Goal: Task Accomplishment & Management: Manage account settings

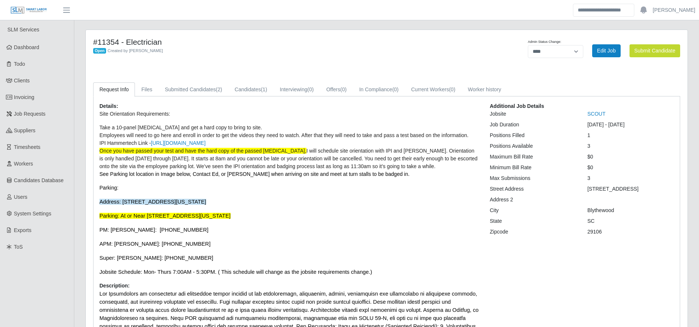
select select "****"
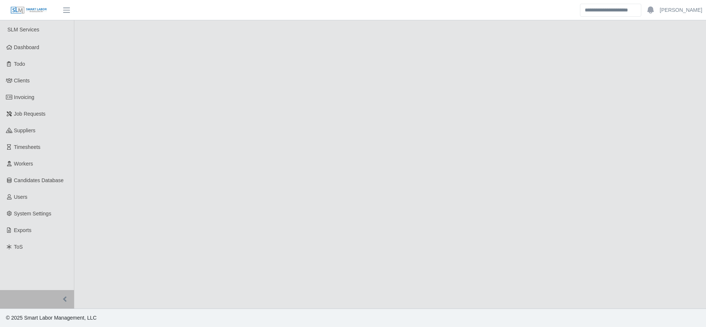
select select "****"
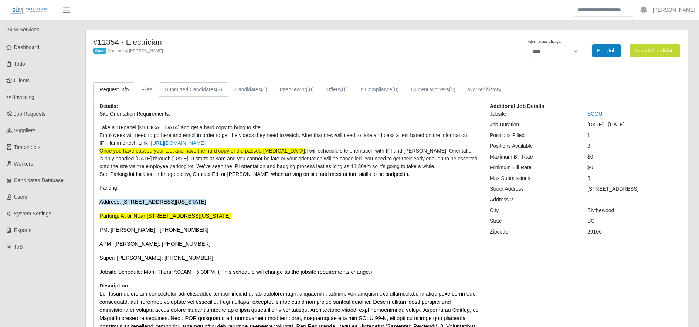
click at [213, 85] on link "Submitted Candidates (2)" at bounding box center [194, 89] width 70 height 14
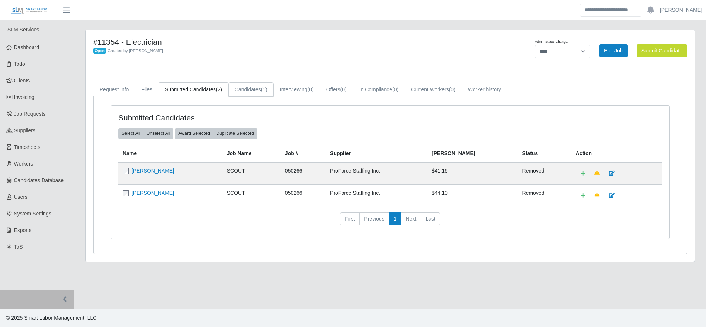
click at [248, 86] on link "Candidates (1)" at bounding box center [251, 89] width 45 height 14
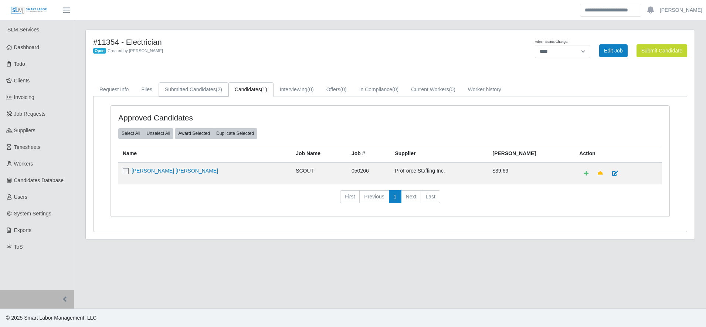
click at [186, 96] on link "Submitted Candidates (2)" at bounding box center [194, 89] width 70 height 14
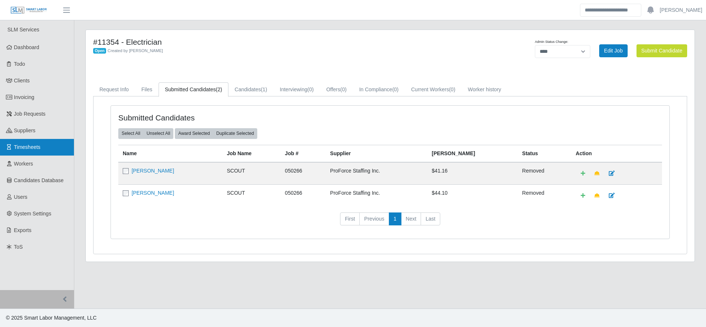
click at [53, 149] on link "Timesheets" at bounding box center [37, 147] width 74 height 17
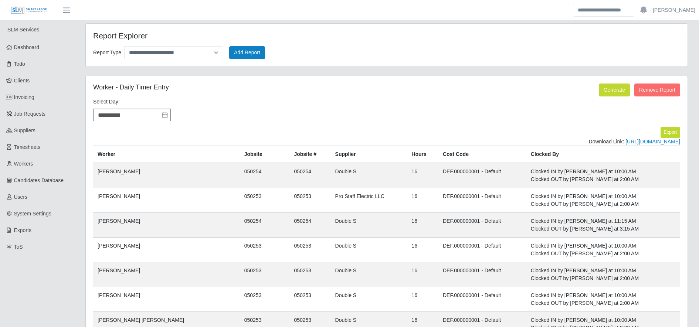
select select "**********"
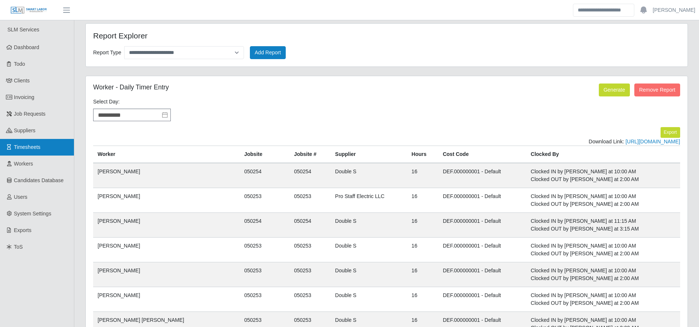
click at [48, 147] on link "Timesheets" at bounding box center [37, 147] width 74 height 17
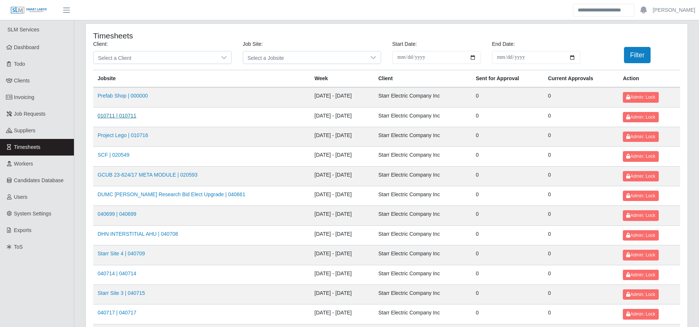
click at [124, 116] on link "010711 | 010711" at bounding box center [117, 116] width 39 height 6
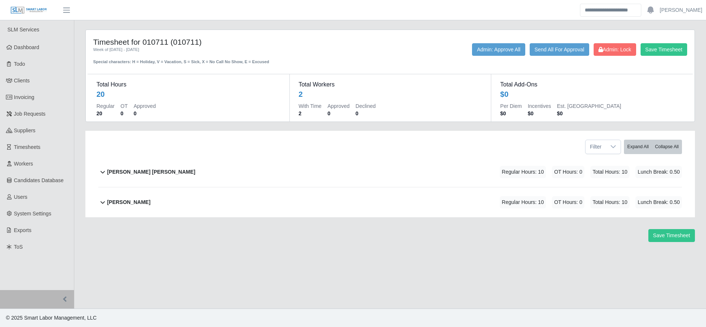
click at [368, 237] on div "Save Timesheet" at bounding box center [390, 235] width 621 height 13
click at [248, 173] on div "Barno Terance Walter Regular Hours: 10 OT Hours: 0 Total Hours: 10 Lunch Break:…" at bounding box center [394, 172] width 575 height 30
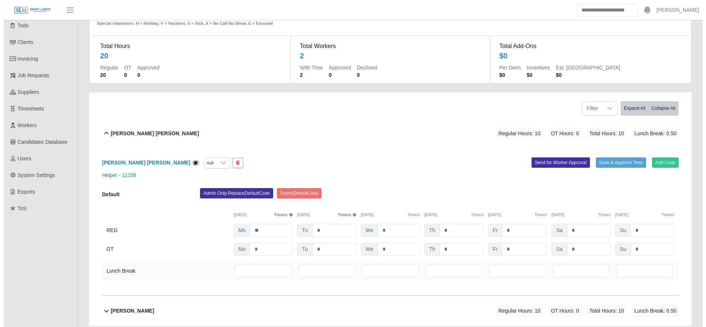
scroll to position [39, 0]
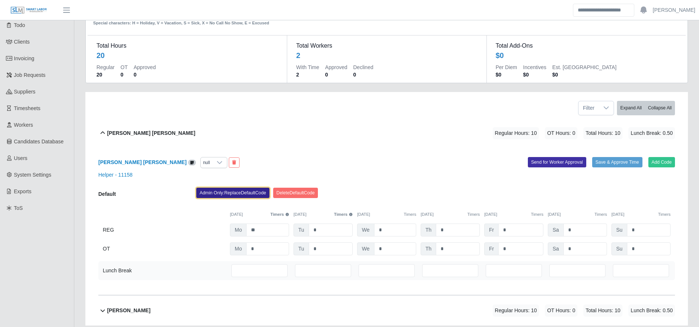
click at [248, 191] on button "Admin Only: Replace Default Code" at bounding box center [232, 193] width 73 height 10
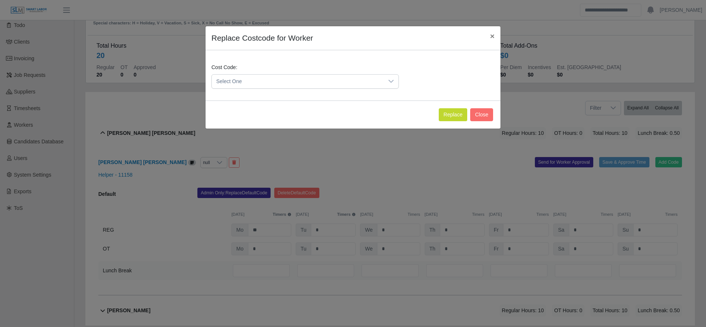
click at [273, 76] on span "Select One" at bounding box center [298, 82] width 172 height 14
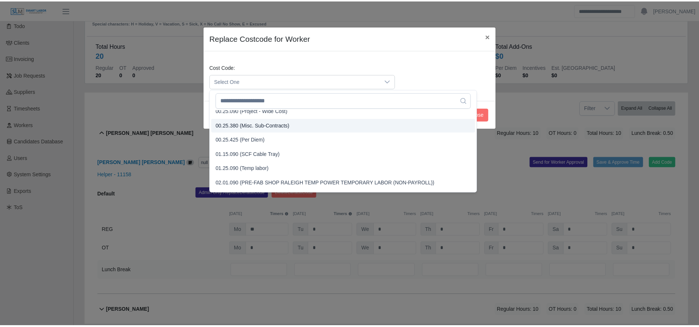
scroll to position [261, 0]
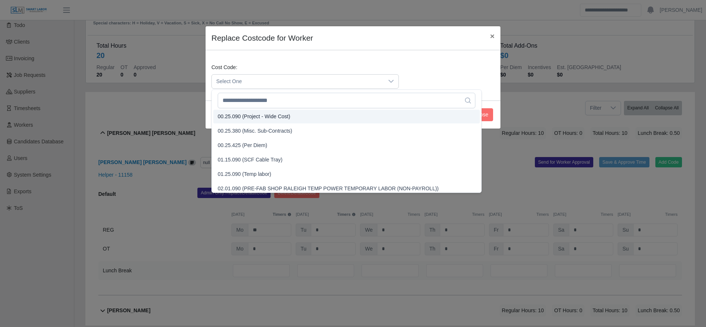
click at [258, 115] on span "00.25.090 (Project - Wide Cost)" at bounding box center [254, 117] width 72 height 8
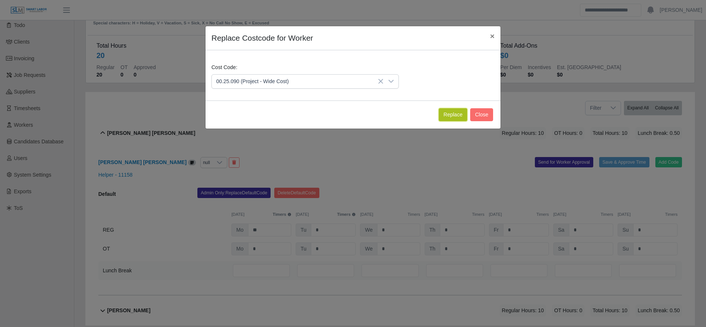
click at [459, 115] on button "Replace" at bounding box center [453, 114] width 28 height 13
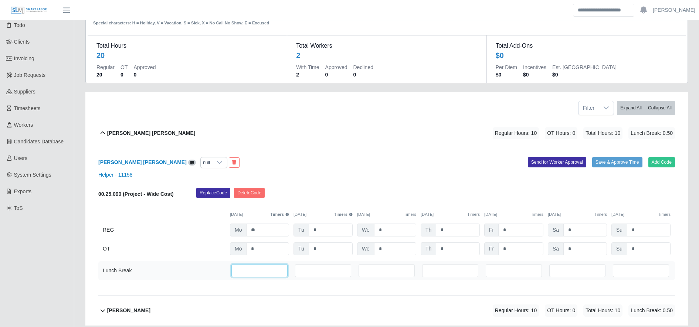
click at [254, 272] on input "***" at bounding box center [259, 270] width 56 height 13
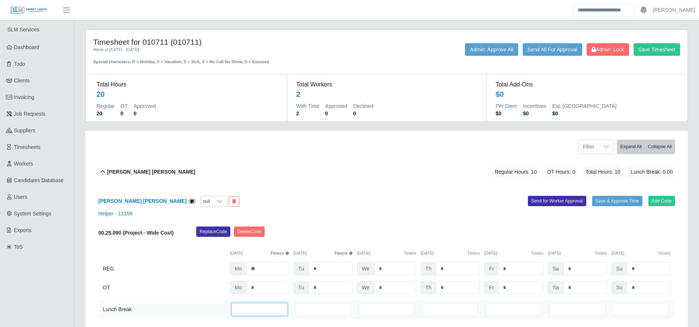
type input "*"
click at [664, 43] on div "Timesheet for 010711 (010711) Week of 09/29/2025 - 10/05/2025 Special character…" at bounding box center [387, 51] width 598 height 28
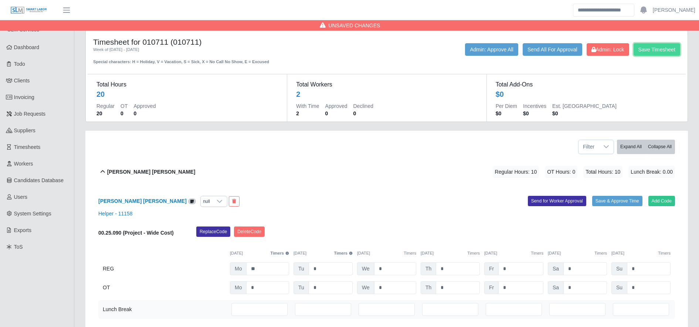
click at [665, 52] on button "Save Timesheet" at bounding box center [657, 49] width 47 height 13
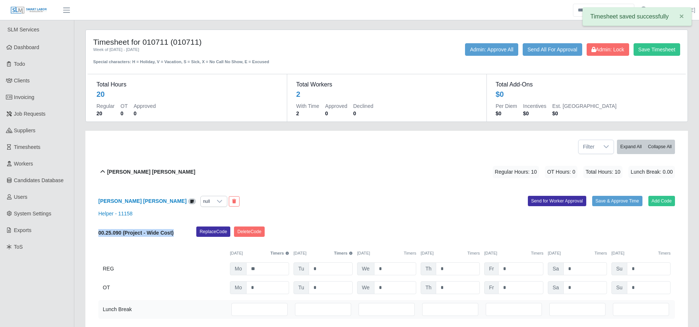
drag, startPoint x: 95, startPoint y: 234, endPoint x: 176, endPoint y: 234, distance: 81.0
click at [176, 234] on div "Barno Terance Walter Regular Hours: 10 OT Hours: 0 Total Hours: 10 Lunch Break:…" at bounding box center [387, 260] width 588 height 207
drag, startPoint x: 176, startPoint y: 234, endPoint x: 167, endPoint y: 233, distance: 8.6
copy b "00.25.090 (Project - Wide Cost)"
click at [299, 157] on div "Barno Terance Walter Regular Hours: 10 OT Hours: 0 Total Hours: 10 Lunch Break:…" at bounding box center [391, 172] width 568 height 30
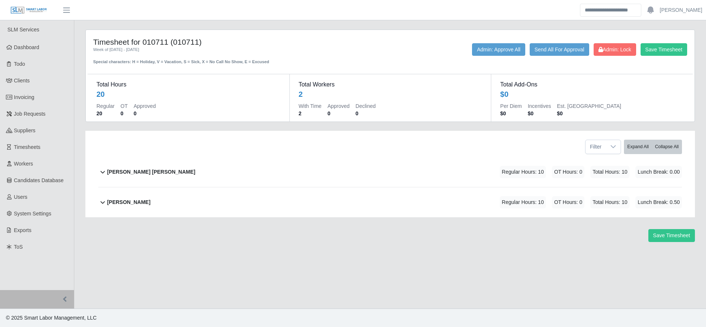
click at [238, 193] on div "Carlos Mancillas Regular Hours: 10 OT Hours: 0 Total Hours: 10 Lunch Break: 0.50" at bounding box center [394, 202] width 575 height 30
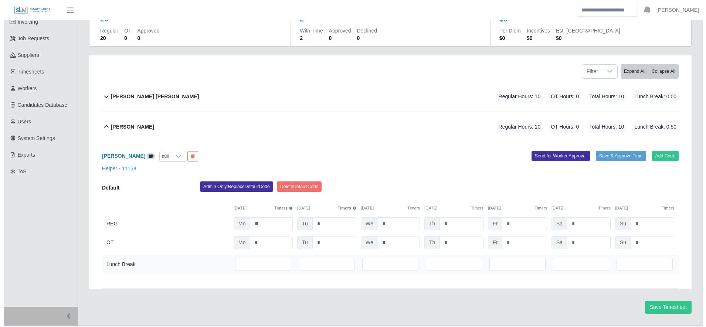
scroll to position [76, 0]
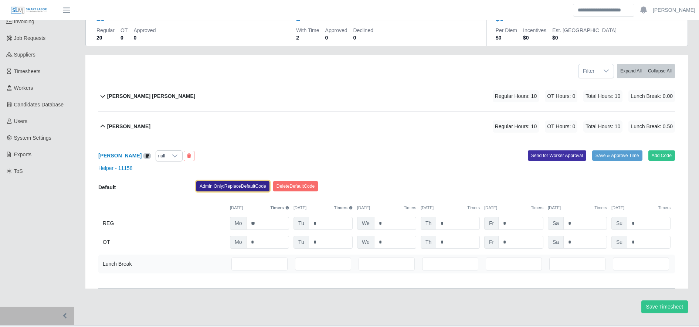
click at [230, 188] on button "Admin Only: Replace Default Code" at bounding box center [232, 186] width 73 height 10
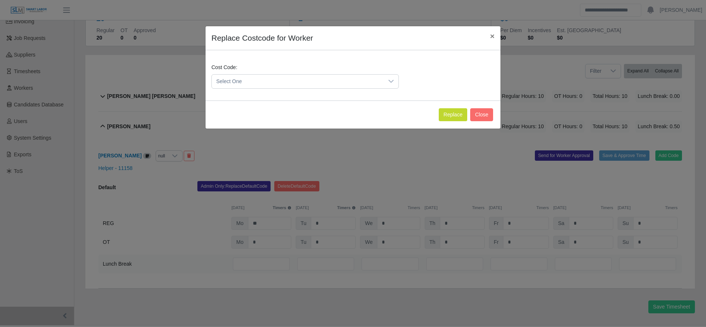
click at [244, 84] on span "Select One" at bounding box center [298, 82] width 172 height 14
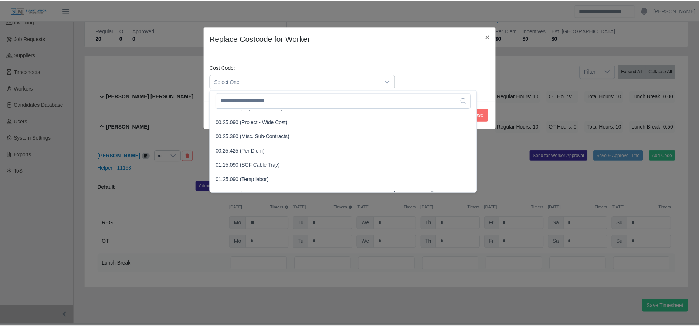
scroll to position [256, 0]
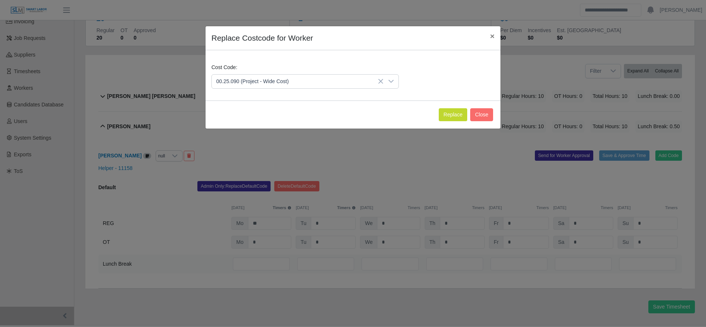
click at [250, 125] on span "00.25.090 (Project - Wide Cost)" at bounding box center [254, 122] width 72 height 8
click at [447, 111] on button "Replace" at bounding box center [453, 114] width 28 height 13
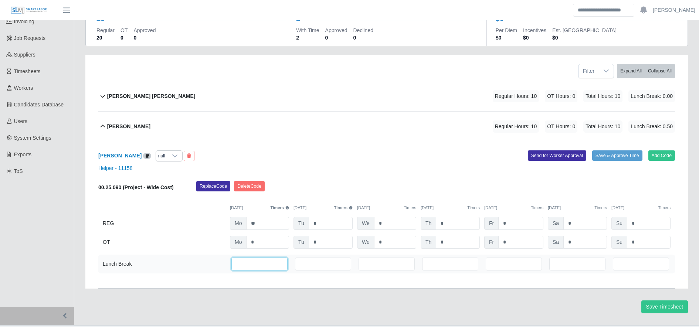
click at [268, 260] on input "***" at bounding box center [259, 264] width 56 height 13
type input "*"
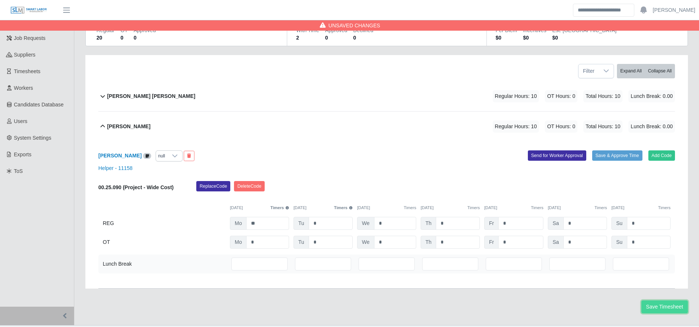
click at [666, 308] on button "Save Timesheet" at bounding box center [665, 307] width 47 height 13
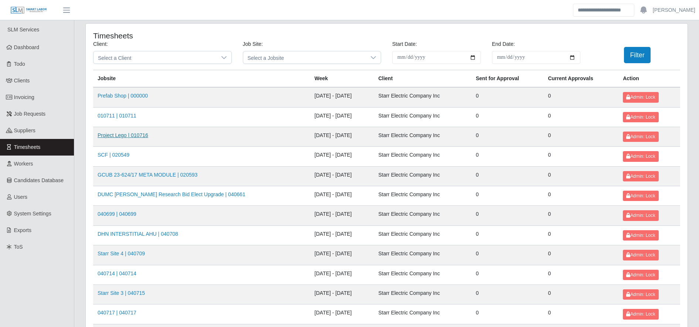
click at [126, 134] on link "Project Lego | 010716" at bounding box center [123, 135] width 51 height 6
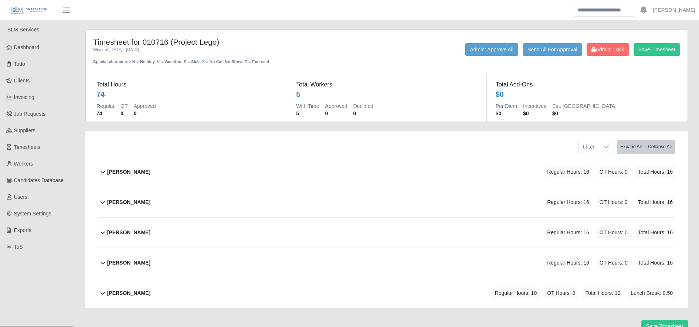
click at [149, 166] on div "Hector Lizandro Inestroza" at bounding box center [128, 172] width 43 height 12
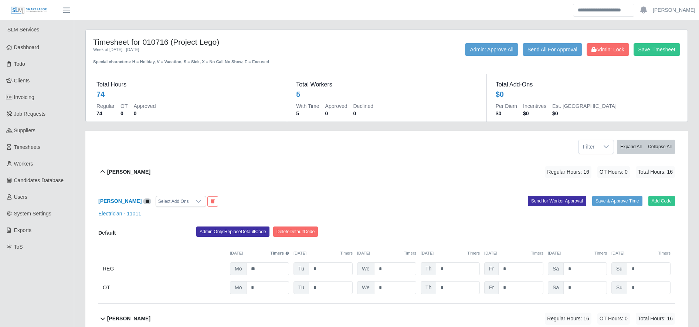
click at [222, 226] on div "Hector Lizandro Inestroza Select Add Ons Add Code Save & Approve Time Send for …" at bounding box center [386, 245] width 577 height 116
click at [224, 232] on button "Admin Only: Replace Default Code" at bounding box center [232, 232] width 73 height 10
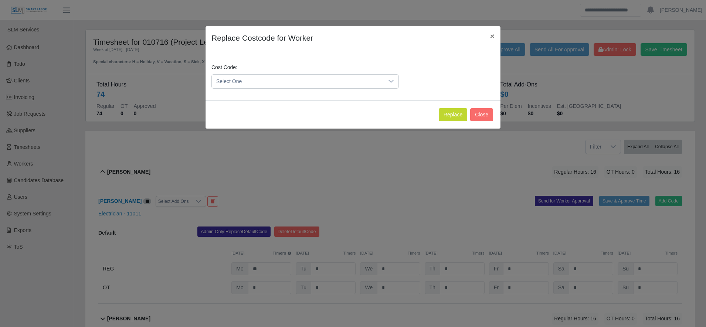
click at [273, 87] on span "Select One" at bounding box center [298, 82] width 172 height 14
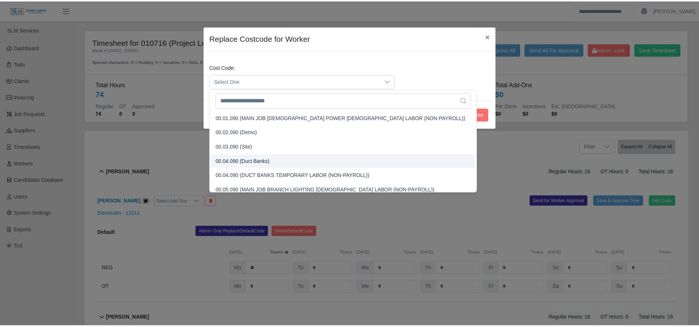
scroll to position [202, 0]
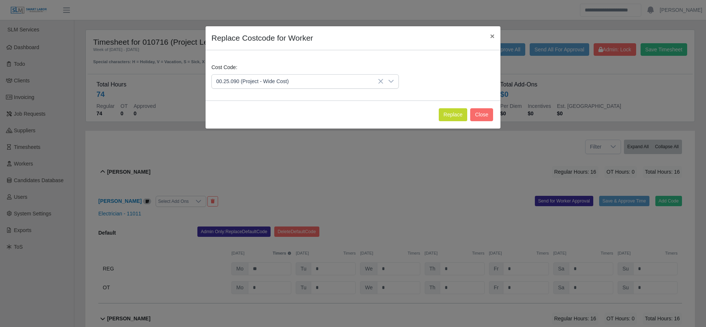
click at [272, 171] on li "00.25.090 (Project - Wide Cost)" at bounding box center [346, 176] width 267 height 14
click at [450, 110] on button "Replace" at bounding box center [453, 114] width 28 height 13
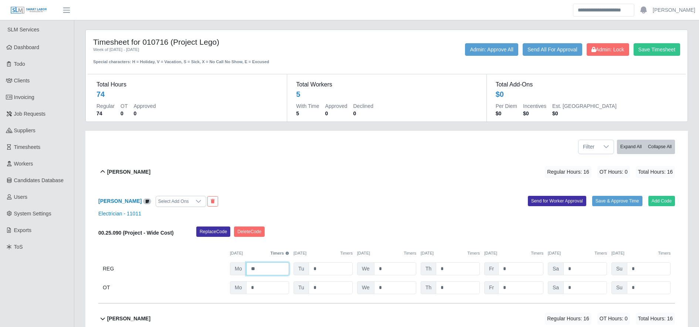
click at [265, 274] on input "**" at bounding box center [267, 269] width 43 height 13
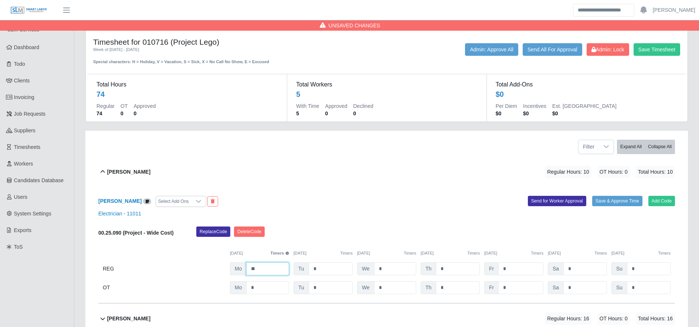
scroll to position [153, 0]
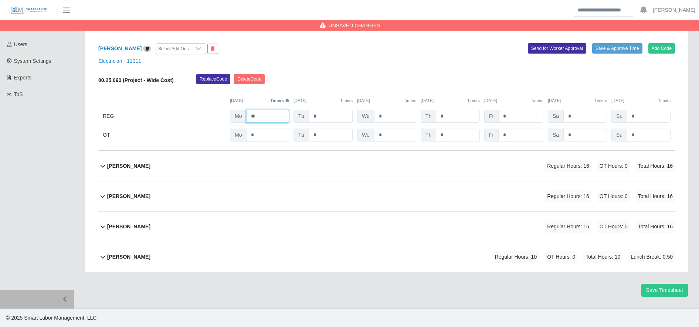
type input "**"
click at [262, 161] on div "Luis Rodriguez Regular Hours: 16 OT Hours: 0 Total Hours: 16" at bounding box center [391, 166] width 568 height 30
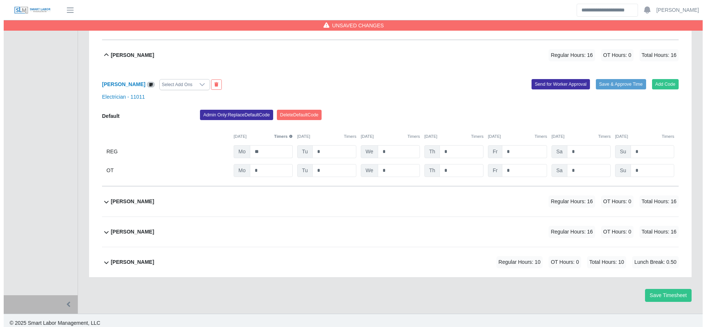
scroll to position [270, 0]
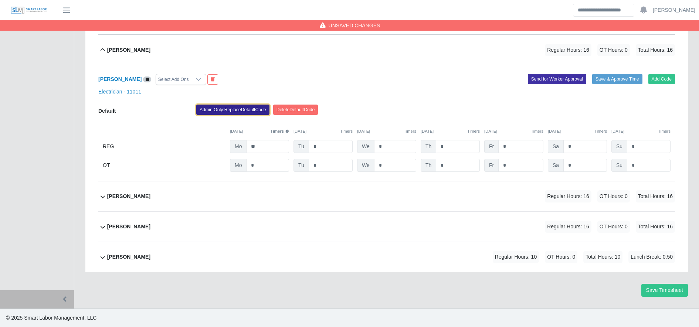
click at [230, 108] on button "Admin Only: Replace Default Code" at bounding box center [232, 110] width 73 height 10
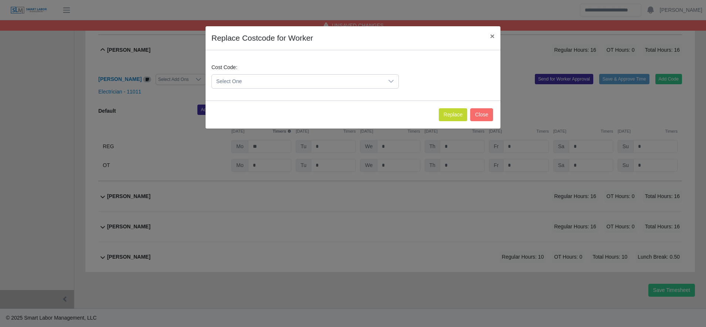
click at [231, 81] on span "Select One" at bounding box center [298, 82] width 172 height 14
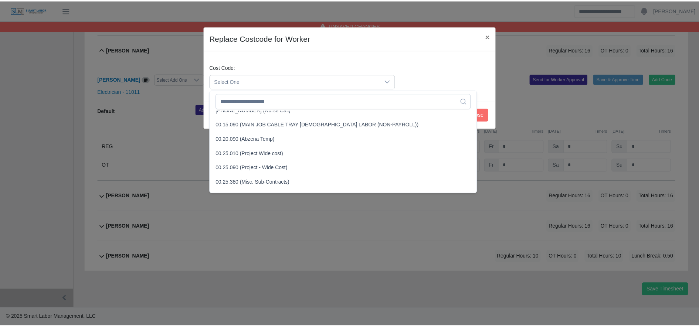
scroll to position [211, 0]
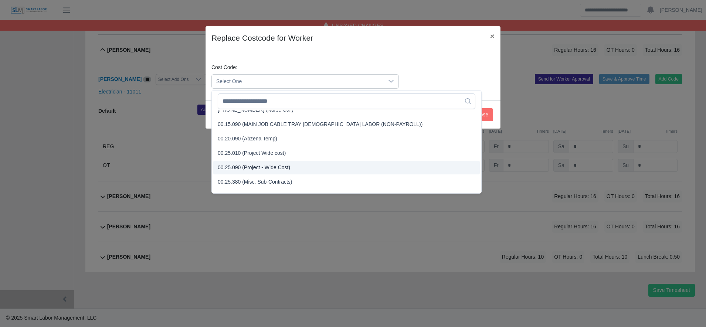
click at [259, 165] on span "00.25.090 (Project - Wide Cost)" at bounding box center [254, 168] width 72 height 8
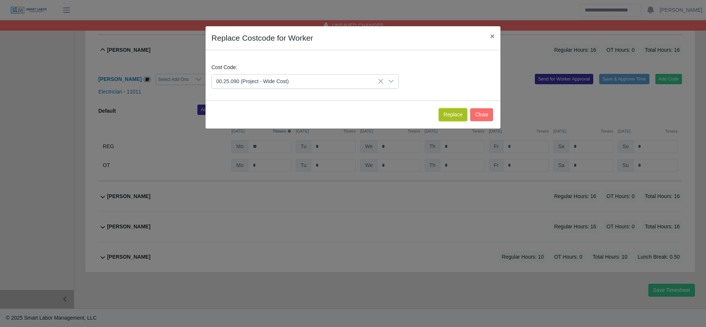
click at [460, 112] on button "Replace" at bounding box center [453, 114] width 28 height 13
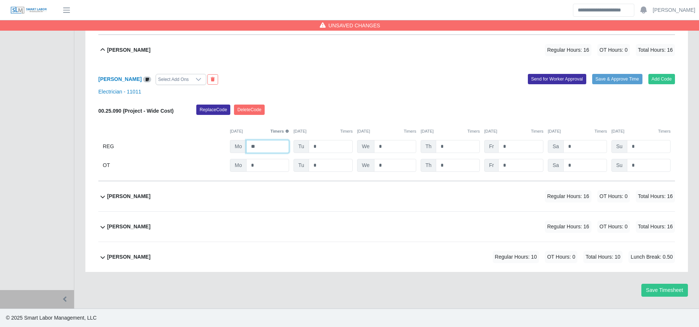
click at [271, 148] on input "**" at bounding box center [267, 146] width 43 height 13
type input "**"
click at [278, 183] on div "Mariano Nieves Rivera Regular Hours: 16 OT Hours: 0 Total Hours: 16" at bounding box center [391, 197] width 568 height 30
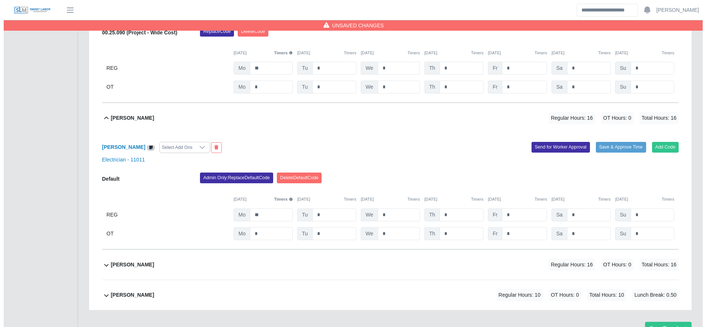
scroll to position [386, 0]
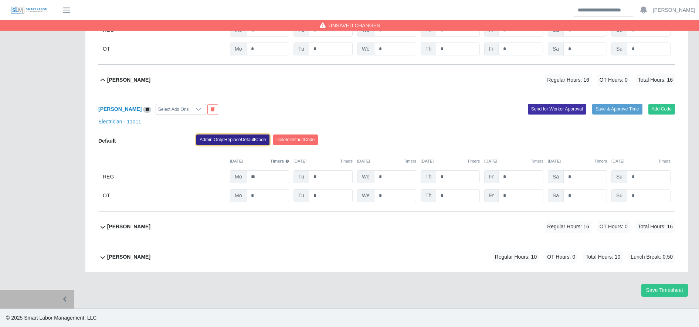
click at [209, 137] on button "Admin Only: Replace Default Code" at bounding box center [232, 140] width 73 height 10
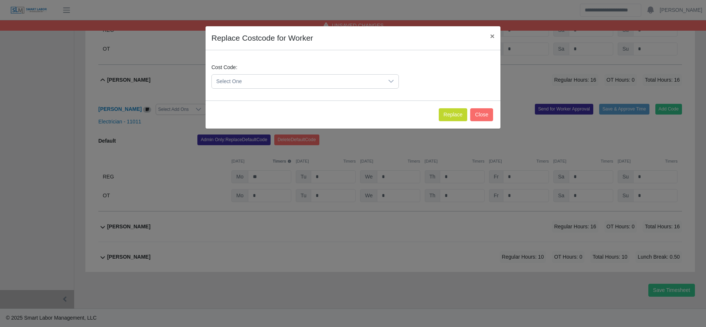
click at [243, 81] on span "Select One" at bounding box center [298, 82] width 172 height 14
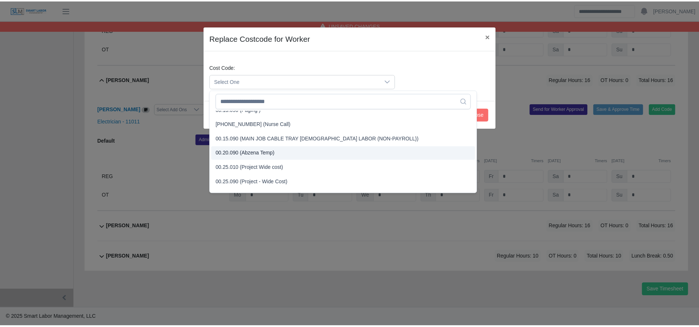
scroll to position [197, 0]
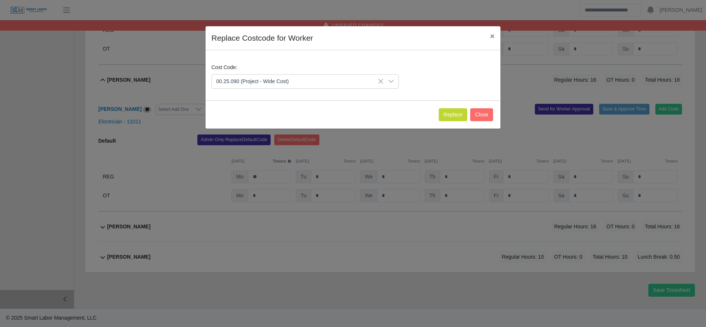
click at [261, 180] on span "00.25.090 (Project - Wide Cost)" at bounding box center [254, 182] width 72 height 8
click at [457, 113] on button "Replace" at bounding box center [453, 114] width 28 height 13
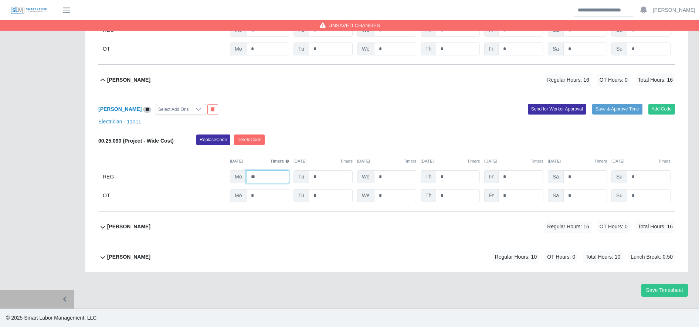
click at [265, 179] on input "**" at bounding box center [267, 176] width 43 height 13
type input "**"
click at [230, 221] on div "Marlon Obeth Matute-Romero Regular Hours: 16 OT Hours: 0 Total Hours: 16" at bounding box center [391, 227] width 568 height 30
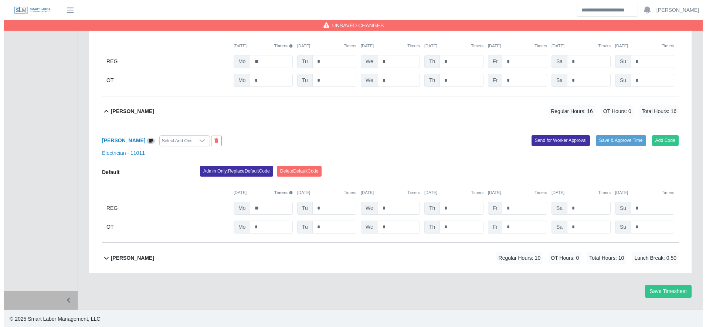
scroll to position [503, 0]
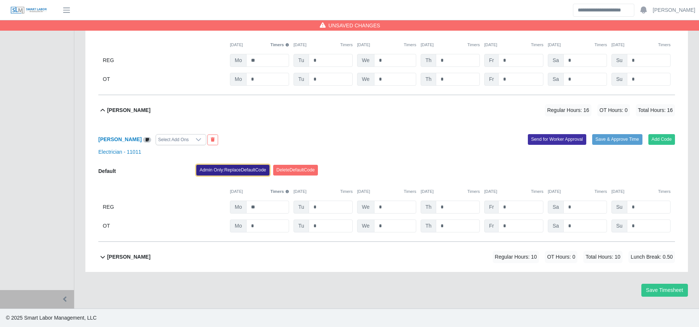
click at [233, 168] on button "Admin Only: Replace Default Code" at bounding box center [232, 170] width 73 height 10
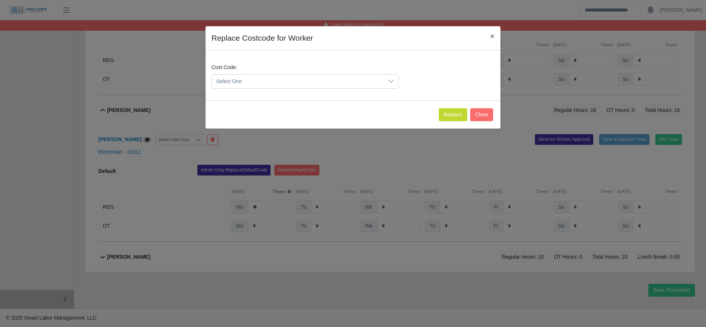
click at [254, 85] on span "Select One" at bounding box center [298, 82] width 172 height 14
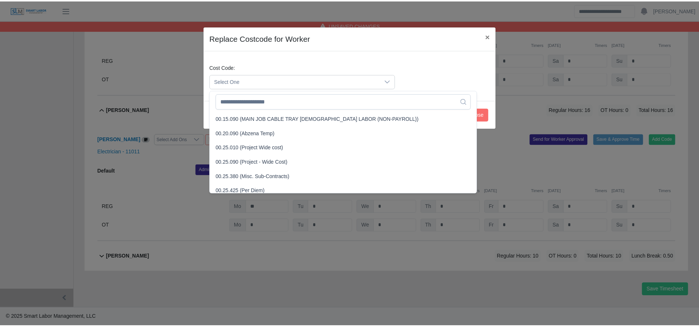
scroll to position [203, 0]
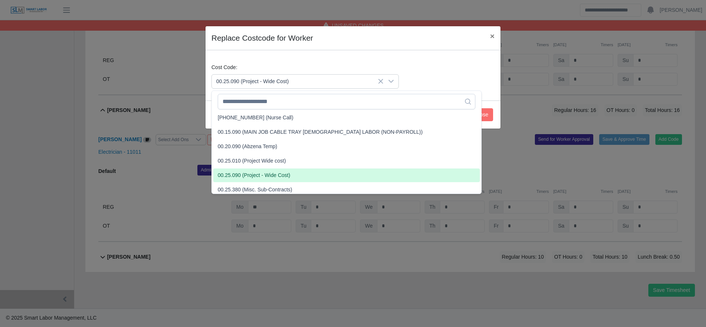
click at [261, 172] on span "00.25.090 (Project - Wide Cost)" at bounding box center [254, 176] width 72 height 8
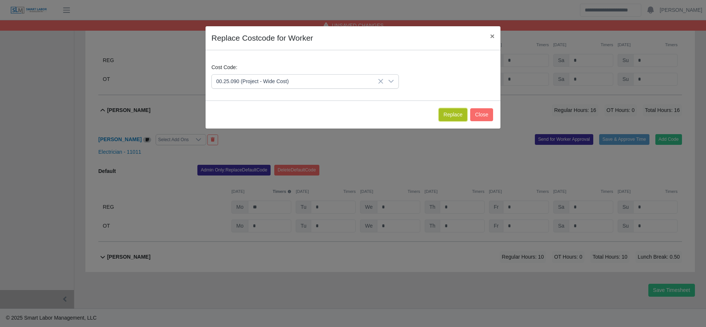
click at [453, 115] on button "Replace" at bounding box center [453, 114] width 28 height 13
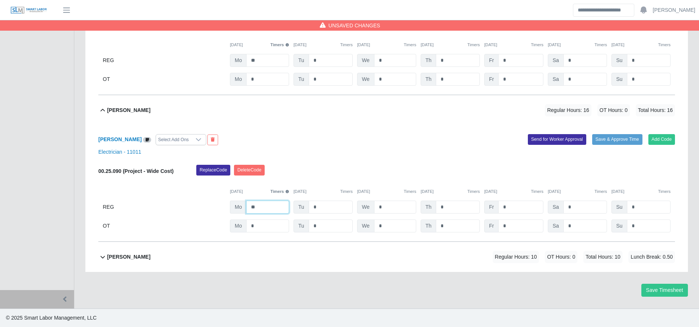
click at [278, 209] on input "**" at bounding box center [267, 207] width 43 height 13
type input "**"
click at [273, 252] on div "Ramon Cintron Gomez Regular Hours: 10 OT Hours: 0 Total Hours: 10 Lunch Break: …" at bounding box center [391, 257] width 568 height 30
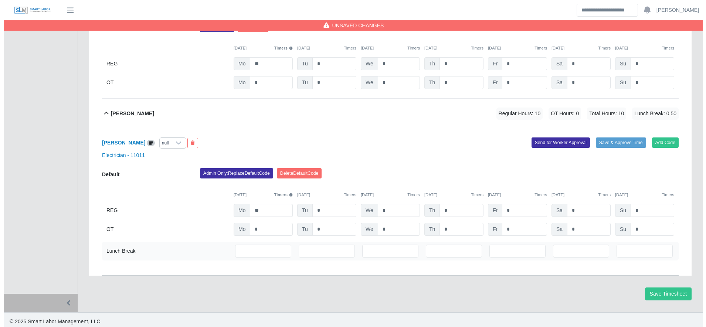
scroll to position [650, 0]
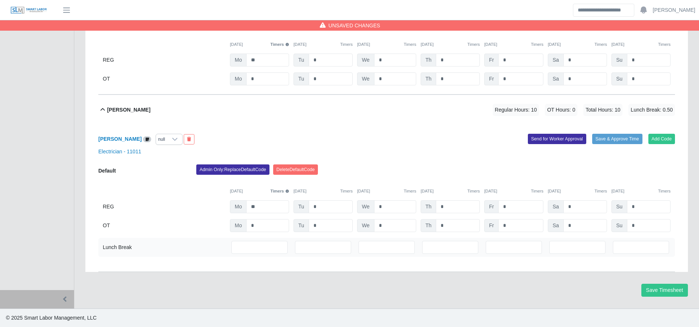
click at [226, 178] on div "Admin Only: Replace Default Code Delete Default Code" at bounding box center [436, 172] width 490 height 15
click at [223, 173] on button "Admin Only: Replace Default Code" at bounding box center [232, 170] width 73 height 10
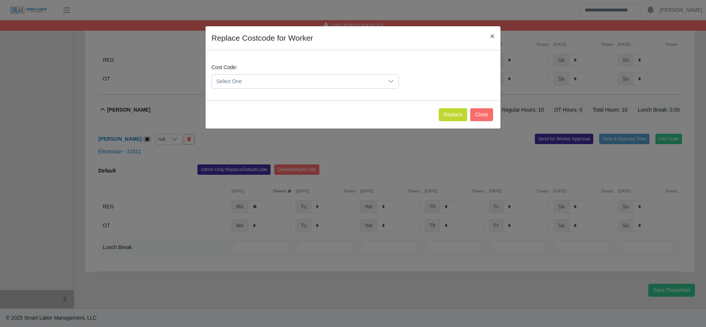
click at [251, 82] on span "Select One" at bounding box center [298, 82] width 172 height 14
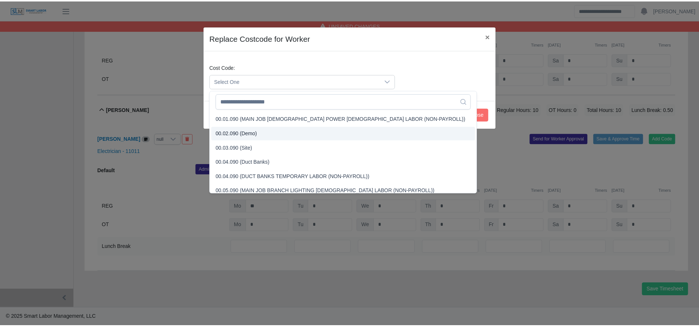
scroll to position [256, 0]
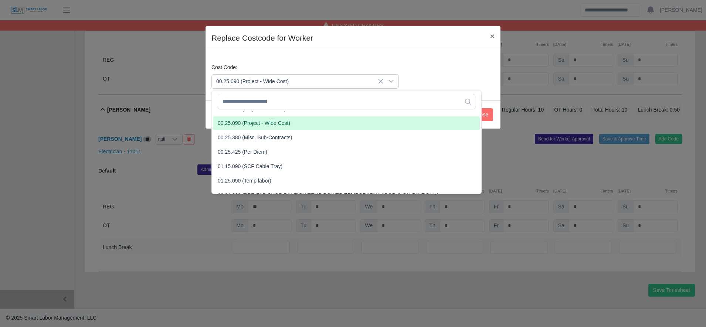
click at [251, 126] on li "00.25.090 (Project - Wide Cost)" at bounding box center [346, 123] width 267 height 14
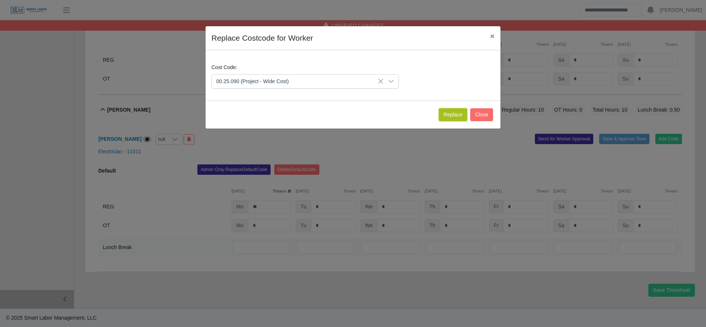
click at [457, 116] on button "Replace" at bounding box center [453, 114] width 28 height 13
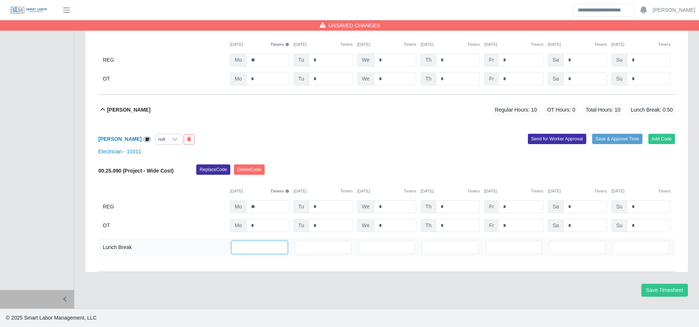
click at [255, 248] on input "***" at bounding box center [259, 247] width 56 height 13
type input "*"
click at [665, 291] on button "Save Timesheet" at bounding box center [665, 290] width 47 height 13
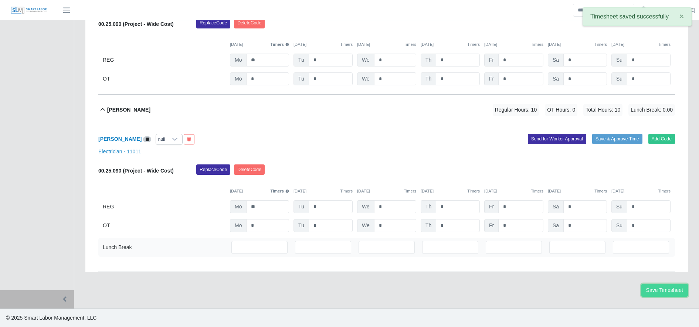
click at [665, 291] on button "Save Timesheet" at bounding box center [665, 290] width 47 height 13
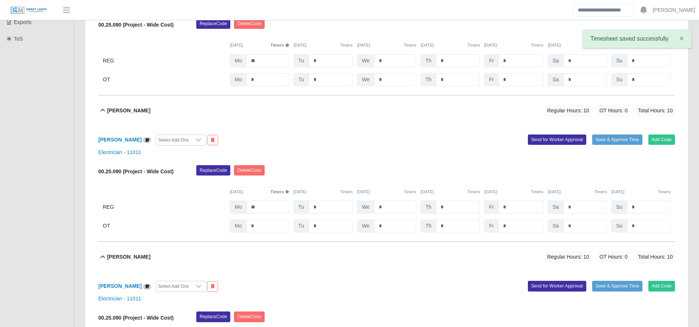
scroll to position [0, 0]
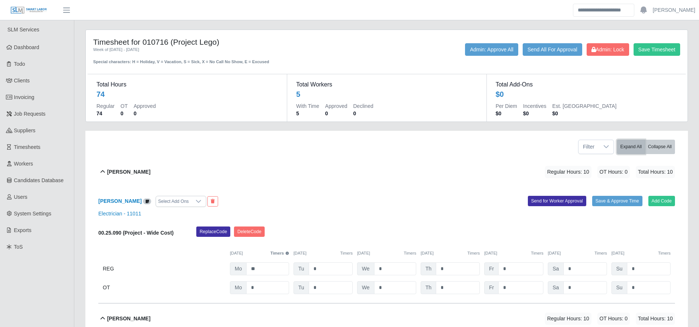
click at [641, 148] on button "Expand All" at bounding box center [631, 147] width 28 height 14
click at [652, 150] on button "Collapse All" at bounding box center [660, 147] width 30 height 14
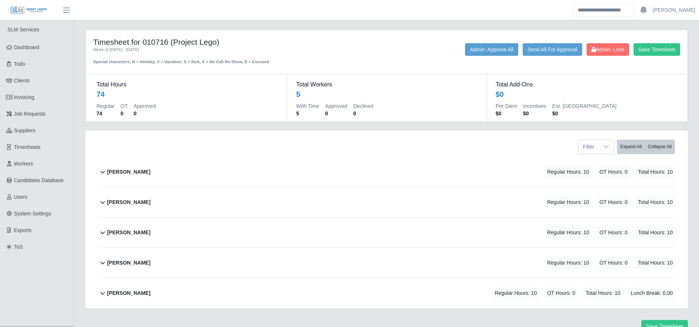
click at [315, 177] on div "Hector Lizandro Inestroza Regular Hours: 10 OT Hours: 0 Total Hours: 10" at bounding box center [391, 172] width 568 height 30
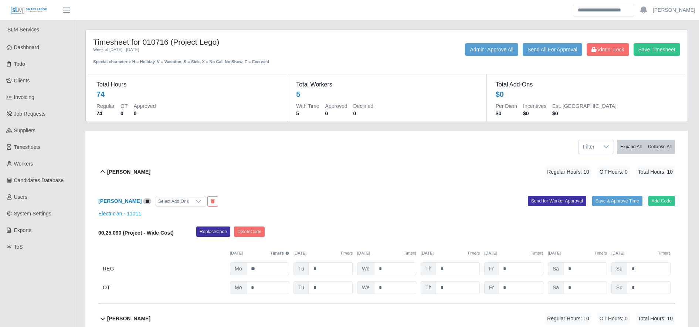
click at [191, 203] on div "Select Add Ons" at bounding box center [173, 201] width 35 height 10
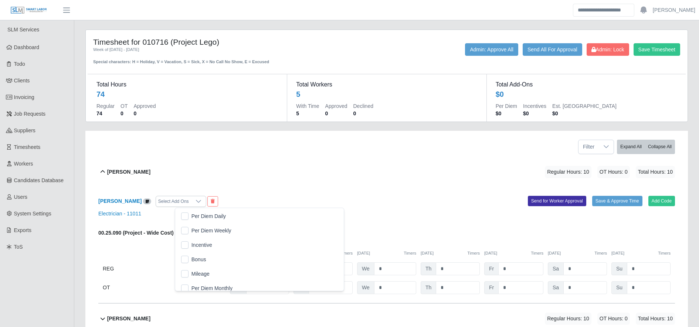
click at [220, 220] on li "Per Diem Daily" at bounding box center [260, 217] width 166 height 14
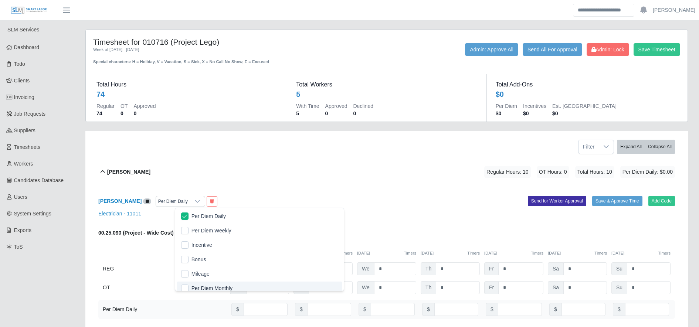
scroll to position [4, 0]
click at [256, 313] on input "number" at bounding box center [266, 309] width 44 height 13
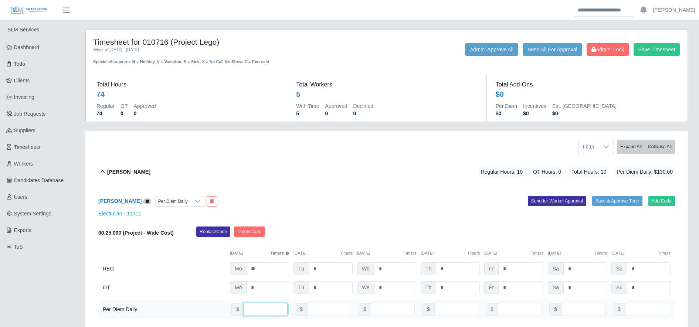
scroll to position [183, 0]
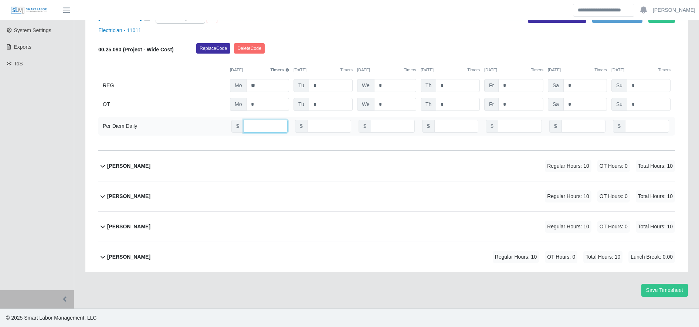
type input "***"
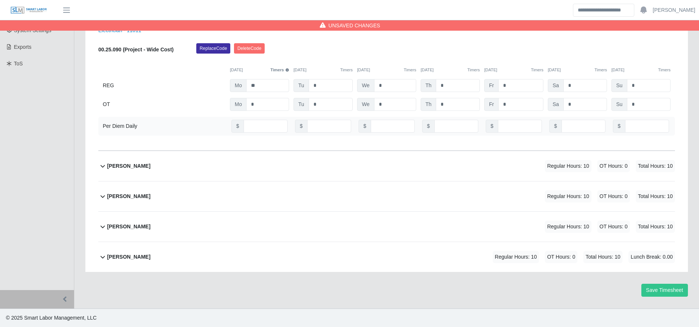
click at [227, 161] on div "Luis Rodriguez Regular Hours: 10 OT Hours: 0 Total Hours: 10" at bounding box center [391, 166] width 568 height 30
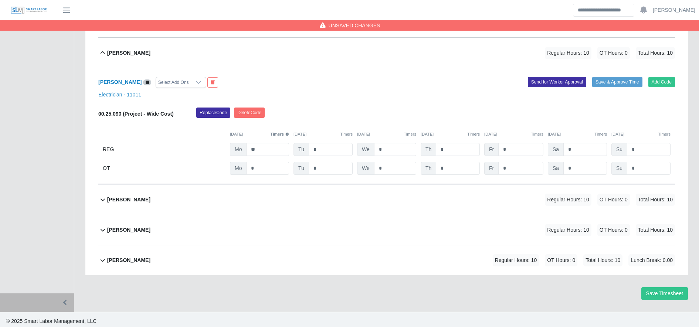
scroll to position [300, 0]
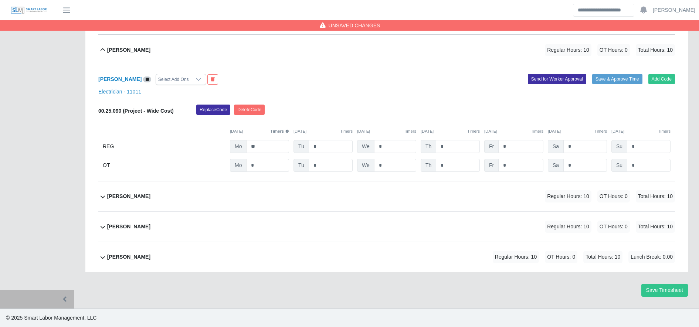
click at [179, 81] on div "Select Add Ons" at bounding box center [173, 79] width 35 height 10
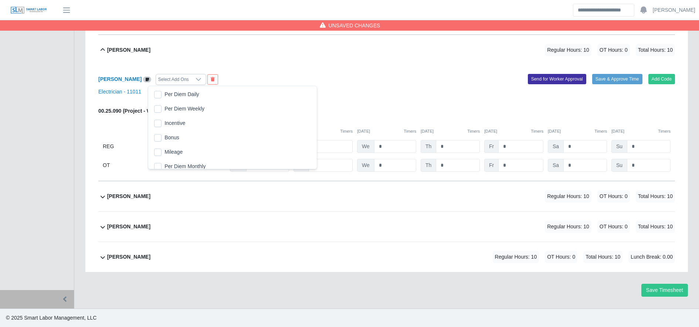
click at [179, 91] on span "Per Diem Daily" at bounding box center [182, 95] width 34 height 8
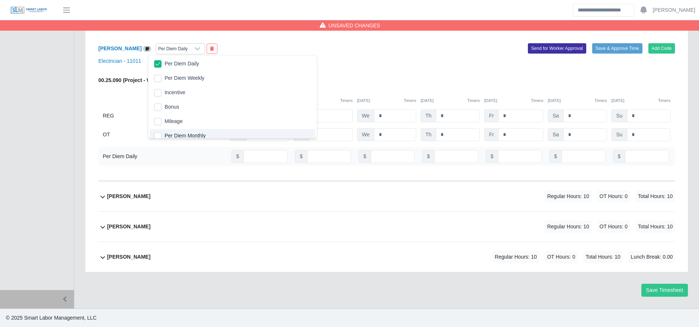
scroll to position [4, 0]
click at [252, 156] on input "number" at bounding box center [266, 156] width 44 height 13
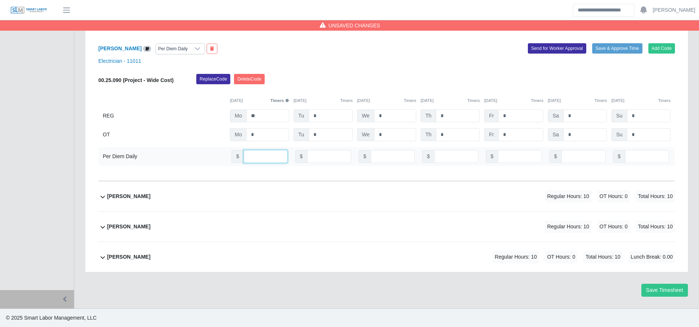
type input "***"
click at [209, 200] on div "Mariano Nieves Rivera Regular Hours: 10 OT Hours: 0 Total Hours: 10" at bounding box center [391, 197] width 568 height 30
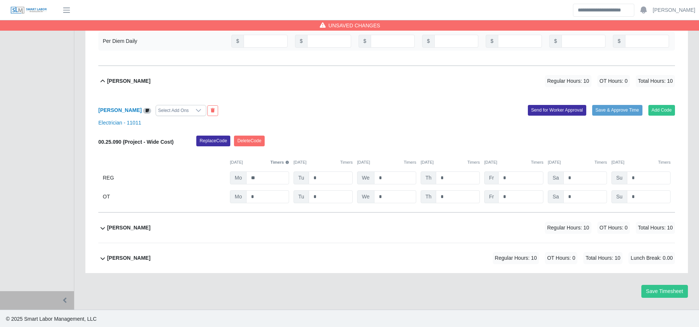
scroll to position [447, 0]
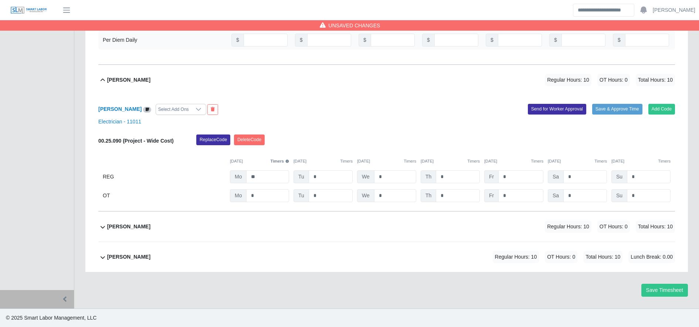
click at [191, 108] on div "Select Add Ons" at bounding box center [173, 109] width 35 height 10
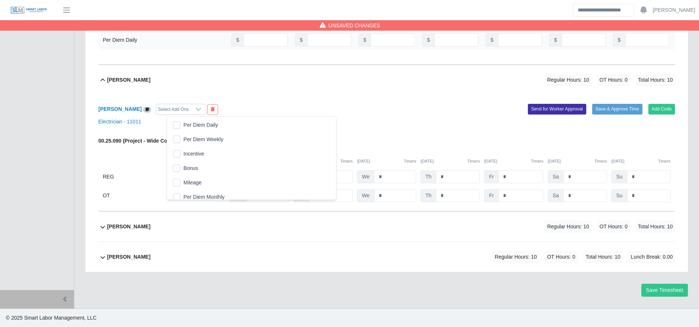
scroll to position [8, 5]
click at [203, 125] on span "Per Diem Daily" at bounding box center [200, 125] width 34 height 8
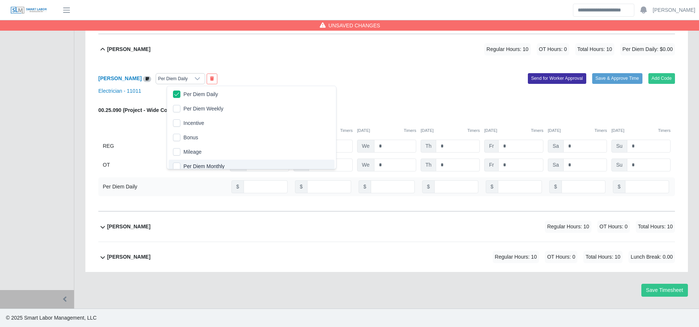
scroll to position [4, 0]
click at [254, 187] on input "number" at bounding box center [266, 186] width 44 height 13
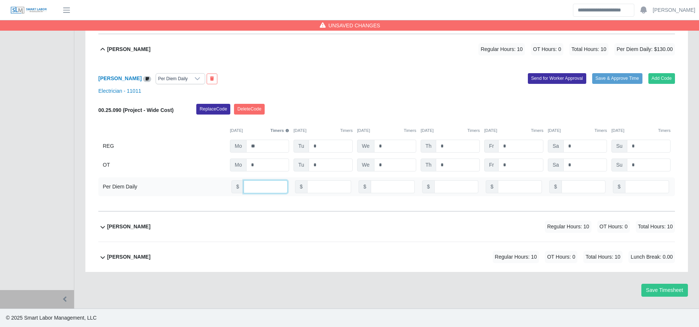
type input "***"
click at [237, 222] on div "Marlon Obeth Matute-Romero Regular Hours: 10 OT Hours: 0 Total Hours: 10" at bounding box center [391, 227] width 568 height 30
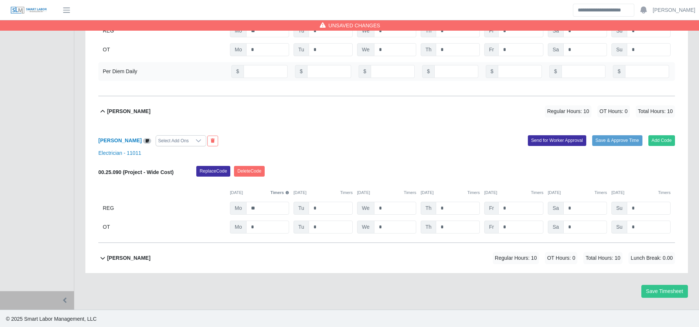
scroll to position [595, 0]
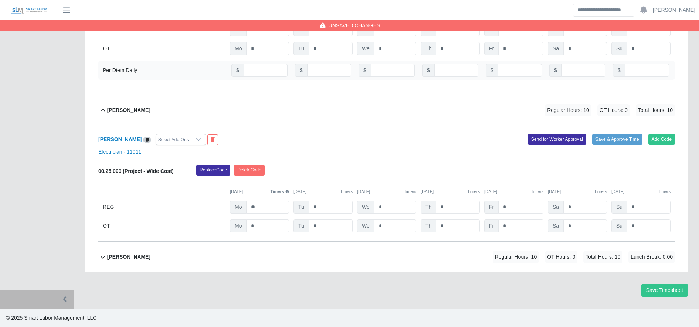
click at [191, 140] on div "Select Add Ons" at bounding box center [173, 140] width 35 height 10
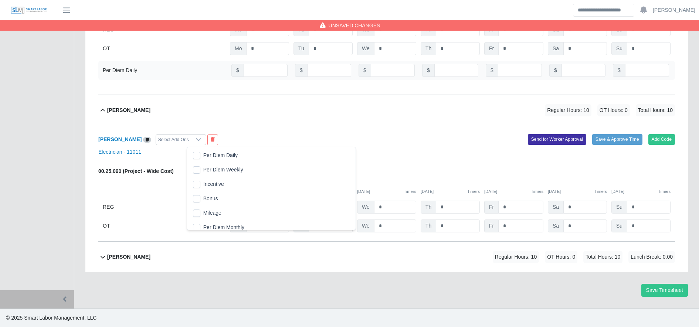
scroll to position [7, 5]
click at [221, 153] on span "Per Diem Daily" at bounding box center [220, 156] width 34 height 8
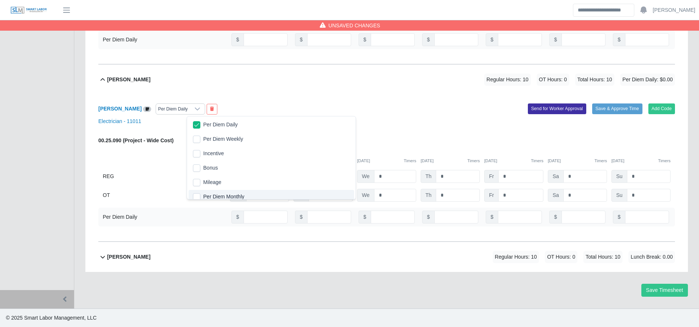
scroll to position [4, 0]
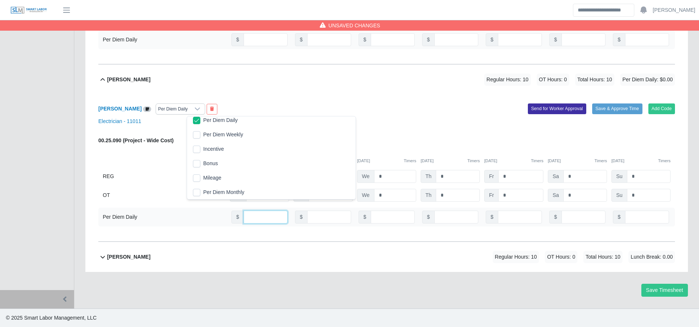
click at [255, 220] on input "number" at bounding box center [266, 217] width 44 height 13
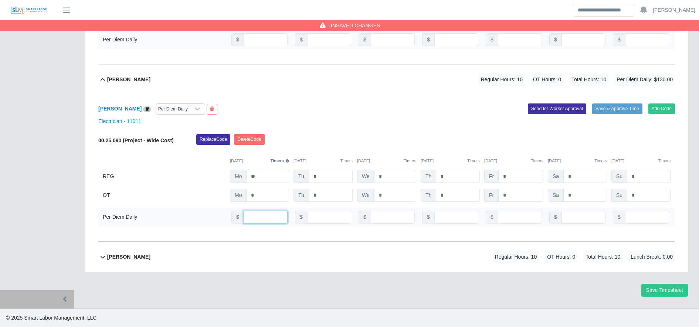
type input "***"
click at [260, 250] on div "Ramon Cintron Gomez Regular Hours: 10 OT Hours: 0 Total Hours: 10 Lunch Break: …" at bounding box center [391, 257] width 568 height 30
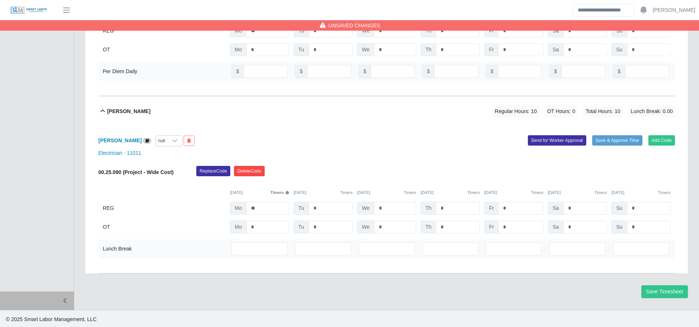
scroll to position [773, 0]
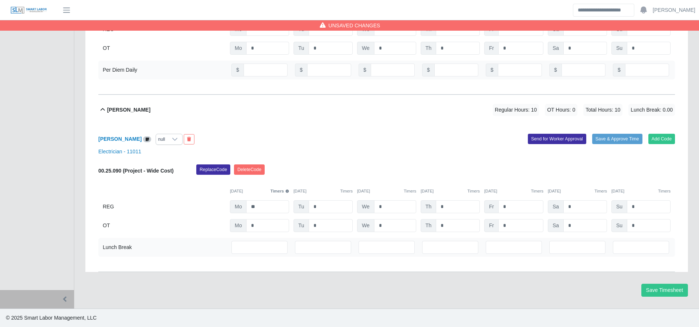
click at [178, 141] on icon at bounding box center [175, 139] width 6 height 6
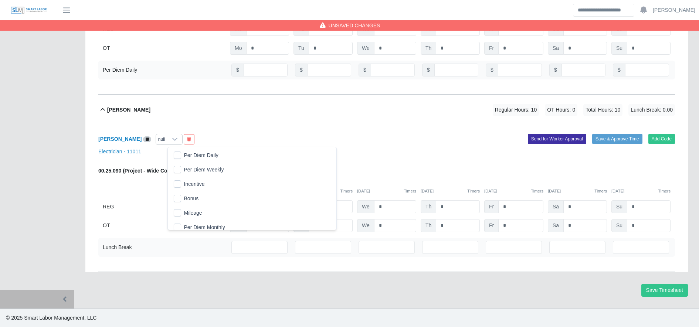
scroll to position [8, 5]
click at [186, 152] on span "Per Diem Daily" at bounding box center [201, 156] width 34 height 8
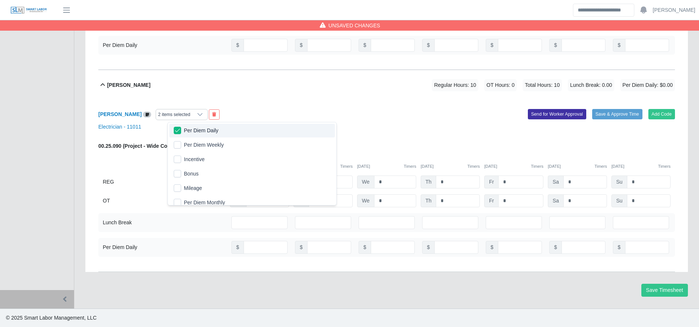
scroll to position [4, 0]
click at [261, 250] on input "number" at bounding box center [266, 247] width 44 height 13
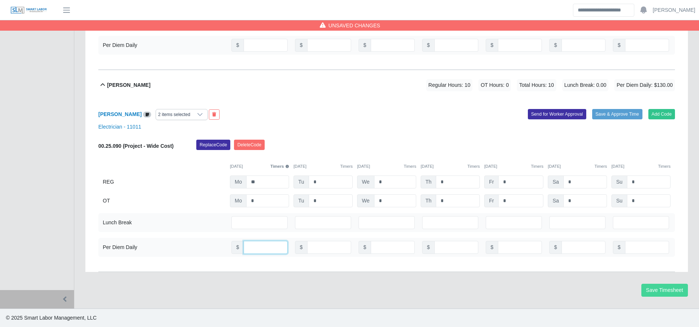
type input "***"
click at [665, 295] on button "Save Timesheet" at bounding box center [665, 290] width 47 height 13
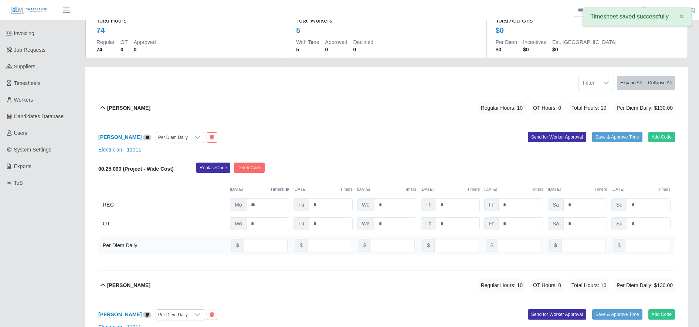
scroll to position [0, 0]
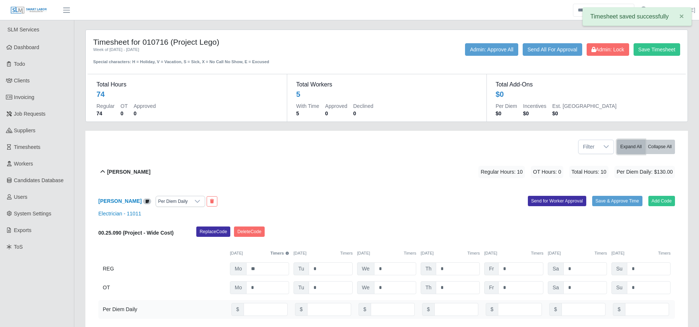
click at [630, 149] on button "Expand All" at bounding box center [631, 147] width 28 height 14
click at [652, 149] on button "Collapse All" at bounding box center [660, 147] width 30 height 14
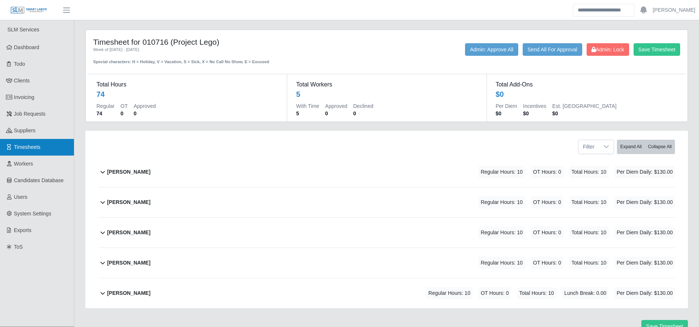
click at [26, 155] on link "Timesheets" at bounding box center [37, 147] width 74 height 17
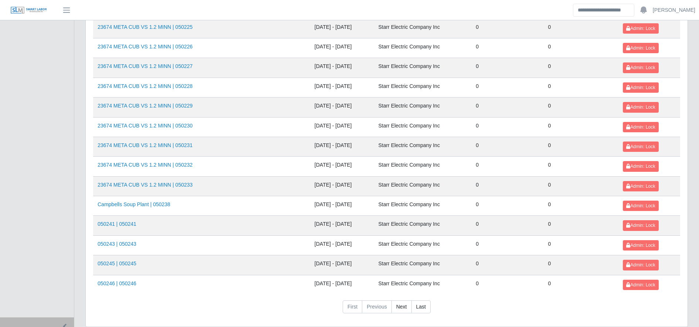
scroll to position [807, 0]
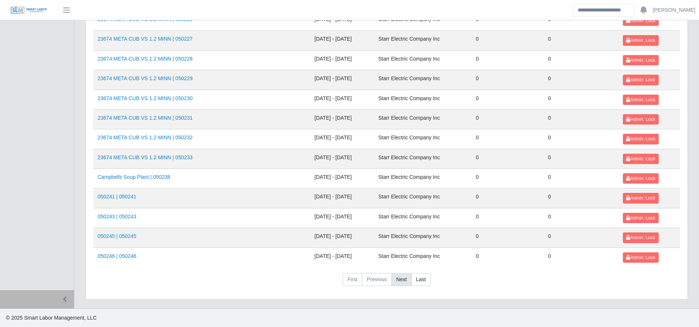
click at [403, 280] on link "Next" at bounding box center [402, 279] width 20 height 13
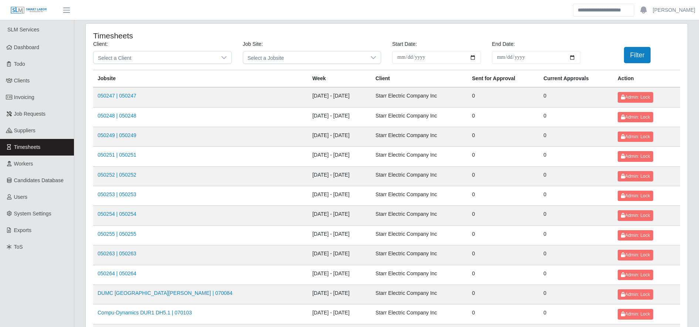
click at [241, 205] on td "050253 | 050253" at bounding box center [200, 196] width 215 height 20
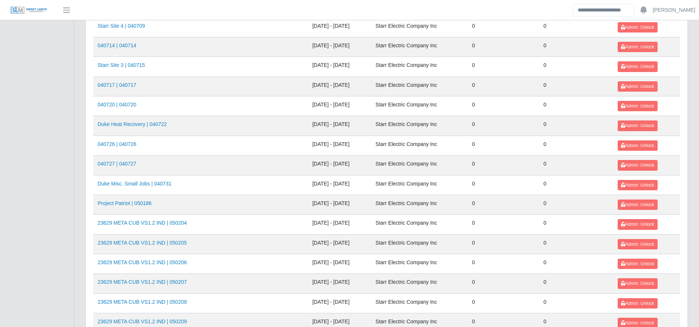
scroll to position [807, 0]
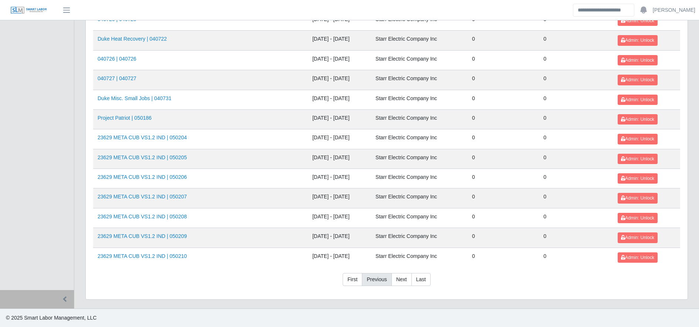
click at [385, 284] on link "Previous" at bounding box center [377, 279] width 30 height 13
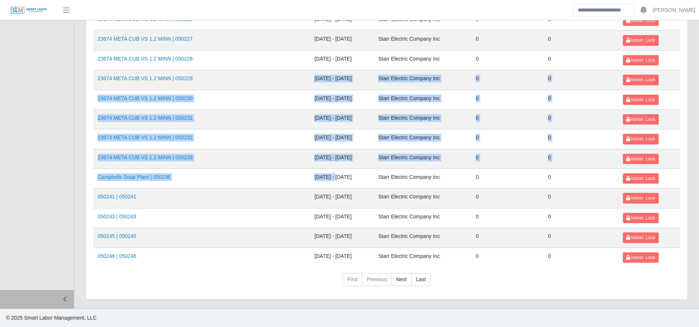
drag, startPoint x: 208, startPoint y: 70, endPoint x: 304, endPoint y: 186, distance: 150.2
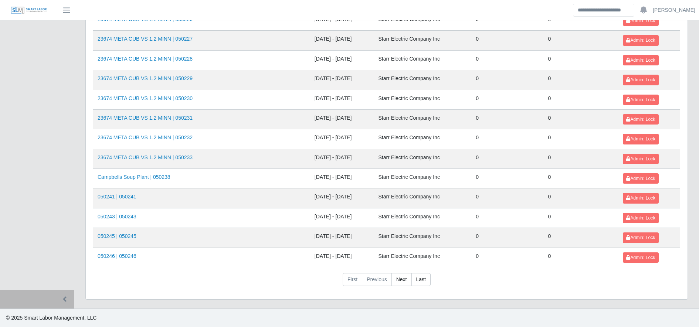
click at [387, 273] on li "Previous" at bounding box center [376, 279] width 29 height 13
click at [396, 279] on link "Next" at bounding box center [402, 279] width 20 height 13
click at [400, 278] on link "Next" at bounding box center [402, 279] width 20 height 13
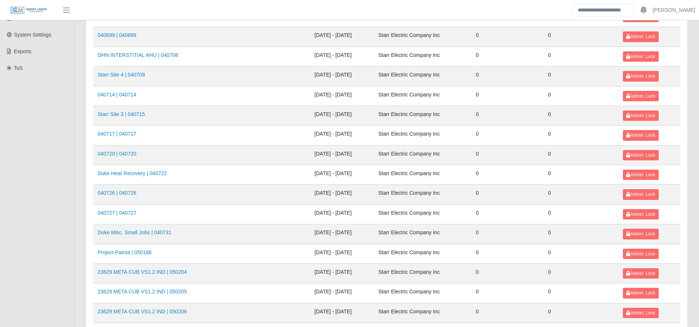
scroll to position [155, 0]
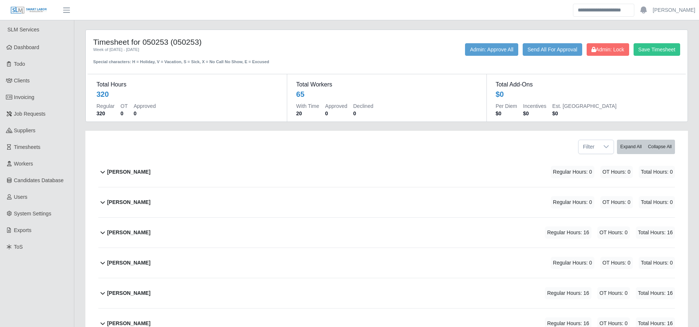
click at [244, 226] on div "[PERSON_NAME] Regular Hours: 16 OT Hours: 0 Total Hours: 16" at bounding box center [391, 233] width 568 height 30
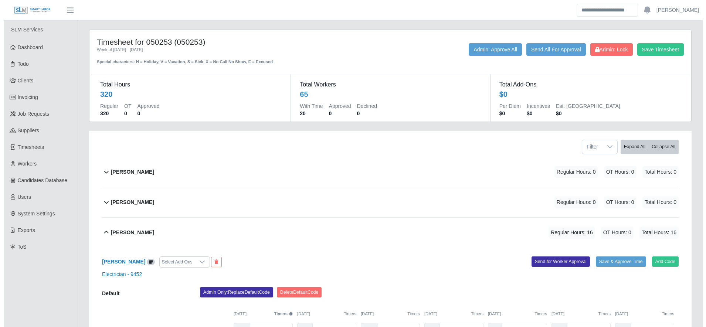
scroll to position [142, 0]
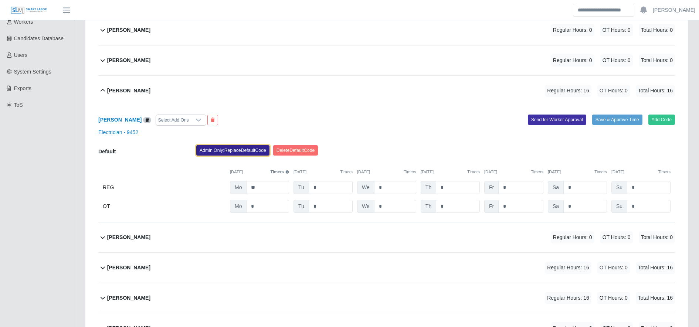
click at [226, 151] on button "Admin Only: Replace Default Code" at bounding box center [232, 150] width 73 height 10
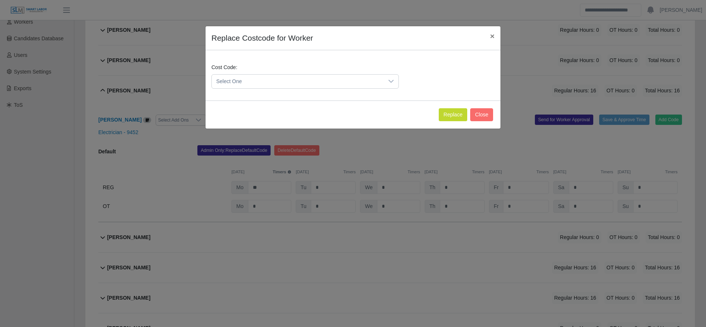
click at [267, 82] on span "Select One" at bounding box center [298, 82] width 172 height 14
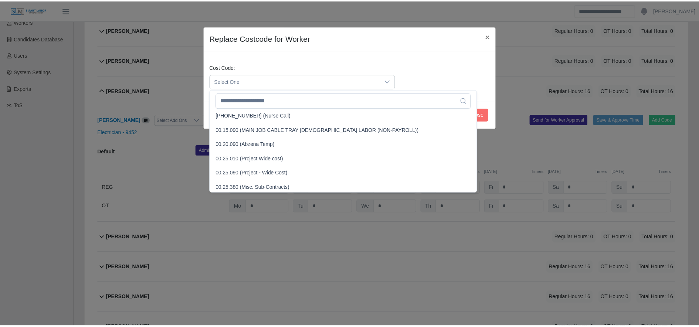
scroll to position [205, 0]
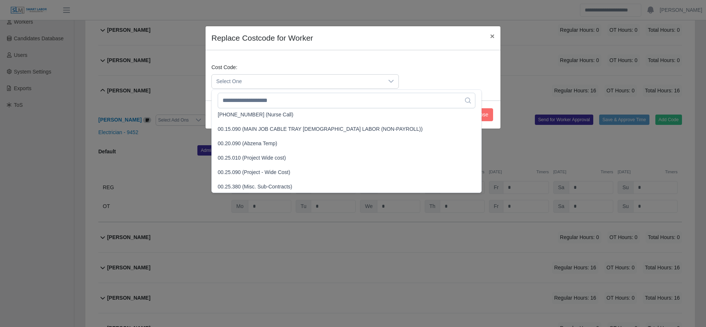
click at [283, 172] on span "00.25.090 (Project - Wide Cost)" at bounding box center [254, 173] width 72 height 8
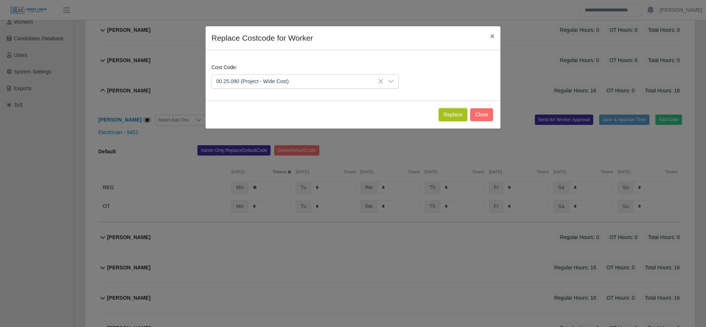
click at [450, 110] on button "Replace" at bounding box center [453, 114] width 28 height 13
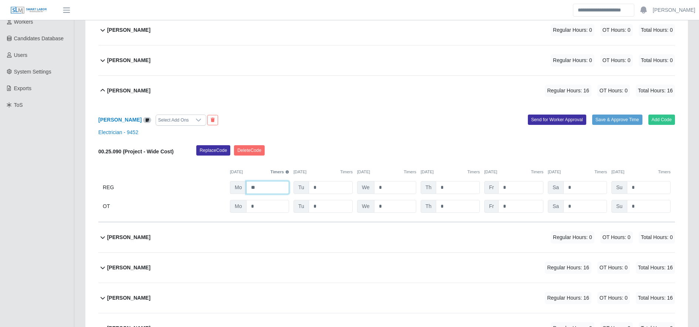
click at [268, 188] on input "**" at bounding box center [267, 187] width 43 height 13
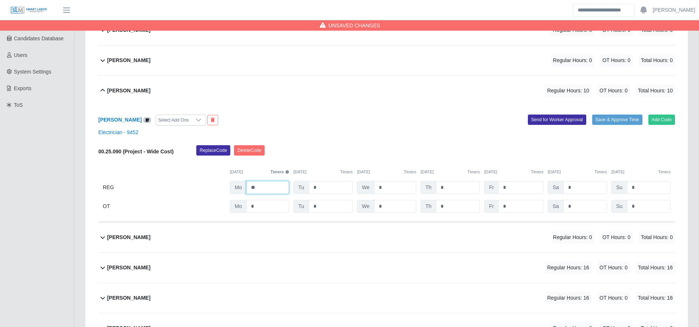
type input "**"
click at [283, 271] on div "Amner Alvarado Regular Hours: 16 OT Hours: 0 Total Hours: 16" at bounding box center [391, 268] width 568 height 30
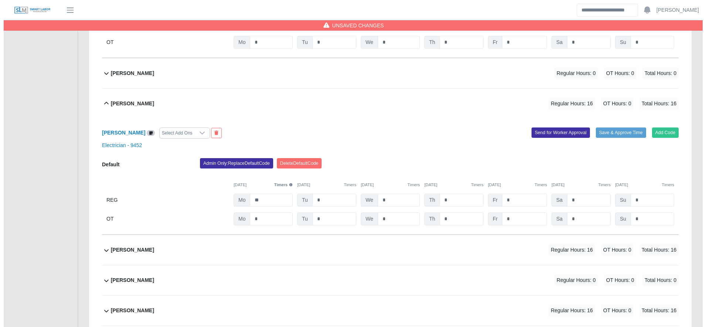
scroll to position [307, 0]
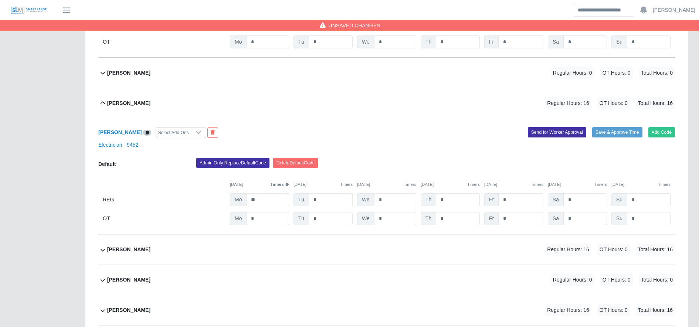
click at [237, 157] on div "Amner Alvarado Select Add Ons Add Code Save & Approve Time Send for Worker Appr…" at bounding box center [386, 176] width 577 height 116
drag, startPoint x: 237, startPoint y: 157, endPoint x: 238, endPoint y: 161, distance: 4.7
click at [238, 161] on button "Admin Only: Replace Default Code" at bounding box center [232, 163] width 73 height 10
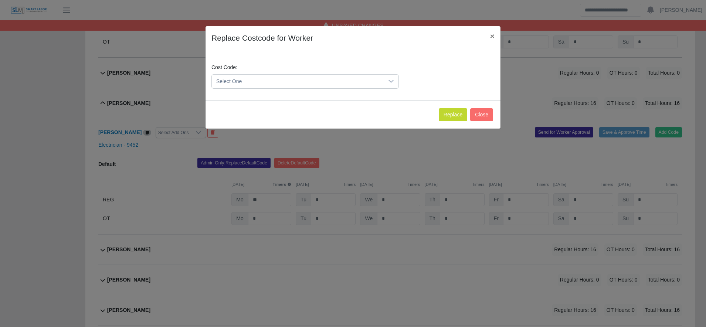
click at [263, 87] on span "Select One" at bounding box center [298, 82] width 172 height 14
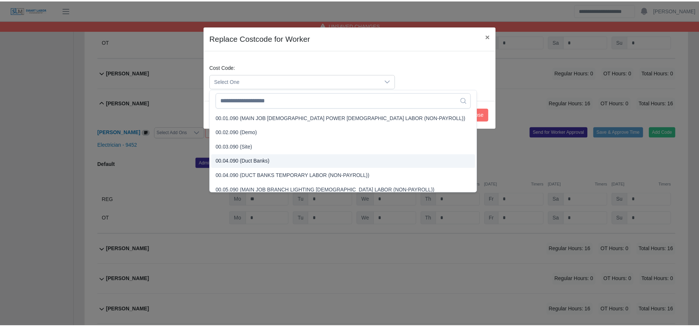
scroll to position [235, 0]
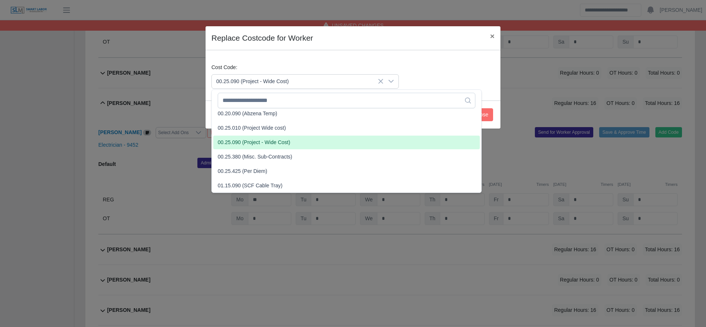
click at [249, 139] on span "00.25.090 (Project - Wide Cost)" at bounding box center [254, 143] width 72 height 8
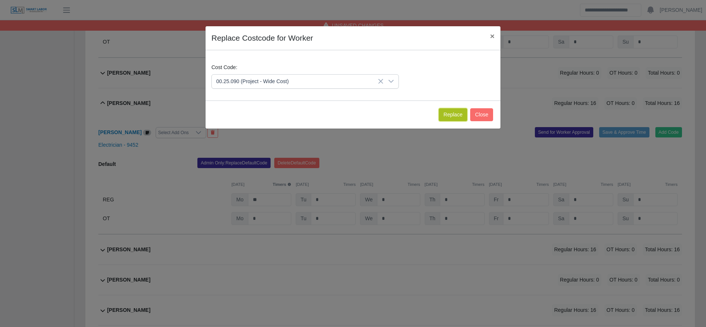
click at [454, 116] on button "Replace" at bounding box center [453, 114] width 28 height 13
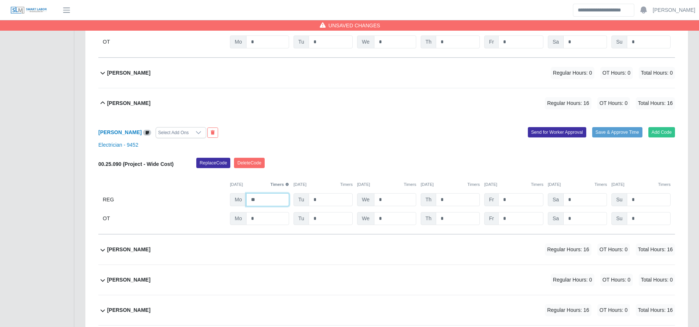
click at [265, 204] on input "**" at bounding box center [267, 199] width 43 height 13
type input "**"
click at [262, 244] on div "Angel Melgar Regular Hours: 16 OT Hours: 0 Total Hours: 16" at bounding box center [391, 250] width 568 height 30
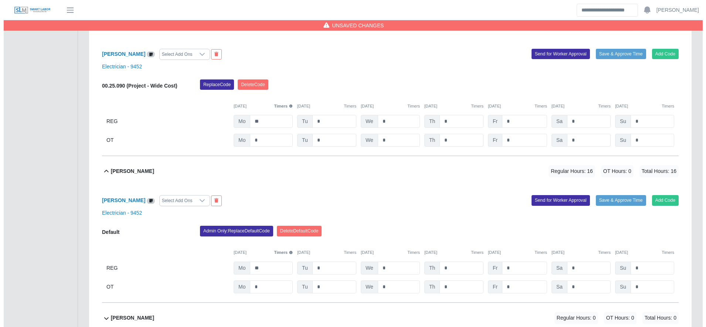
scroll to position [386, 0]
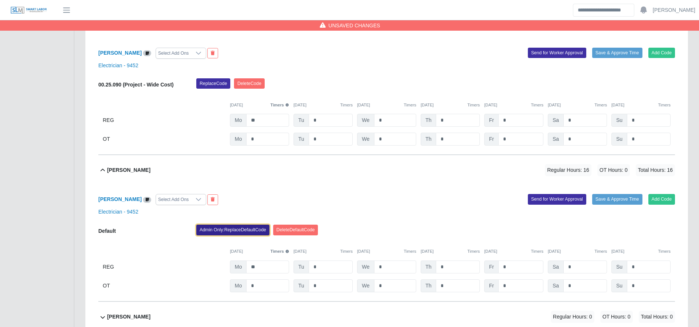
click at [248, 227] on button "Admin Only: Replace Default Code" at bounding box center [232, 230] width 73 height 10
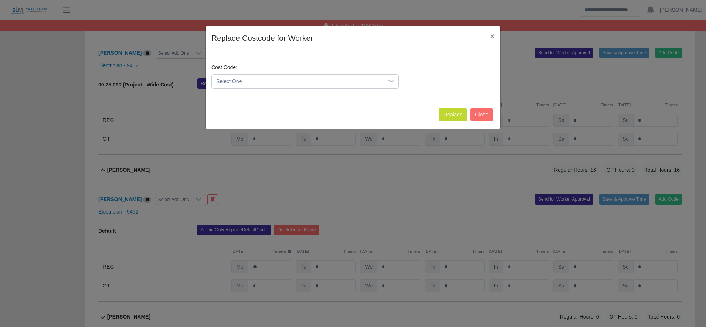
click at [276, 84] on span "Select One" at bounding box center [298, 82] width 172 height 14
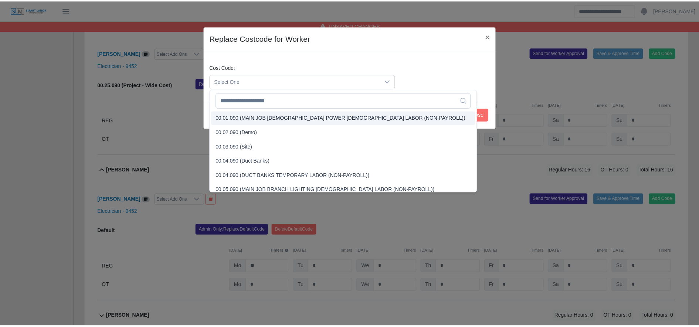
scroll to position [224, 0]
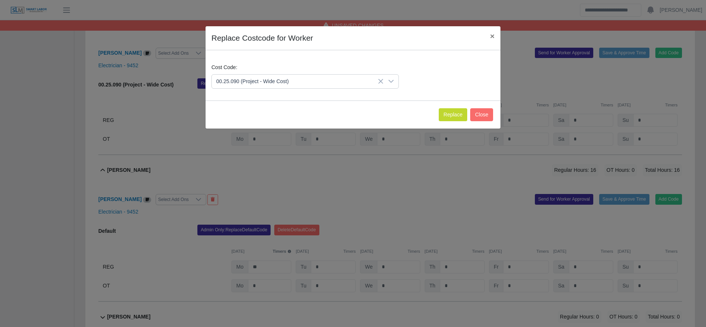
click at [271, 154] on span "00.25.090 (Project - Wide Cost)" at bounding box center [254, 154] width 72 height 8
click at [454, 115] on button "Replace" at bounding box center [453, 114] width 28 height 13
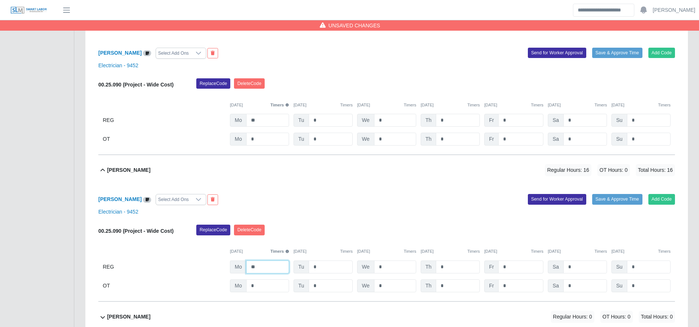
click at [272, 266] on input "**" at bounding box center [267, 267] width 43 height 13
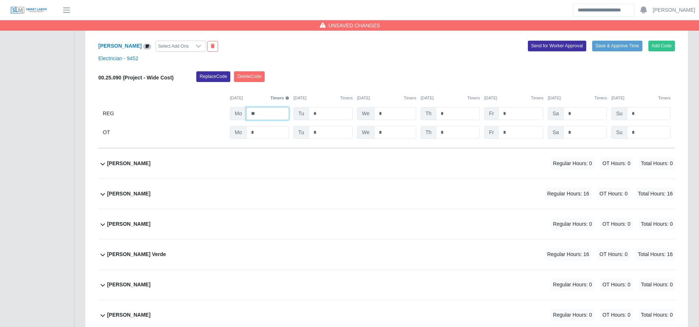
type input "**"
click at [277, 200] on div "Angel Meraz Reyes Sr. Regular Hours: 16 OT Hours: 0 Total Hours: 16" at bounding box center [391, 194] width 568 height 30
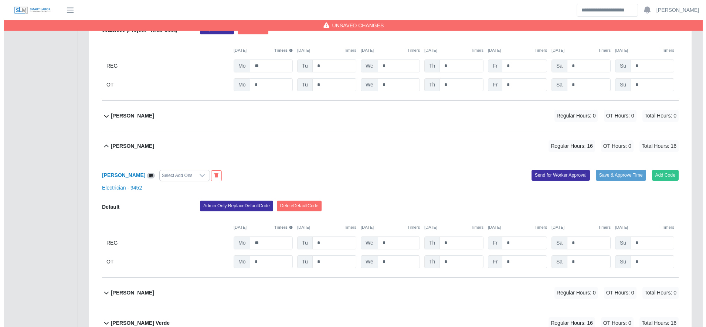
scroll to position [588, 0]
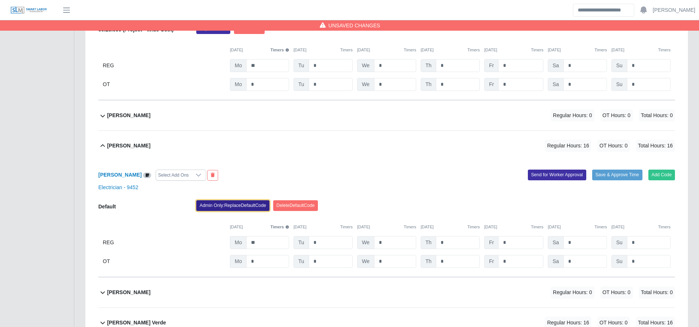
click at [257, 205] on button "Admin Only: Replace Default Code" at bounding box center [232, 205] width 73 height 10
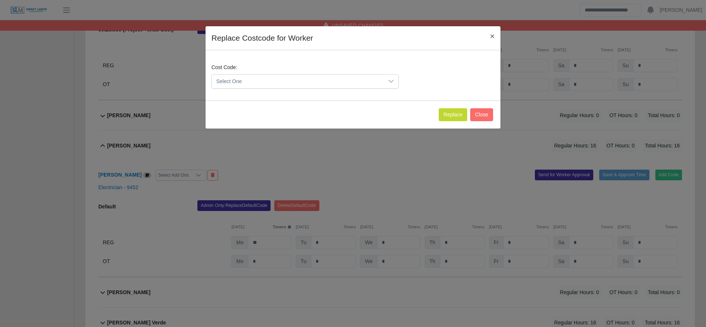
click at [274, 85] on span "Select One" at bounding box center [298, 82] width 172 height 14
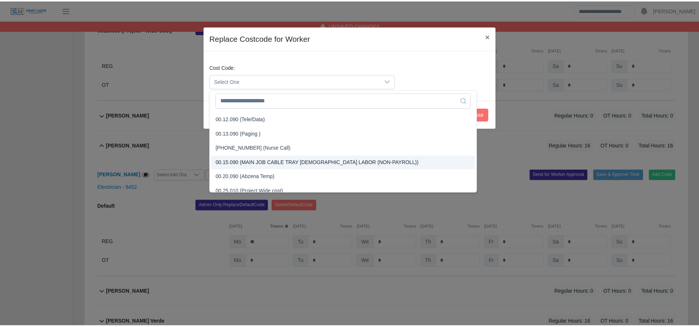
scroll to position [229, 0]
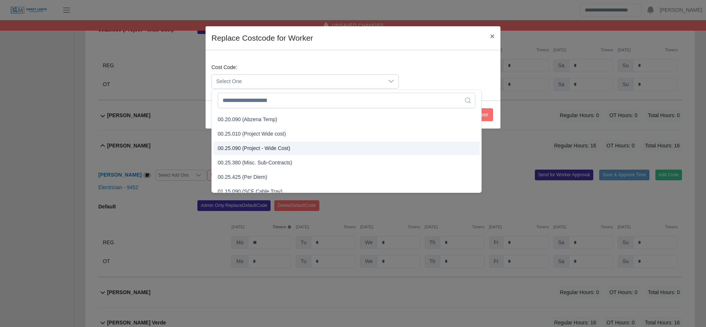
click at [266, 148] on span "00.25.090 (Project - Wide Cost)" at bounding box center [254, 149] width 72 height 8
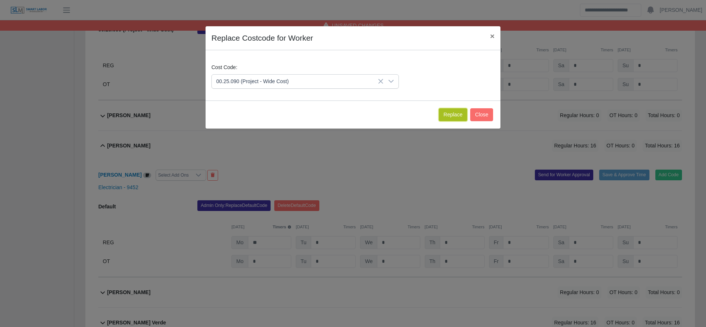
click at [459, 112] on button "Replace" at bounding box center [453, 114] width 28 height 13
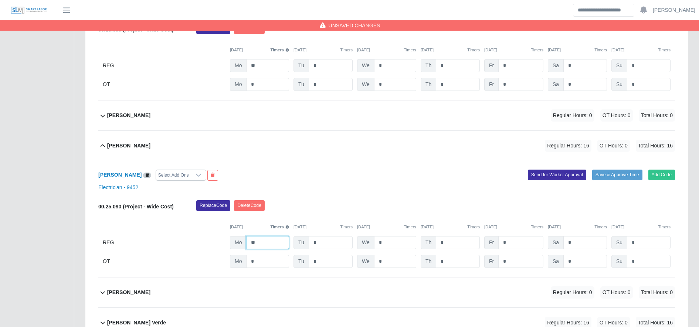
click at [270, 246] on input "**" at bounding box center [267, 242] width 43 height 13
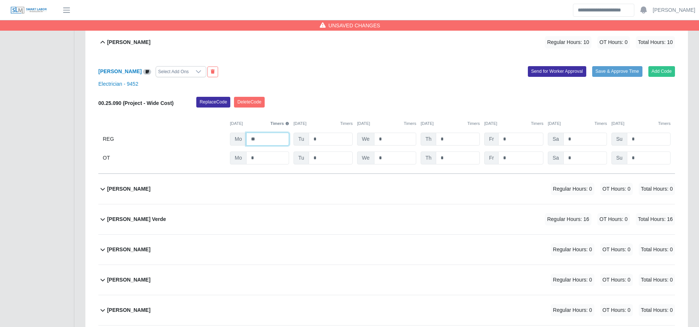
type input "**"
click at [295, 231] on div "Arnel Reyes Verde Regular Hours: 16 OT Hours: 0 Total Hours: 16" at bounding box center [391, 219] width 568 height 30
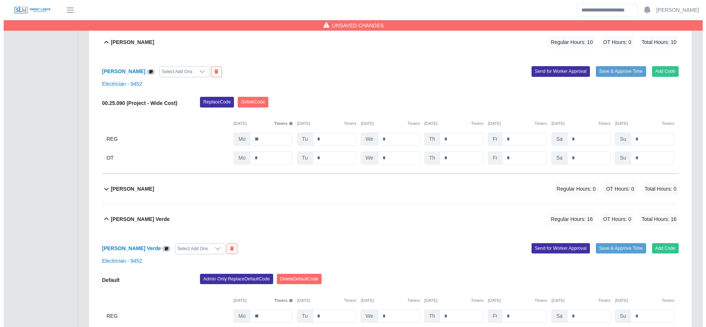
scroll to position [780, 0]
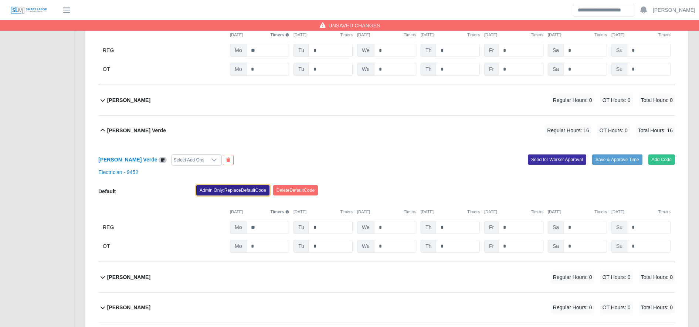
click at [240, 192] on button "Admin Only: Replace Default Code" at bounding box center [232, 190] width 73 height 10
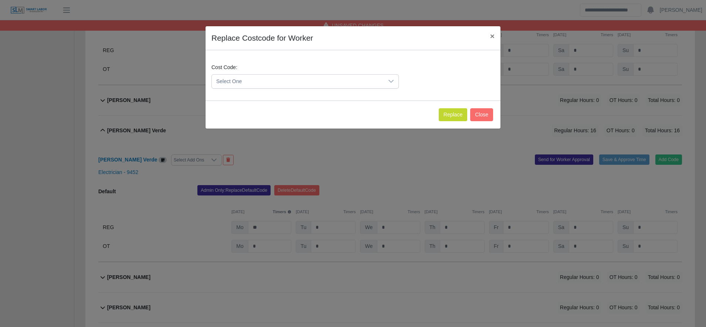
click at [265, 73] on div "Cost Code: Select One" at bounding box center [305, 76] width 191 height 25
click at [267, 79] on span "Select One" at bounding box center [298, 82] width 172 height 14
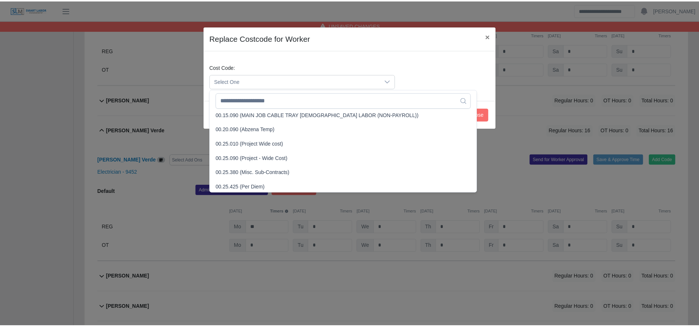
scroll to position [218, 0]
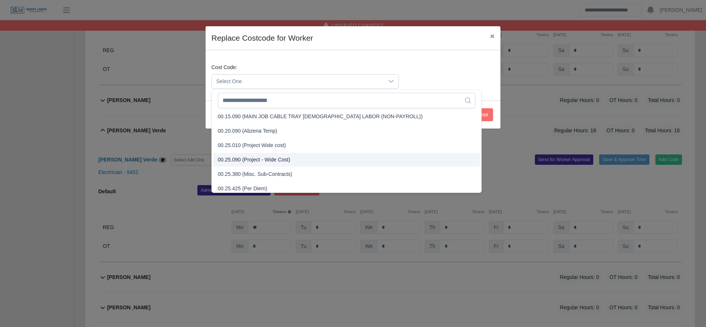
click at [273, 158] on span "00.25.090 (Project - Wide Cost)" at bounding box center [254, 160] width 72 height 8
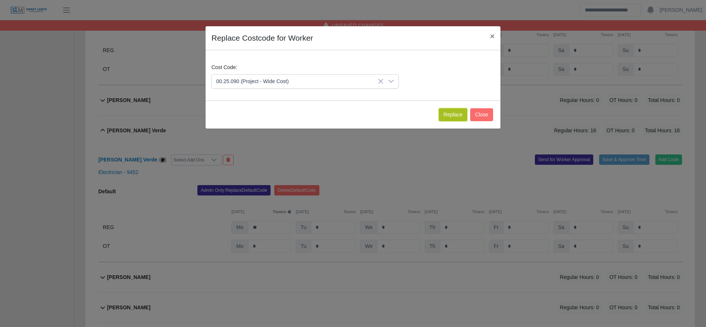
click at [454, 115] on button "Replace" at bounding box center [453, 114] width 28 height 13
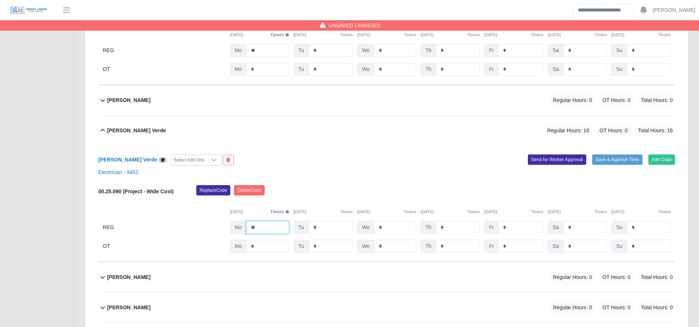
click at [277, 226] on input "**" at bounding box center [267, 227] width 43 height 13
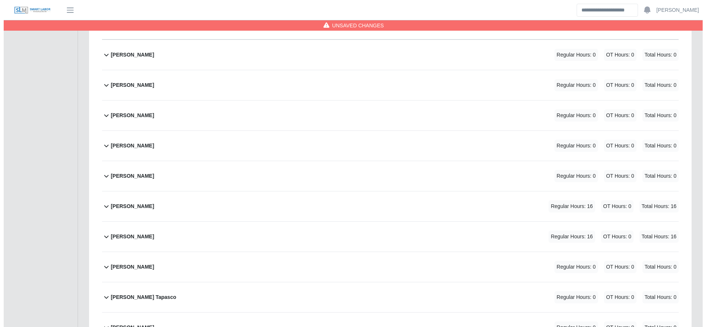
scroll to position [1011, 0]
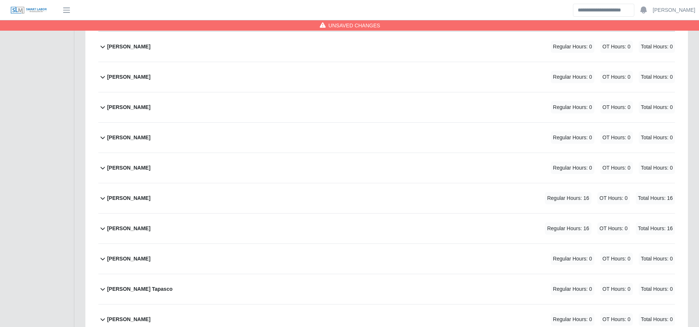
type input "**"
click at [268, 204] on div "Eduardo Barahona Moncada Regular Hours: 16 OT Hours: 0 Total Hours: 16" at bounding box center [391, 198] width 568 height 30
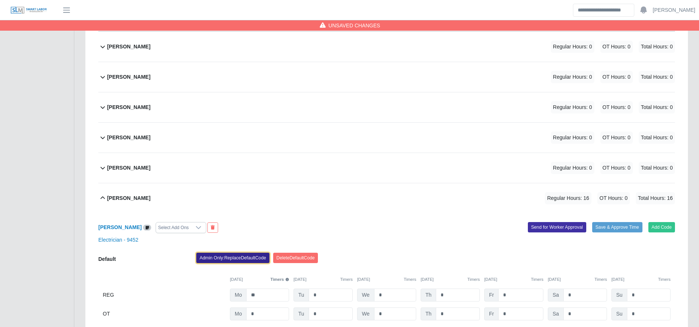
click at [242, 260] on button "Admin Only: Replace Default Code" at bounding box center [232, 258] width 73 height 10
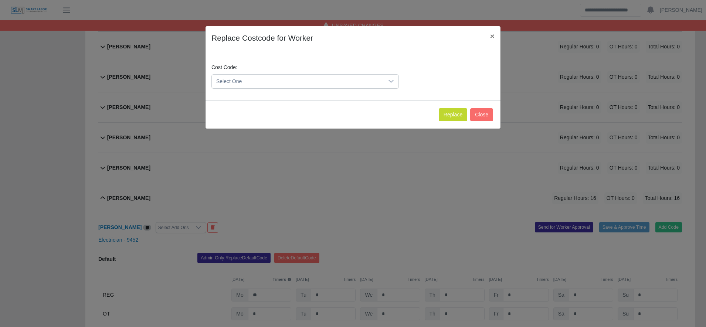
click at [274, 85] on span "Select One" at bounding box center [298, 82] width 172 height 14
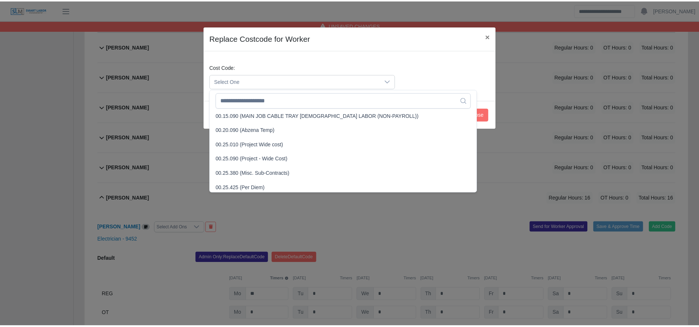
scroll to position [219, 0]
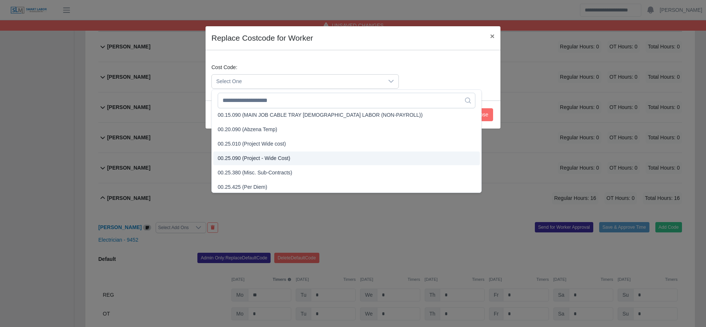
click at [265, 155] on span "00.25.090 (Project - Wide Cost)" at bounding box center [254, 159] width 72 height 8
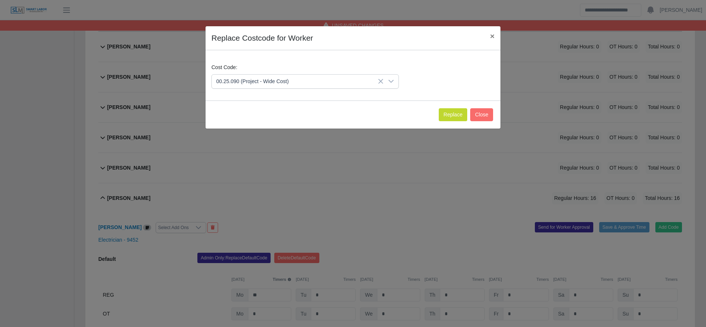
click at [457, 108] on div "Replace Close" at bounding box center [353, 115] width 295 height 28
click at [461, 118] on button "Replace" at bounding box center [453, 114] width 28 height 13
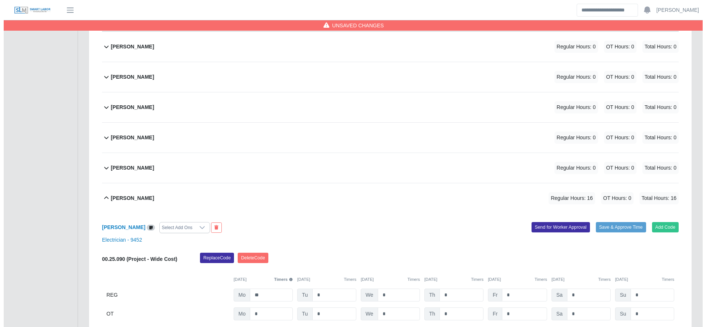
scroll to position [1169, 0]
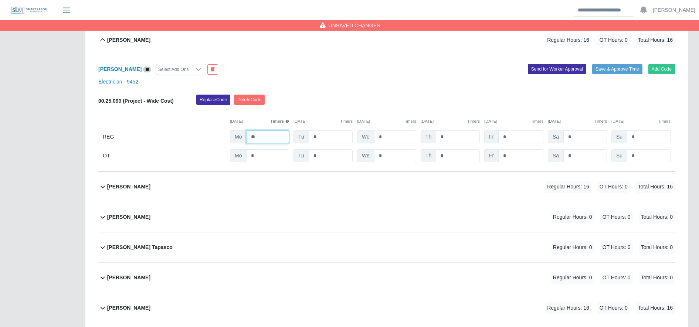
click at [278, 134] on input "**" at bounding box center [267, 137] width 43 height 13
type input "**"
click at [235, 190] on div "Eduardo Ayala Regular Hours: 16 OT Hours: 0 Total Hours: 16" at bounding box center [391, 187] width 568 height 30
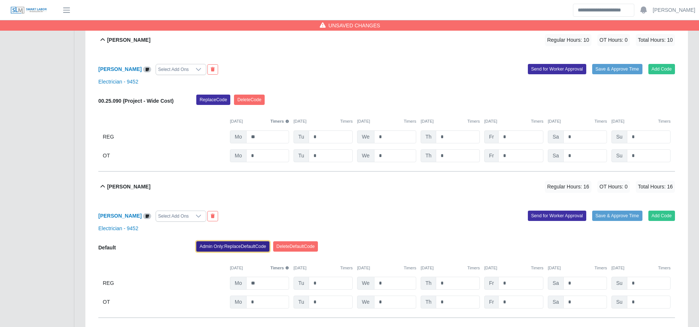
click at [241, 245] on button "Admin Only: Replace Default Code" at bounding box center [232, 246] width 73 height 10
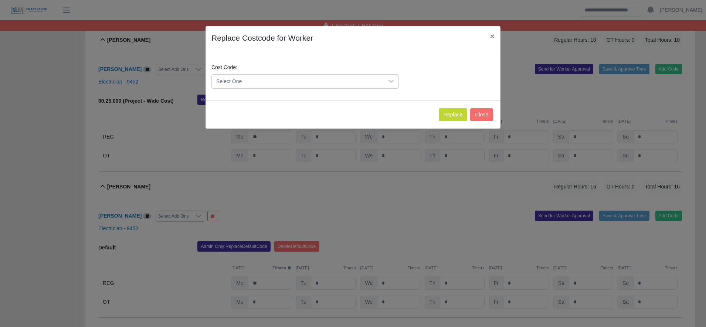
click at [272, 83] on span "Select One" at bounding box center [298, 82] width 172 height 14
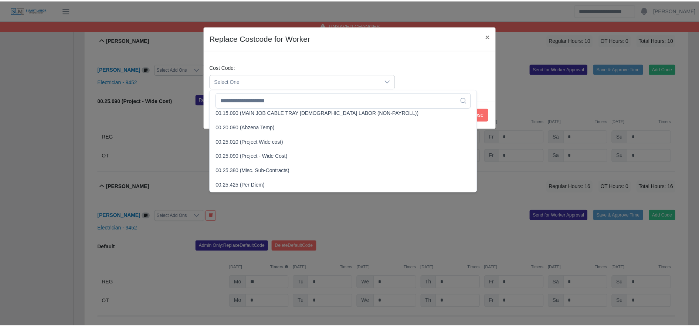
scroll to position [221, 0]
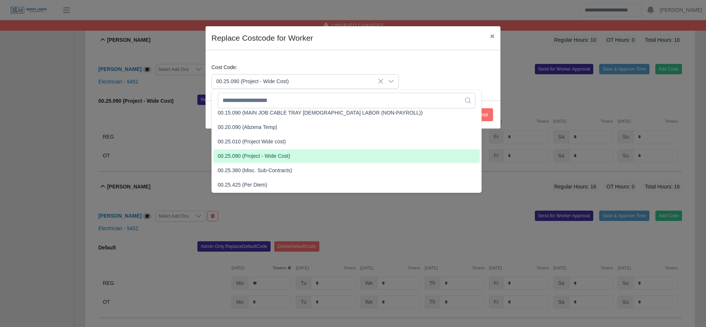
click at [275, 155] on span "00.25.090 (Project - Wide Cost)" at bounding box center [254, 156] width 72 height 8
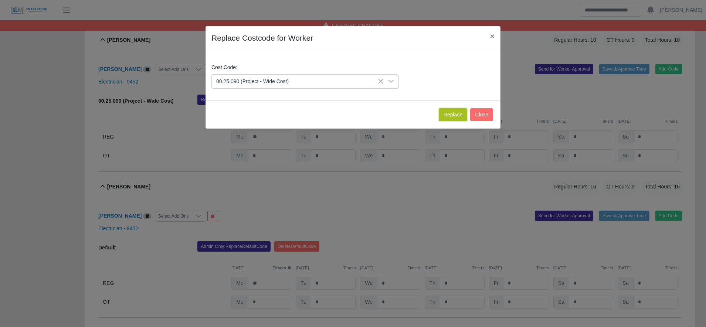
click at [451, 114] on button "Replace" at bounding box center [453, 114] width 28 height 13
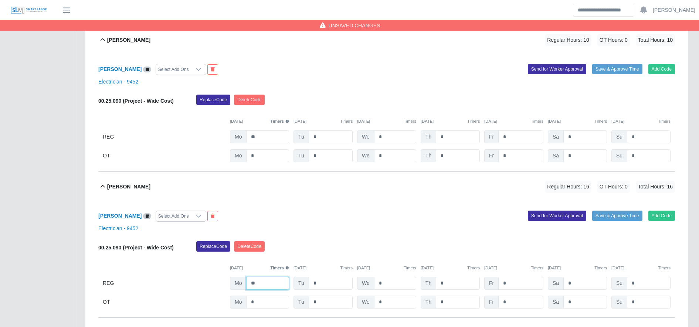
click at [276, 285] on input "**" at bounding box center [267, 283] width 43 height 13
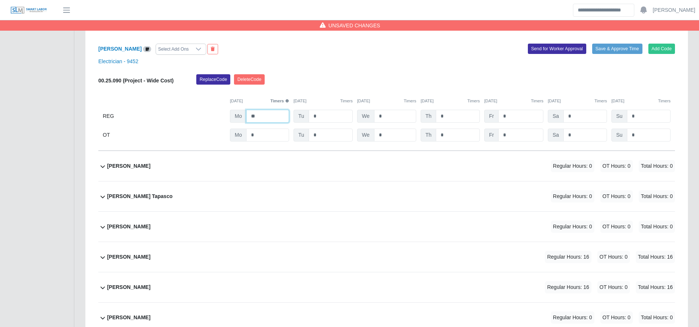
scroll to position [1344, 0]
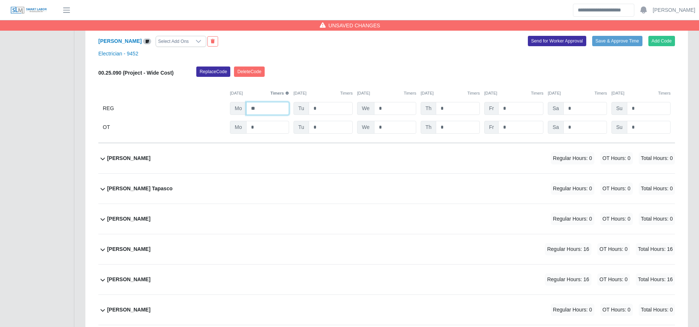
type input "**"
click at [271, 247] on div "Enrique Villatoro Regular Hours: 16 OT Hours: 0 Total Hours: 16" at bounding box center [391, 249] width 568 height 30
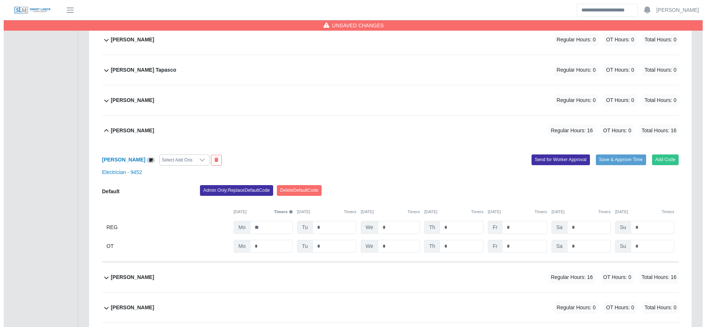
scroll to position [1462, 0]
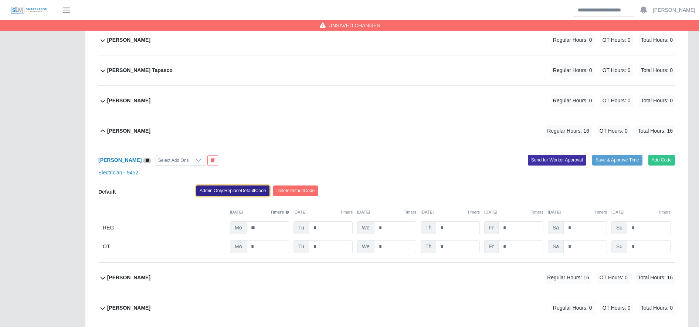
click at [242, 189] on button "Admin Only: Replace Default Code" at bounding box center [232, 191] width 73 height 10
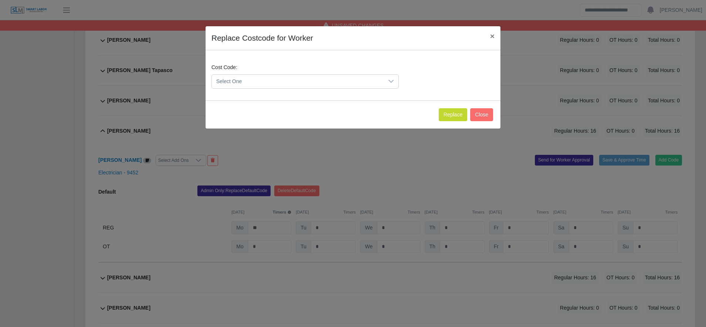
click at [250, 83] on span "Select One" at bounding box center [298, 82] width 172 height 14
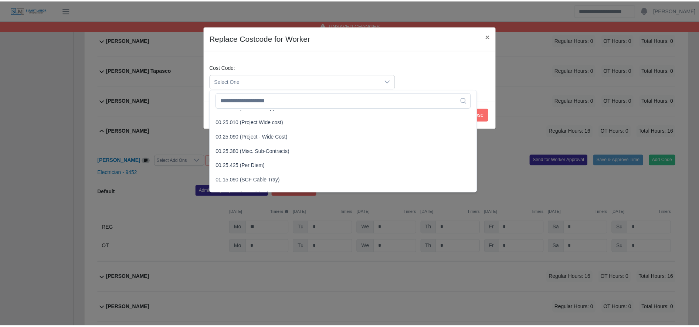
scroll to position [241, 0]
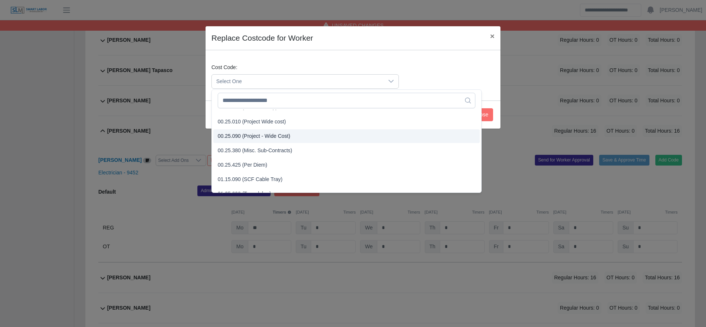
click at [255, 134] on span "00.25.090 (Project - Wide Cost)" at bounding box center [254, 136] width 72 height 8
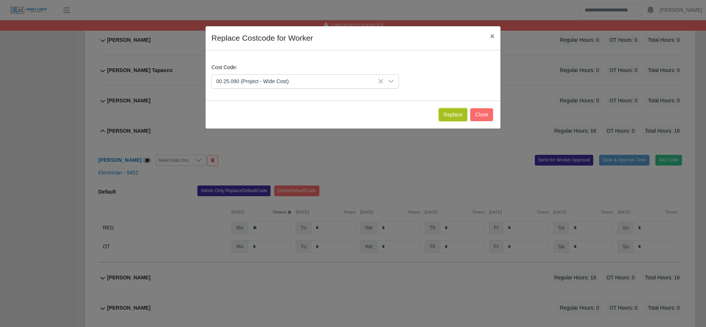
click at [454, 110] on button "Replace" at bounding box center [453, 114] width 28 height 13
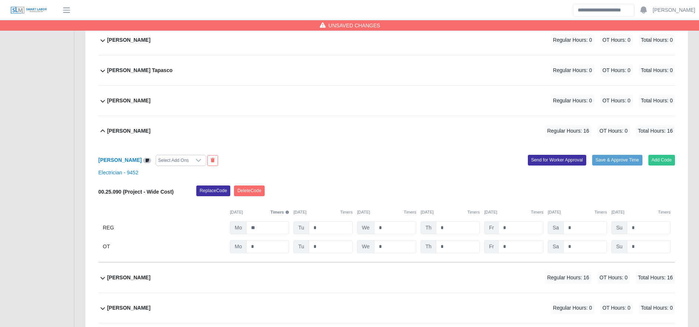
click at [272, 238] on div "00.25.090 (Project - Wide Cost) Replace Code Delete Code 09/29/2025 Timers 09/3…" at bounding box center [386, 220] width 577 height 68
click at [271, 237] on div "00.25.090 (Project - Wide Cost) Replace Code Delete Code 09/29/2025 Timers 09/3…" at bounding box center [386, 220] width 577 height 68
click at [270, 232] on input "**" at bounding box center [267, 227] width 43 height 13
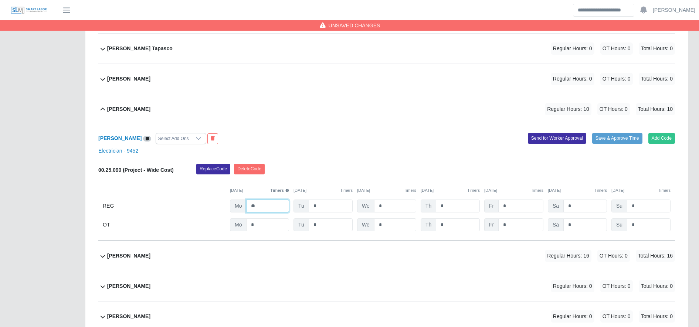
type input "**"
click at [267, 253] on div "Esbin Domingo Regular Hours: 16 OT Hours: 0 Total Hours: 16" at bounding box center [391, 256] width 568 height 30
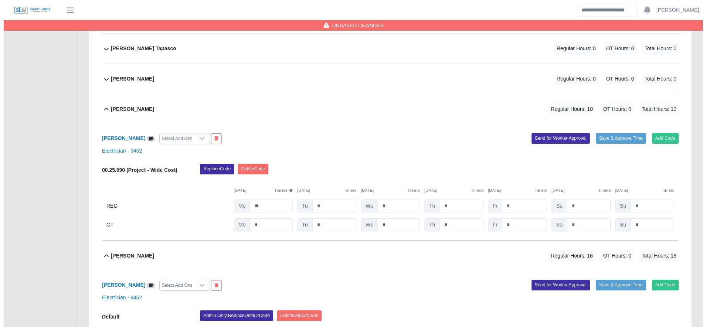
scroll to position [1564, 0]
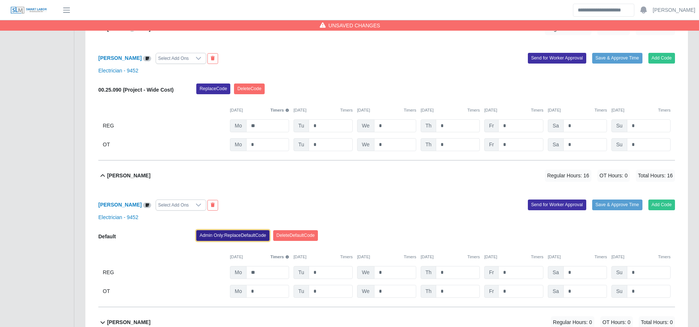
click at [239, 239] on button "Admin Only: Replace Default Code" at bounding box center [232, 235] width 73 height 10
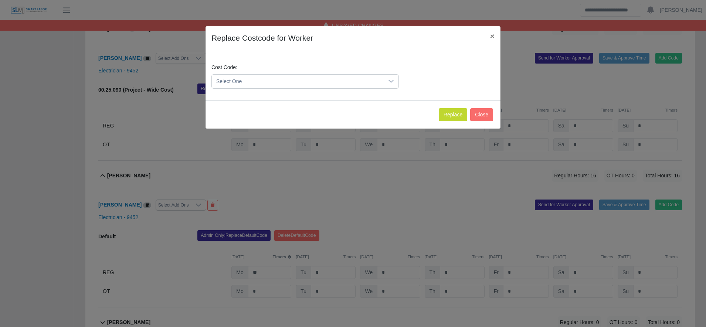
click at [270, 82] on span "Select One" at bounding box center [298, 82] width 172 height 14
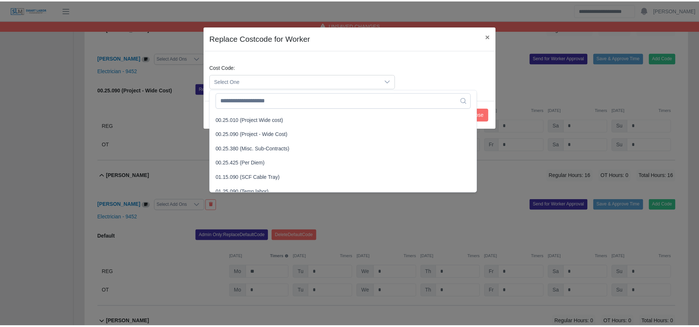
scroll to position [244, 0]
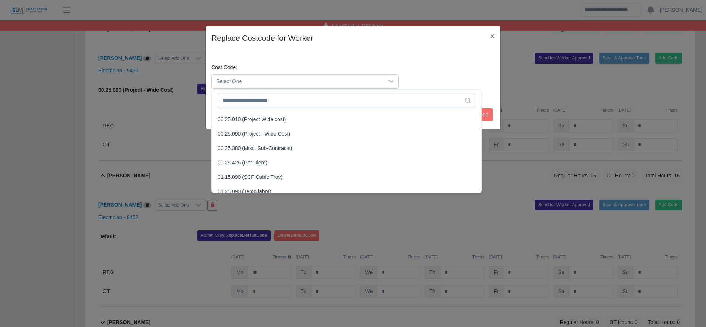
click at [260, 138] on li "00.25.090 (Project - Wide Cost)" at bounding box center [346, 134] width 267 height 14
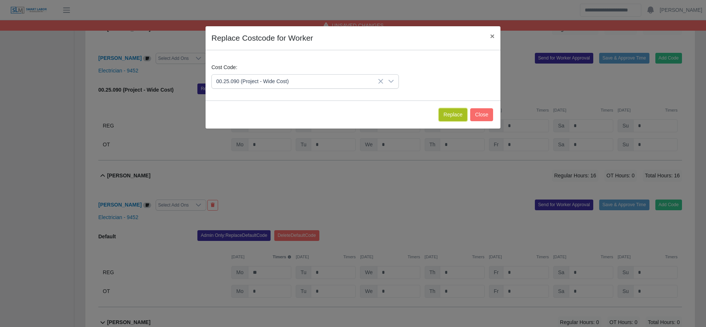
click at [454, 113] on button "Replace" at bounding box center [453, 114] width 28 height 13
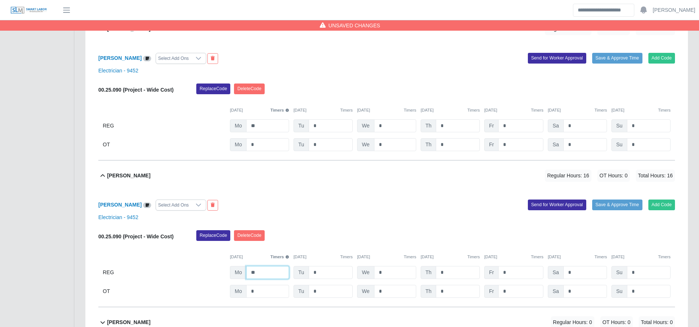
click at [275, 277] on input "**" at bounding box center [267, 272] width 43 height 13
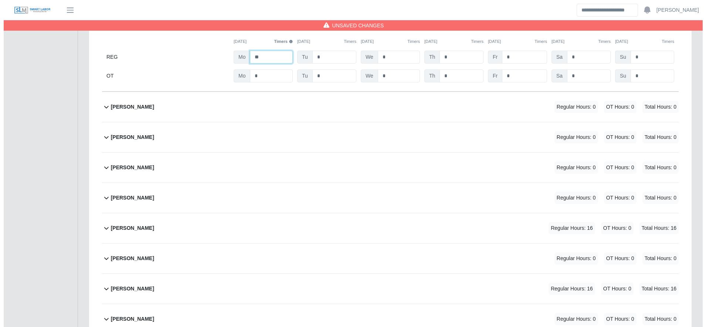
scroll to position [1780, 0]
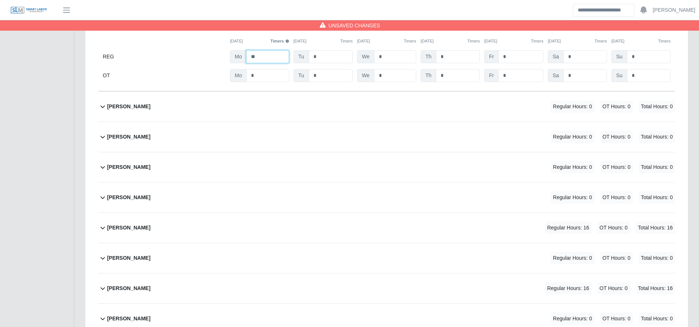
type input "**"
click at [322, 229] on div "Isidro Bustamante Rosales Regular Hours: 16 OT Hours: 0 Total Hours: 16" at bounding box center [391, 228] width 568 height 30
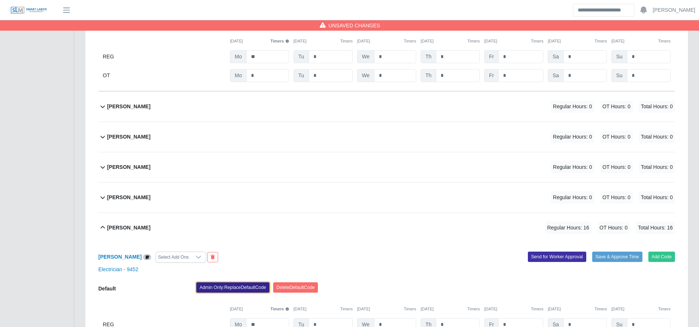
click at [236, 291] on button "Admin Only: Replace Default Code" at bounding box center [232, 288] width 73 height 10
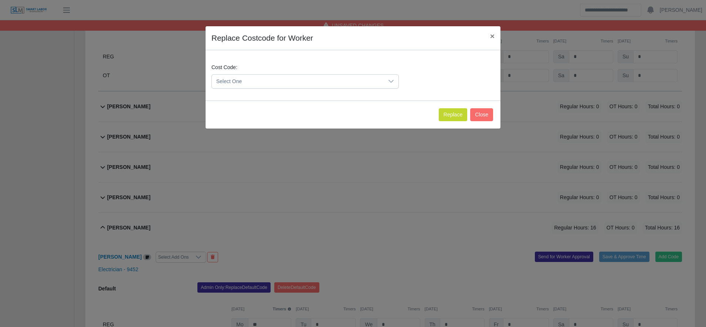
click at [270, 79] on span "Select One" at bounding box center [298, 82] width 172 height 14
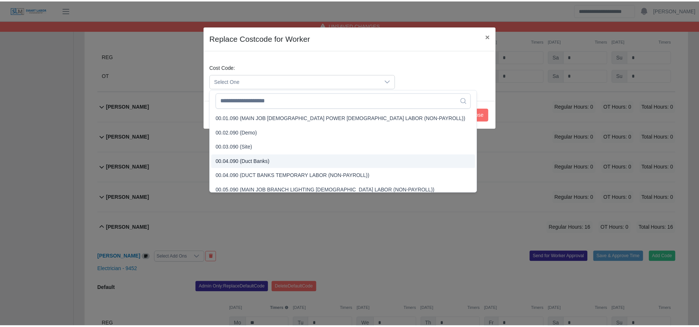
scroll to position [235, 0]
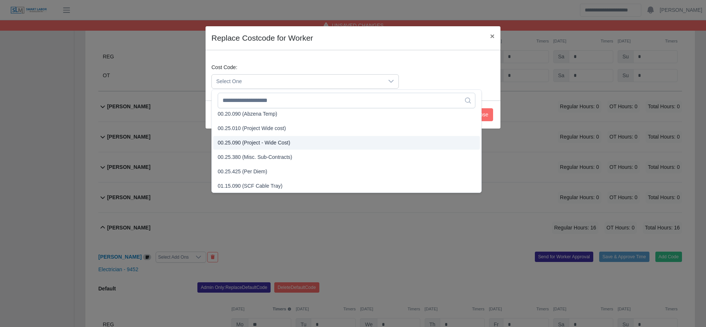
click at [265, 142] on span "00.25.090 (Project - Wide Cost)" at bounding box center [254, 143] width 72 height 8
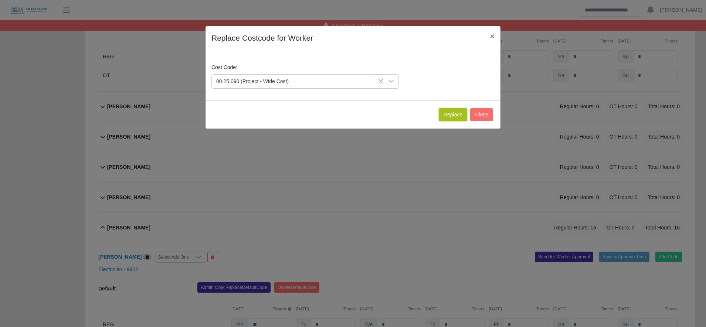
click at [453, 111] on button "Replace" at bounding box center [453, 114] width 28 height 13
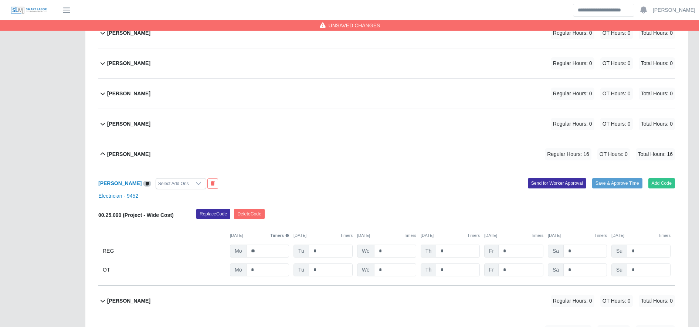
scroll to position [1855, 0]
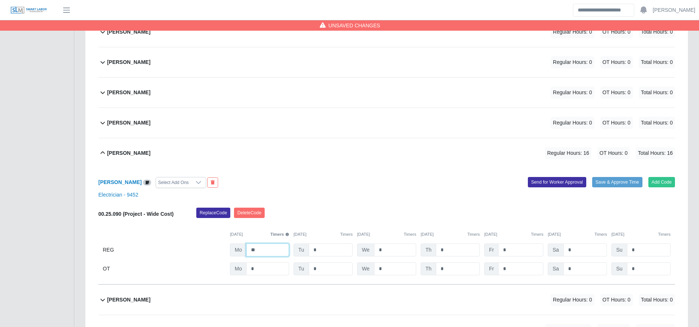
click at [275, 252] on input "**" at bounding box center [267, 250] width 43 height 13
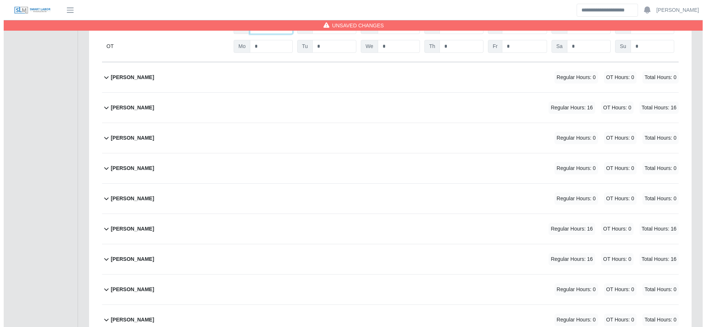
scroll to position [2078, 0]
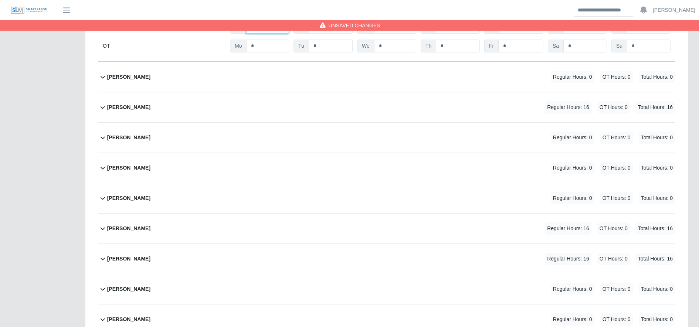
type input "**"
click at [386, 111] on div "Jimni Martinez Regular Hours: 16 OT Hours: 0 Total Hours: 16" at bounding box center [391, 107] width 568 height 30
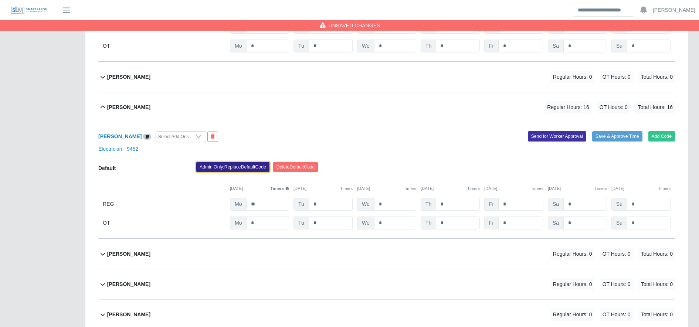
click at [245, 168] on button "Admin Only: Replace Default Code" at bounding box center [232, 167] width 73 height 10
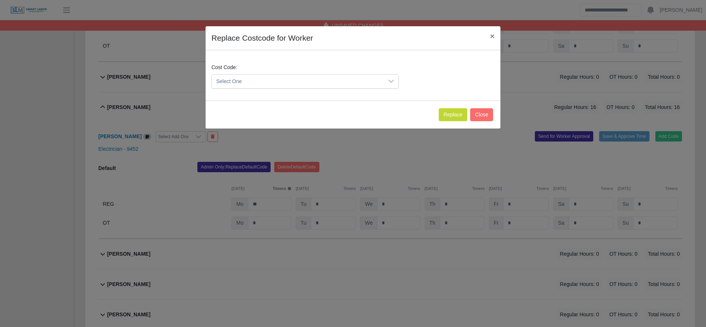
click at [260, 75] on span "Select One" at bounding box center [298, 82] width 172 height 14
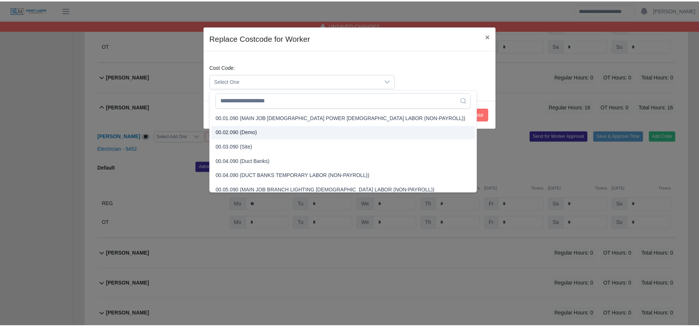
scroll to position [253, 0]
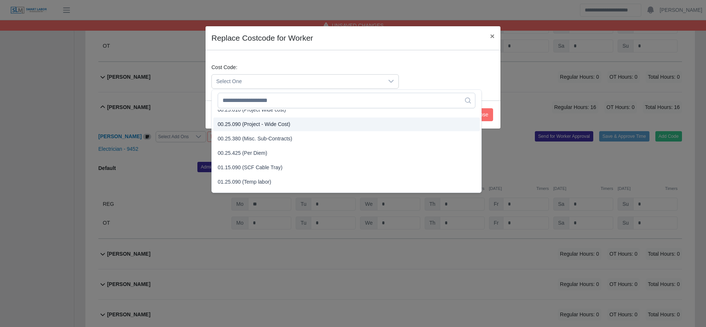
click at [258, 127] on span "00.25.090 (Project - Wide Cost)" at bounding box center [254, 125] width 72 height 8
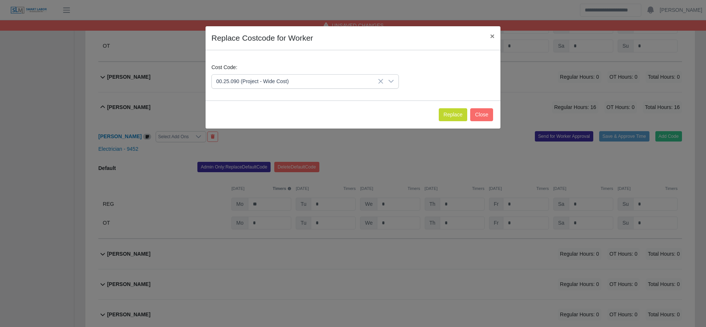
click at [464, 106] on div "Replace Close" at bounding box center [353, 115] width 295 height 28
click at [459, 111] on button "Replace" at bounding box center [453, 114] width 28 height 13
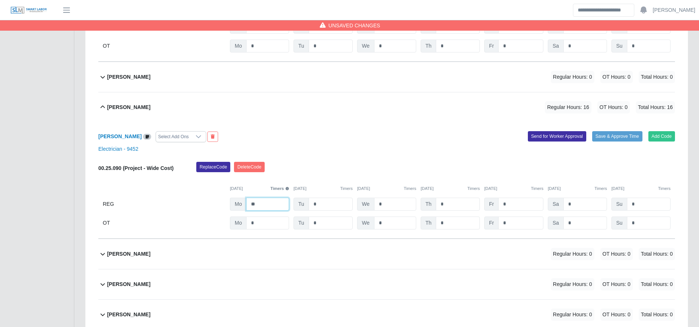
click at [268, 206] on input "**" at bounding box center [267, 204] width 43 height 13
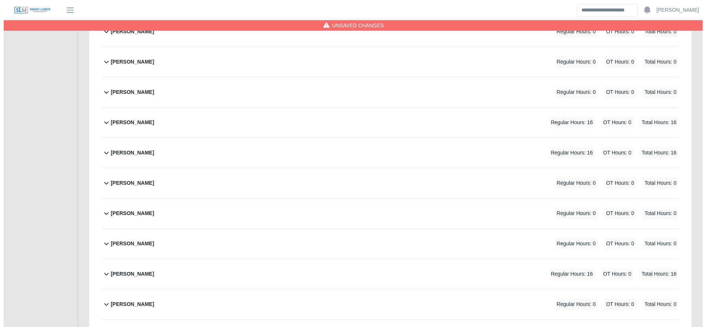
scroll to position [2301, 0]
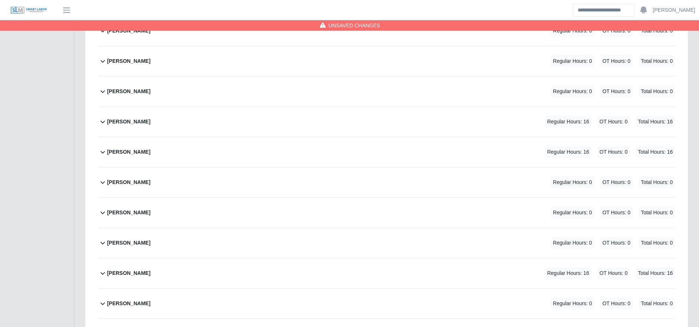
type input "**"
click at [326, 129] on div "Jose Montenegro Regular Hours: 16 OT Hours: 0 Total Hours: 16" at bounding box center [391, 122] width 568 height 30
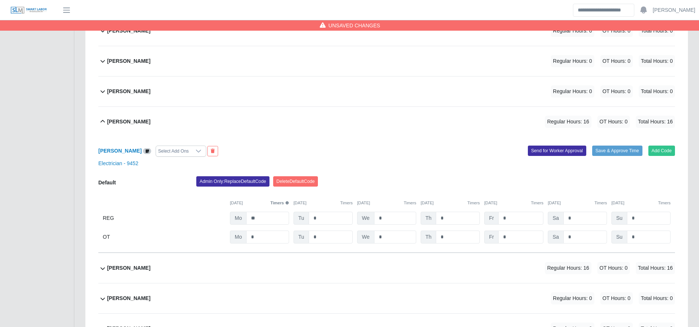
click at [254, 177] on div "Jose Montenegro Select Add Ons Add Code Save & Approve Time Send for Worker App…" at bounding box center [386, 195] width 577 height 116
click at [250, 187] on button "Admin Only: Replace Default Code" at bounding box center [232, 181] width 73 height 10
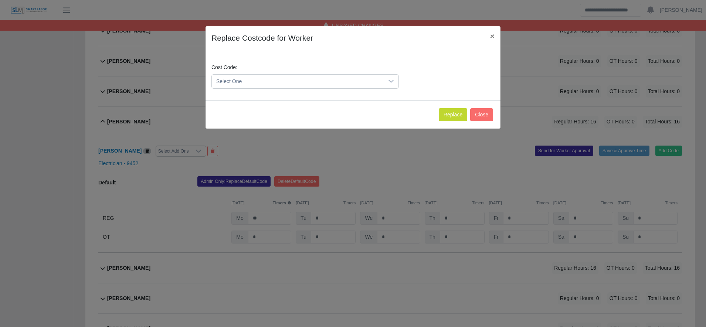
click at [274, 78] on span "Select One" at bounding box center [298, 82] width 172 height 14
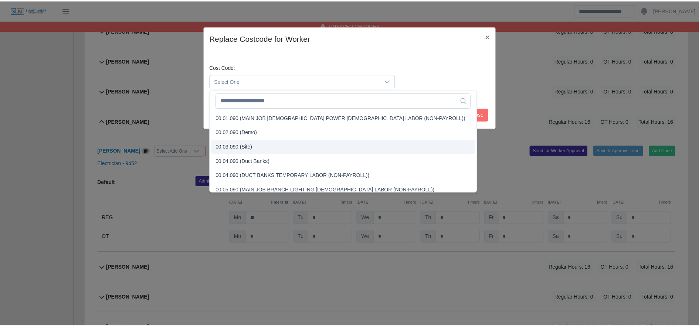
scroll to position [217, 0]
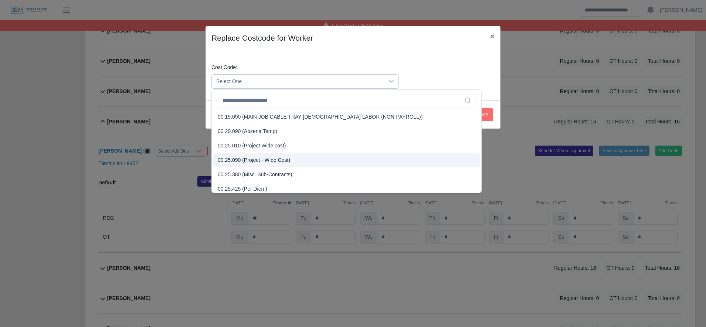
click at [263, 160] on span "00.25.090 (Project - Wide Cost)" at bounding box center [254, 160] width 72 height 8
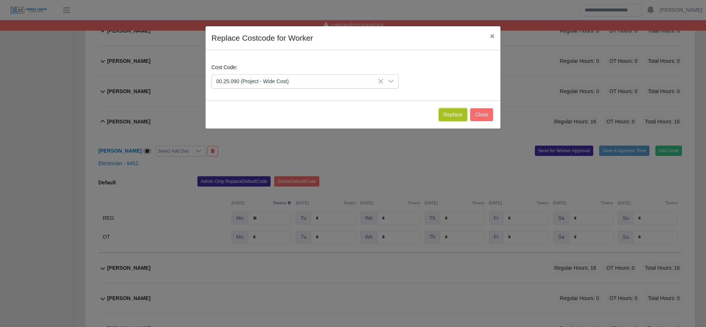
click at [455, 112] on button "Replace" at bounding box center [453, 114] width 28 height 13
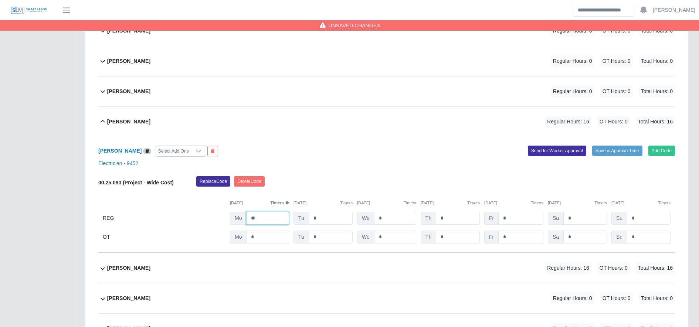
click at [274, 222] on input "**" at bounding box center [267, 218] width 43 height 13
type input "**"
click at [265, 282] on div "Jose Castro Regular Hours: 16 OT Hours: 0 Total Hours: 16" at bounding box center [391, 268] width 568 height 30
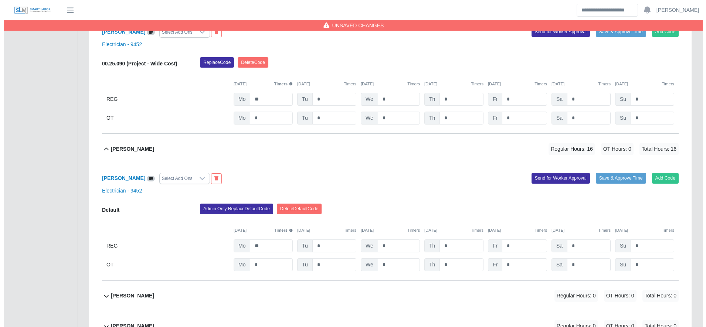
scroll to position [2421, 0]
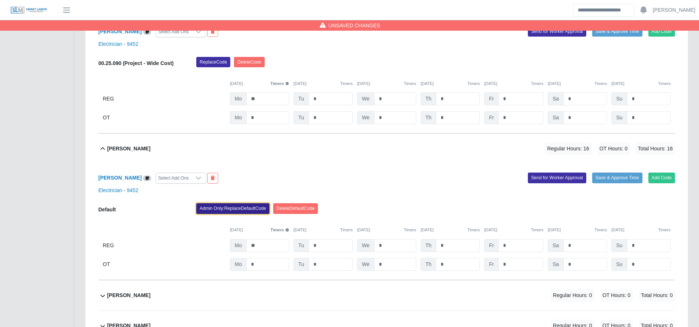
click at [250, 211] on button "Admin Only: Replace Default Code" at bounding box center [232, 208] width 73 height 10
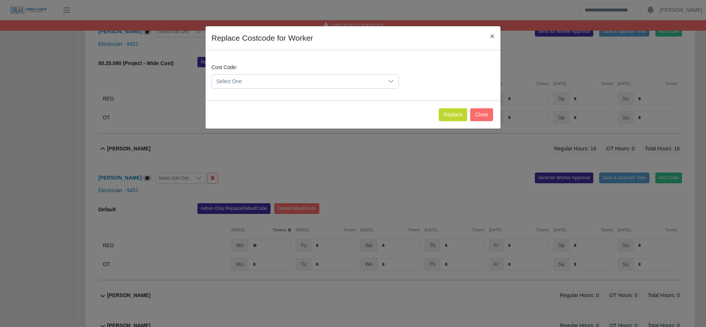
click at [267, 81] on span "Select One" at bounding box center [298, 82] width 172 height 14
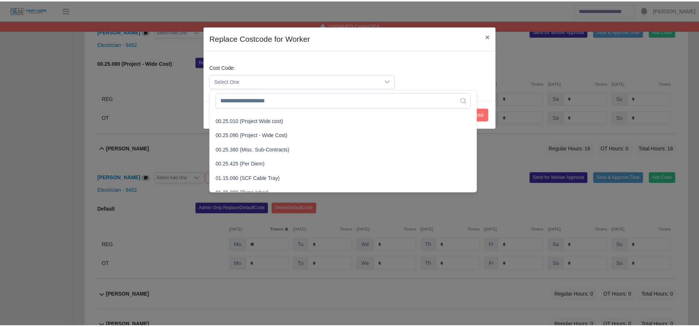
scroll to position [248, 0]
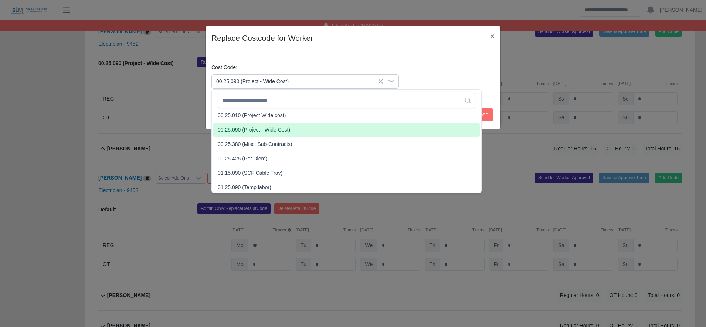
click at [259, 132] on span "00.25.090 (Project - Wide Cost)" at bounding box center [254, 130] width 72 height 8
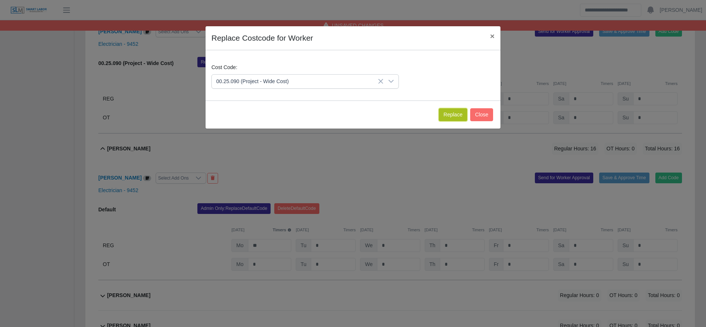
click at [457, 114] on button "Replace" at bounding box center [453, 114] width 28 height 13
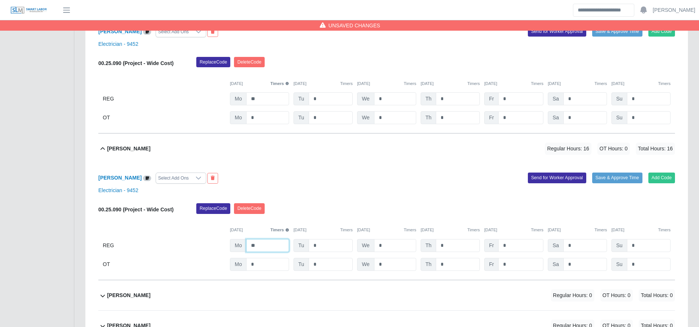
click at [266, 247] on input "**" at bounding box center [267, 245] width 43 height 13
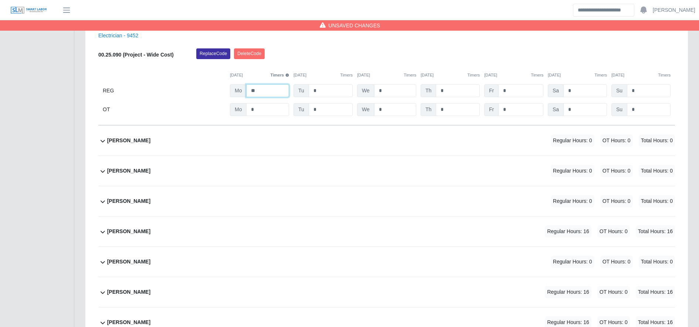
scroll to position [2576, 0]
type input "**"
click at [282, 240] on div "Jose Dominguez Regular Hours: 16 OT Hours: 0 Total Hours: 16" at bounding box center [391, 231] width 568 height 30
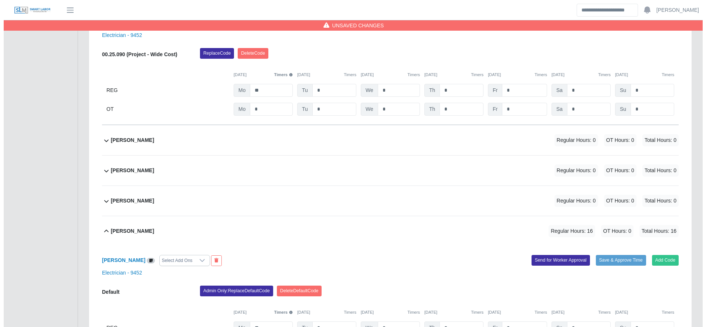
scroll to position [2603, 0]
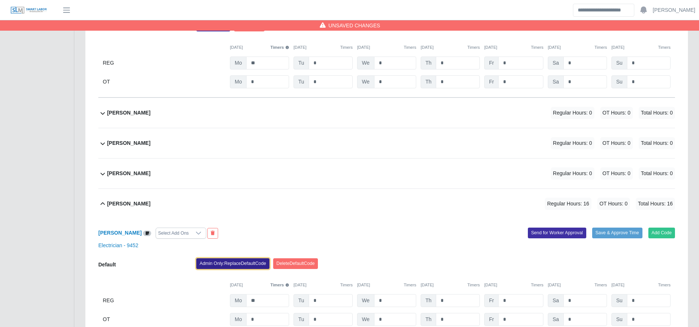
click at [237, 269] on button "Admin Only: Replace Default Code" at bounding box center [232, 263] width 73 height 10
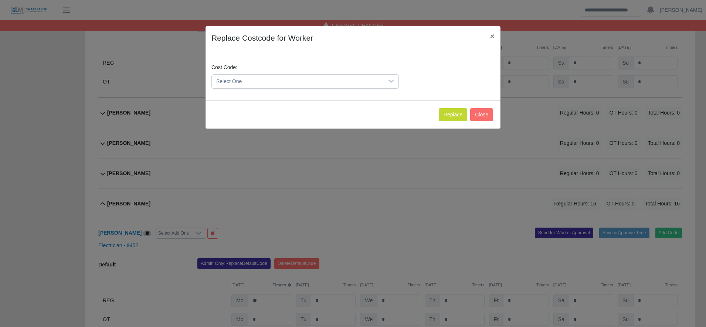
click at [287, 76] on span "Select One" at bounding box center [298, 82] width 172 height 14
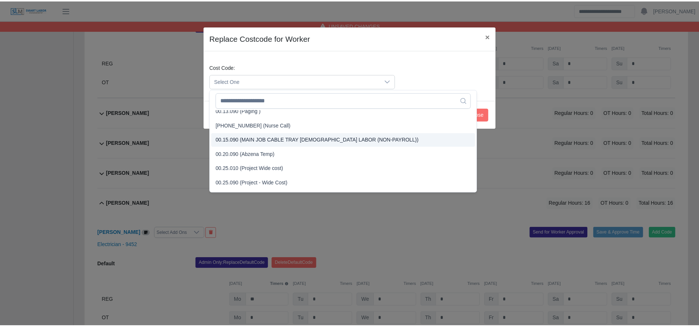
scroll to position [196, 0]
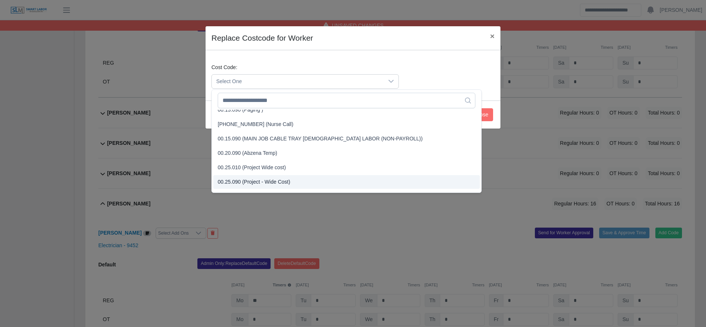
click at [281, 176] on li "00.25.090 (Project - Wide Cost)" at bounding box center [346, 182] width 267 height 14
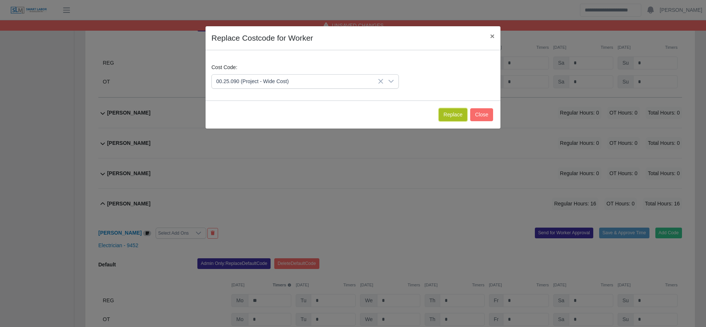
click at [457, 109] on button "Replace" at bounding box center [453, 114] width 28 height 13
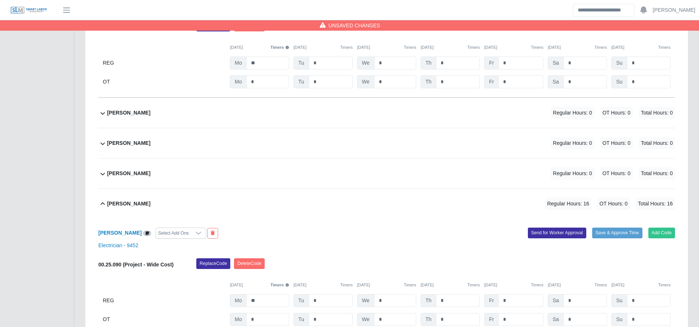
scroll to position [2665, 0]
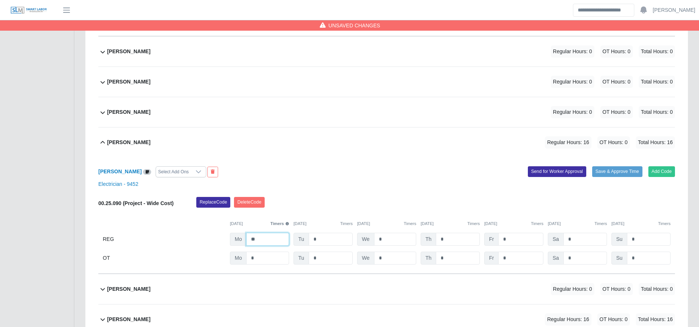
click at [277, 240] on input "**" at bounding box center [267, 239] width 43 height 13
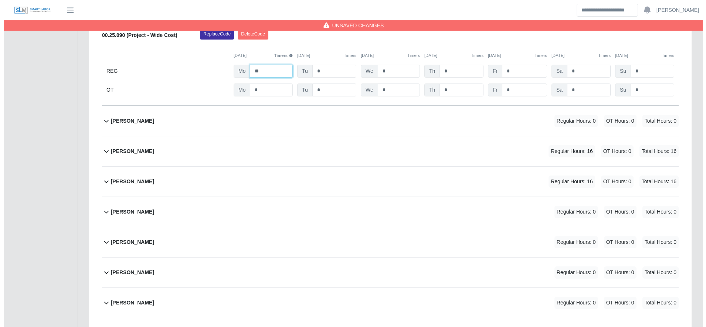
scroll to position [2835, 0]
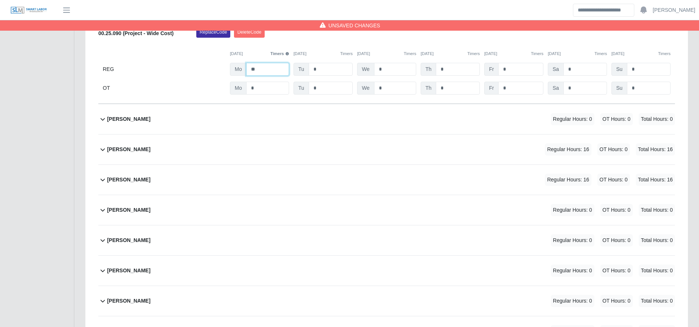
type input "**"
click at [333, 152] on div "Josue Dominguez Regular Hours: 16 OT Hours: 0 Total Hours: 16" at bounding box center [391, 150] width 568 height 30
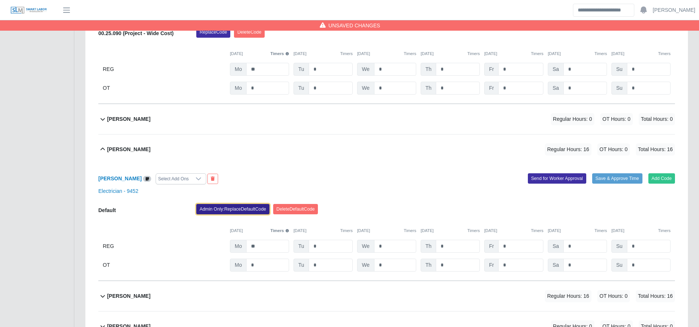
click at [254, 209] on button "Admin Only: Replace Default Code" at bounding box center [232, 209] width 73 height 10
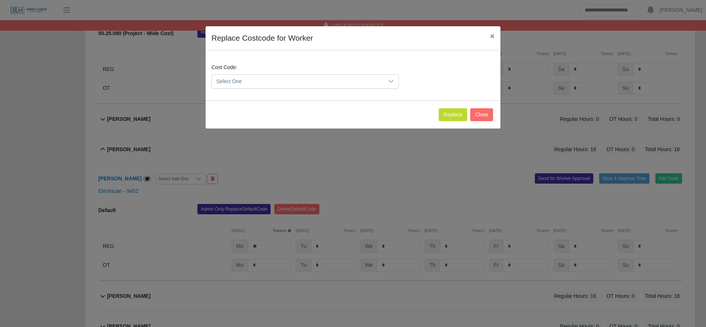
click at [280, 82] on span "Select One" at bounding box center [298, 82] width 172 height 14
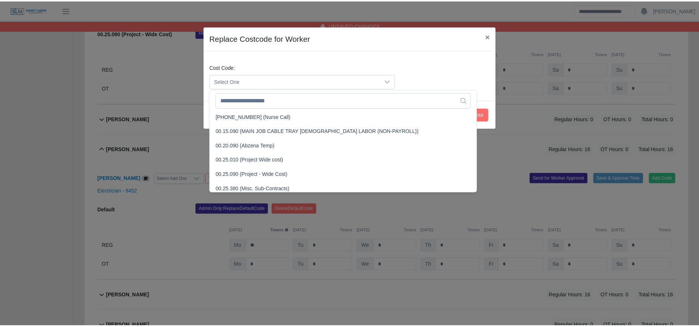
scroll to position [204, 0]
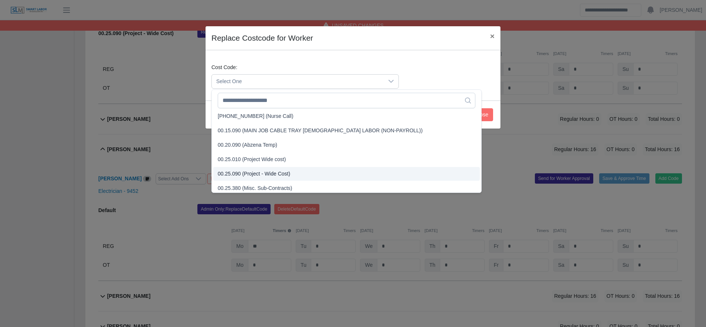
click at [272, 173] on span "00.25.090 (Project - Wide Cost)" at bounding box center [254, 174] width 72 height 8
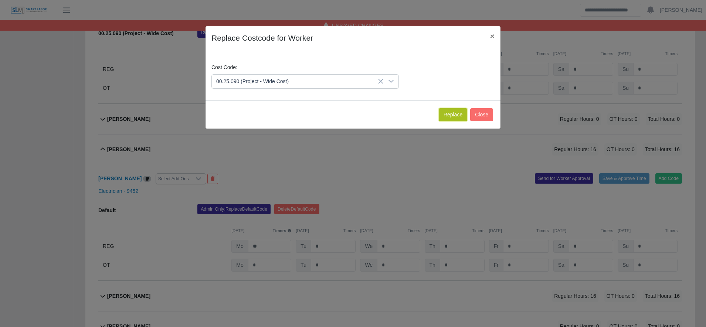
click at [453, 114] on button "Replace" at bounding box center [453, 114] width 28 height 13
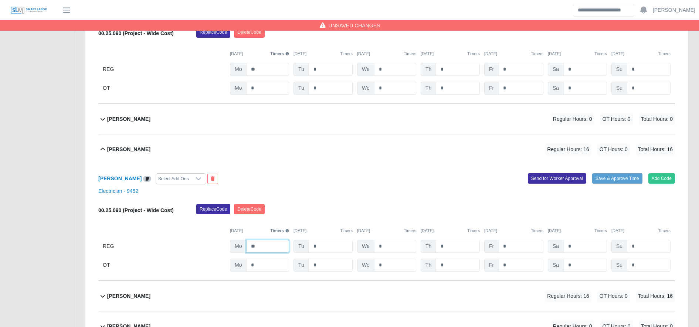
click at [270, 248] on input "**" at bounding box center [267, 246] width 43 height 13
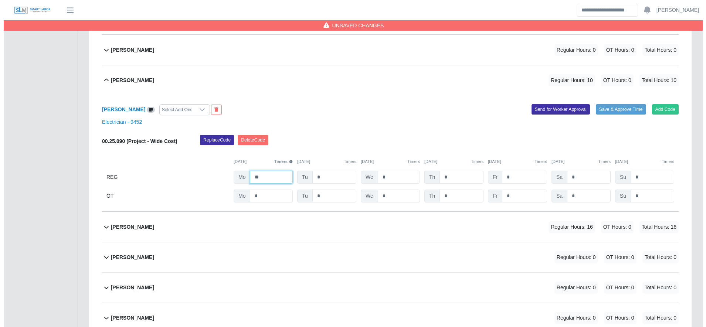
scroll to position [2905, 0]
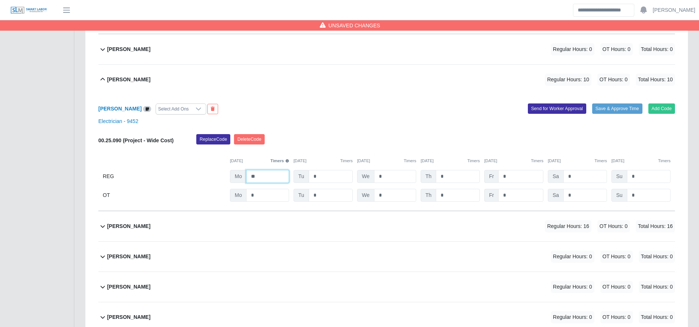
type input "**"
click at [326, 233] on div "Juan Melgar Regular Hours: 16 OT Hours: 0 Total Hours: 16" at bounding box center [391, 227] width 568 height 30
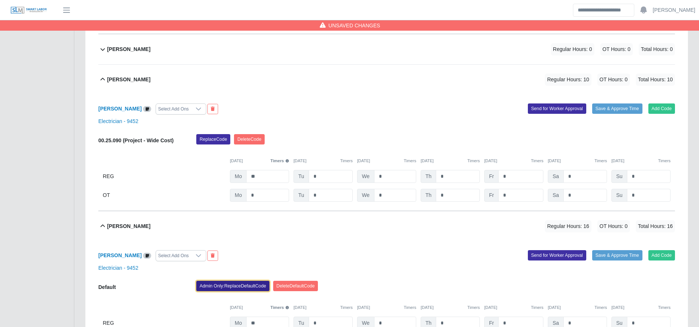
click at [234, 288] on button "Admin Only: Replace Default Code" at bounding box center [232, 286] width 73 height 10
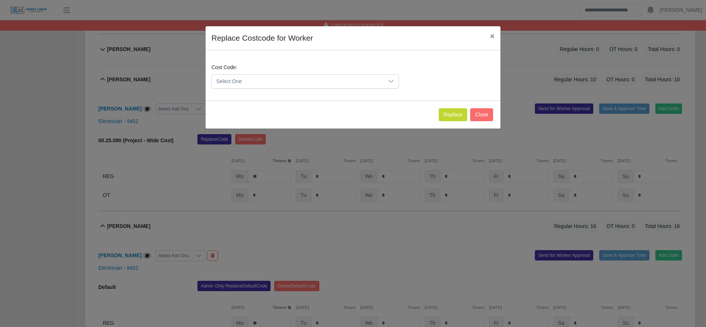
click at [273, 78] on span "Select One" at bounding box center [298, 82] width 172 height 14
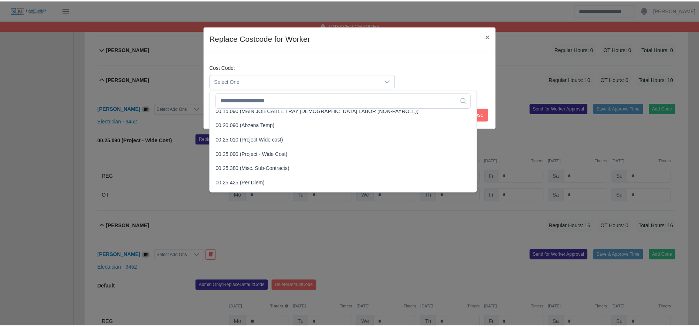
scroll to position [224, 0]
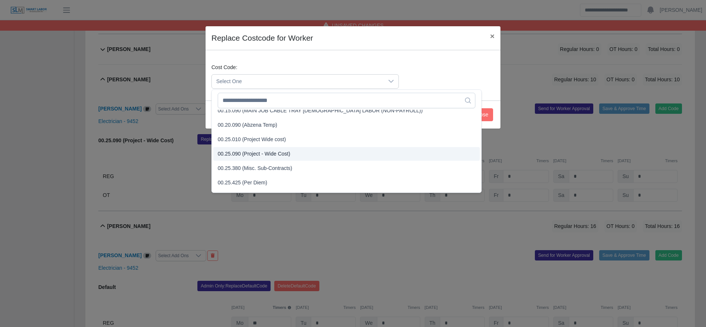
click at [262, 155] on span "00.25.090 (Project - Wide Cost)" at bounding box center [254, 154] width 72 height 8
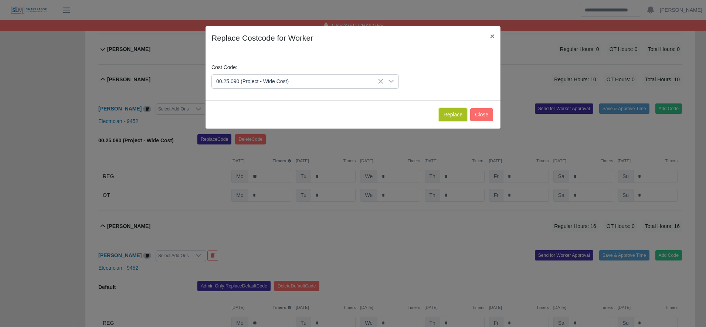
click at [455, 118] on button "Replace" at bounding box center [453, 114] width 28 height 13
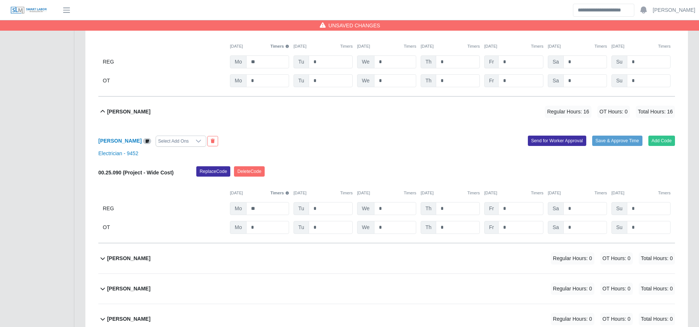
scroll to position [3023, 0]
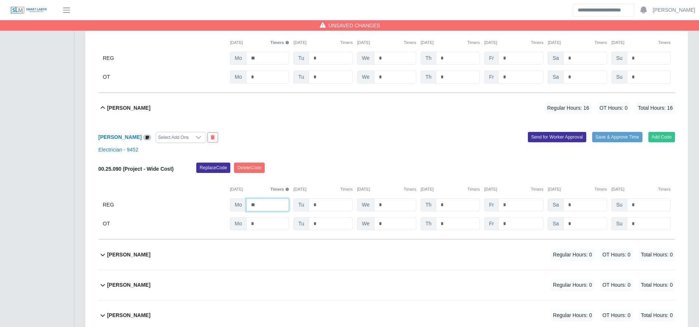
click at [280, 208] on input "**" at bounding box center [267, 205] width 43 height 13
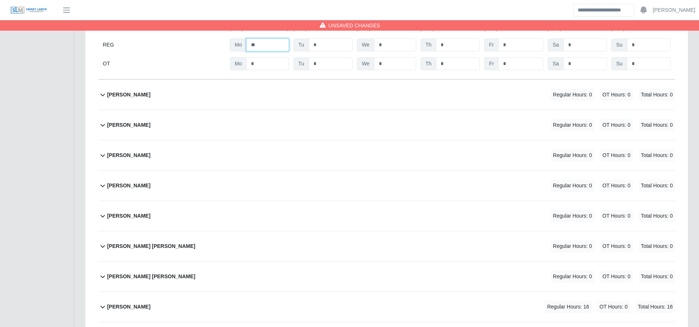
scroll to position [3183, 0]
type input "**"
click at [289, 300] on div "Melvin Gerardo Aguilar Regular Hours: 16 OT Hours: 0 Total Hours: 16" at bounding box center [391, 307] width 568 height 30
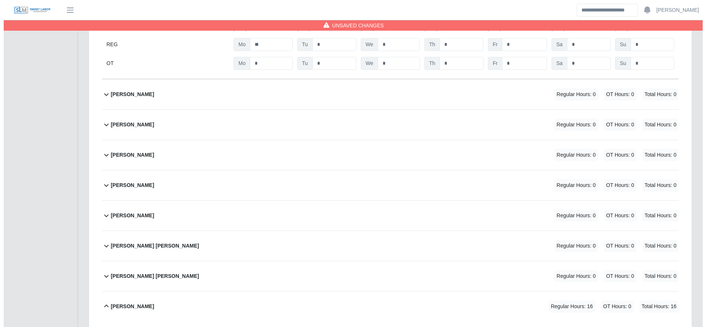
scroll to position [3381, 0]
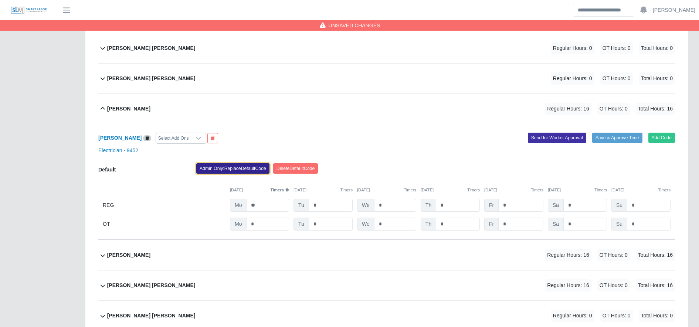
click at [241, 170] on button "Admin Only: Replace Default Code" at bounding box center [232, 168] width 73 height 10
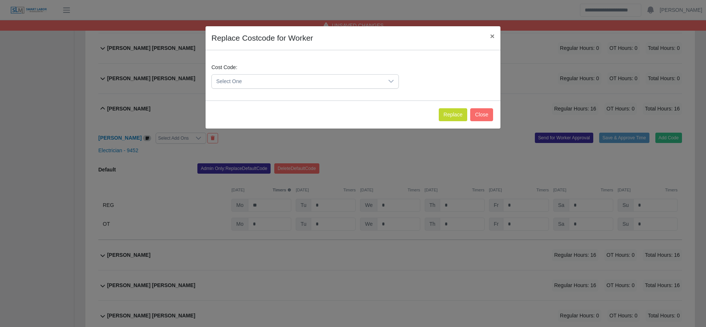
click at [236, 77] on span "Select One" at bounding box center [298, 82] width 172 height 14
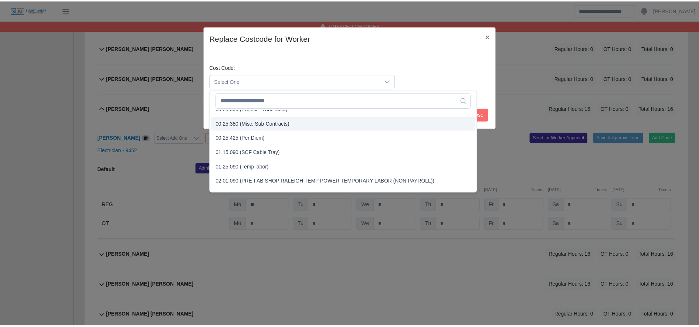
scroll to position [261, 0]
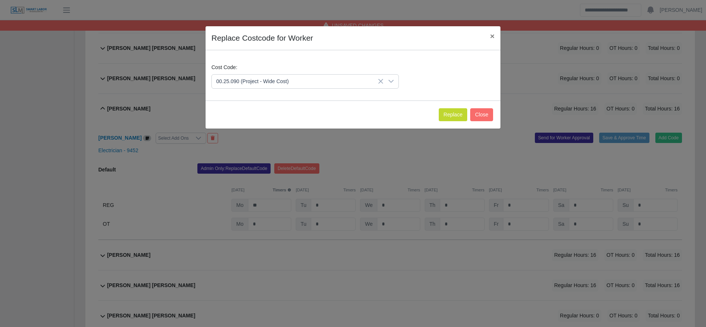
click at [248, 118] on span "00.25.090 (Project - Wide Cost)" at bounding box center [254, 117] width 72 height 8
click at [447, 112] on button "Replace" at bounding box center [453, 114] width 28 height 13
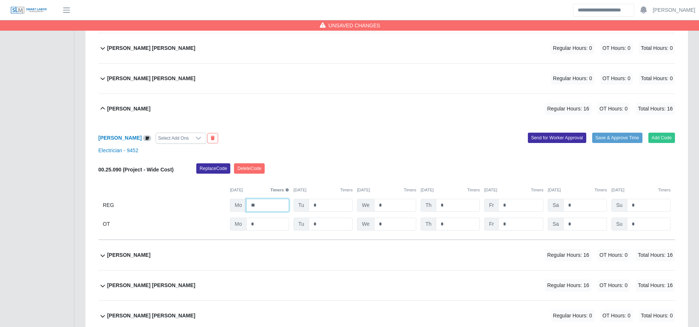
click at [270, 212] on input "**" at bounding box center [267, 205] width 43 height 13
type input "**"
click at [263, 262] on div "Omar Gonzales Regular Hours: 16 OT Hours: 0 Total Hours: 16" at bounding box center [391, 255] width 568 height 30
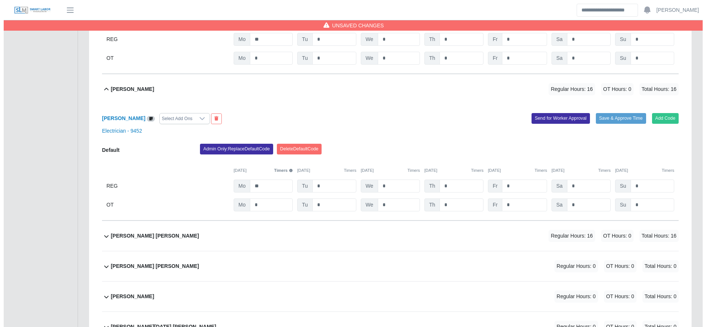
scroll to position [3548, 0]
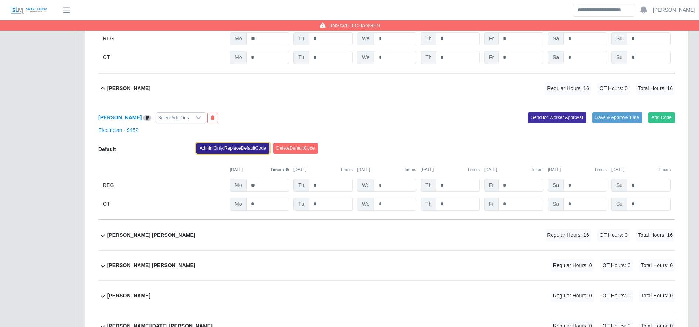
click at [244, 152] on button "Admin Only: Replace Default Code" at bounding box center [232, 148] width 73 height 10
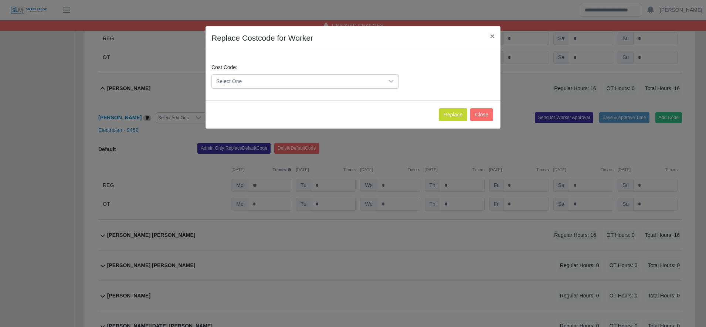
click at [265, 81] on span "Select One" at bounding box center [298, 82] width 172 height 14
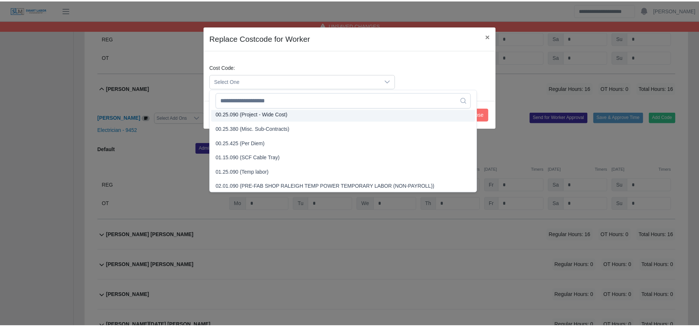
scroll to position [261, 0]
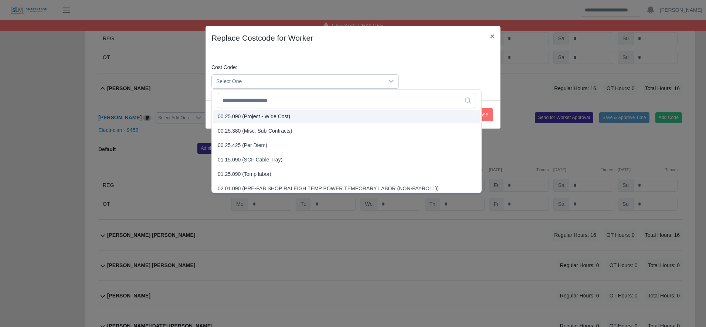
click at [252, 116] on span "00.25.090 (Project - Wide Cost)" at bounding box center [254, 117] width 72 height 8
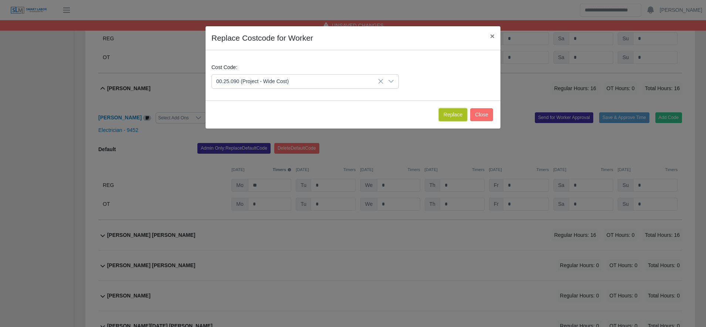
click at [452, 109] on button "Replace" at bounding box center [453, 114] width 28 height 13
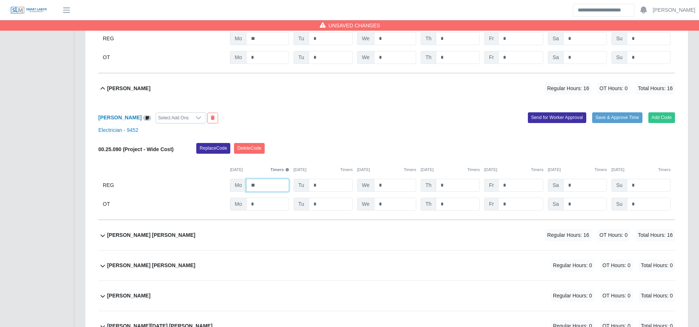
click at [274, 186] on input "**" at bounding box center [267, 185] width 43 height 13
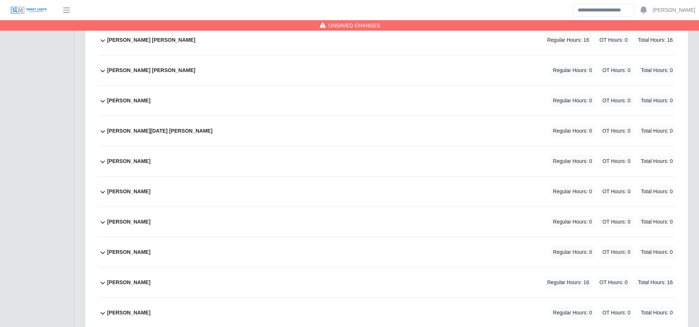
scroll to position [3744, 0]
type input "**"
click at [311, 290] on div "Saul Murillo Regular Hours: 16 OT Hours: 0 Total Hours: 16" at bounding box center [391, 282] width 568 height 30
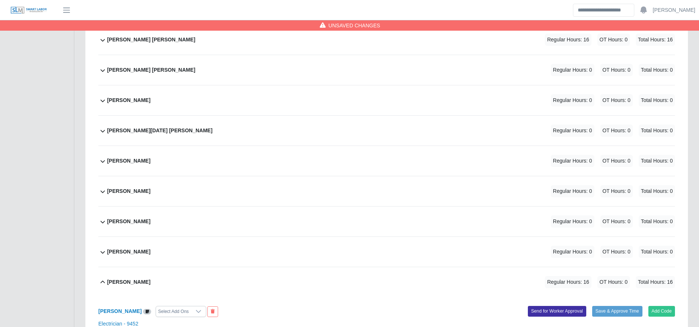
click at [311, 290] on div "Saul Murillo Regular Hours: 16 OT Hours: 0 Total Hours: 16" at bounding box center [391, 282] width 568 height 30
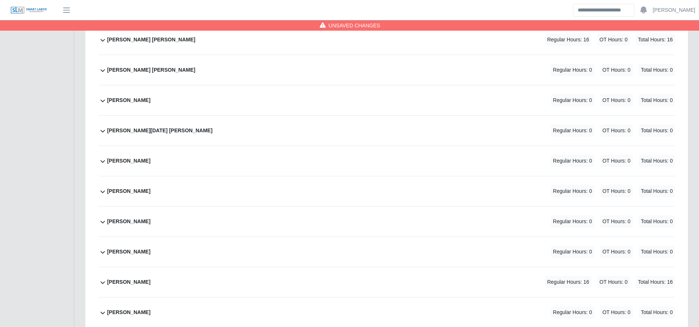
scroll to position [3745, 0]
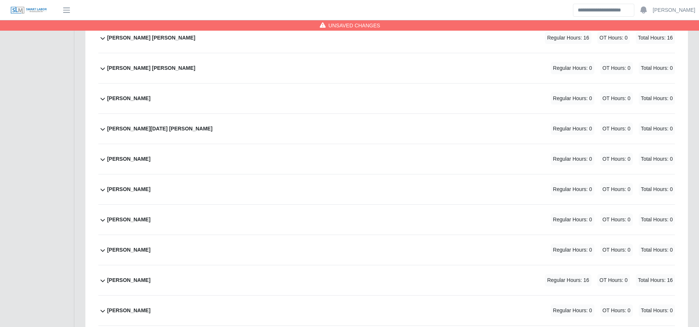
drag, startPoint x: 311, startPoint y: 290, endPoint x: 281, endPoint y: 272, distance: 35.5
click at [281, 272] on div "Saul Murillo Regular Hours: 16 OT Hours: 0 Total Hours: 16" at bounding box center [391, 280] width 568 height 30
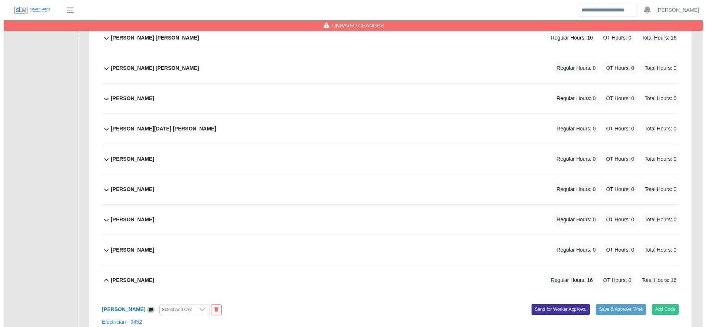
scroll to position [3855, 0]
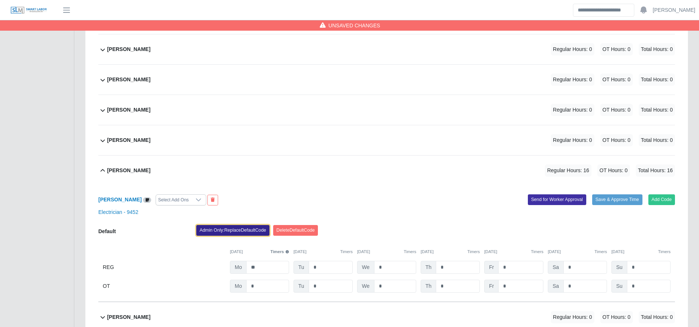
click at [222, 236] on button "Admin Only: Replace Default Code" at bounding box center [232, 230] width 73 height 10
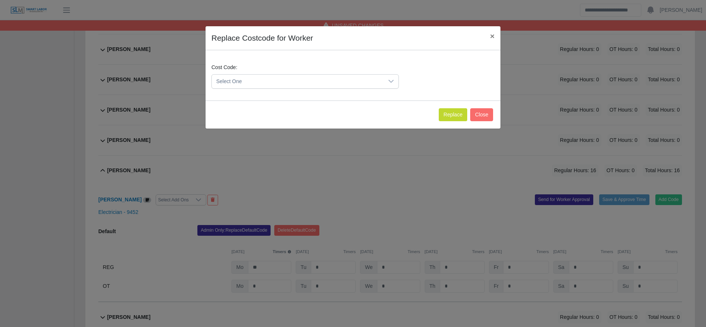
click at [271, 72] on div "Cost Code: Select One" at bounding box center [305, 76] width 191 height 25
click at [271, 82] on span "Select One" at bounding box center [298, 82] width 172 height 14
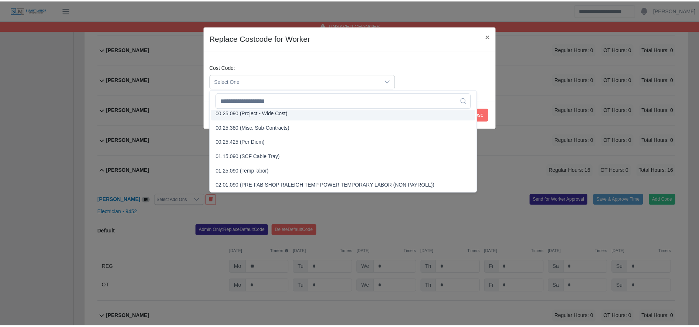
scroll to position [261, 0]
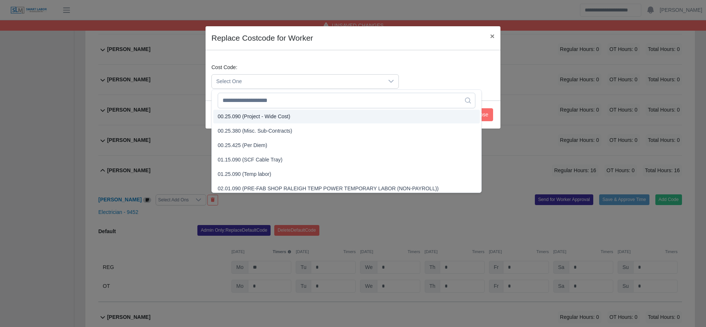
click at [261, 117] on span "00.25.090 (Project - Wide Cost)" at bounding box center [254, 117] width 72 height 8
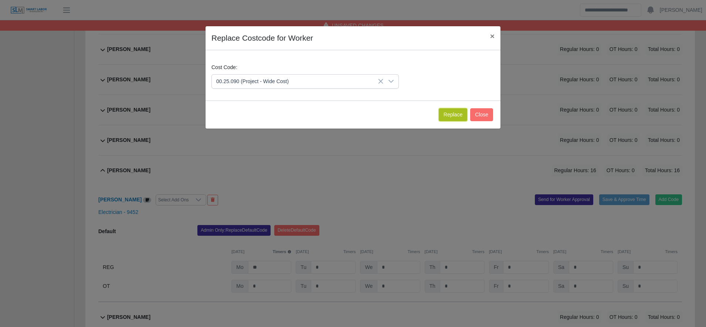
click at [442, 112] on button "Replace" at bounding box center [453, 114] width 28 height 13
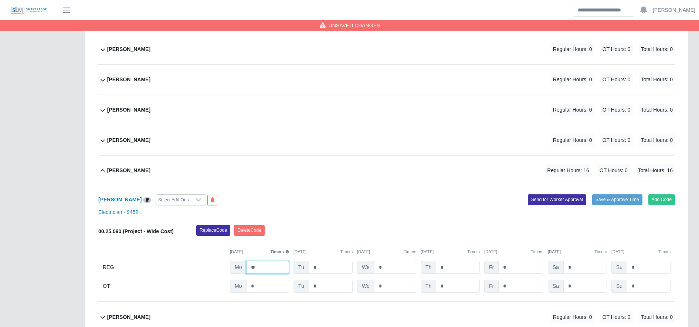
click at [281, 270] on input "**" at bounding box center [267, 267] width 43 height 13
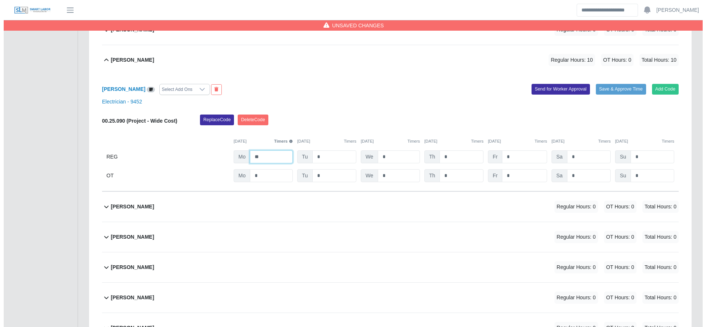
scroll to position [3653, 0]
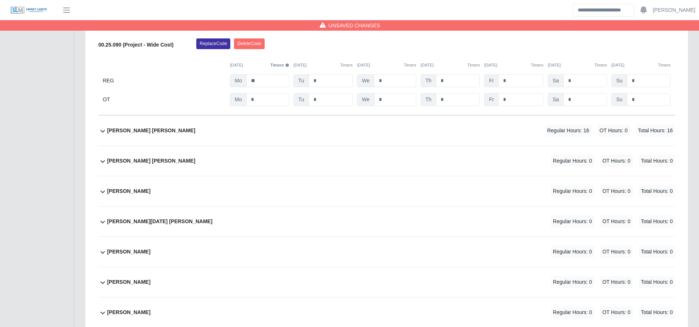
type input "**"
click at [248, 127] on div "Orli Caseres Cantor Regular Hours: 16 OT Hours: 0 Total Hours: 16" at bounding box center [391, 131] width 568 height 30
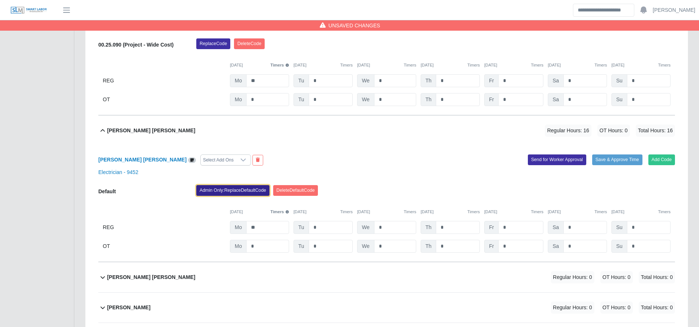
click at [230, 196] on button "Admin Only: Replace Default Code" at bounding box center [232, 190] width 73 height 10
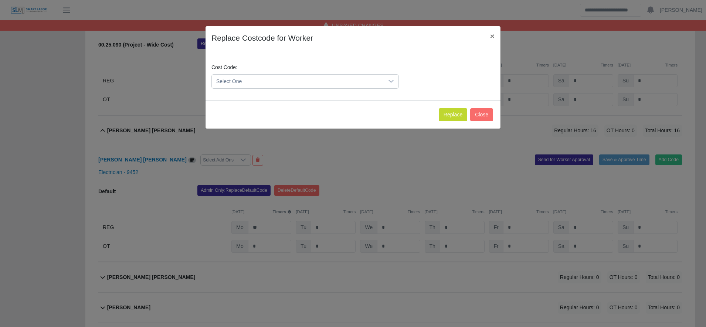
click at [240, 83] on span "Select One" at bounding box center [298, 82] width 172 height 14
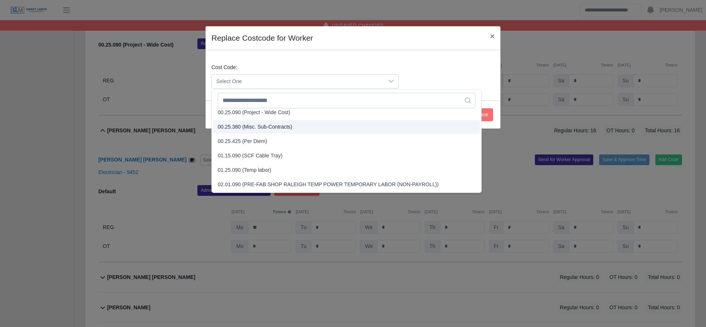
click at [244, 116] on li "00.25.090 (Project - Wide Cost)" at bounding box center [346, 113] width 267 height 14
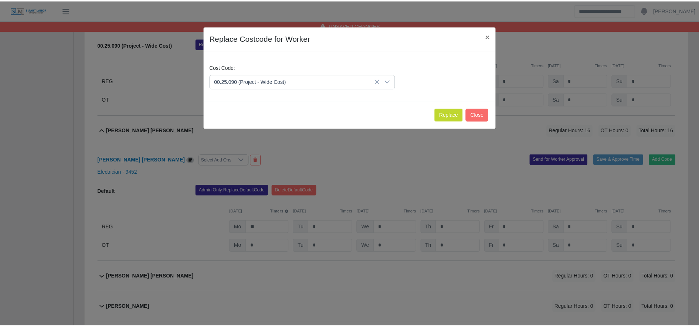
scroll to position [261, 0]
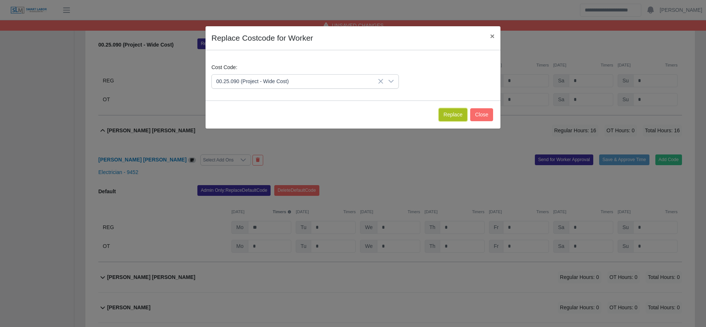
click at [456, 118] on button "Replace" at bounding box center [453, 114] width 28 height 13
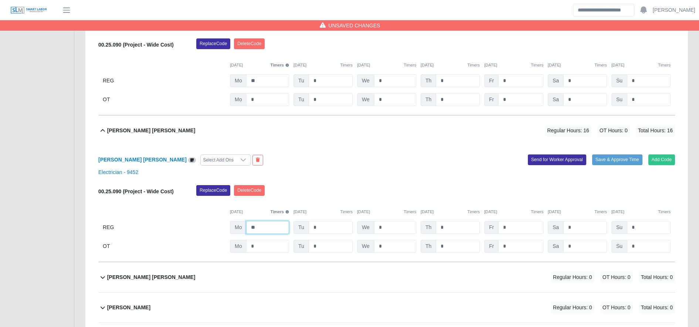
click at [266, 227] on input "**" at bounding box center [267, 227] width 43 height 13
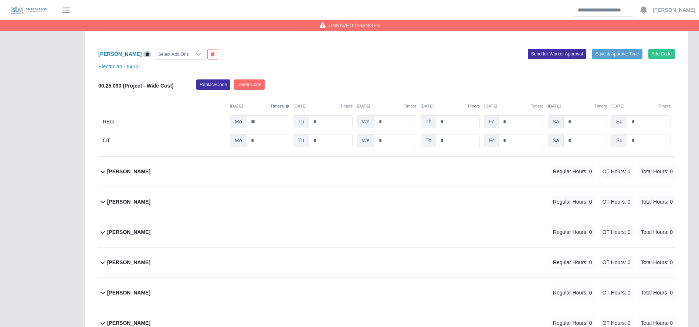
scroll to position [4188, 0]
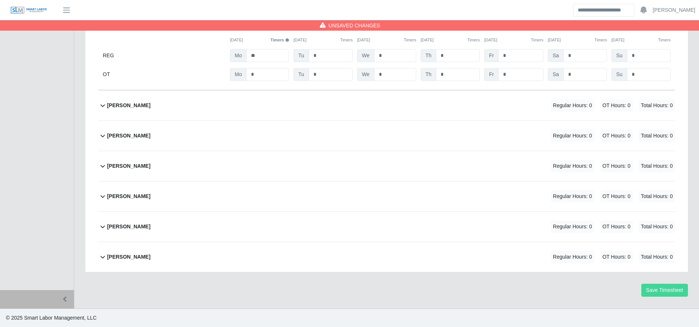
type input "**"
click at [658, 287] on button "Save Timesheet" at bounding box center [665, 290] width 47 height 13
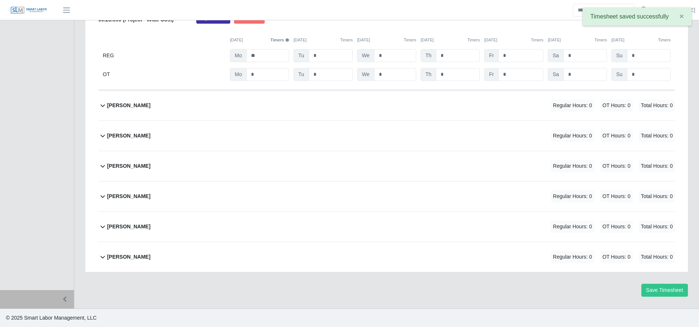
click at [192, 165] on div "Suany Mejia Regular Hours: 0 OT Hours: 0 Total Hours: 0" at bounding box center [391, 166] width 568 height 30
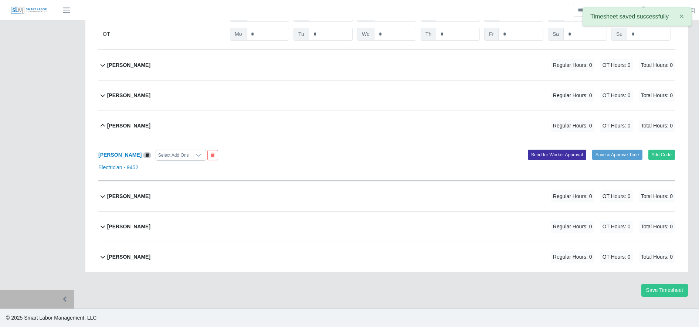
scroll to position [4229, 0]
click at [207, 159] on button at bounding box center [212, 155] width 11 height 10
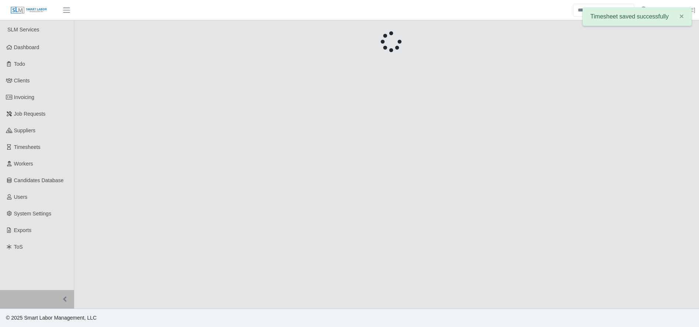
scroll to position [0, 0]
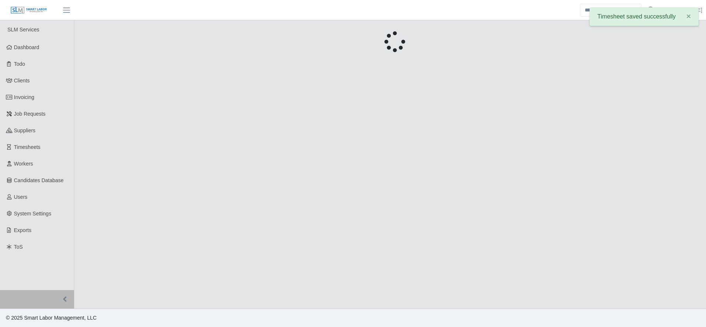
click at [407, 23] on main "Unsaved Timesheet Warning × Please save this timesheet before approving time, o…" at bounding box center [390, 164] width 632 height 288
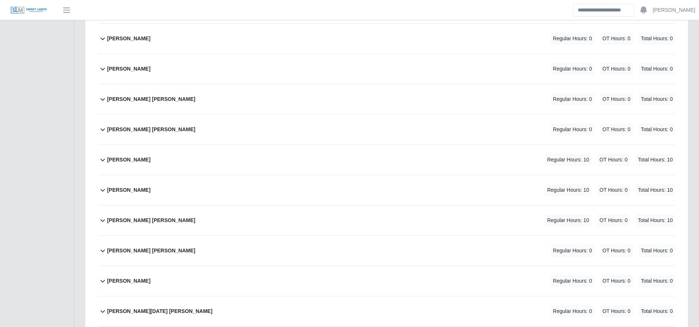
scroll to position [1471, 0]
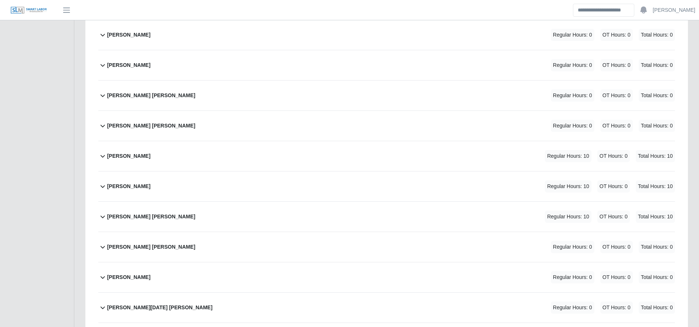
click at [176, 237] on div "Orli Caseres Cantor Regular Hours: 0 OT Hours: 0 Total Hours: 0" at bounding box center [391, 247] width 568 height 30
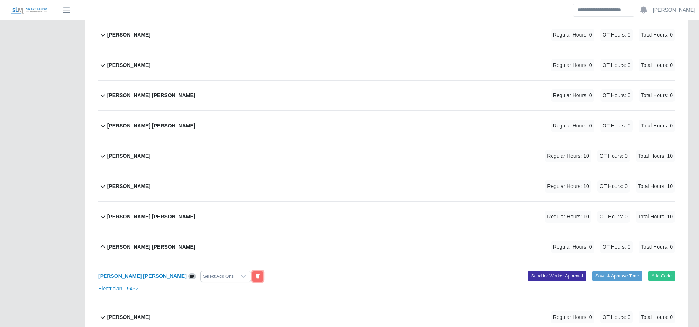
click at [253, 274] on button at bounding box center [258, 276] width 11 height 10
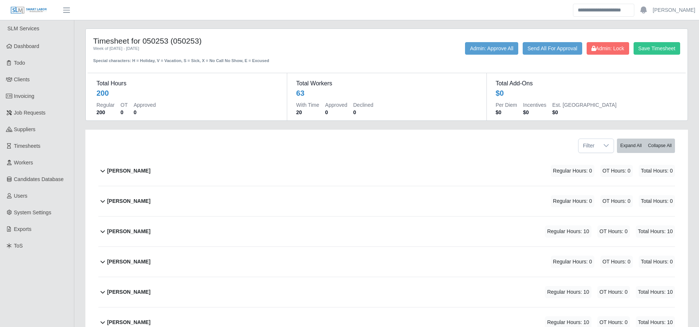
scroll to position [0, 0]
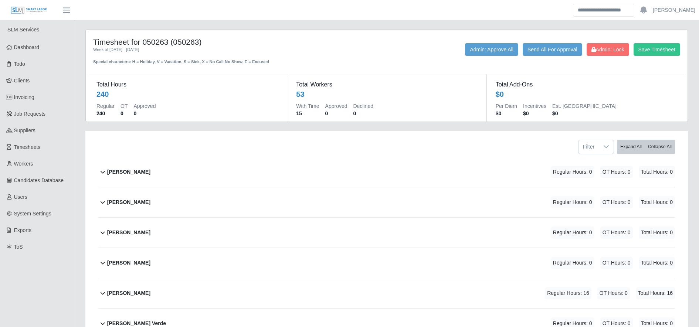
click at [268, 169] on div "[PERSON_NAME] Regular Hours: 0 OT Hours: 0 Total Hours: 0" at bounding box center [391, 172] width 568 height 30
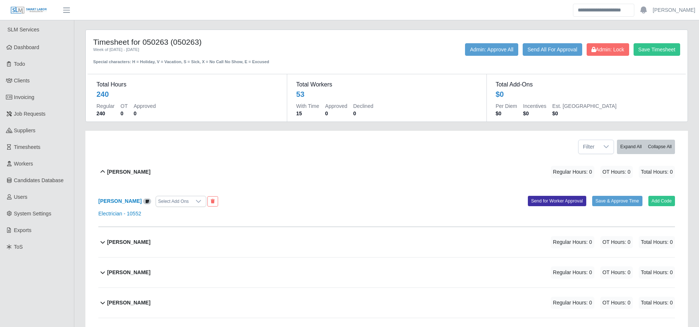
click at [208, 172] on div "[PERSON_NAME] Regular Hours: 0 OT Hours: 0 Total Hours: 0" at bounding box center [391, 172] width 568 height 30
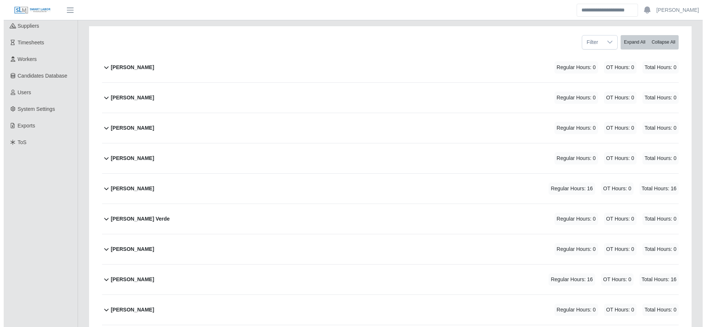
scroll to position [105, 0]
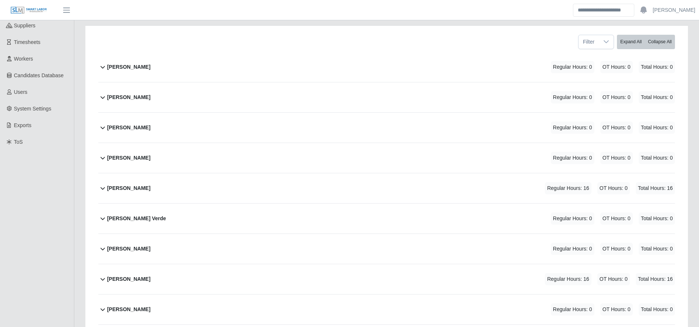
click at [278, 177] on div "[PERSON_NAME] Regular Hours: 16 OT Hours: 0 Total Hours: 16" at bounding box center [391, 188] width 568 height 30
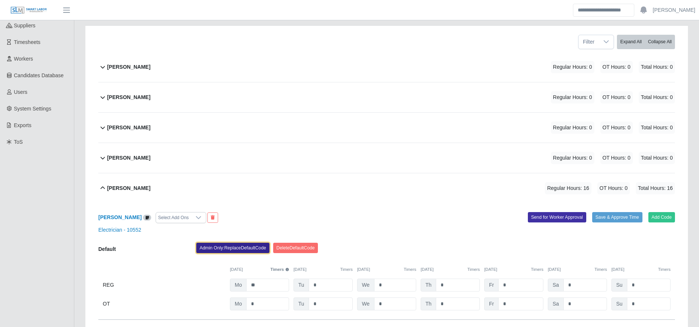
click at [230, 248] on button "Admin Only: Replace Default Code" at bounding box center [232, 248] width 73 height 10
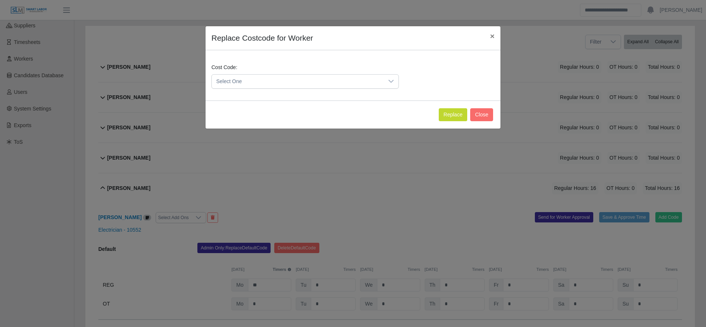
click at [260, 77] on span "Select One" at bounding box center [298, 82] width 172 height 14
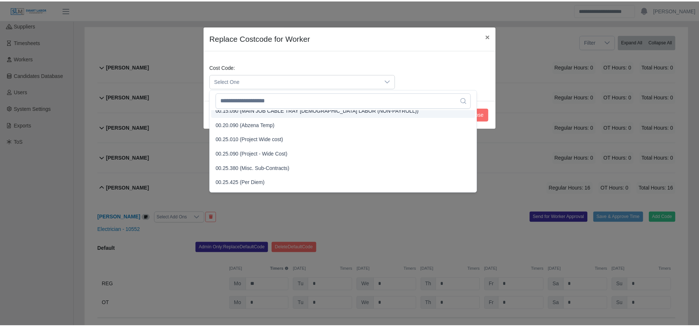
scroll to position [225, 0]
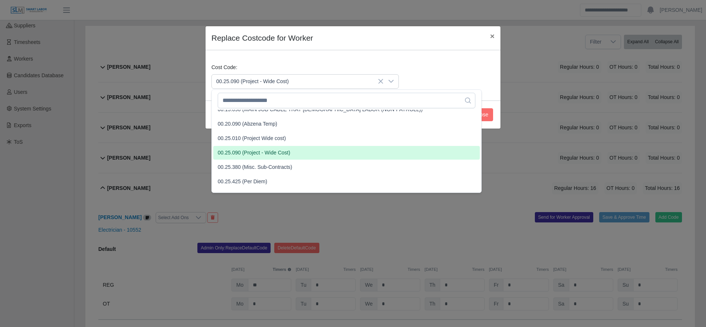
click at [263, 155] on span "00.25.090 (Project - Wide Cost)" at bounding box center [254, 153] width 72 height 8
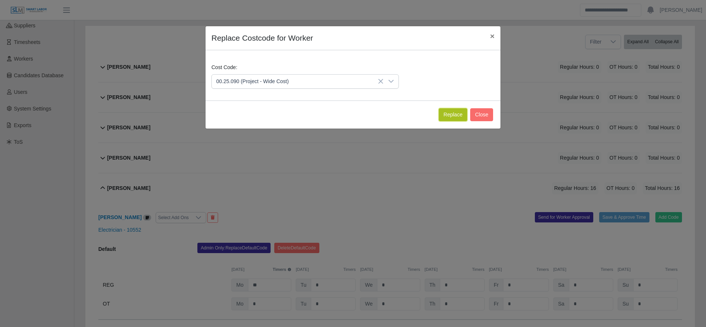
click at [464, 109] on button "Replace" at bounding box center [453, 114] width 28 height 13
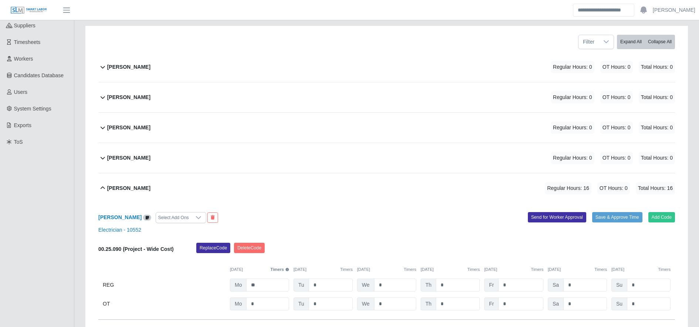
click at [287, 278] on div "00.25.090 (Project - Wide Cost) Replace Code Delete Code 09/29/2025 Timers 09/3…" at bounding box center [386, 277] width 577 height 68
click at [281, 280] on input "**" at bounding box center [267, 285] width 43 height 13
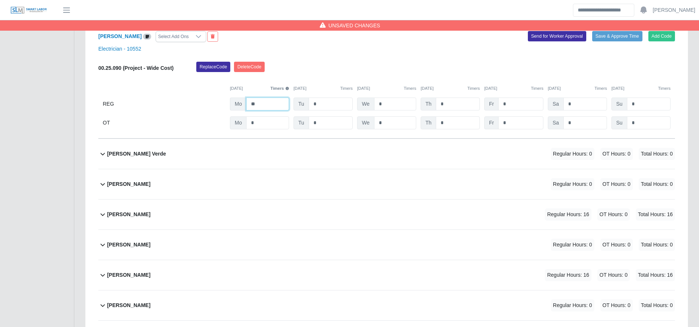
scroll to position [288, 0]
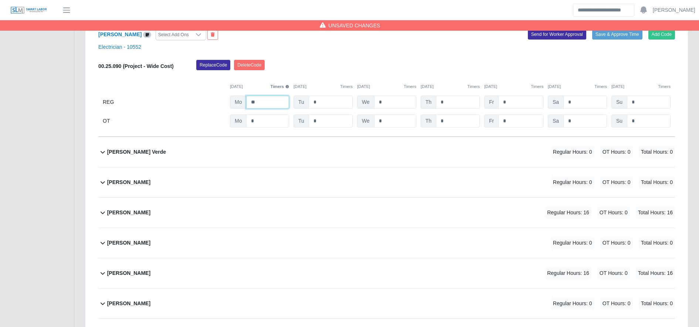
type input "**"
click at [369, 220] on div "Carlos Granado Meza Regular Hours: 16 OT Hours: 0 Total Hours: 16" at bounding box center [391, 213] width 568 height 30
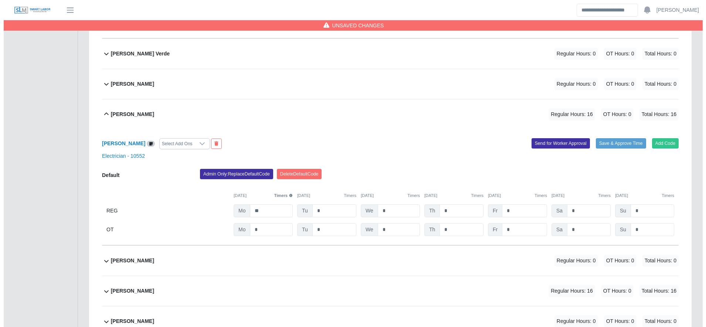
scroll to position [388, 0]
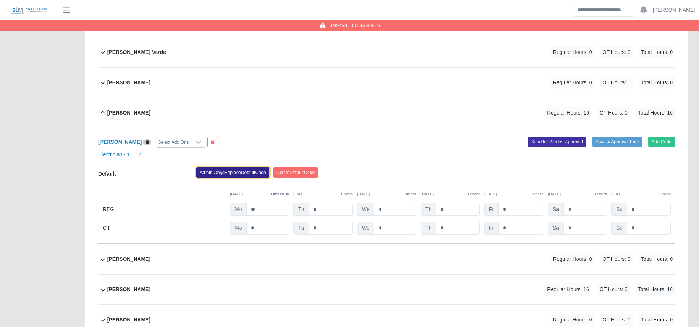
click at [242, 176] on button "Admin Only: Replace Default Code" at bounding box center [232, 173] width 73 height 10
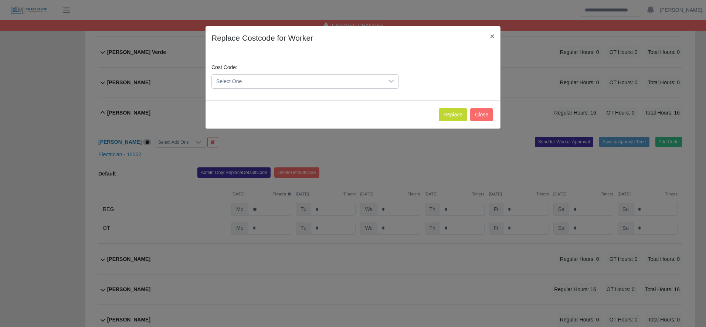
click at [236, 84] on span "Select One" at bounding box center [298, 82] width 172 height 14
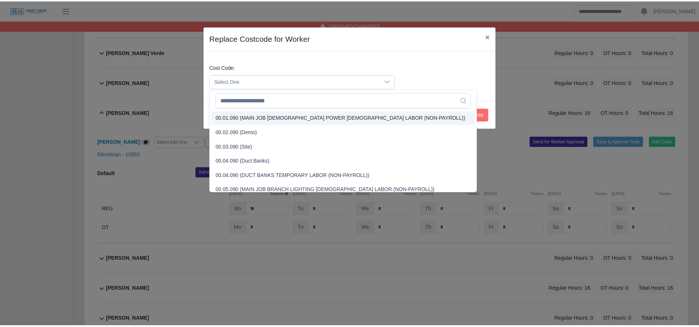
scroll to position [242, 0]
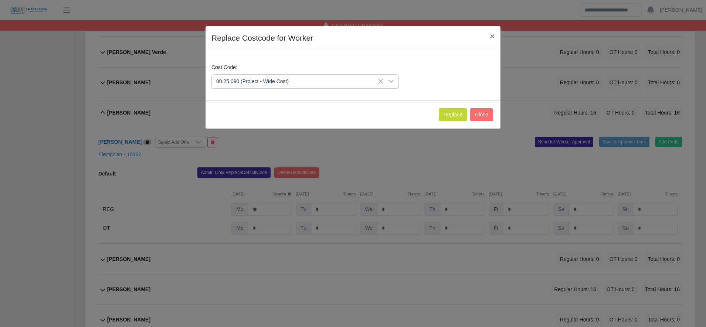
click at [254, 134] on span "00.25.090 (Project - Wide Cost)" at bounding box center [254, 136] width 72 height 8
click at [451, 110] on button "Replace" at bounding box center [453, 114] width 28 height 13
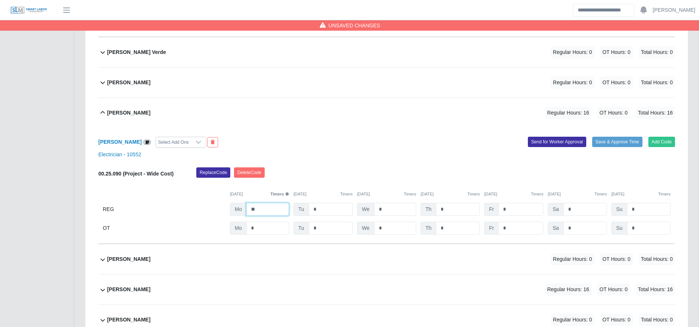
click at [267, 213] on input "**" at bounding box center [267, 209] width 43 height 13
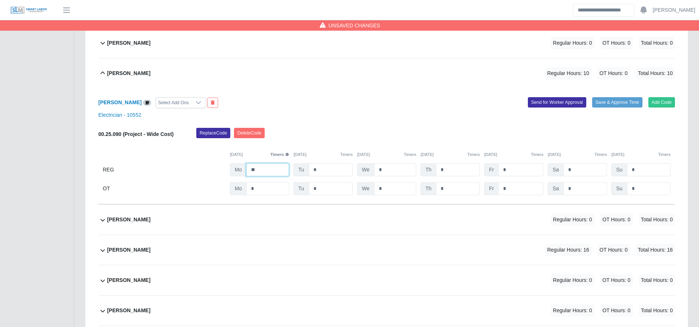
type input "**"
click at [275, 243] on div "[PERSON_NAME] Regular Hours: 16 OT Hours: 0 Total Hours: 16" at bounding box center [391, 250] width 568 height 30
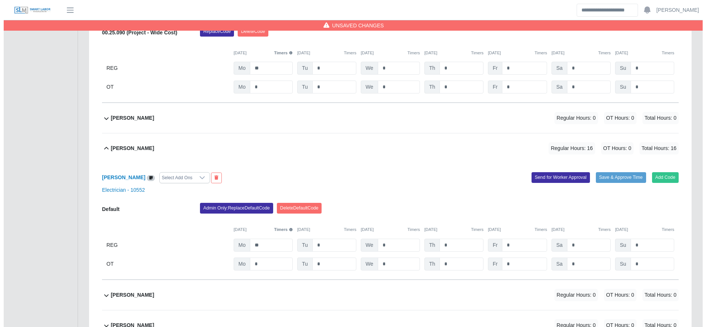
scroll to position [530, 0]
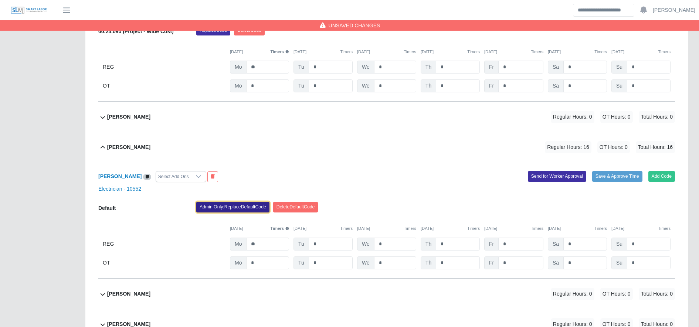
click at [231, 204] on button "Admin Only: Replace Default Code" at bounding box center [232, 207] width 73 height 10
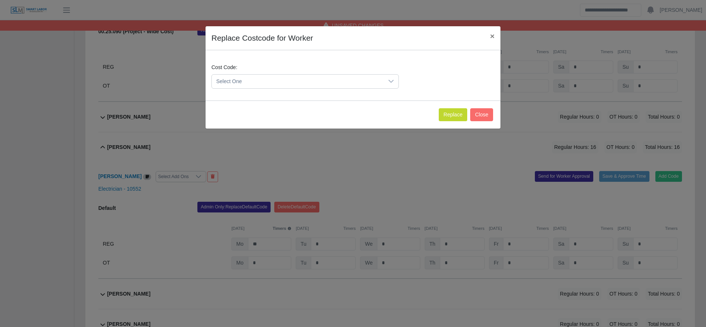
click at [239, 82] on span "Select One" at bounding box center [298, 82] width 172 height 14
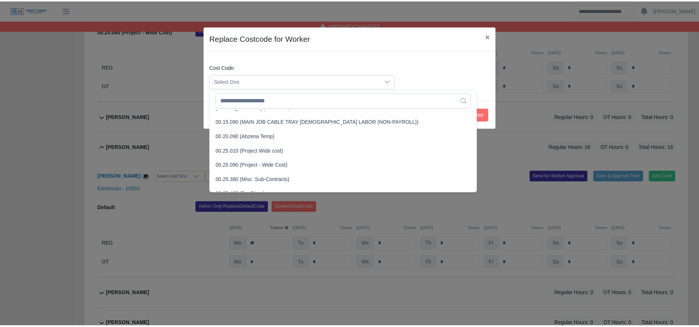
scroll to position [213, 0]
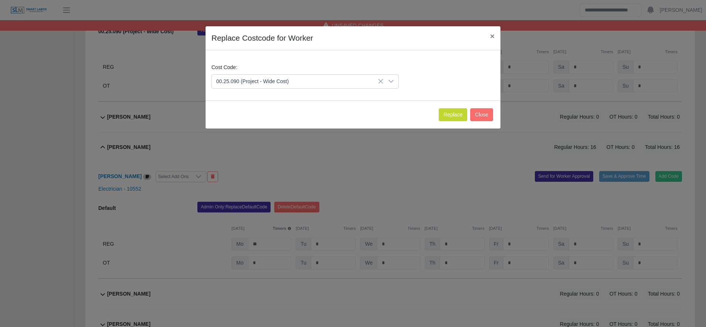
click at [262, 163] on span "00.25.090 (Project - Wide Cost)" at bounding box center [254, 165] width 72 height 8
click at [457, 115] on button "Replace" at bounding box center [453, 114] width 28 height 13
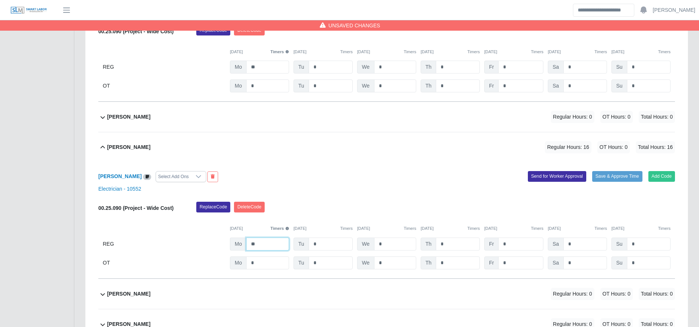
click at [270, 243] on input "**" at bounding box center [267, 244] width 43 height 13
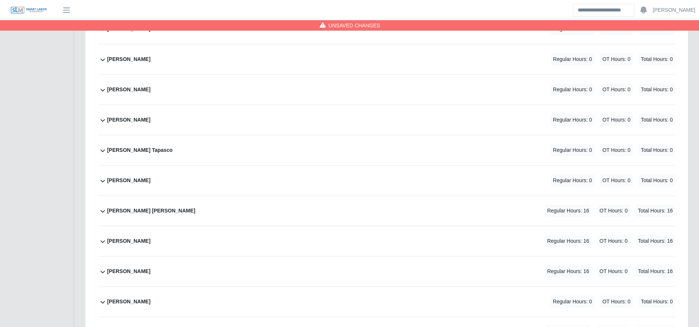
scroll to position [826, 0]
type input "**"
click at [296, 210] on div "Erik Marcia Regular Hours: 16 OT Hours: 0 Total Hours: 16" at bounding box center [391, 211] width 568 height 30
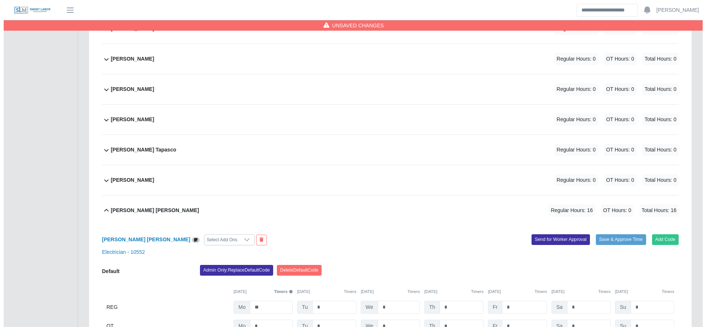
scroll to position [901, 0]
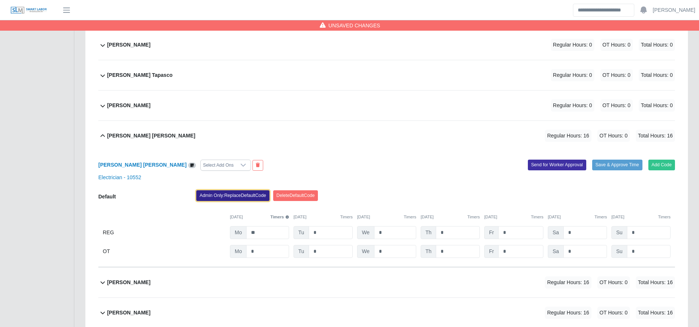
click at [254, 200] on button "Admin Only: Replace Default Code" at bounding box center [232, 195] width 73 height 10
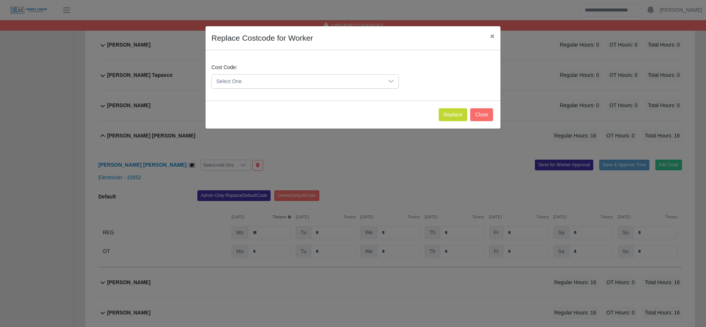
click at [286, 78] on span "Select One" at bounding box center [298, 82] width 172 height 14
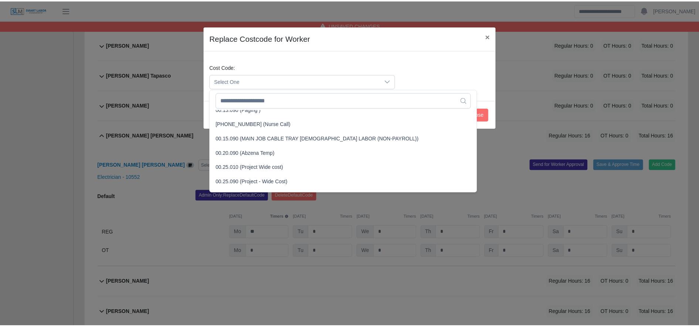
scroll to position [204, 0]
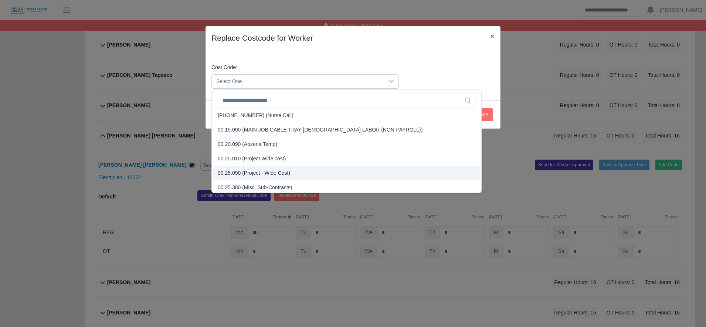
click at [257, 172] on span "00.25.090 (Project - Wide Cost)" at bounding box center [254, 173] width 72 height 8
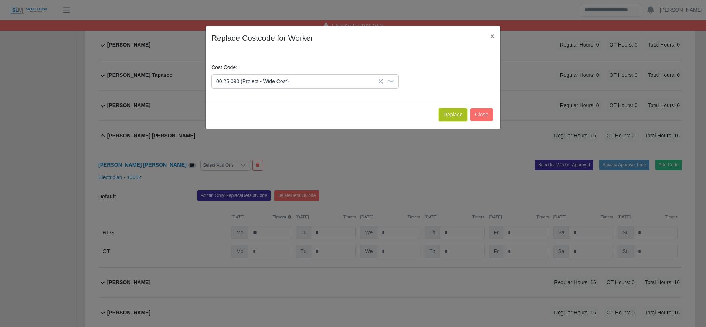
click at [457, 113] on button "Replace" at bounding box center [453, 114] width 28 height 13
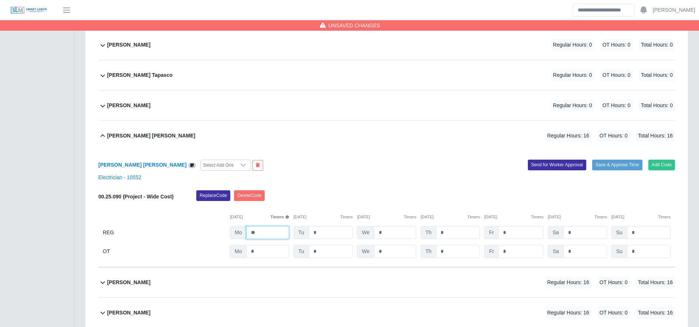
click at [277, 228] on input "**" at bounding box center [267, 232] width 43 height 13
type input "**"
click at [273, 280] on div "Erlyn Álvarez Pérez Regular Hours: 16 OT Hours: 0 Total Hours: 16" at bounding box center [391, 283] width 568 height 30
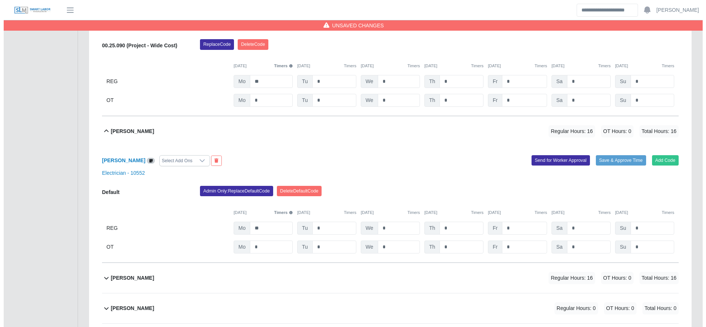
scroll to position [1052, 0]
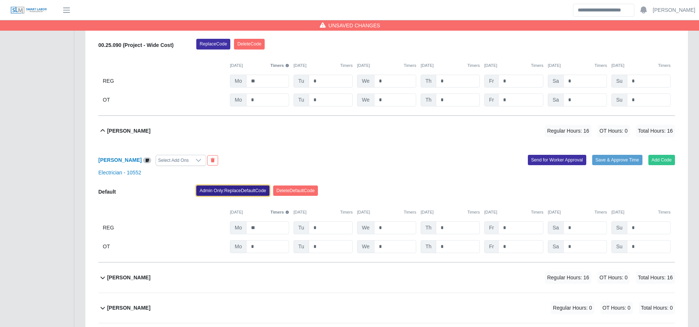
click at [232, 191] on button "Admin Only: Replace Default Code" at bounding box center [232, 191] width 73 height 10
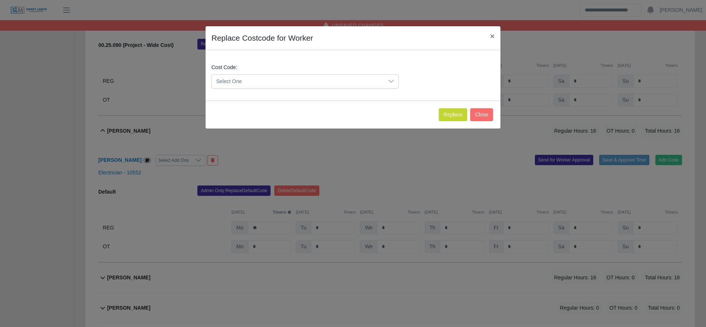
click at [280, 77] on span "Select One" at bounding box center [298, 82] width 172 height 14
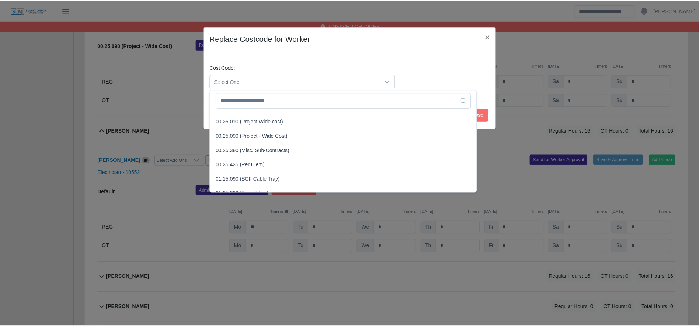
scroll to position [256, 0]
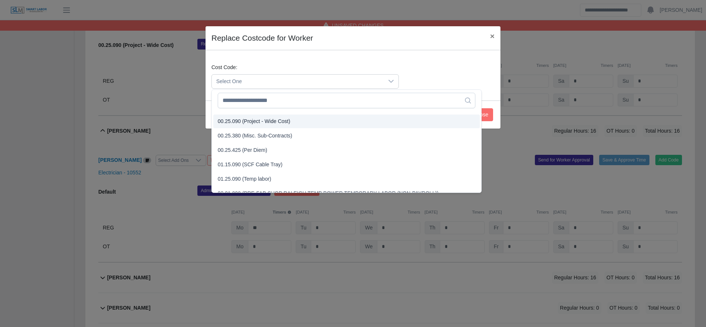
click at [265, 124] on span "00.25.090 (Project - Wide Cost)" at bounding box center [254, 122] width 72 height 8
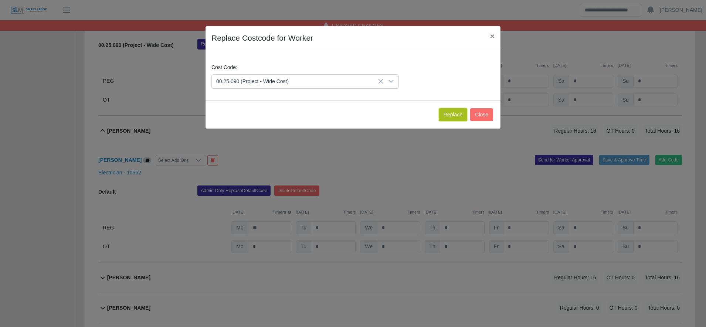
click at [457, 111] on button "Replace" at bounding box center [453, 114] width 28 height 13
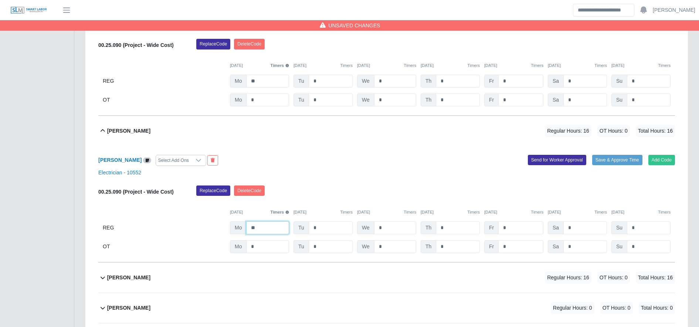
click at [269, 227] on input "**" at bounding box center [267, 227] width 43 height 13
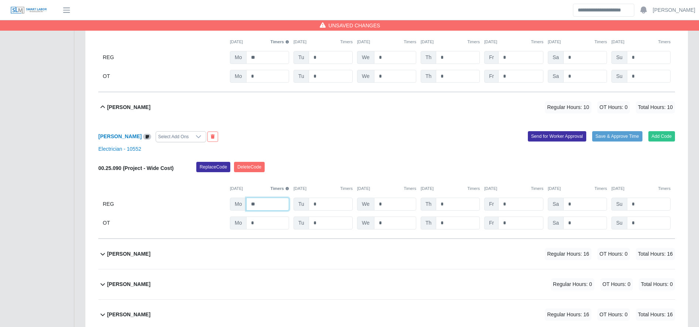
type input "**"
click at [270, 254] on div "Freddy Garcia Regular Hours: 16 OT Hours: 0 Total Hours: 16" at bounding box center [391, 254] width 568 height 30
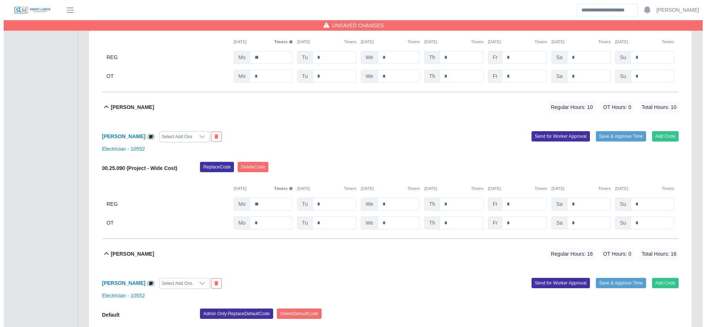
scroll to position [1202, 0]
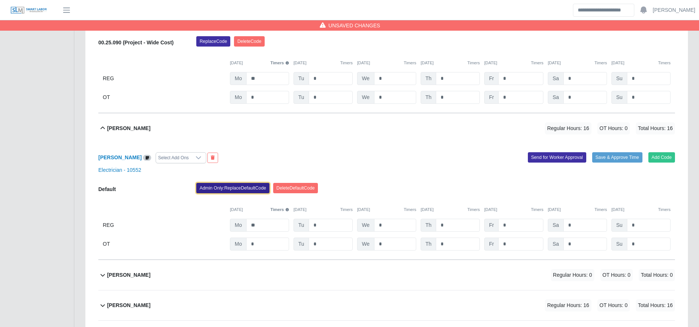
click at [220, 192] on button "Admin Only: Replace Default Code" at bounding box center [232, 188] width 73 height 10
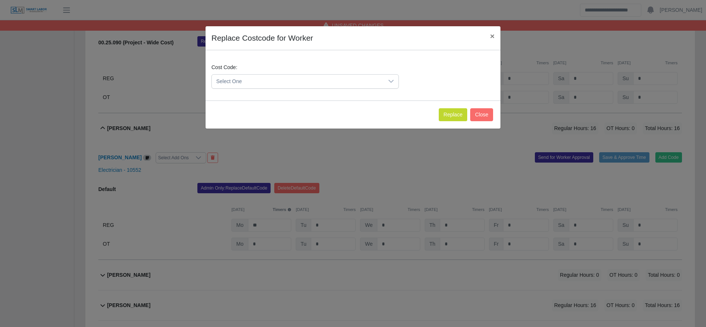
click at [257, 83] on span "Select One" at bounding box center [298, 82] width 172 height 14
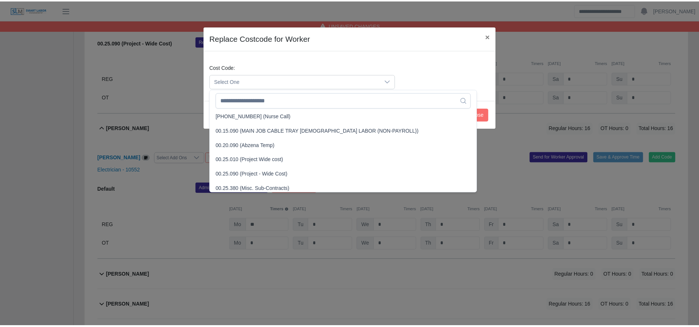
scroll to position [217, 0]
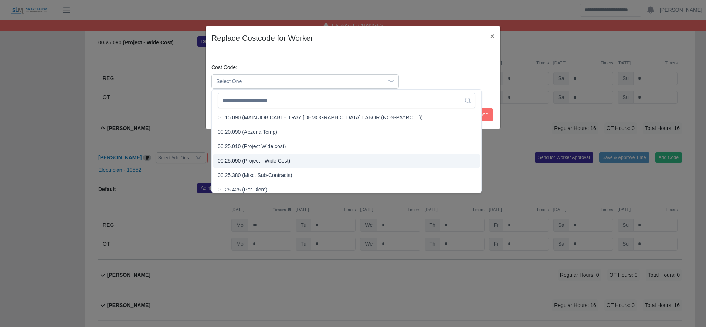
click at [279, 160] on span "00.25.090 (Project - Wide Cost)" at bounding box center [254, 161] width 72 height 8
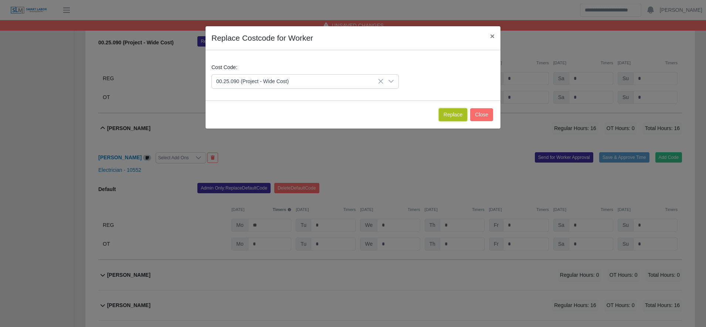
click at [449, 115] on button "Replace" at bounding box center [453, 114] width 28 height 13
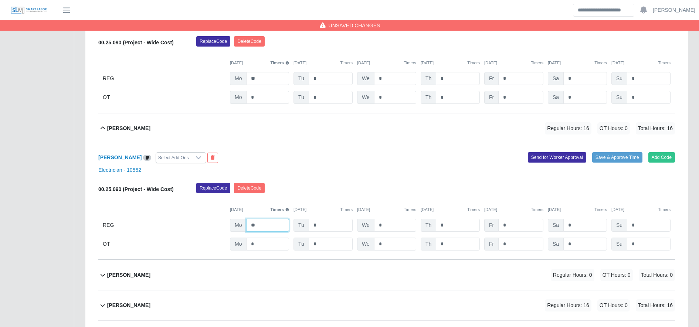
click at [269, 229] on input "**" at bounding box center [267, 225] width 43 height 13
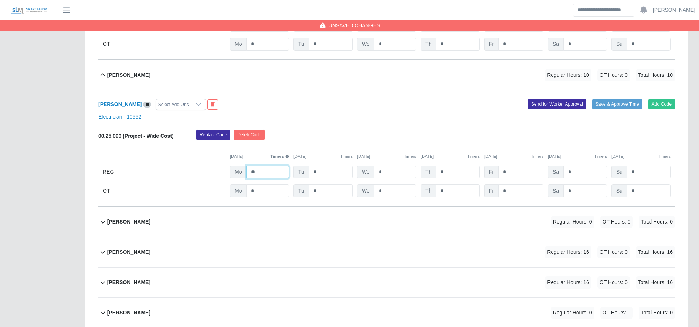
type input "**"
click at [277, 243] on div "Hernesto Reyes Regular Hours: 16 OT Hours: 0 Total Hours: 16" at bounding box center [391, 252] width 568 height 30
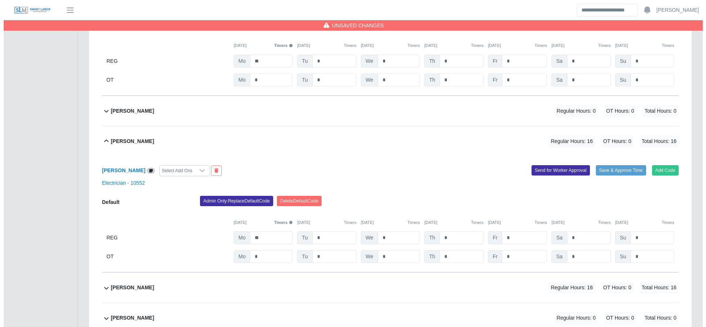
scroll to position [1368, 0]
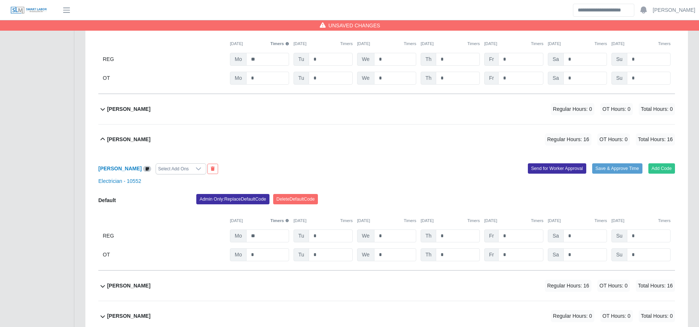
click at [241, 208] on div "Admin Only: Replace Default Code Delete Default Code" at bounding box center [436, 201] width 490 height 15
click at [250, 197] on button "Admin Only: Replace Default Code" at bounding box center [232, 199] width 73 height 10
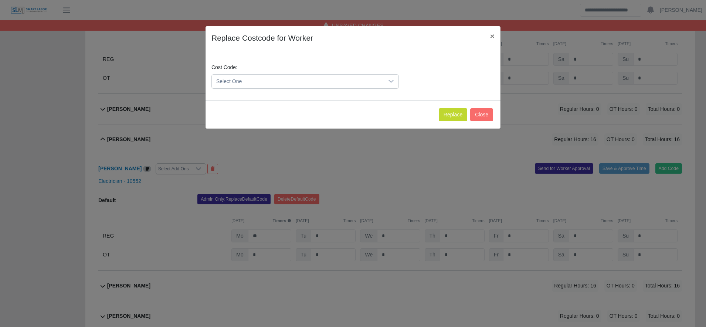
click at [248, 82] on span "Select One" at bounding box center [298, 82] width 172 height 14
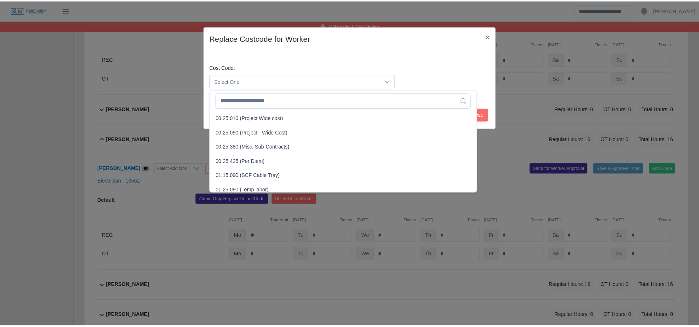
scroll to position [246, 0]
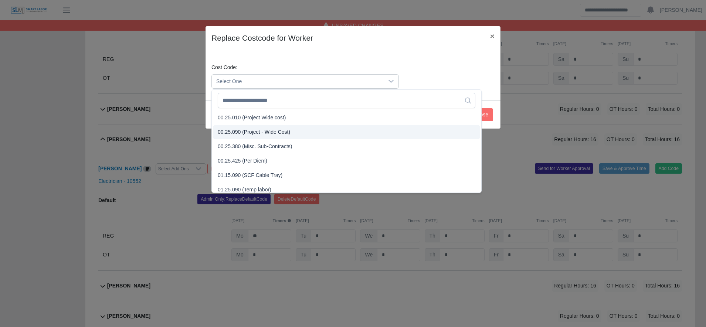
click at [251, 133] on span "00.25.090 (Project - Wide Cost)" at bounding box center [254, 132] width 72 height 8
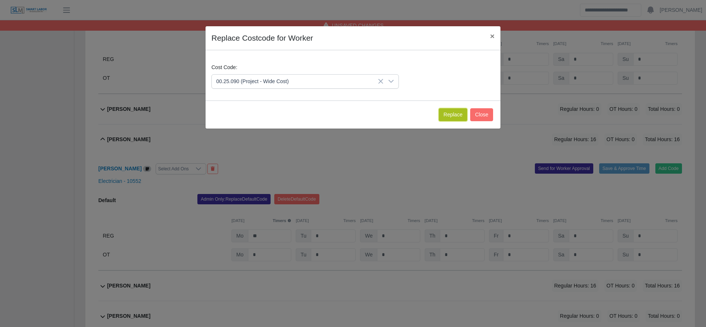
click at [456, 115] on button "Replace" at bounding box center [453, 114] width 28 height 13
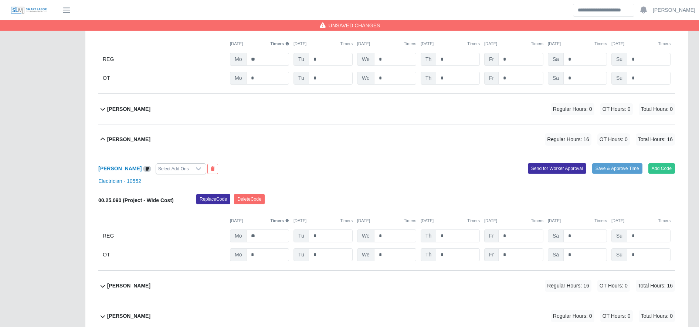
click at [271, 245] on div "00.25.090 (Project - Wide Cost) Replace Code Delete Code 09/29/2025 Timers 09/3…" at bounding box center [386, 228] width 577 height 68
click at [268, 241] on input "**" at bounding box center [267, 236] width 43 height 13
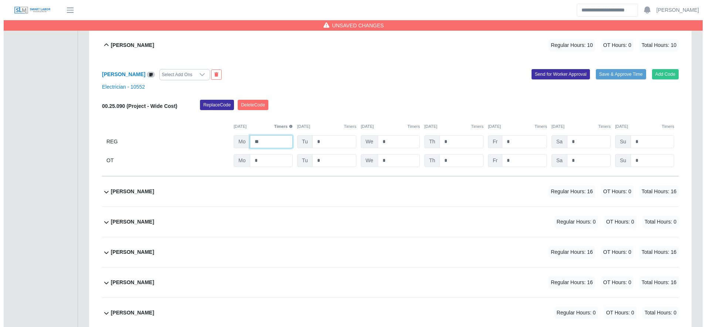
scroll to position [1464, 0]
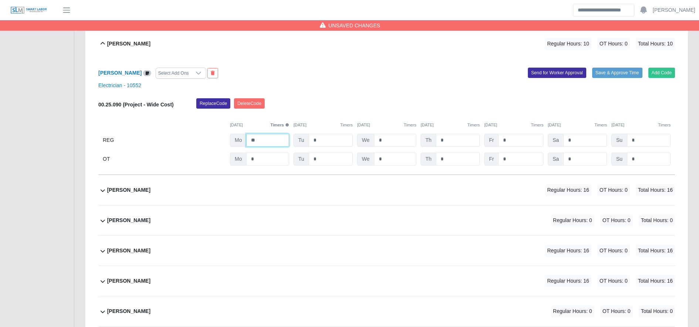
type input "**"
click at [270, 227] on div "Isidro Bustamante Rosales Regular Hours: 0 OT Hours: 0 Total Hours: 0" at bounding box center [391, 221] width 568 height 30
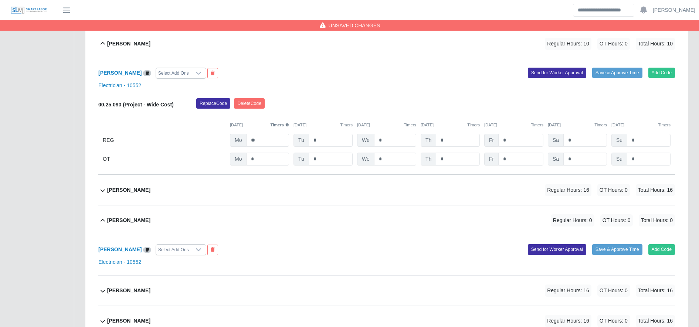
click at [254, 197] on div "Hoguer Mata Regular Hours: 16 OT Hours: 0 Total Hours: 16" at bounding box center [391, 190] width 568 height 30
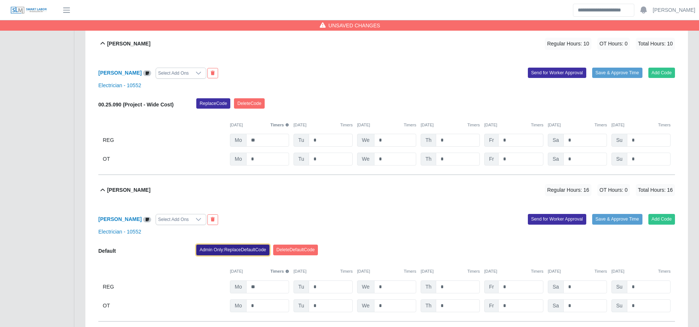
click at [238, 254] on button "Admin Only: Replace Default Code" at bounding box center [232, 250] width 73 height 10
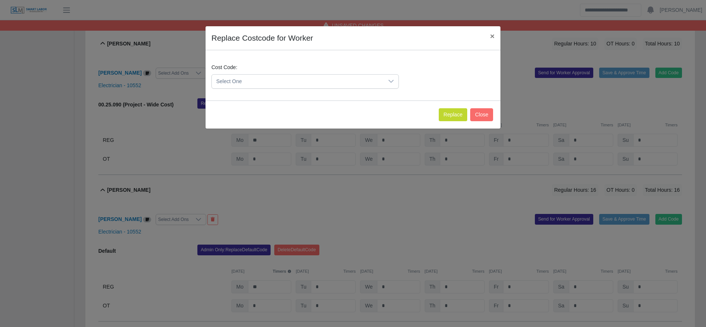
click at [265, 79] on span "Select One" at bounding box center [298, 82] width 172 height 14
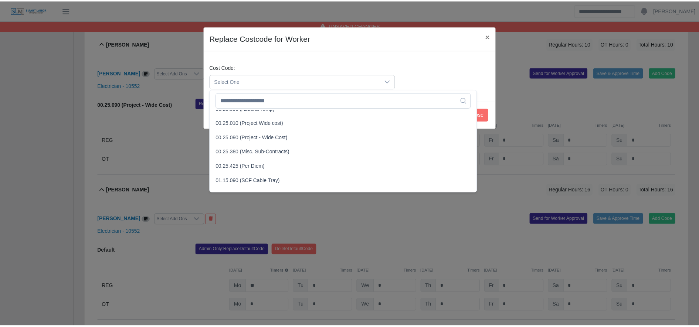
scroll to position [240, 0]
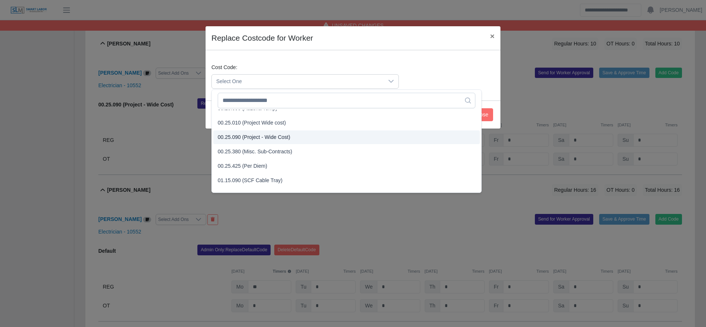
click at [259, 136] on span "00.25.090 (Project - Wide Cost)" at bounding box center [254, 137] width 72 height 8
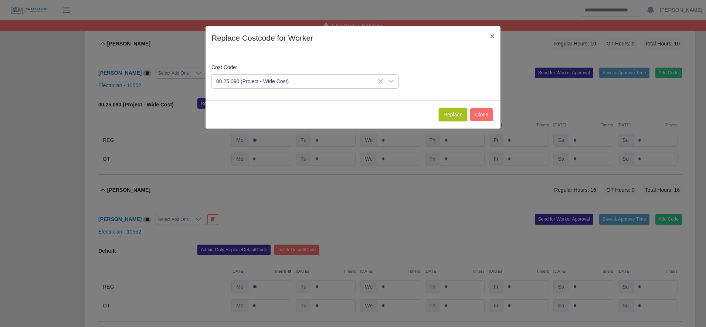
click at [453, 118] on button "Replace" at bounding box center [453, 114] width 28 height 13
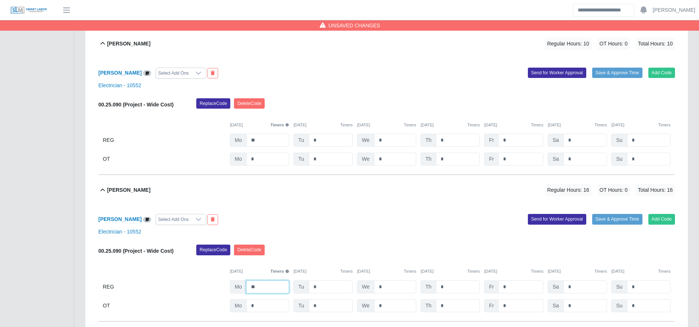
click at [261, 291] on input "**" at bounding box center [267, 287] width 43 height 13
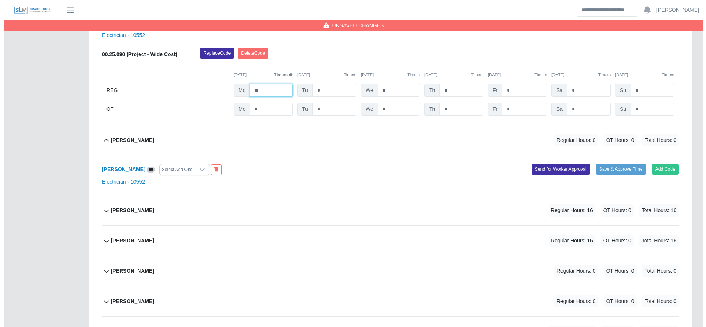
scroll to position [1661, 0]
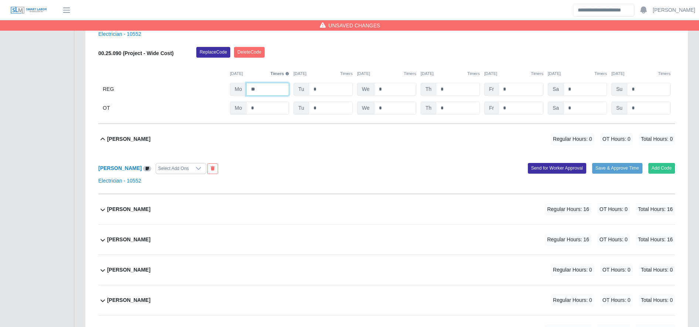
type input "**"
click at [254, 218] on div "Joel Rodruiguez Regular Hours: 16 OT Hours: 0 Total Hours: 16" at bounding box center [391, 210] width 568 height 30
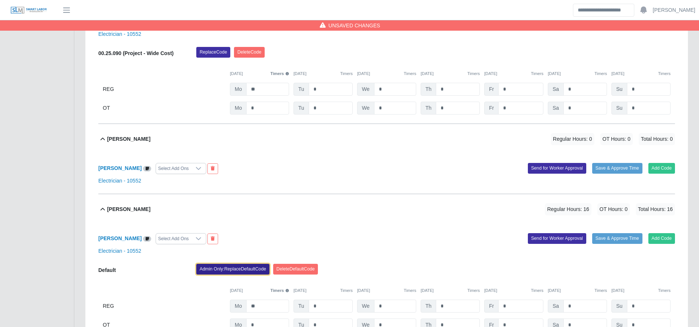
click at [230, 270] on button "Admin Only: Replace Default Code" at bounding box center [232, 269] width 73 height 10
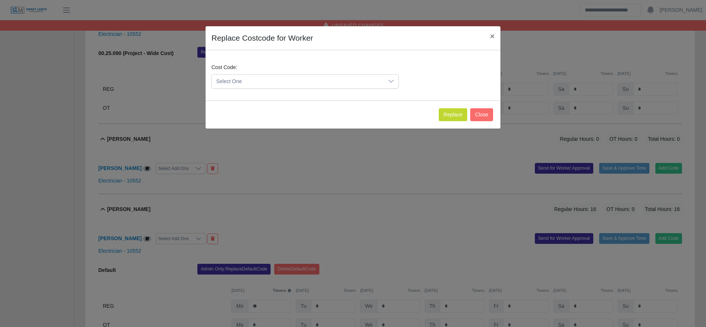
click at [278, 84] on span "Select One" at bounding box center [298, 82] width 172 height 14
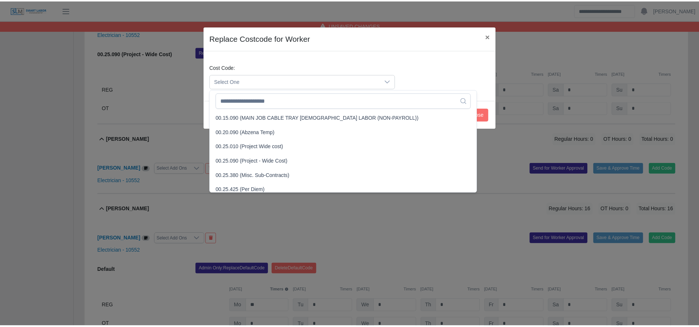
scroll to position [219, 0]
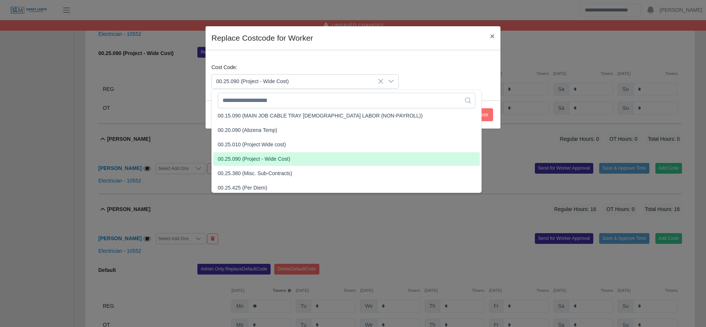
click at [270, 158] on span "00.25.090 (Project - Wide Cost)" at bounding box center [254, 159] width 72 height 8
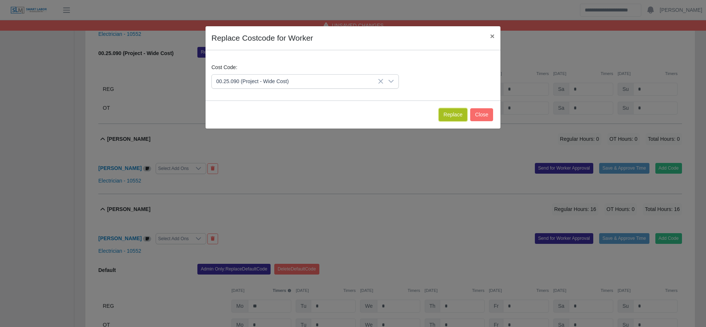
click at [466, 109] on button "Replace" at bounding box center [453, 114] width 28 height 13
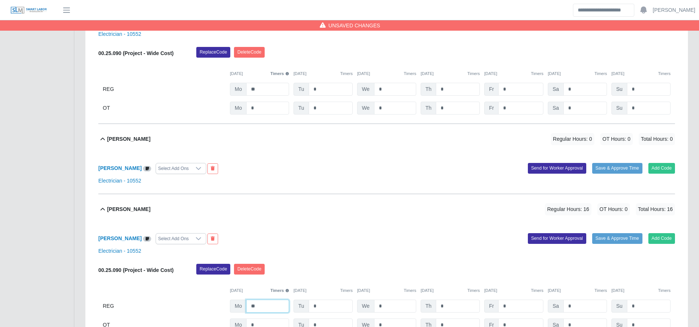
click at [271, 307] on input "**" at bounding box center [267, 306] width 43 height 13
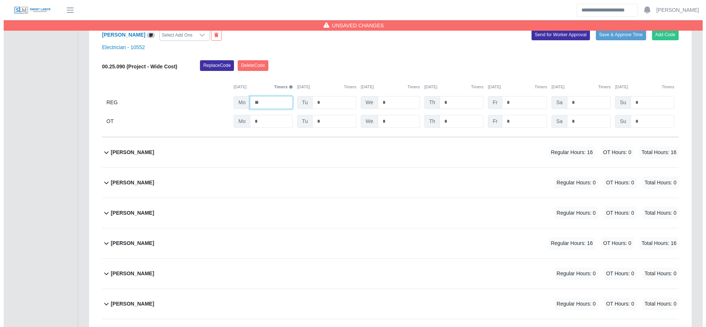
scroll to position [1866, 0]
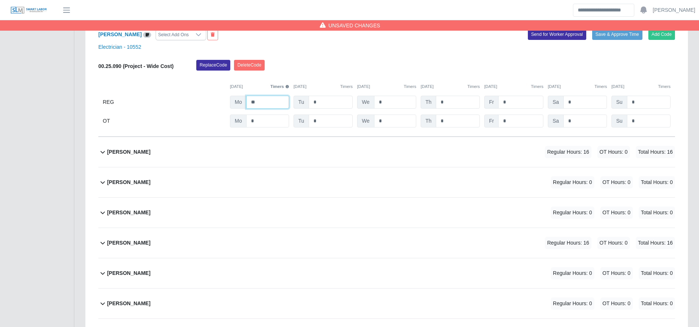
type input "**"
click at [330, 158] on div "Jonathan Martinez Sanchez Regular Hours: 16 OT Hours: 0 Total Hours: 16" at bounding box center [391, 152] width 568 height 30
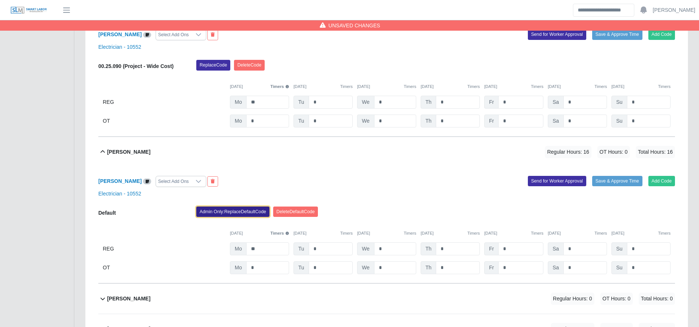
click at [225, 217] on button "Admin Only: Replace Default Code" at bounding box center [232, 212] width 73 height 10
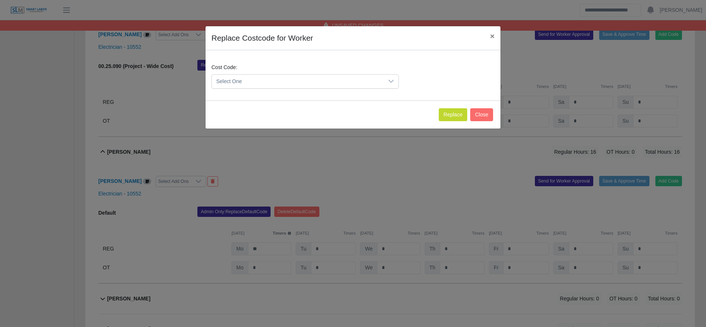
click at [250, 87] on span "Select One" at bounding box center [298, 82] width 172 height 14
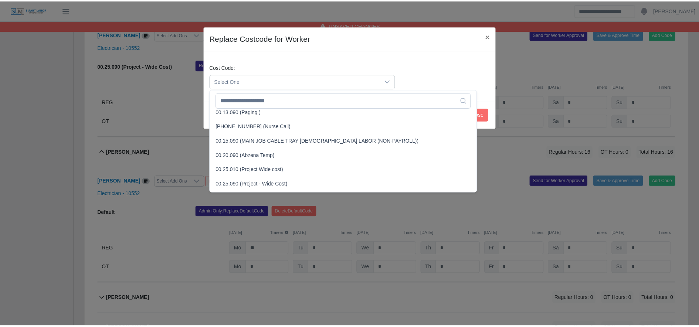
scroll to position [216, 0]
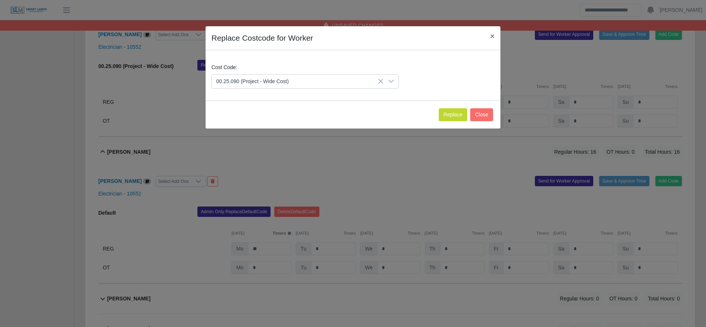
click at [258, 157] on li "00.25.090 (Project - Wide Cost)" at bounding box center [346, 162] width 267 height 14
click at [447, 112] on button "Replace" at bounding box center [453, 114] width 28 height 13
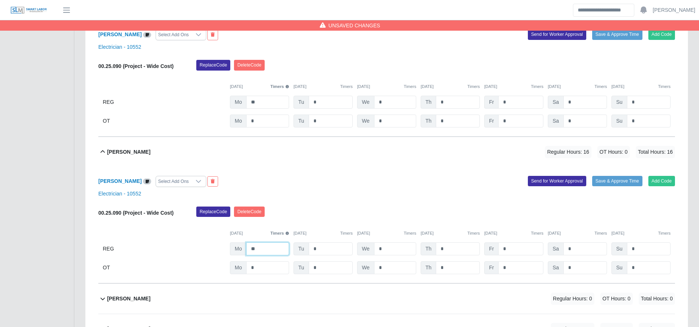
click at [264, 251] on input "**" at bounding box center [267, 249] width 43 height 13
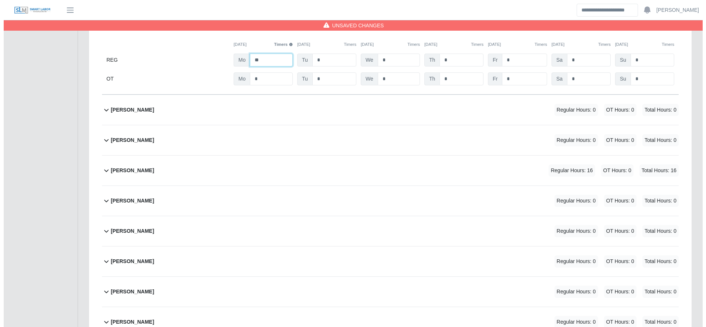
scroll to position [2055, 0]
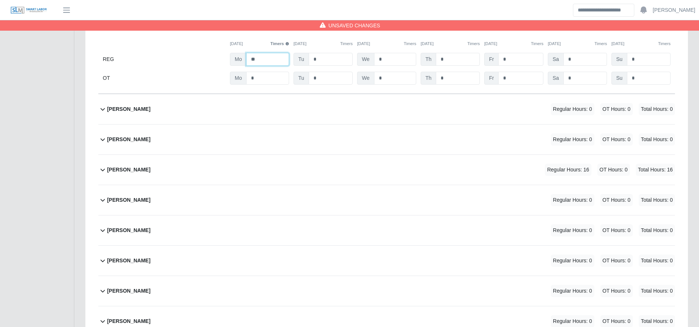
type input "**"
click at [332, 183] on div "Jose Odanis Bardales Regular Hours: 16 OT Hours: 0 Total Hours: 16" at bounding box center [391, 170] width 568 height 30
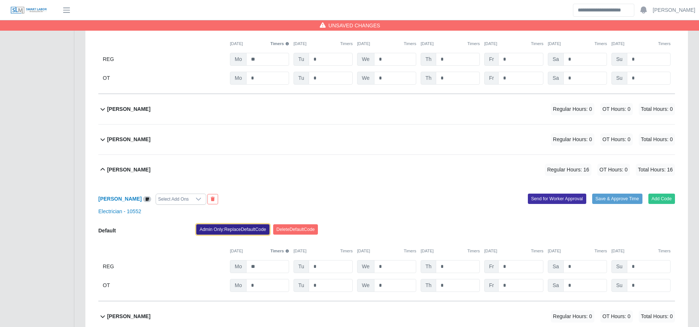
click at [249, 232] on button "Admin Only: Replace Default Code" at bounding box center [232, 229] width 73 height 10
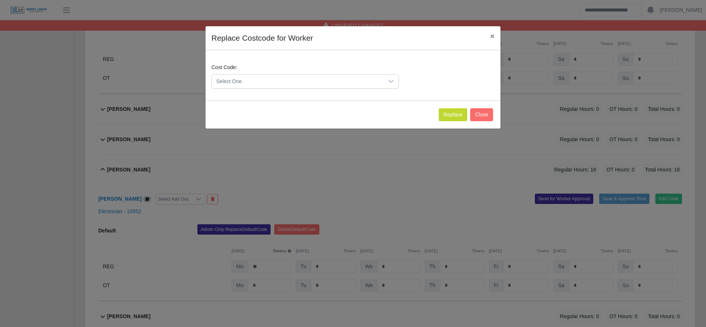
click at [264, 82] on span "Select One" at bounding box center [298, 82] width 172 height 14
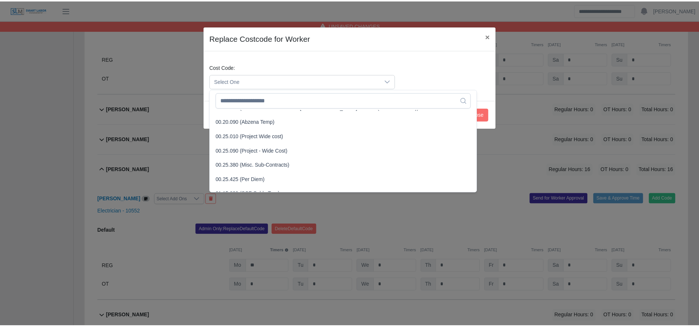
scroll to position [227, 0]
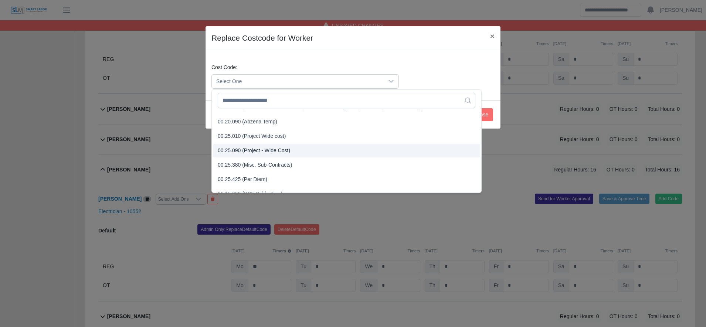
click at [260, 147] on span "00.25.090 (Project - Wide Cost)" at bounding box center [254, 151] width 72 height 8
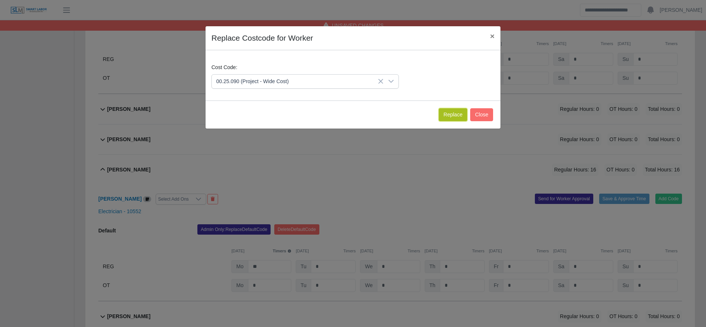
click at [446, 112] on button "Replace" at bounding box center [453, 114] width 28 height 13
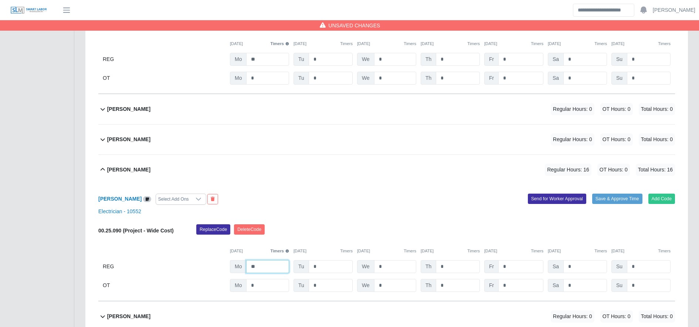
click at [276, 265] on input "**" at bounding box center [267, 266] width 43 height 13
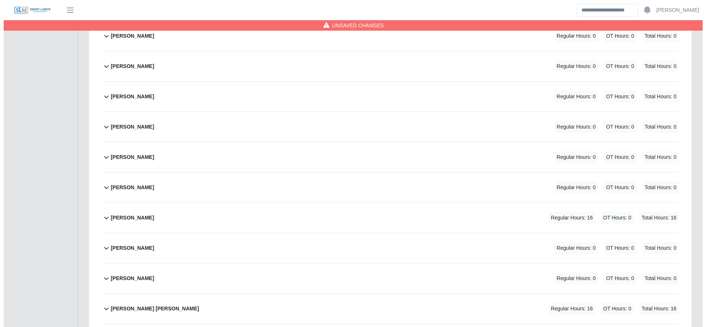
scroll to position [2367, 0]
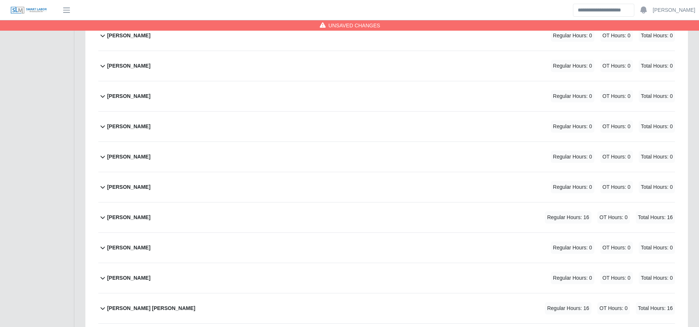
type input "**"
click at [349, 218] on div "Lesther Trochez Regular Hours: 16 OT Hours: 0 Total Hours: 16" at bounding box center [391, 218] width 568 height 30
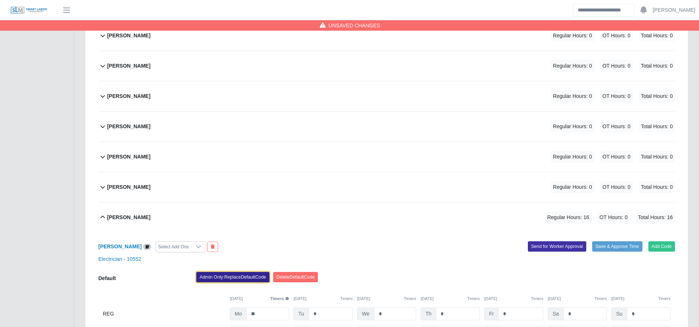
click at [246, 277] on button "Admin Only: Replace Default Code" at bounding box center [232, 277] width 73 height 10
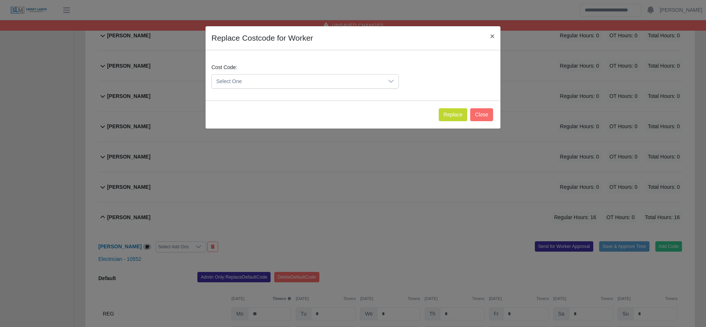
click at [277, 79] on span "Select One" at bounding box center [298, 82] width 172 height 14
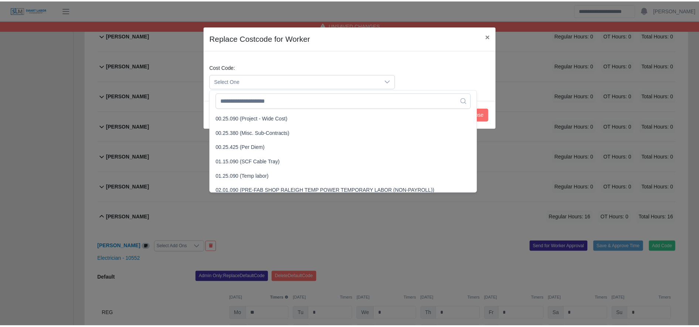
scroll to position [260, 0]
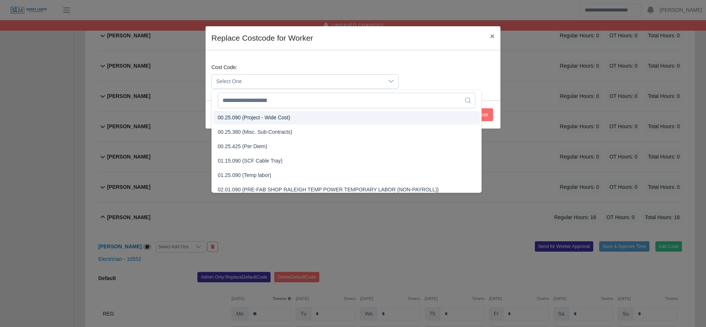
click at [253, 118] on span "00.25.090 (Project - Wide Cost)" at bounding box center [254, 118] width 72 height 8
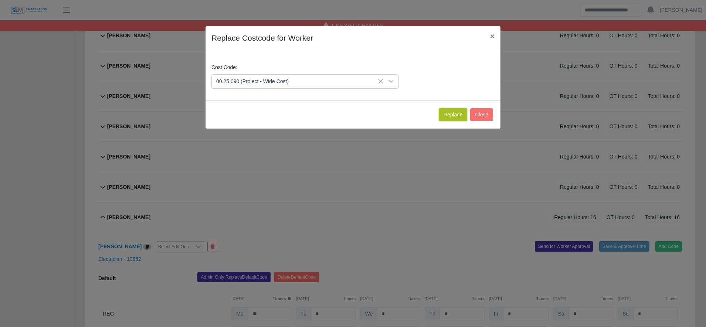
click at [446, 112] on button "Replace" at bounding box center [453, 114] width 28 height 13
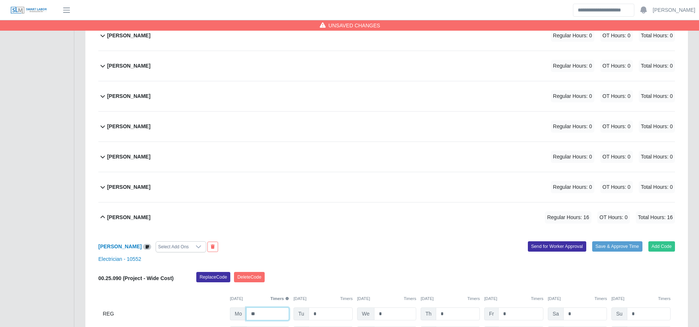
click at [269, 314] on input "**" at bounding box center [267, 314] width 43 height 13
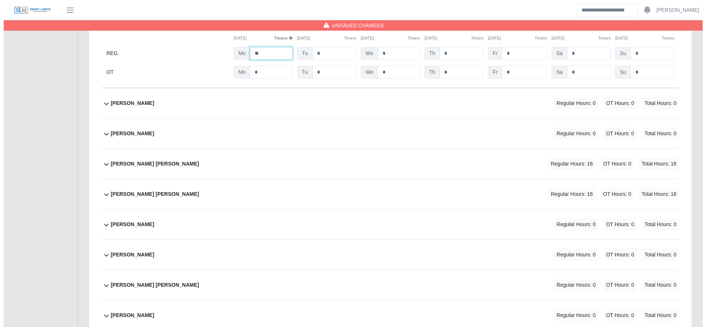
scroll to position [2628, 0]
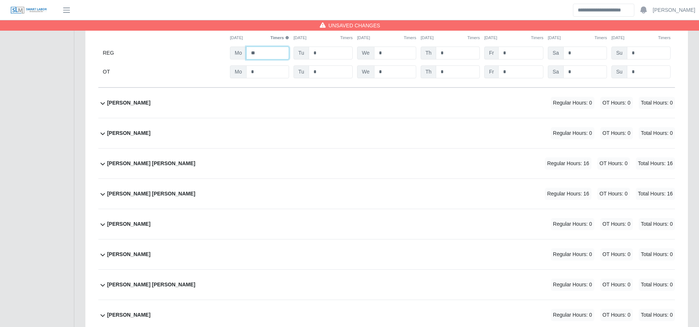
type input "**"
click at [391, 170] on div "Marvin Samuel Giron Trochez Regular Hours: 16 OT Hours: 0 Total Hours: 16" at bounding box center [391, 164] width 568 height 30
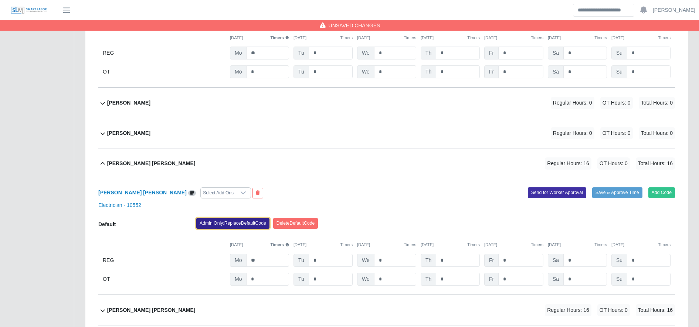
click at [227, 226] on button "Admin Only: Replace Default Code" at bounding box center [232, 223] width 73 height 10
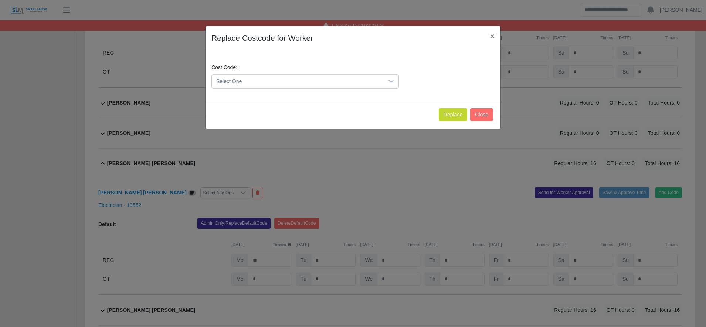
click at [244, 78] on span "Select One" at bounding box center [298, 82] width 172 height 14
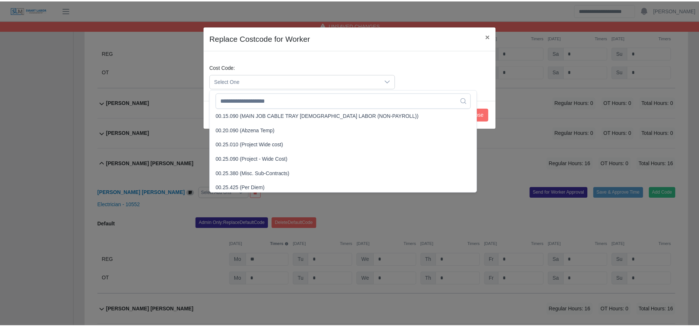
scroll to position [219, 0]
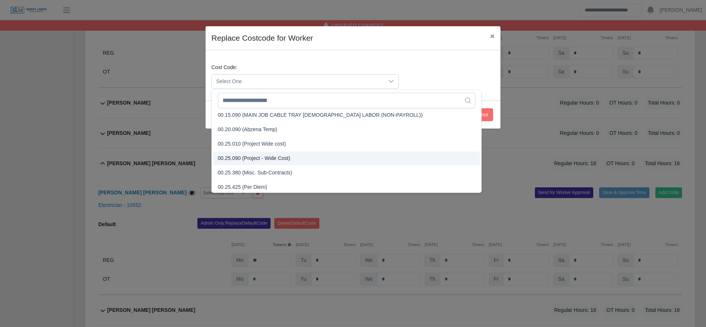
click at [258, 160] on span "00.25.090 (Project - Wide Cost)" at bounding box center [254, 159] width 72 height 8
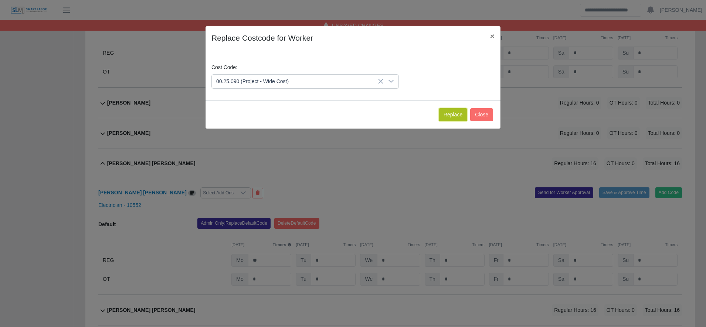
click at [460, 116] on button "Replace" at bounding box center [453, 114] width 28 height 13
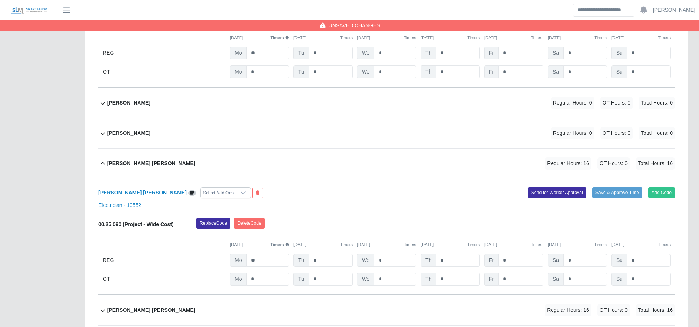
click at [269, 271] on div "00.25.090 (Project - Wide Cost) Replace Code Delete Code 09/29/2025 Timers 09/3…" at bounding box center [386, 252] width 577 height 68
click at [271, 267] on input "**" at bounding box center [267, 260] width 43 height 13
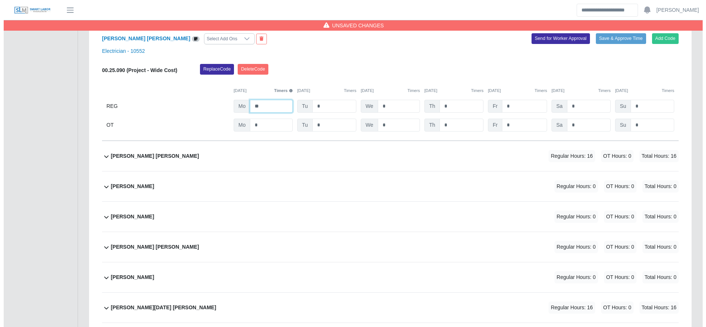
scroll to position [2783, 0]
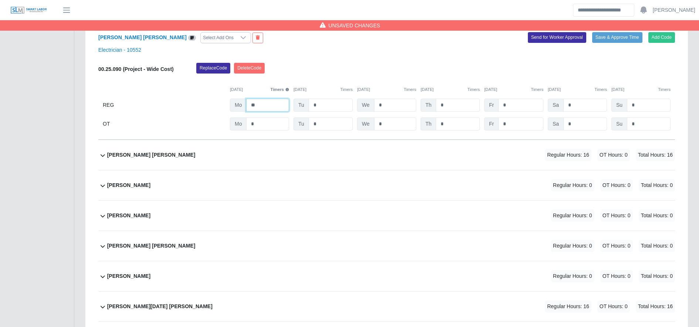
type input "**"
click at [296, 154] on div "Melvin Martinez Ordóñez Regular Hours: 16 OT Hours: 0 Total Hours: 16" at bounding box center [391, 155] width 568 height 30
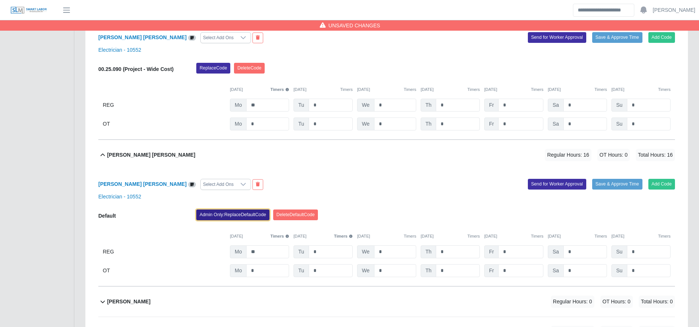
click at [227, 219] on button "Admin Only: Replace Default Code" at bounding box center [232, 215] width 73 height 10
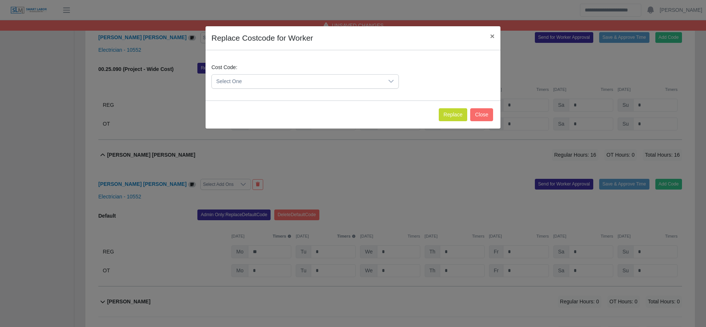
click at [278, 75] on span "Select One" at bounding box center [298, 82] width 172 height 14
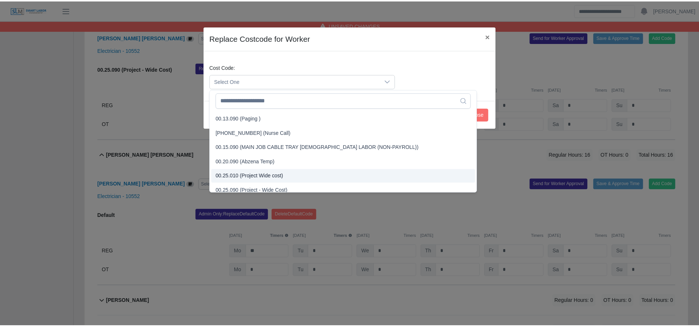
scroll to position [192, 0]
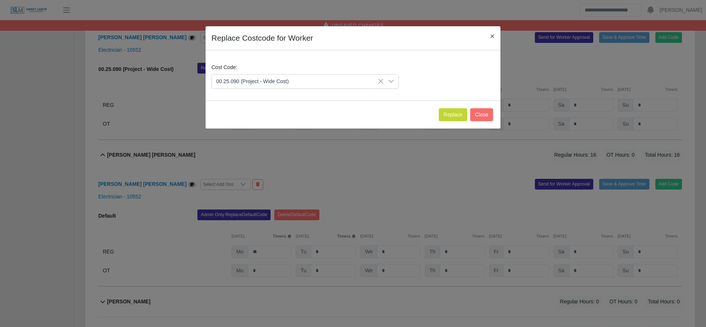
click at [271, 186] on span "00.25.090 (Project - Wide Cost)" at bounding box center [254, 186] width 72 height 8
click at [271, 186] on div "Replace Costcode for Worker × Cost Code: 00.25.090 (Project - Wide Cost) Replac…" at bounding box center [353, 163] width 706 height 327
click at [444, 116] on button "Replace" at bounding box center [453, 114] width 28 height 13
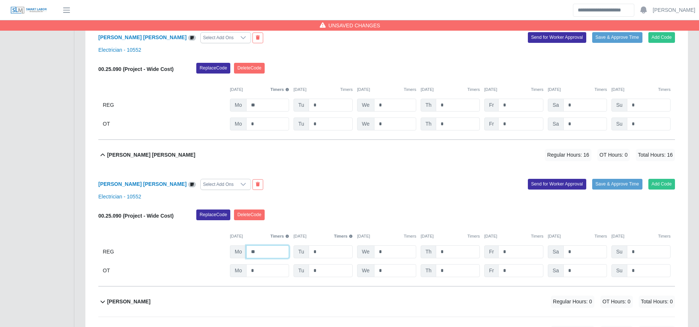
click at [274, 254] on input "**" at bounding box center [267, 252] width 43 height 13
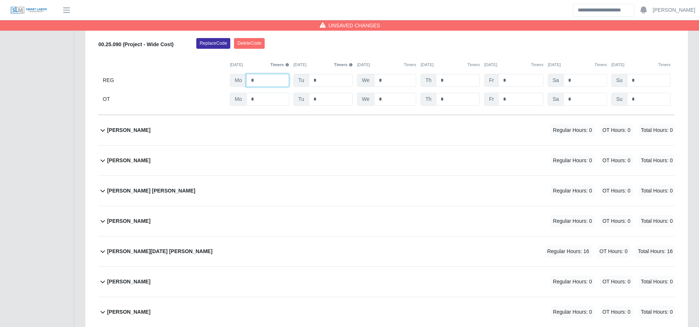
scroll to position [2958, 0]
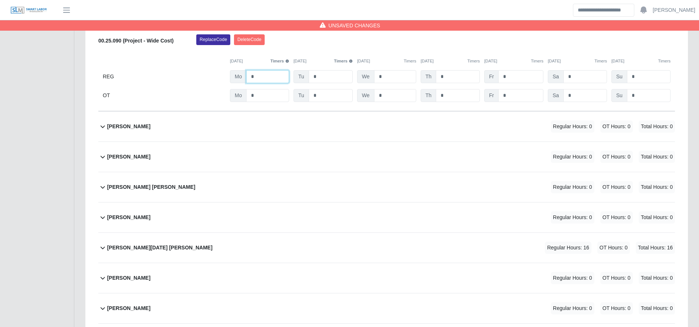
type input "*"
click at [265, 251] on div "Pedro Noel Zelaya Torres Regular Hours: 16 OT Hours: 0 Total Hours: 16" at bounding box center [391, 248] width 568 height 30
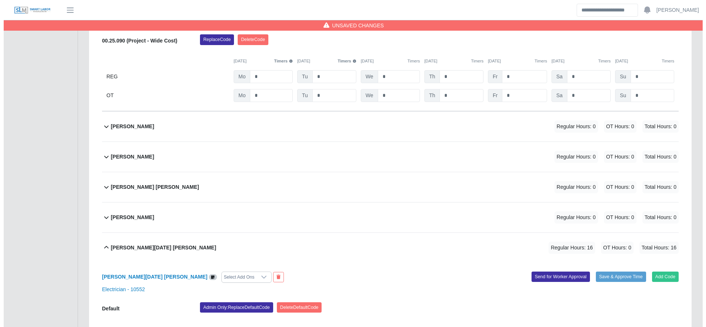
scroll to position [3009, 0]
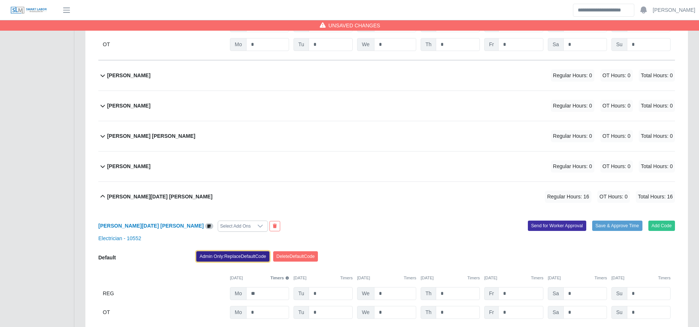
click at [248, 261] on button "Admin Only: Replace Default Code" at bounding box center [232, 256] width 73 height 10
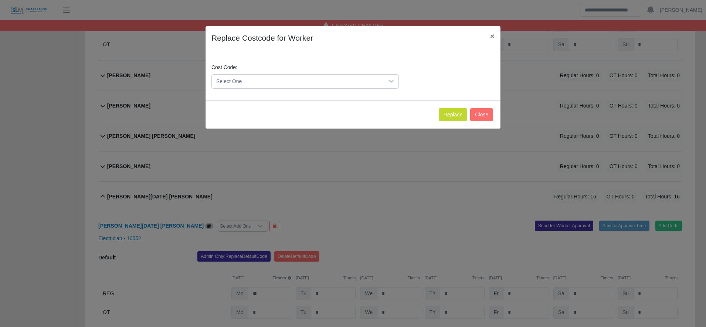
click at [273, 75] on span "Select One" at bounding box center [298, 82] width 172 height 14
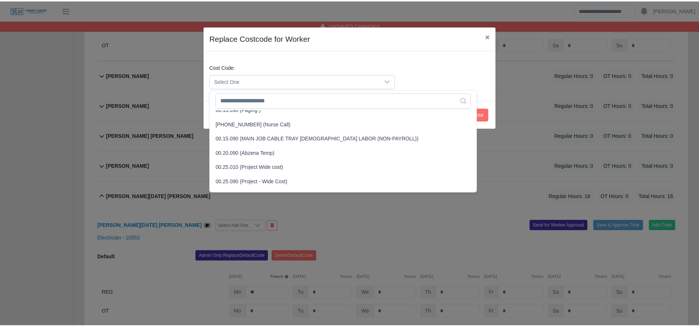
scroll to position [196, 0]
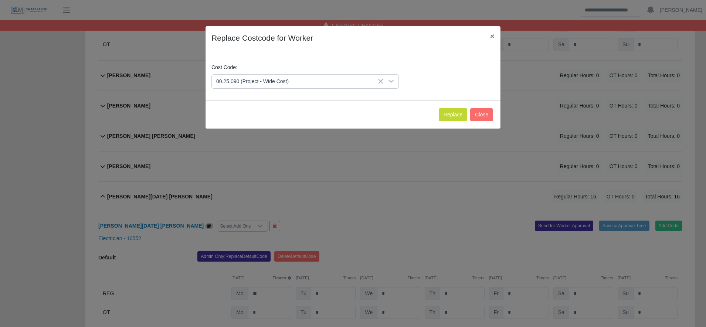
click at [274, 178] on span "00.25.090 (Project - Wide Cost)" at bounding box center [254, 182] width 72 height 8
click at [451, 112] on button "Replace" at bounding box center [453, 114] width 28 height 13
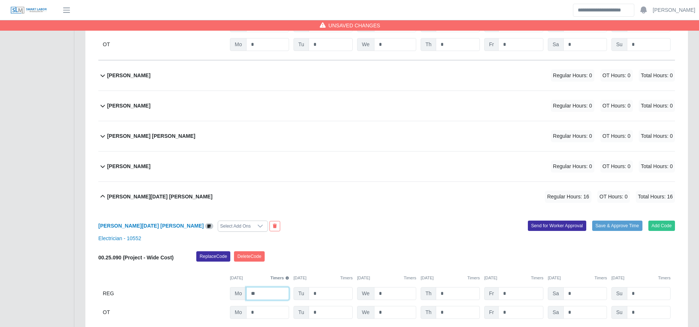
click at [276, 294] on input "**" at bounding box center [267, 293] width 43 height 13
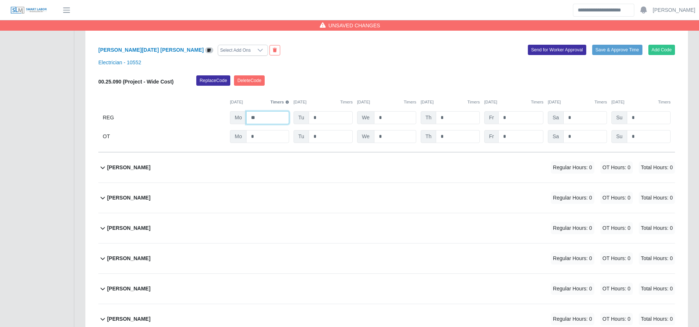
scroll to position [3282, 0]
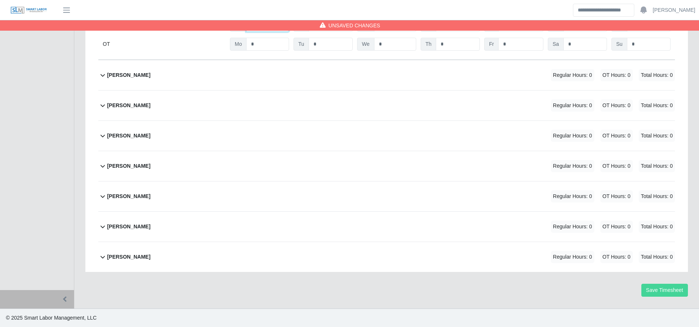
type input "**"
click at [663, 293] on button "Save Timesheet" at bounding box center [665, 290] width 47 height 13
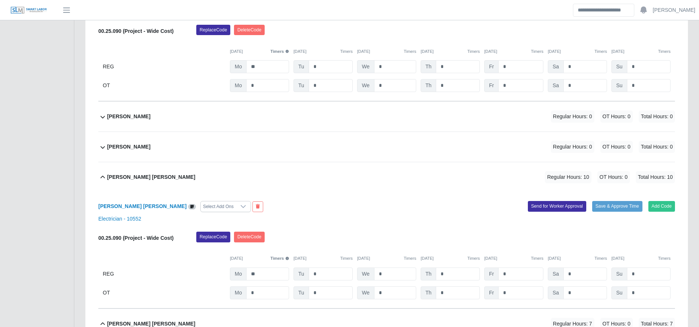
scroll to position [2614, 0]
drag, startPoint x: 663, startPoint y: 293, endPoint x: 690, endPoint y: 70, distance: 225.3
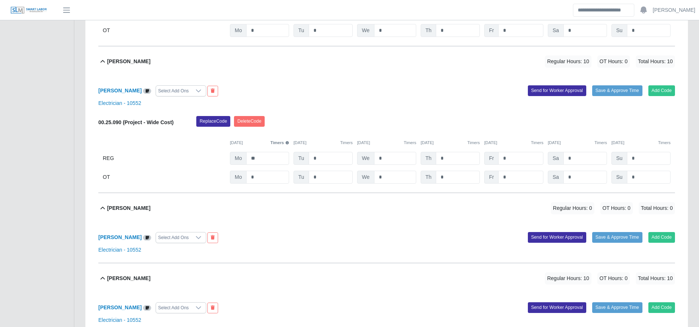
scroll to position [1571, 0]
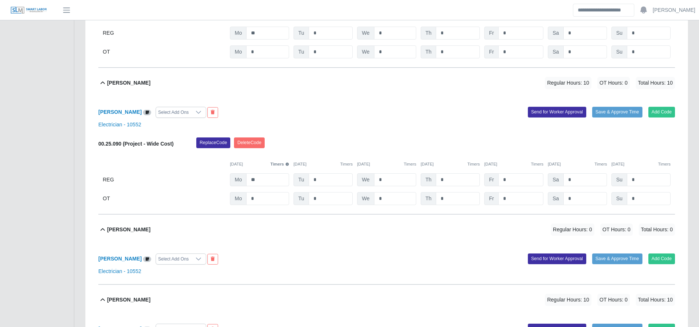
click at [150, 233] on b "[PERSON_NAME]" at bounding box center [128, 230] width 43 height 8
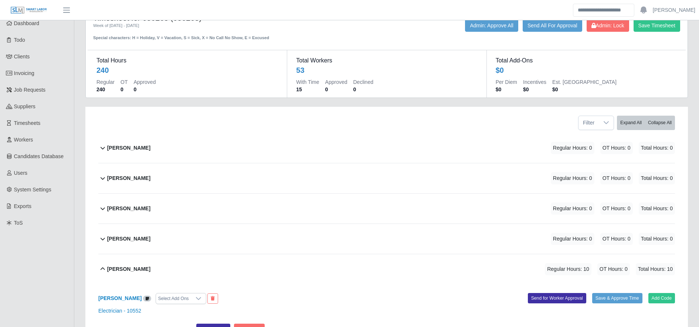
scroll to position [0, 0]
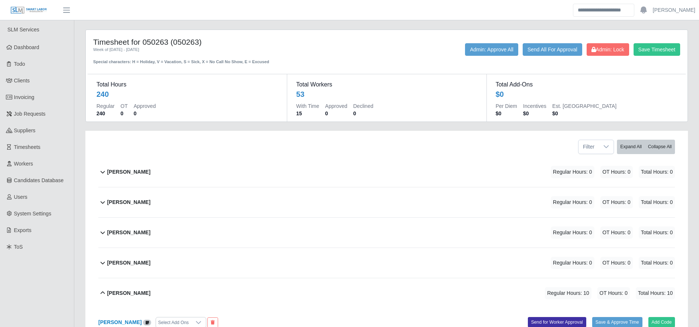
click at [667, 41] on div "Timesheet for 050263 (050263) Week of 09/29/2025 - 10/05/2025 Special character…" at bounding box center [387, 51] width 598 height 28
click at [667, 46] on button "Save Timesheet" at bounding box center [657, 49] width 47 height 13
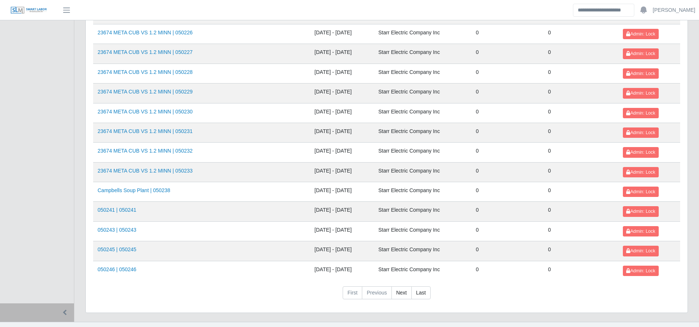
scroll to position [807, 0]
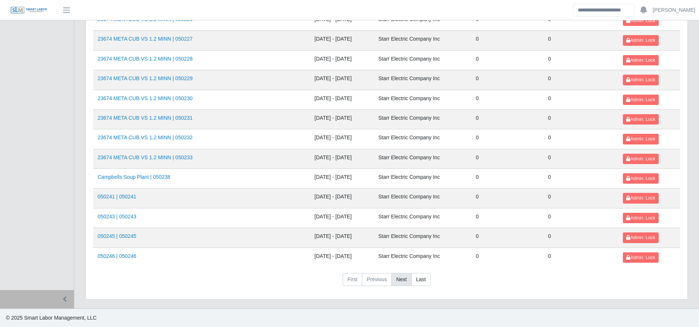
click at [393, 284] on link "Next" at bounding box center [402, 279] width 20 height 13
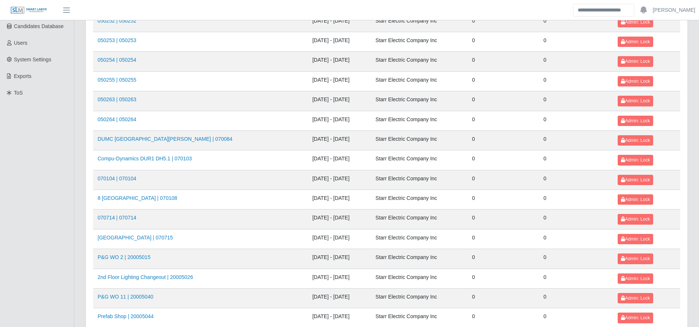
scroll to position [80, 0]
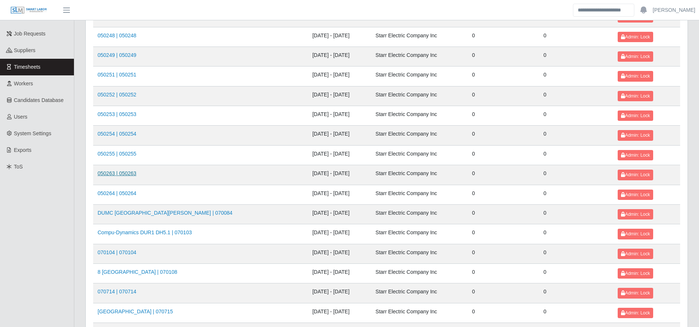
click at [131, 174] on link "050263 | 050263" at bounding box center [117, 173] width 39 height 6
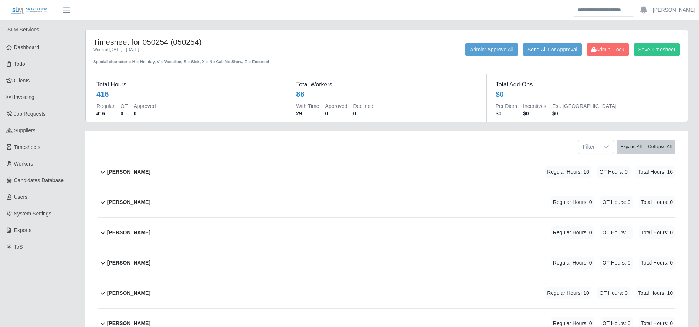
click at [305, 172] on div "[PERSON_NAME] Regular Hours: 16 OT Hours: 0 Total Hours: 16" at bounding box center [391, 172] width 568 height 30
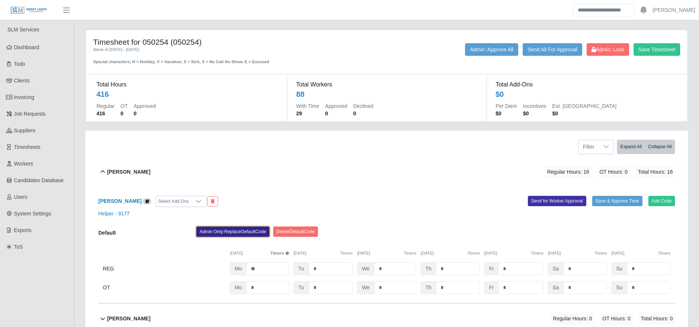
click at [243, 233] on button "Admin Only: Replace Default Code" at bounding box center [232, 232] width 73 height 10
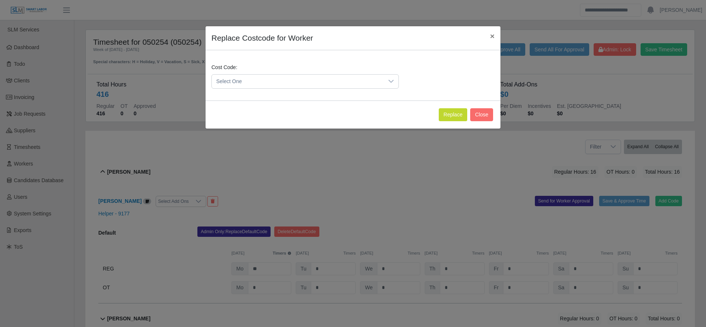
click at [251, 86] on span "Select One" at bounding box center [298, 82] width 172 height 14
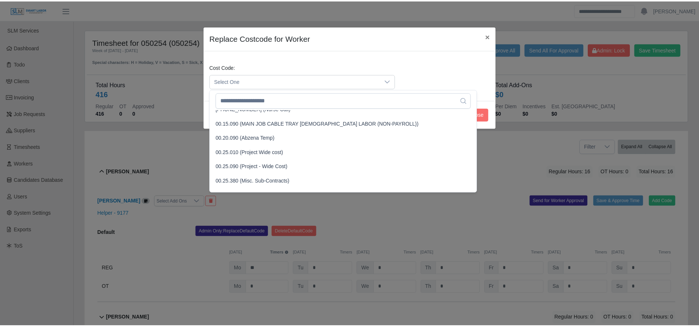
scroll to position [233, 0]
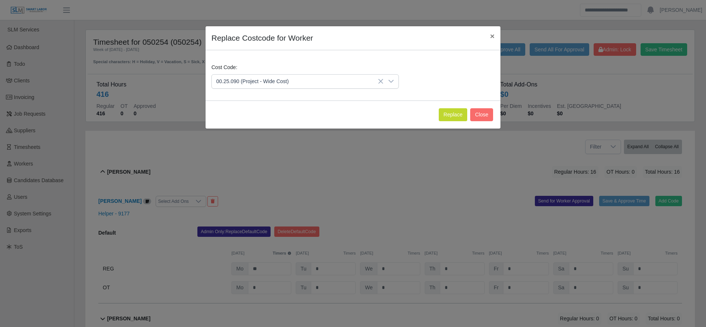
click at [265, 148] on span "00.25.090 (Project - Wide Cost)" at bounding box center [254, 145] width 72 height 8
click at [463, 111] on button "Replace" at bounding box center [453, 114] width 28 height 13
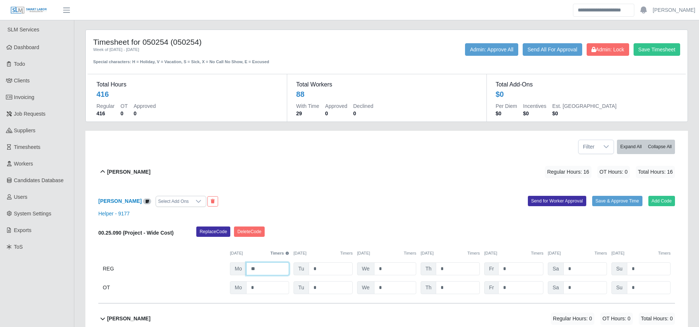
click at [272, 274] on input "**" at bounding box center [267, 269] width 43 height 13
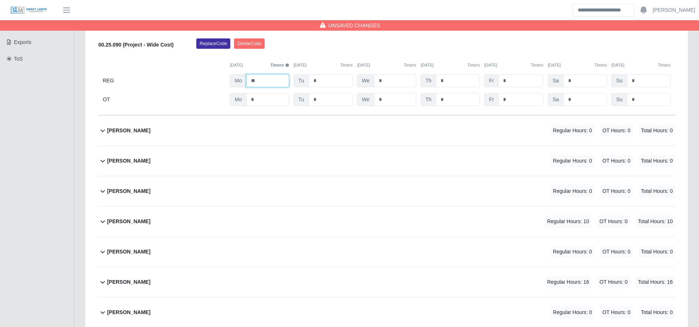
scroll to position [189, 0]
type input "**"
click at [373, 217] on div "[PERSON_NAME] Regular Hours: 10 OT Hours: 0 Total Hours: 10" at bounding box center [391, 221] width 568 height 30
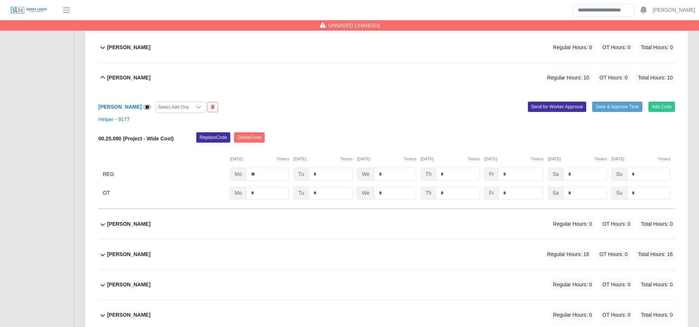
scroll to position [335, 0]
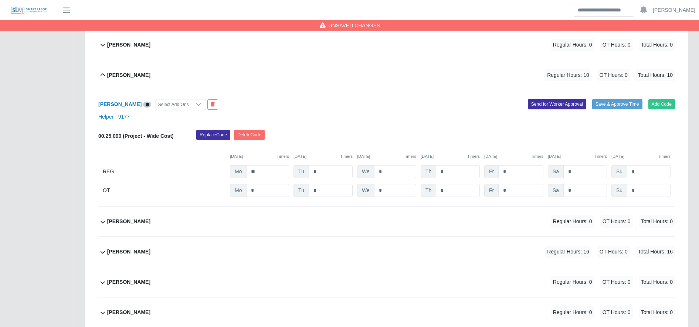
click at [368, 249] on div "[PERSON_NAME] Regular Hours: 16 OT Hours: 0 Total Hours: 16" at bounding box center [391, 252] width 568 height 30
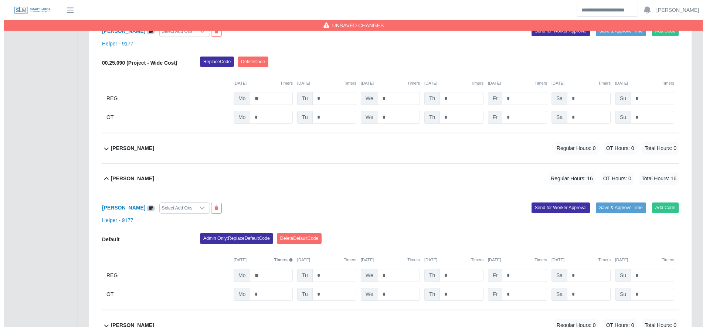
scroll to position [412, 0]
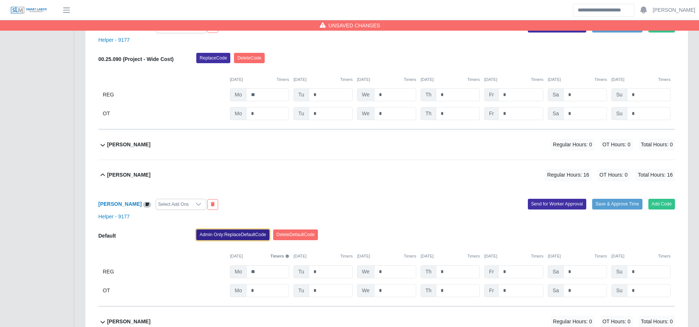
click at [254, 234] on button "Admin Only: Replace Default Code" at bounding box center [232, 235] width 73 height 10
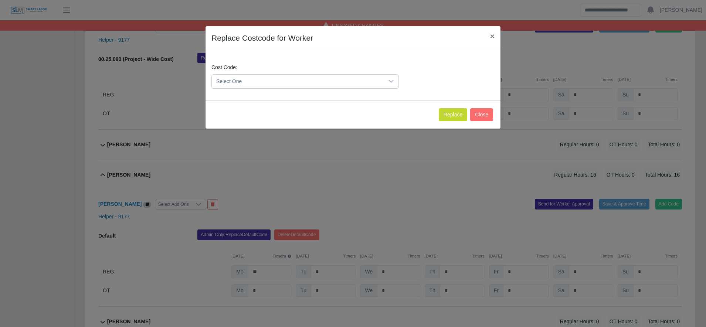
click at [264, 82] on span "Select One" at bounding box center [298, 82] width 172 height 14
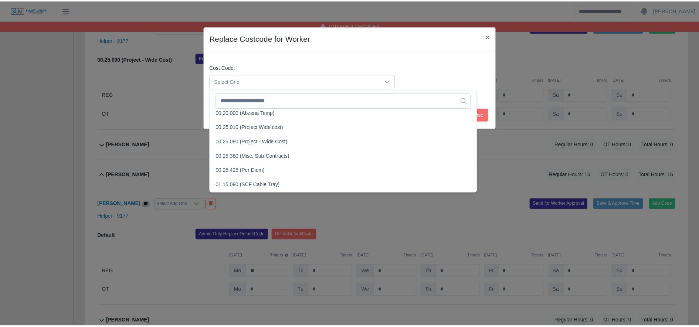
scroll to position [236, 0]
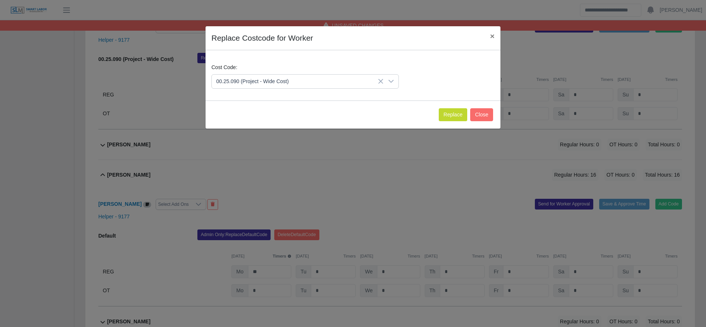
click at [269, 139] on span "00.25.090 (Project - Wide Cost)" at bounding box center [254, 142] width 72 height 8
click at [454, 116] on button "Replace" at bounding box center [453, 114] width 28 height 13
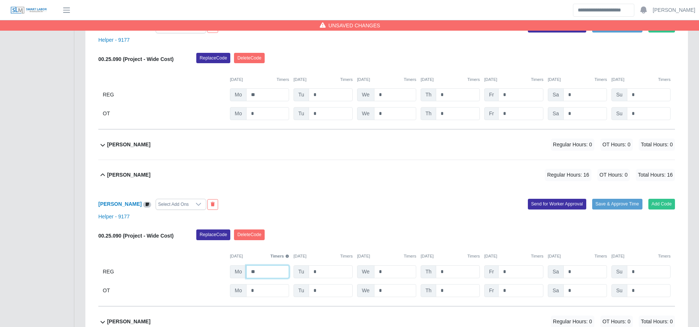
click at [269, 277] on input "**" at bounding box center [267, 271] width 43 height 13
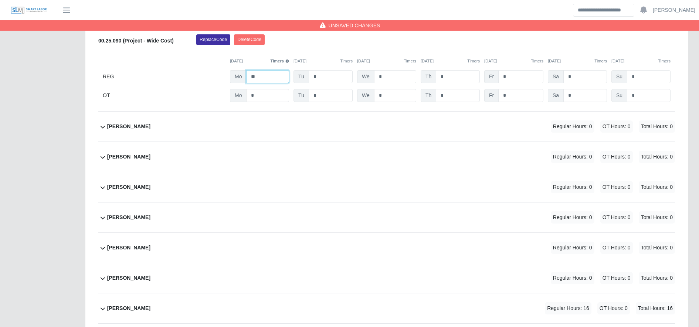
scroll to position [608, 0]
type input "**"
click at [342, 305] on div "[PERSON_NAME] Regular Hours: 16 OT Hours: 0 Total Hours: 16" at bounding box center [391, 308] width 568 height 30
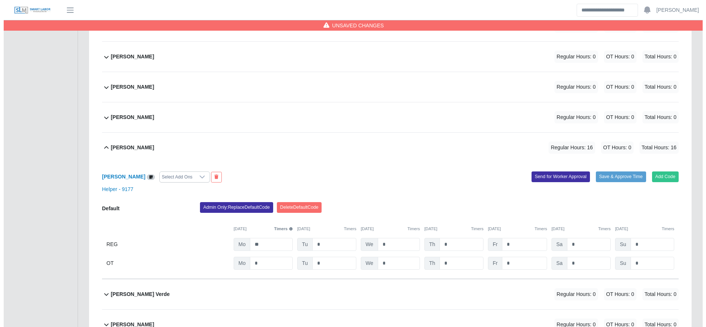
scroll to position [794, 0]
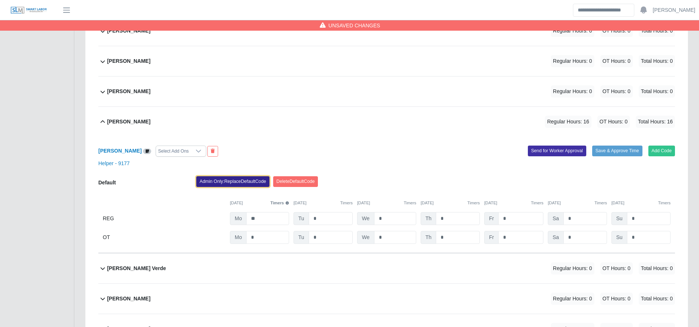
click at [246, 187] on button "Admin Only: Replace Default Code" at bounding box center [232, 181] width 73 height 10
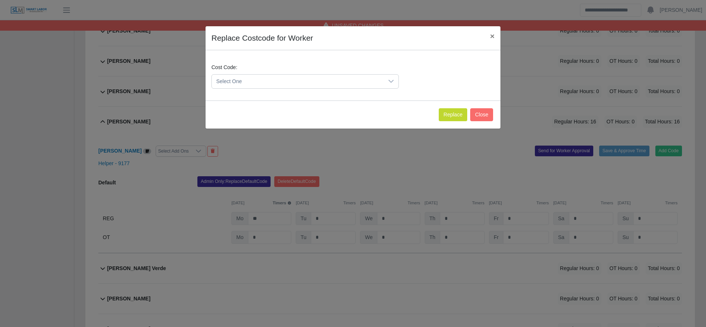
click at [264, 77] on span "Select One" at bounding box center [298, 82] width 172 height 14
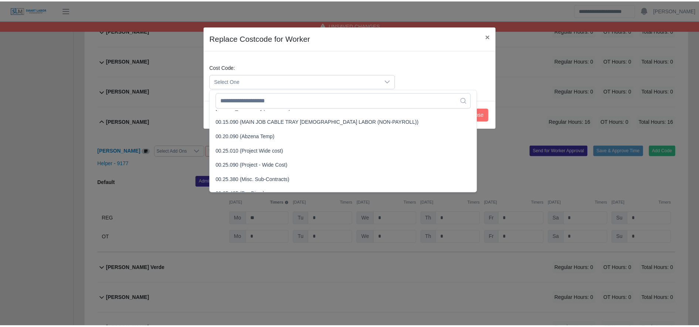
scroll to position [213, 0]
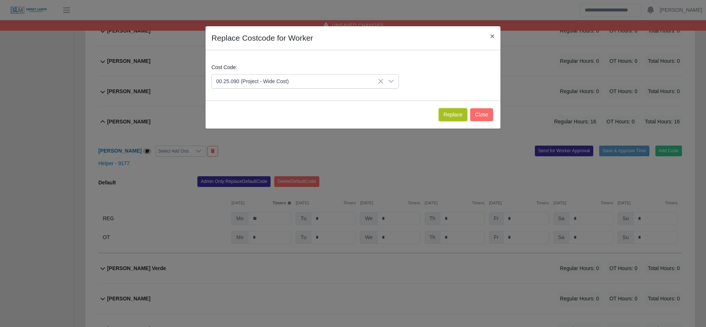
click at [455, 115] on button "Replace" at bounding box center [453, 114] width 28 height 13
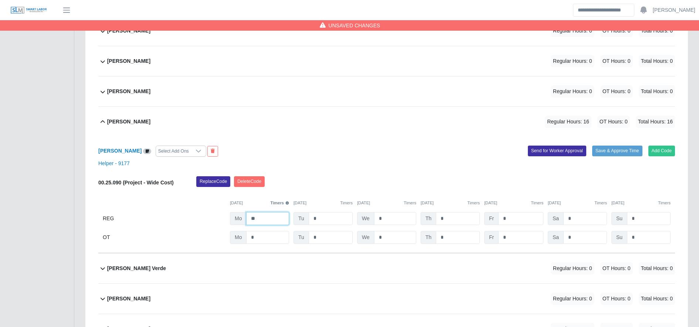
click at [264, 221] on input "**" at bounding box center [267, 218] width 43 height 13
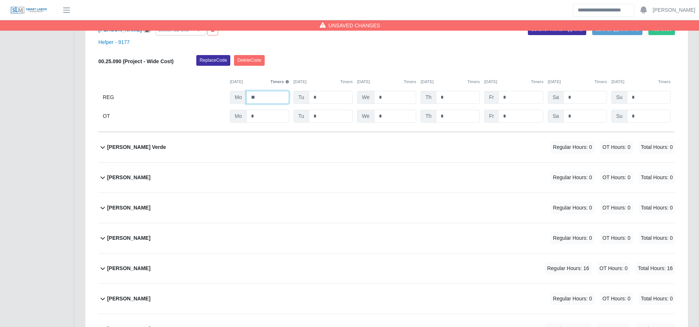
scroll to position [917, 0]
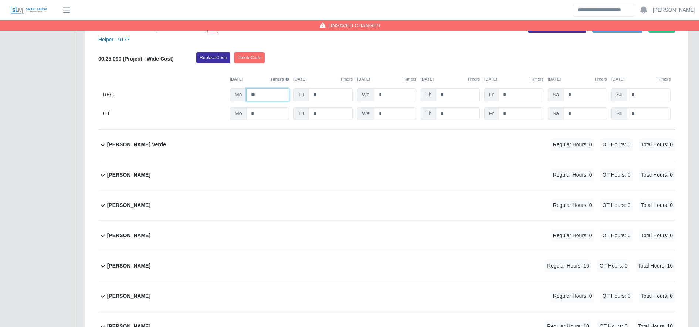
type input "**"
click at [339, 255] on div "[PERSON_NAME] Regular Hours: 16 OT Hours: 0 Total Hours: 16" at bounding box center [391, 266] width 568 height 30
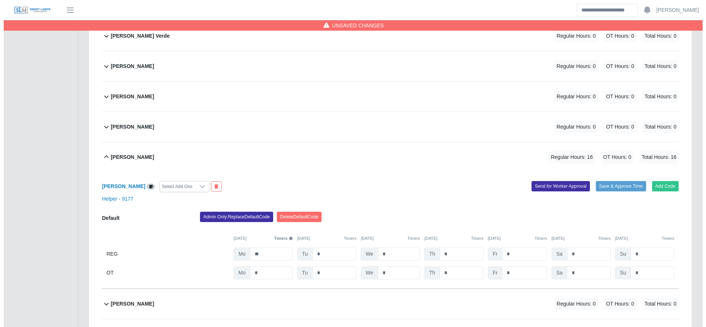
scroll to position [1026, 0]
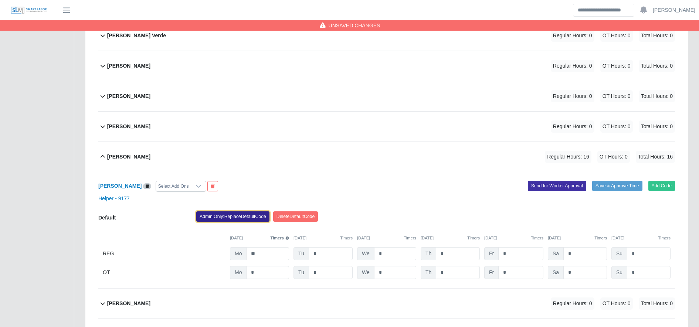
click at [210, 217] on button "Admin Only: Replace Default Code" at bounding box center [232, 217] width 73 height 10
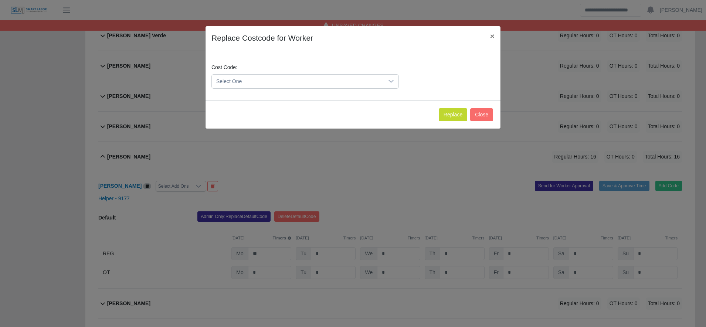
click at [259, 81] on span "Select One" at bounding box center [298, 82] width 172 height 14
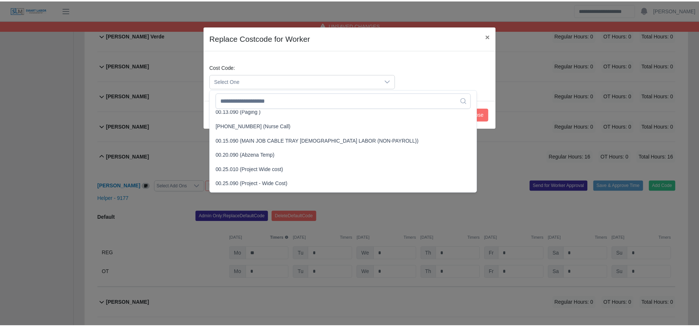
scroll to position [196, 0]
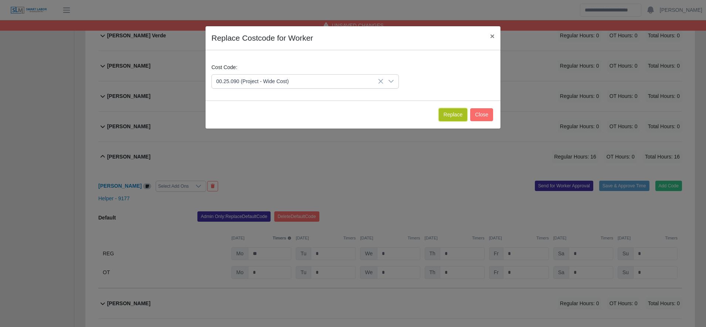
click at [453, 118] on button "Replace" at bounding box center [453, 114] width 28 height 13
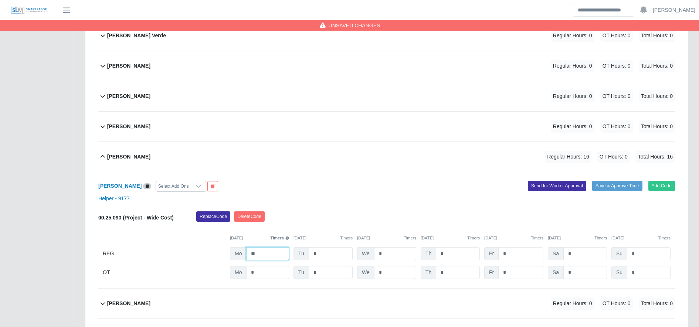
click at [275, 260] on input "**" at bounding box center [267, 253] width 43 height 13
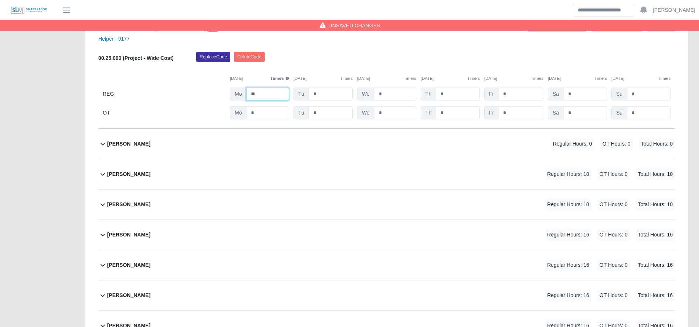
scroll to position [1188, 0]
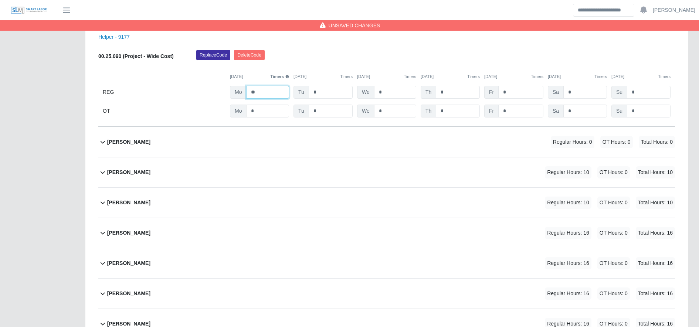
type input "**"
click at [293, 183] on div "Delmar Tello Regular Hours: 10 OT Hours: 0 Total Hours: 10" at bounding box center [391, 173] width 568 height 30
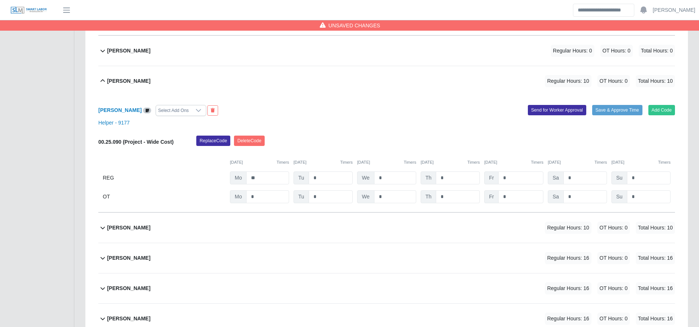
scroll to position [1281, 0]
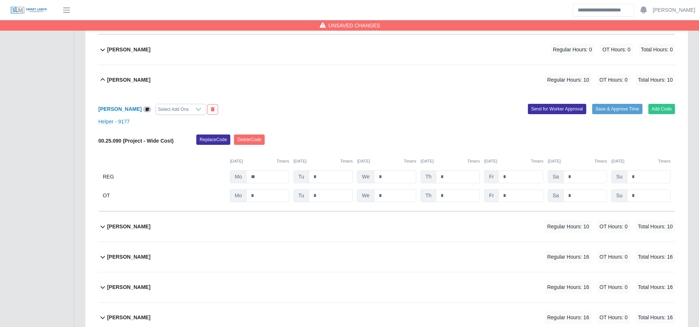
click at [295, 231] on div "Delmar Martinez Ordonez Regular Hours: 10 OT Hours: 0 Total Hours: 10" at bounding box center [391, 227] width 568 height 30
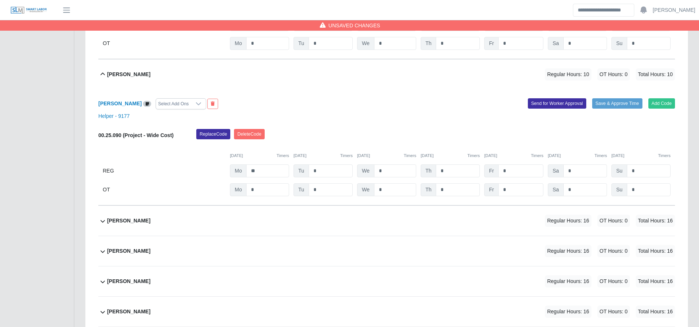
scroll to position [1435, 0]
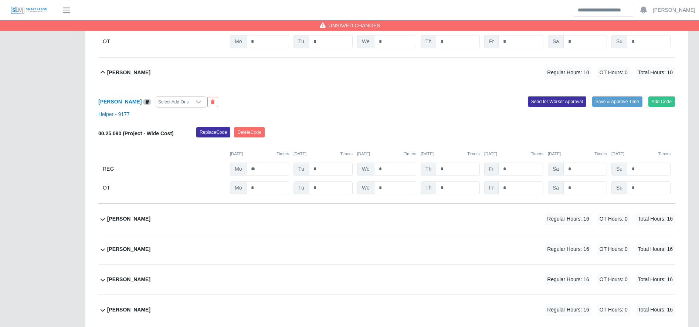
click at [287, 213] on div "Dennis Martinez Regular Hours: 16 OT Hours: 0 Total Hours: 16" at bounding box center [391, 219] width 568 height 30
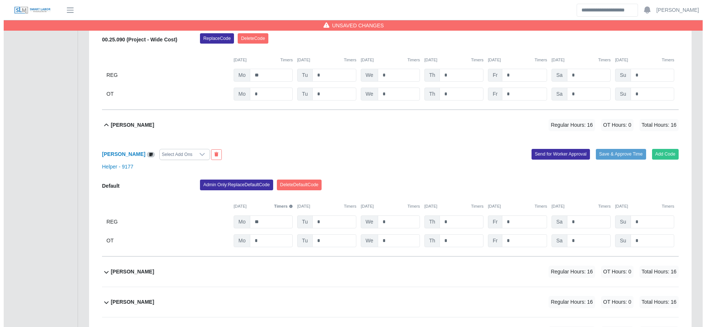
scroll to position [1529, 0]
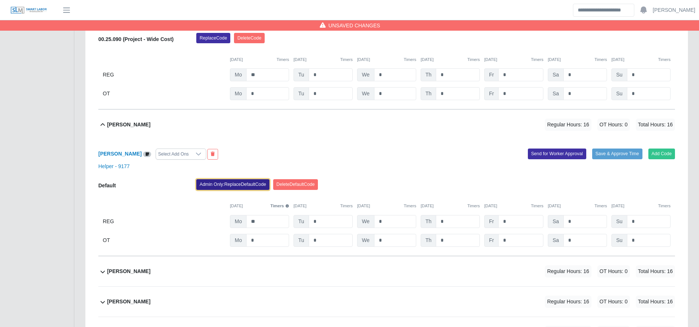
click at [252, 189] on button "Admin Only: Replace Default Code" at bounding box center [232, 184] width 73 height 10
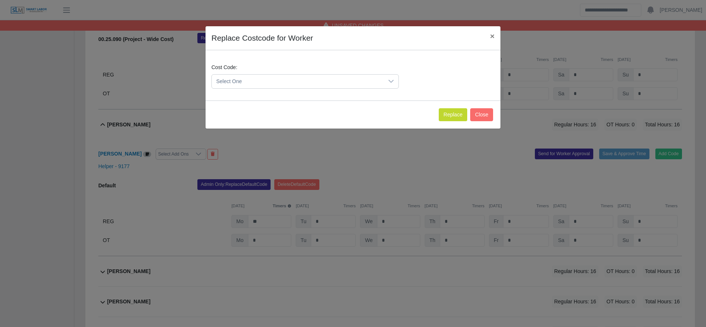
click at [251, 80] on span "Select One" at bounding box center [298, 82] width 172 height 14
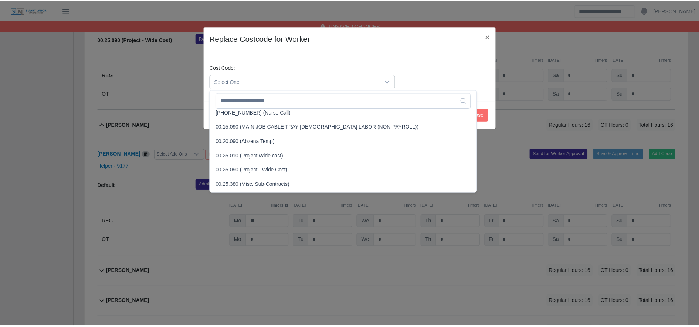
scroll to position [209, 0]
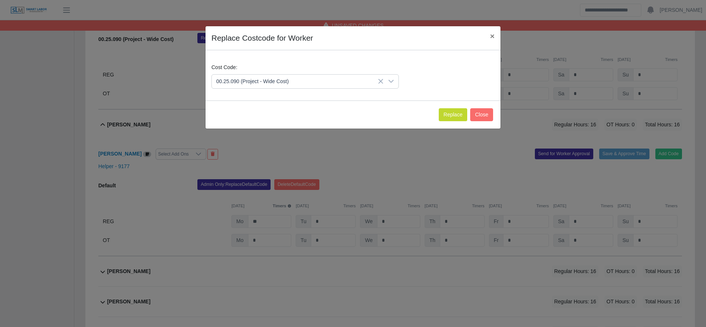
click at [265, 166] on span "00.25.090 (Project - Wide Cost)" at bounding box center [254, 169] width 72 height 8
click at [451, 119] on button "Replace" at bounding box center [453, 114] width 28 height 13
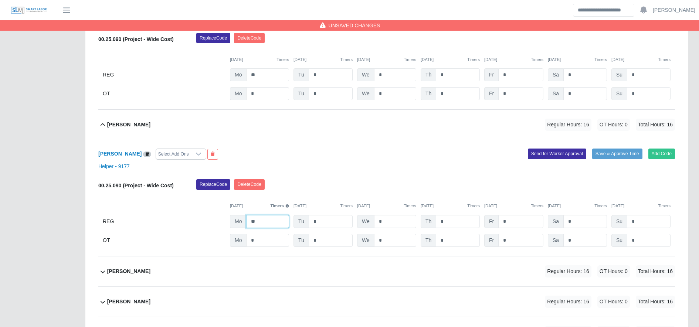
click at [264, 226] on input "**" at bounding box center [267, 221] width 43 height 13
type input "**"
click at [275, 278] on div "Edgar Chirinos Regular Hours: 16 OT Hours: 0 Total Hours: 16" at bounding box center [391, 272] width 568 height 30
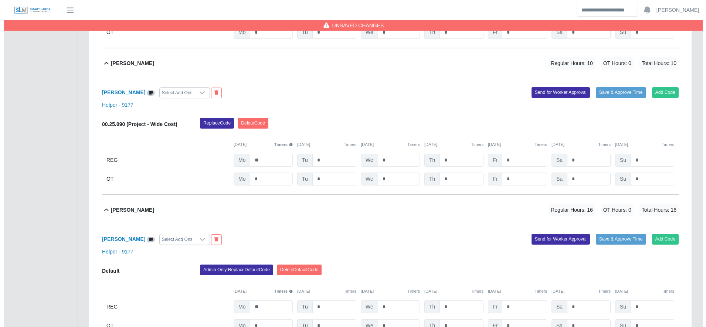
scroll to position [1616, 0]
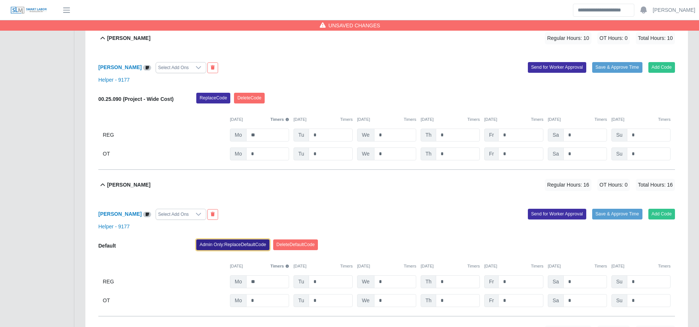
click at [249, 248] on button "Admin Only: Replace Default Code" at bounding box center [232, 245] width 73 height 10
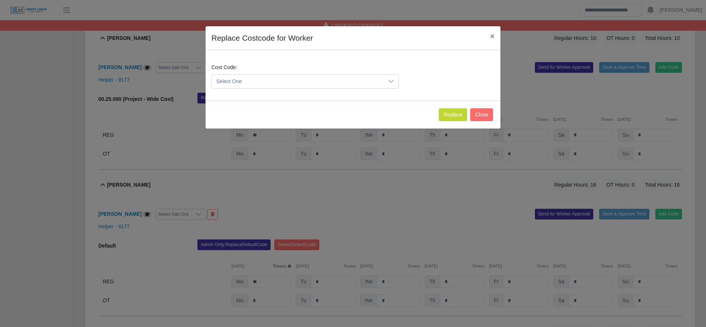
click at [255, 83] on span "Select One" at bounding box center [298, 82] width 172 height 14
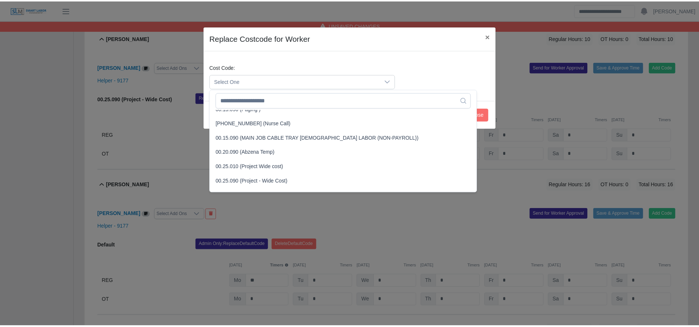
scroll to position [233, 0]
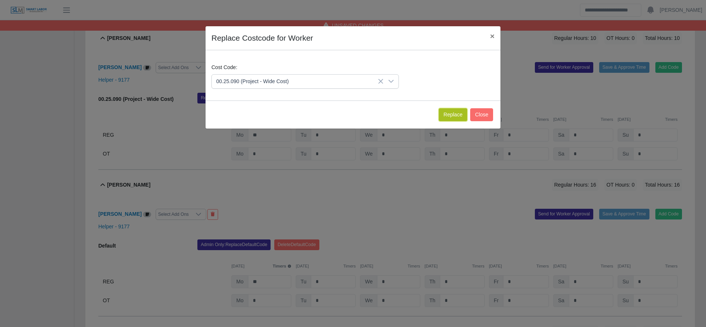
click at [447, 117] on button "Replace" at bounding box center [453, 114] width 28 height 13
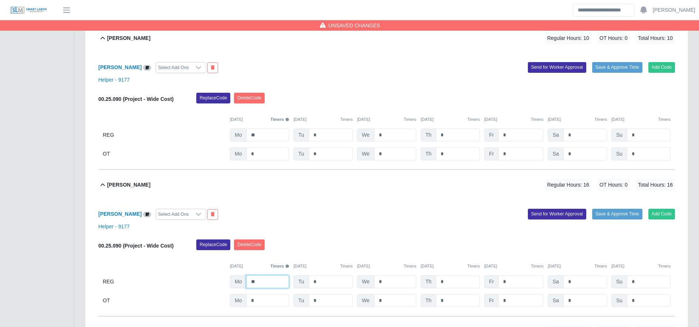
click at [268, 284] on input "**" at bounding box center [267, 281] width 43 height 13
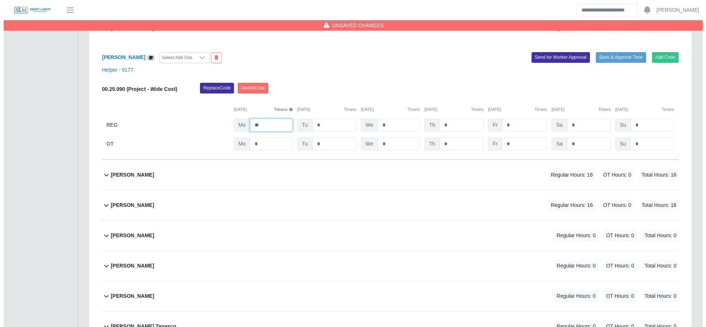
scroll to position [1773, 0]
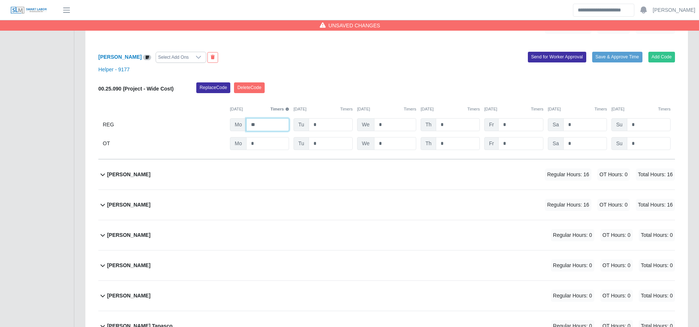
type input "**"
click at [318, 186] on div "Edin Meza Regular Hours: 16 OT Hours: 0 Total Hours: 16" at bounding box center [391, 175] width 568 height 30
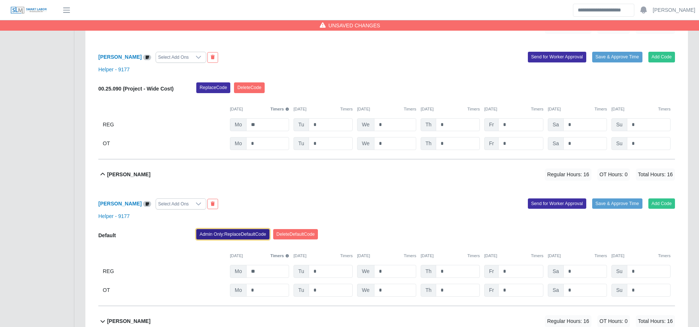
click at [253, 234] on button "Admin Only: Replace Default Code" at bounding box center [232, 234] width 73 height 10
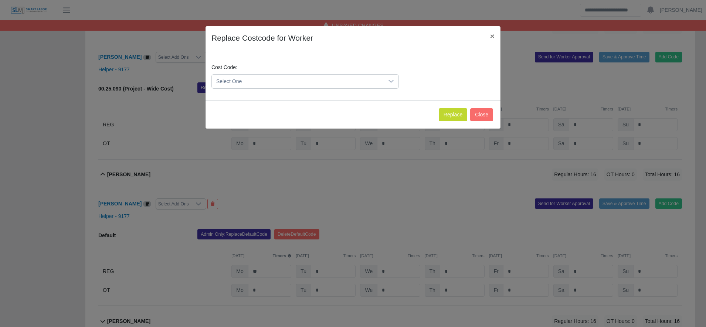
click at [254, 76] on span "Select One" at bounding box center [298, 82] width 172 height 14
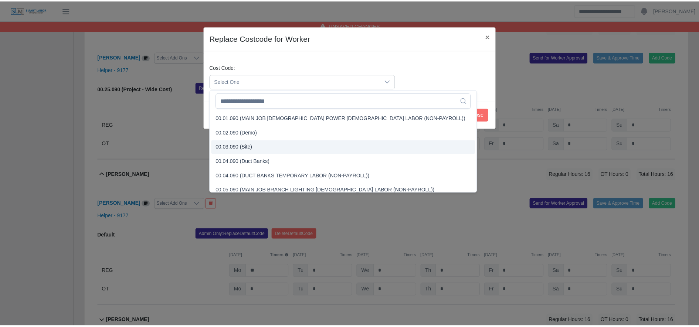
scroll to position [202, 0]
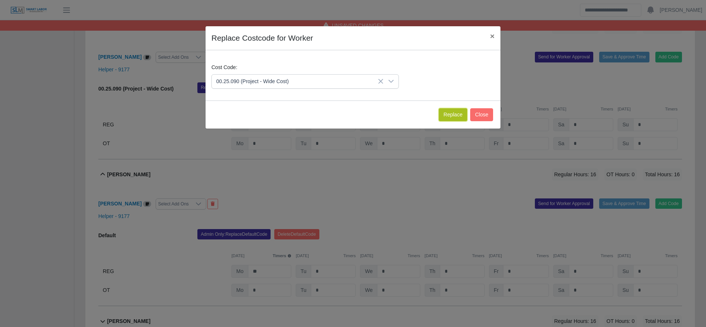
click at [450, 111] on button "Replace" at bounding box center [453, 114] width 28 height 13
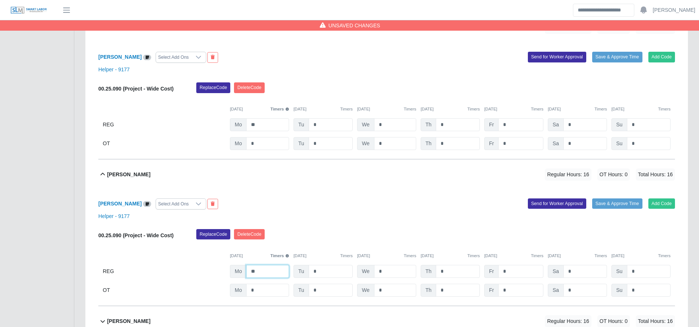
click at [275, 278] on input "**" at bounding box center [267, 271] width 43 height 13
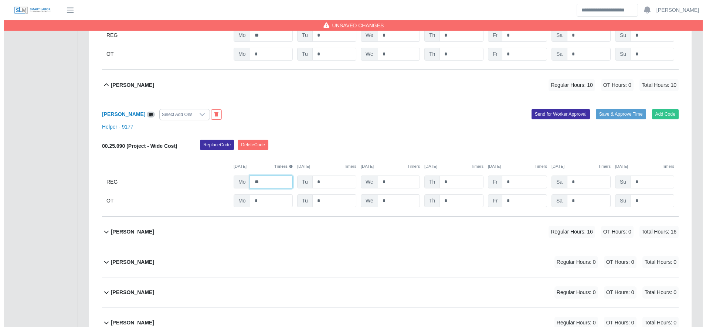
scroll to position [1864, 0]
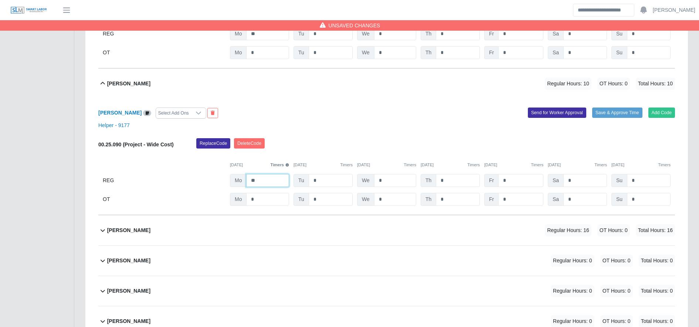
type input "**"
click at [260, 230] on div "Edin Torres Zuniga Regular Hours: 16 OT Hours: 0 Total Hours: 16" at bounding box center [391, 231] width 568 height 30
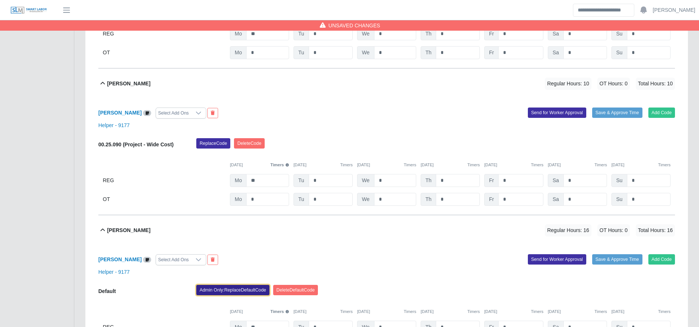
click at [242, 289] on button "Admin Only: Replace Default Code" at bounding box center [232, 290] width 73 height 10
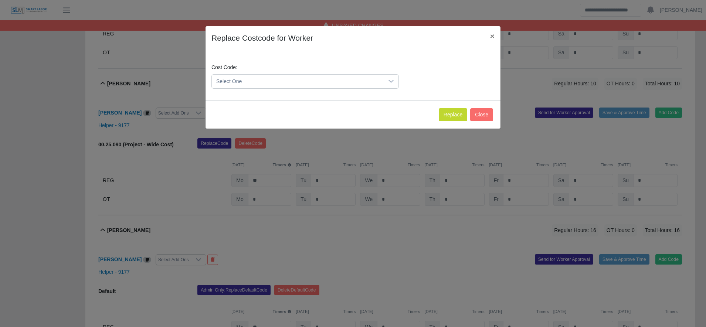
click at [300, 79] on span "Select One" at bounding box center [298, 82] width 172 height 14
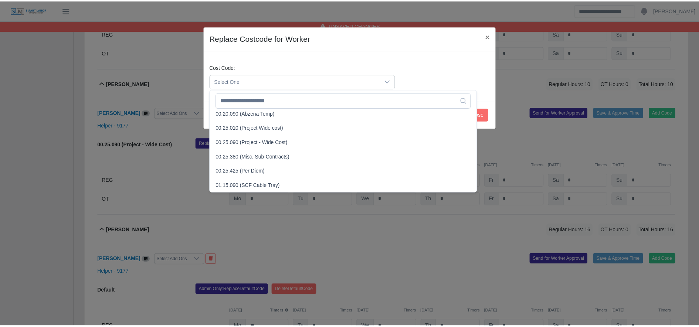
scroll to position [247, 0]
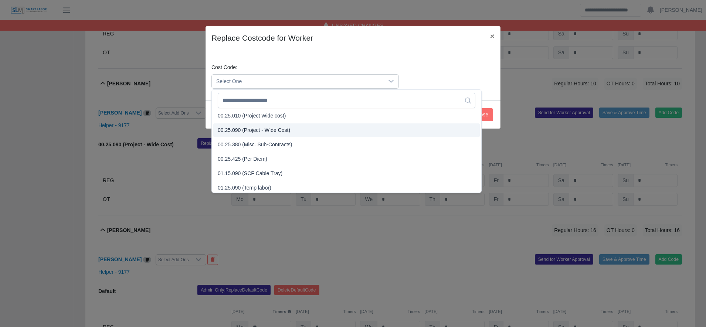
click at [262, 131] on span "00.25.090 (Project - Wide Cost)" at bounding box center [254, 130] width 72 height 8
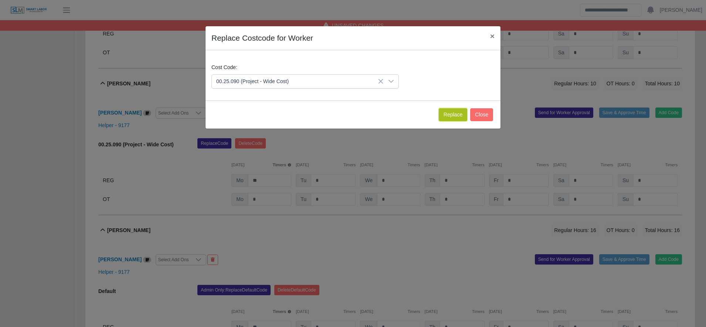
click at [451, 115] on button "Replace" at bounding box center [453, 114] width 28 height 13
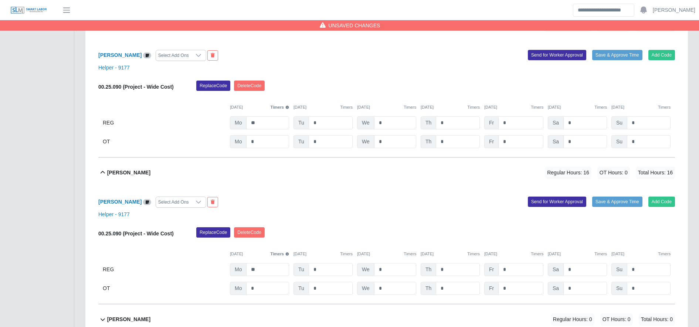
scroll to position [1922, 0]
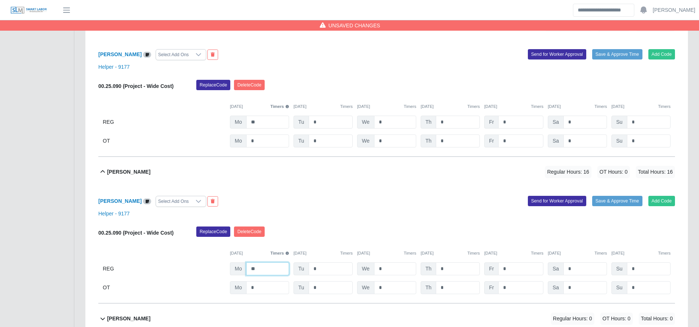
click at [257, 271] on input "**" at bounding box center [267, 269] width 43 height 13
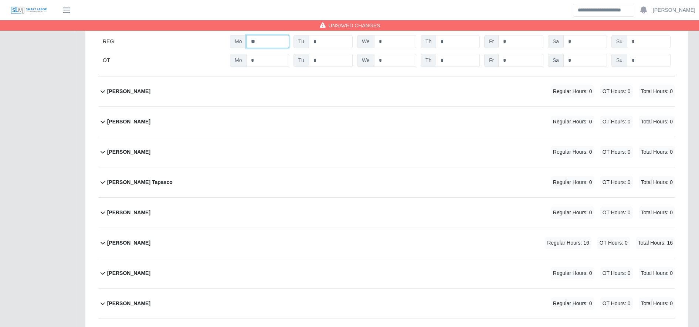
scroll to position [2149, 0]
type input "**"
click at [265, 238] on div "Francisco Trejo Regular Hours: 16 OT Hours: 0 Total Hours: 16" at bounding box center [391, 244] width 568 height 30
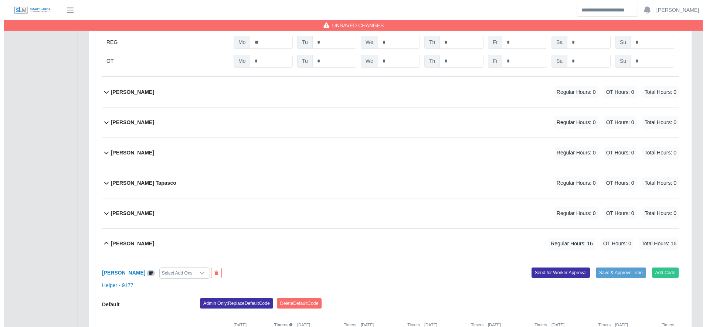
scroll to position [2263, 0]
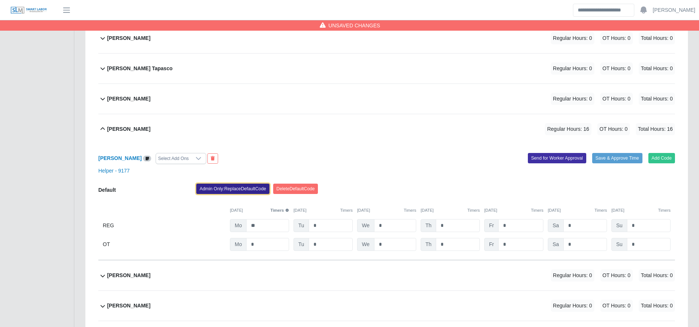
click at [238, 192] on button "Admin Only: Replace Default Code" at bounding box center [232, 189] width 73 height 10
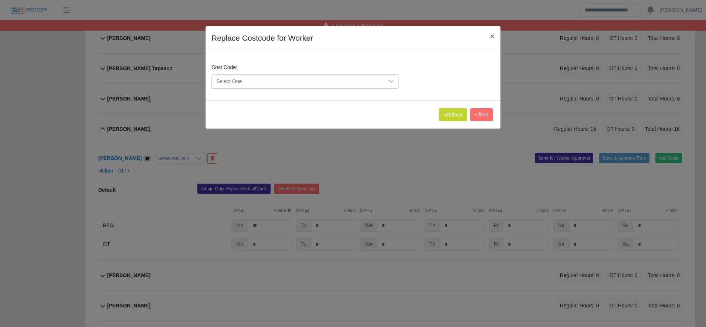
click at [249, 75] on span "Select One" at bounding box center [298, 82] width 172 height 14
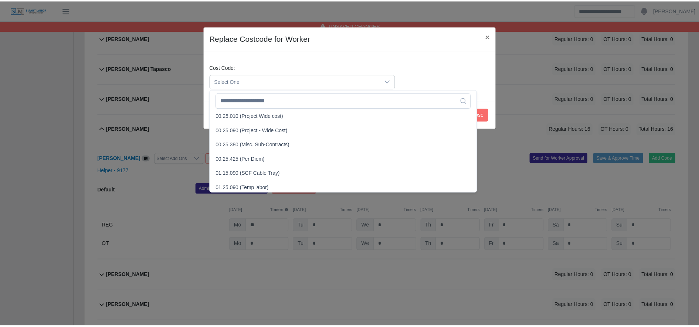
scroll to position [250, 0]
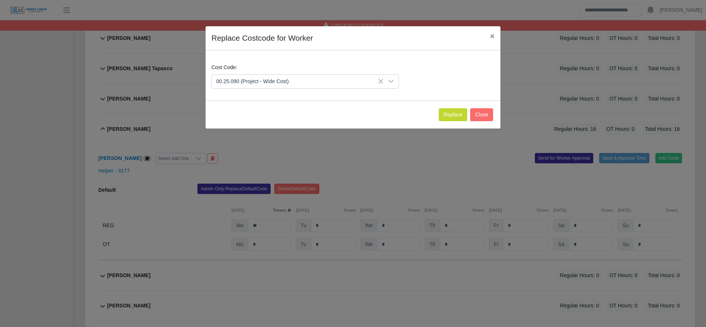
click at [263, 133] on li "00.25.090 (Project - Wide Cost)" at bounding box center [346, 128] width 267 height 14
click at [453, 113] on button "Replace" at bounding box center [453, 114] width 28 height 13
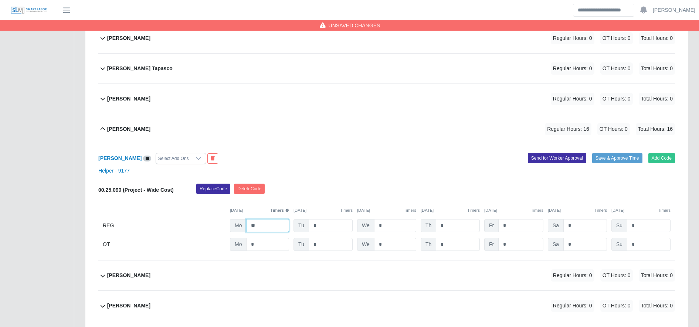
click at [268, 231] on input "**" at bounding box center [267, 225] width 43 height 13
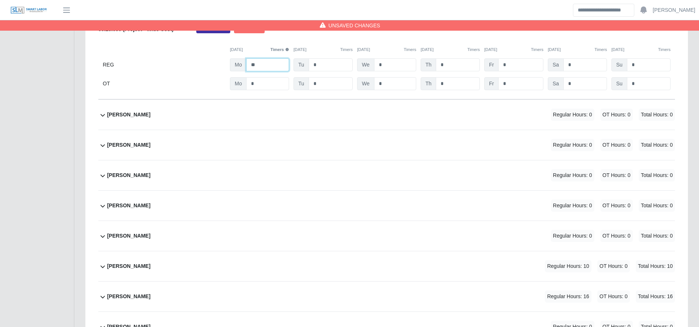
scroll to position [2426, 0]
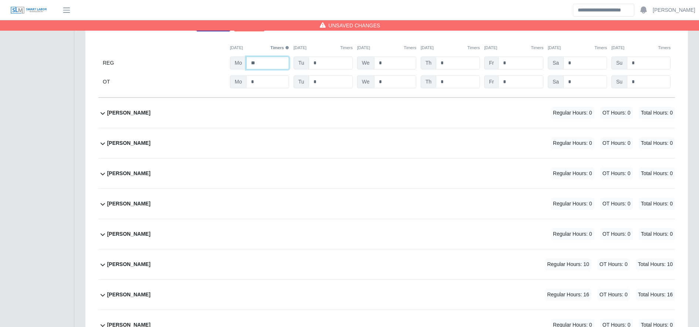
type input "**"
click at [273, 290] on div "Jaime Rivera Regular Hours: 16 OT Hours: 0 Total Hours: 16" at bounding box center [391, 295] width 568 height 30
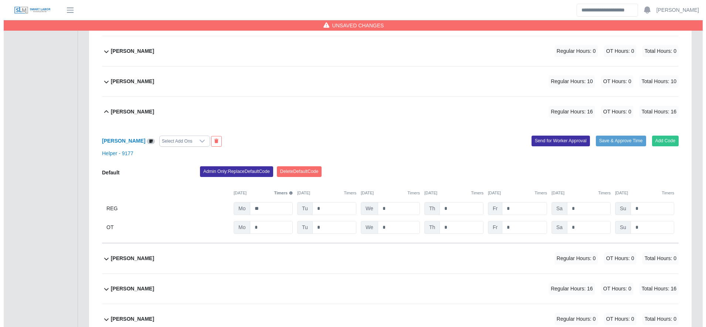
scroll to position [2611, 0]
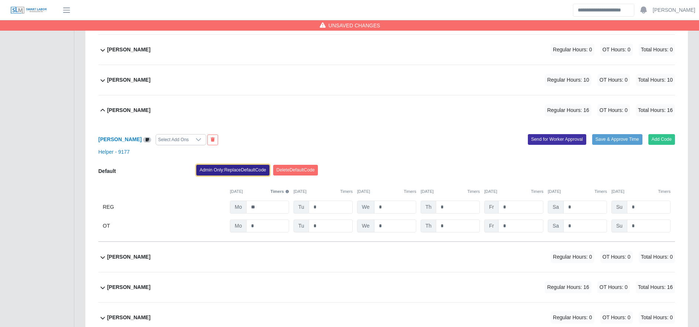
click at [226, 168] on button "Admin Only: Replace Default Code" at bounding box center [232, 170] width 73 height 10
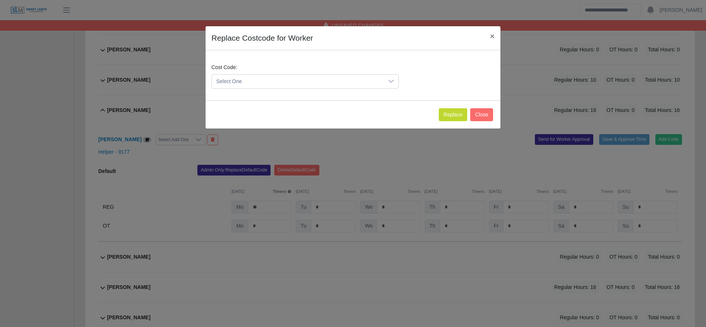
click at [265, 81] on span "Select One" at bounding box center [298, 82] width 172 height 14
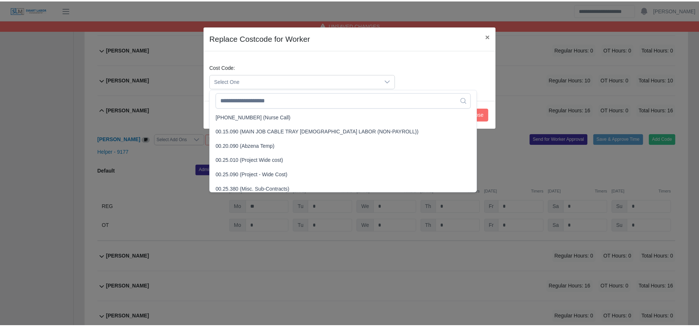
scroll to position [203, 0]
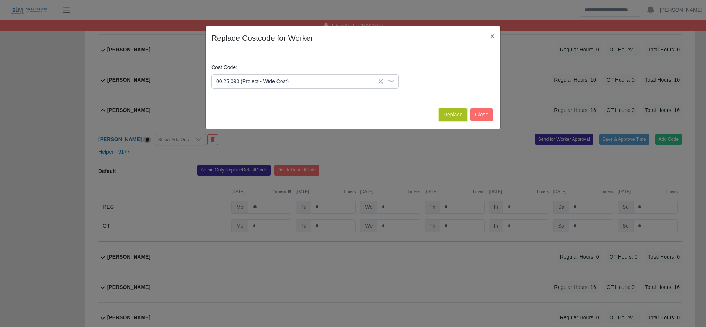
click at [453, 115] on button "Replace" at bounding box center [453, 114] width 28 height 13
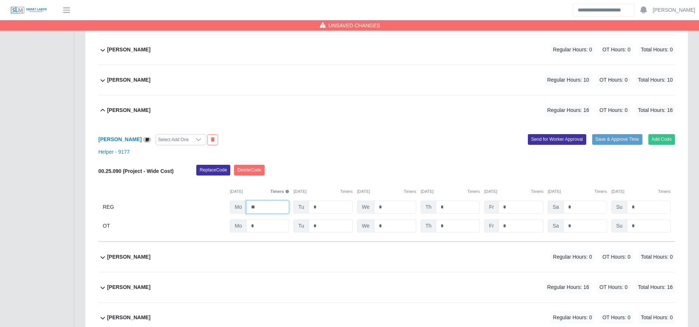
click at [274, 212] on input "**" at bounding box center [267, 207] width 43 height 13
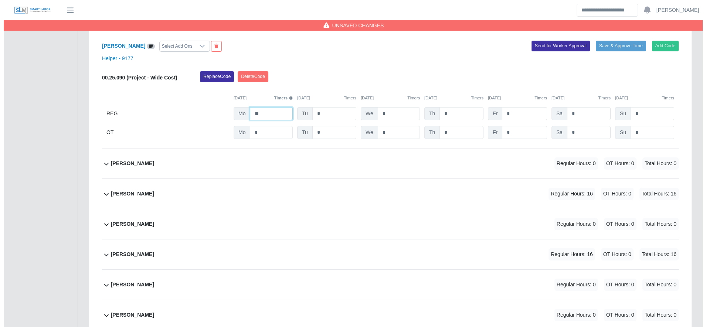
scroll to position [2705, 0]
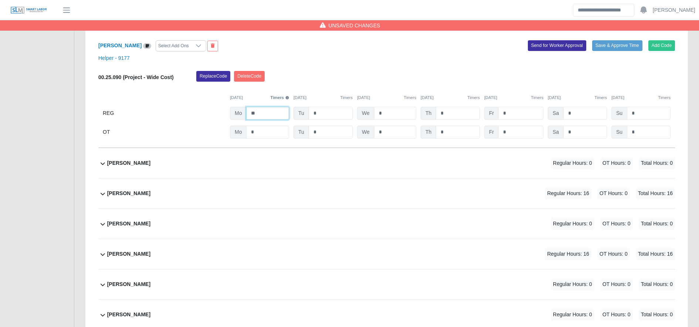
type input "**"
click at [311, 209] on div "Jonatan Portillo Regular Hours: 16 OT Hours: 0 Total Hours: 16" at bounding box center [391, 194] width 568 height 30
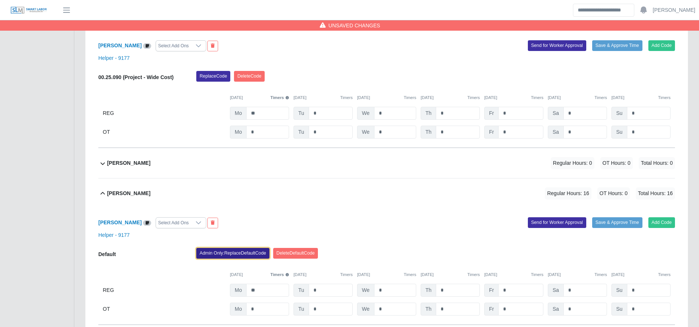
click at [241, 254] on button "Admin Only: Replace Default Code" at bounding box center [232, 253] width 73 height 10
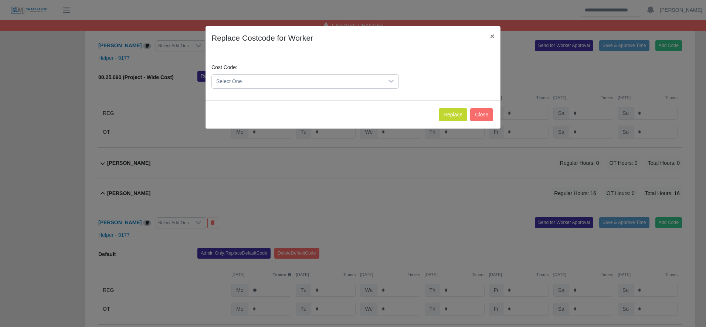
click at [254, 83] on span "Select One" at bounding box center [298, 82] width 172 height 14
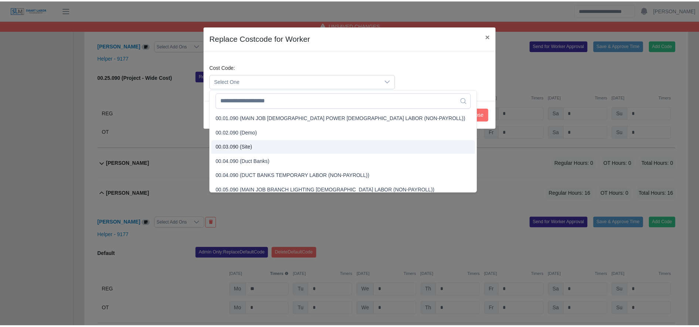
scroll to position [222, 0]
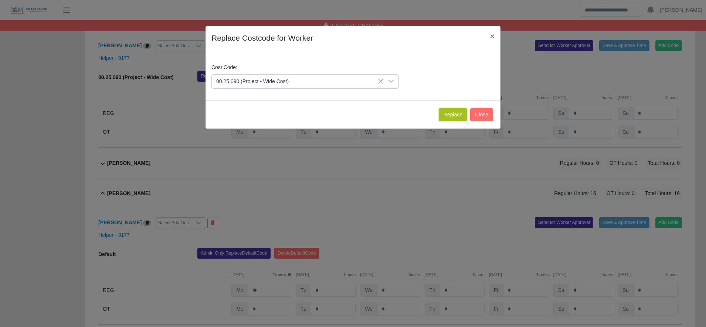
click at [449, 112] on button "Replace" at bounding box center [453, 114] width 28 height 13
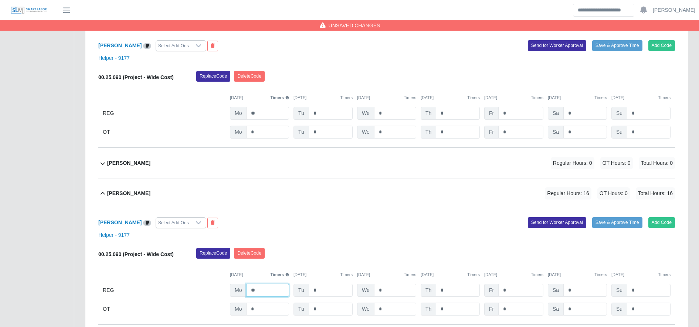
click at [266, 292] on input "**" at bounding box center [267, 290] width 43 height 13
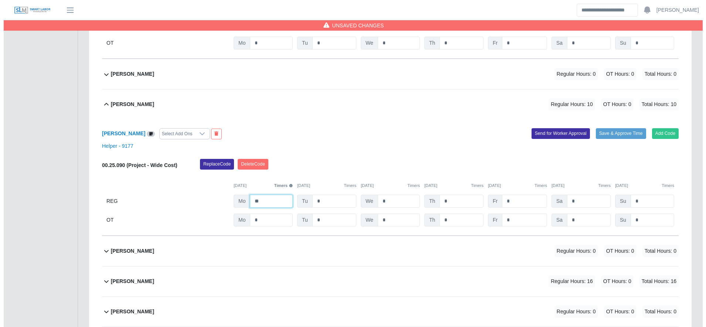
scroll to position [2878, 0]
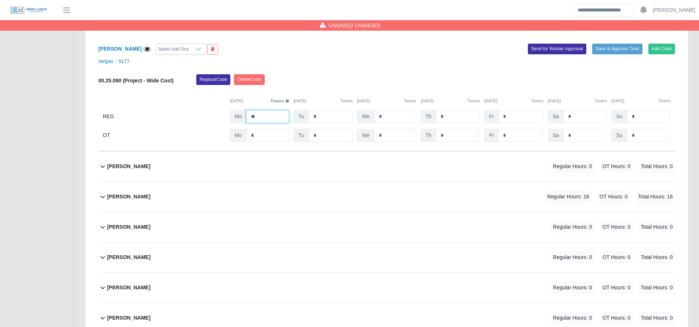
type input "**"
click at [302, 198] on div "Jorge Valera Regular Hours: 16 OT Hours: 0 Total Hours: 16" at bounding box center [391, 197] width 568 height 30
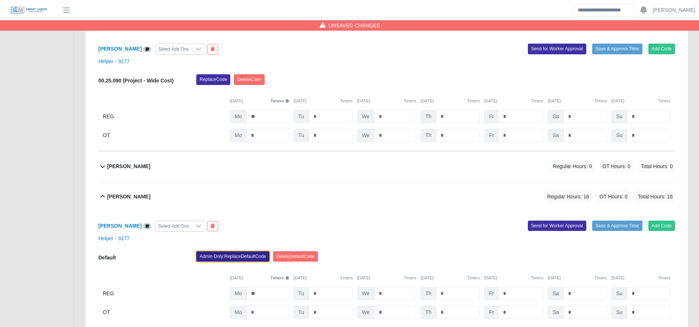
click at [226, 258] on button "Admin Only: Replace Default Code" at bounding box center [232, 256] width 73 height 10
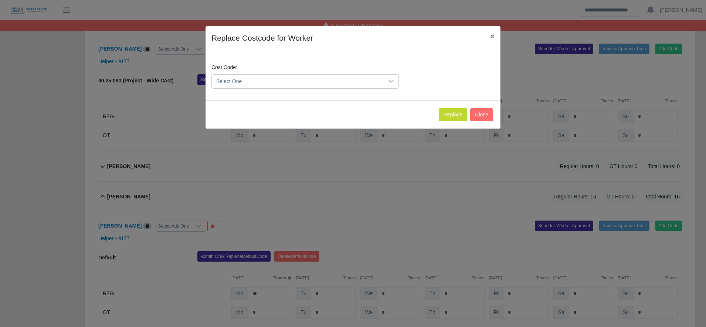
click at [237, 85] on span "Select One" at bounding box center [298, 82] width 172 height 14
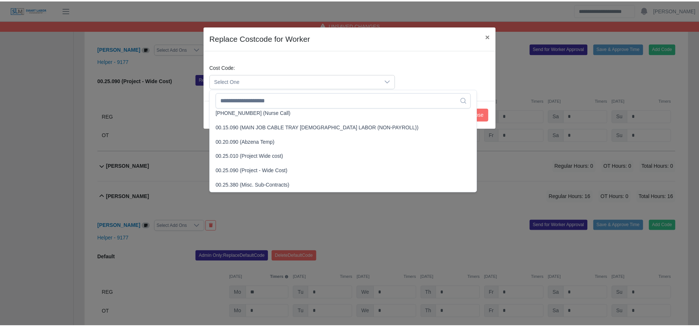
scroll to position [229, 0]
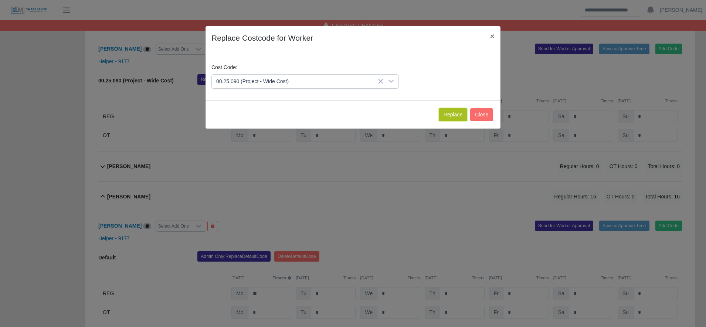
click at [453, 114] on button "Replace" at bounding box center [453, 114] width 28 height 13
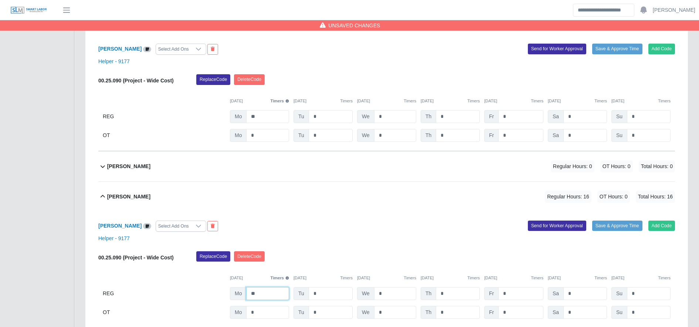
click at [262, 298] on input "**" at bounding box center [267, 293] width 43 height 13
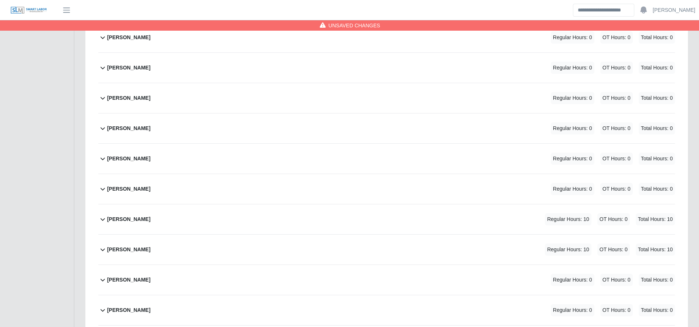
scroll to position [3215, 0]
type input "**"
click at [315, 229] on div "Jose Lobato Regular Hours: 10 OT Hours: 0 Total Hours: 10" at bounding box center [391, 219] width 568 height 30
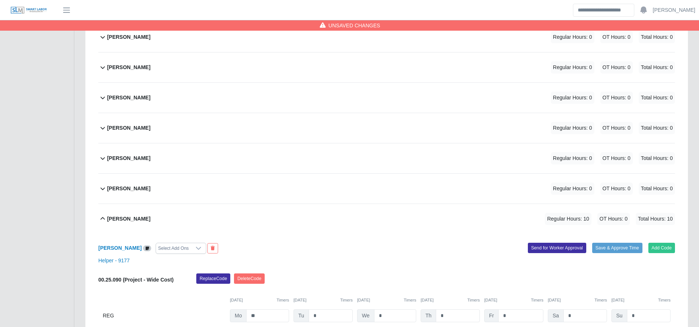
scroll to position [3342, 0]
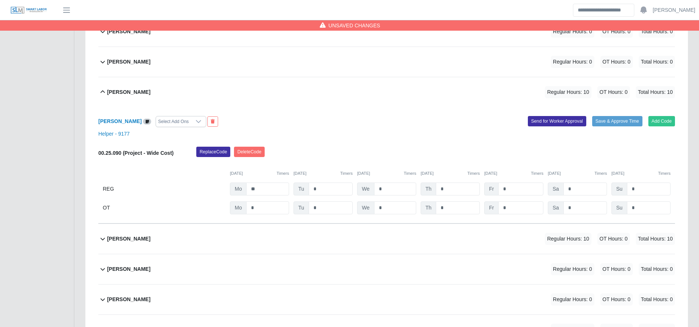
click at [286, 237] on div "Jose Hernandez Regular Hours: 10 OT Hours: 0 Total Hours: 10" at bounding box center [391, 239] width 568 height 30
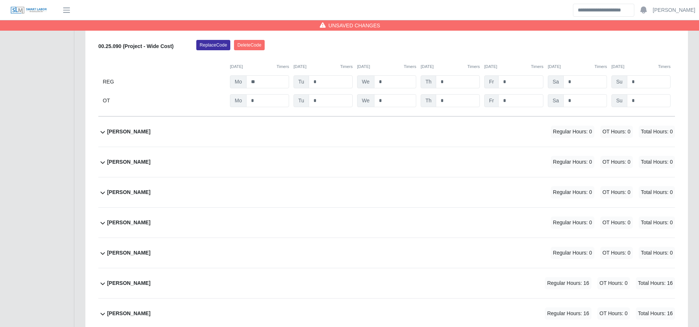
scroll to position [3631, 0]
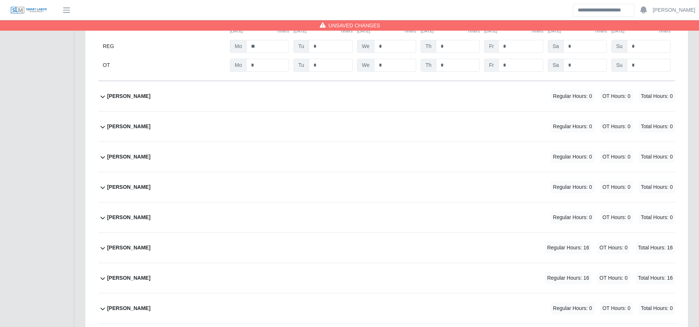
click at [284, 253] on div "Kevin Meraz Regular Hours: 16 OT Hours: 0 Total Hours: 16" at bounding box center [391, 248] width 568 height 30
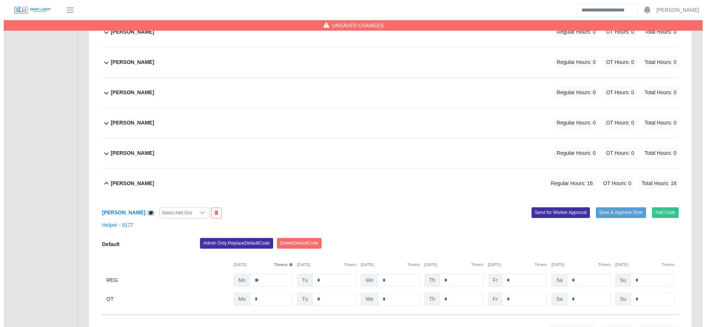
scroll to position [3701, 0]
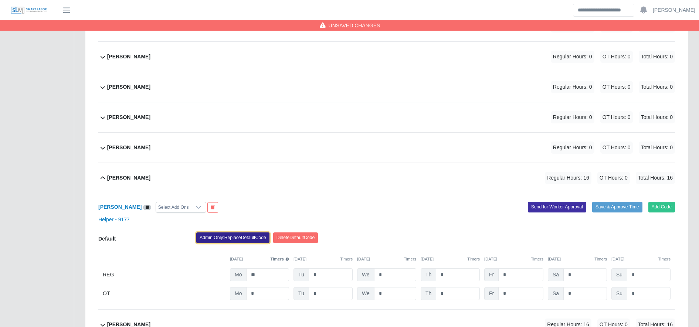
click at [250, 238] on button "Admin Only: Replace Default Code" at bounding box center [232, 238] width 73 height 10
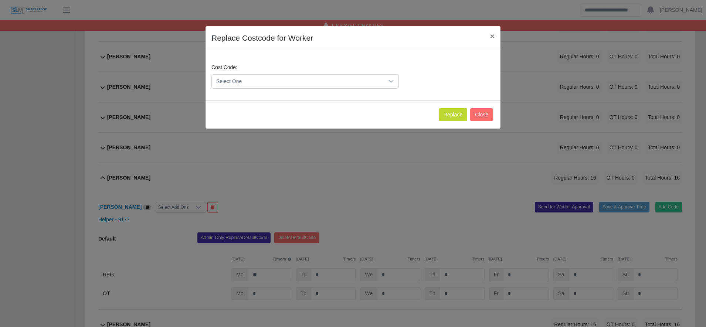
click at [238, 80] on span "Select One" at bounding box center [298, 82] width 172 height 14
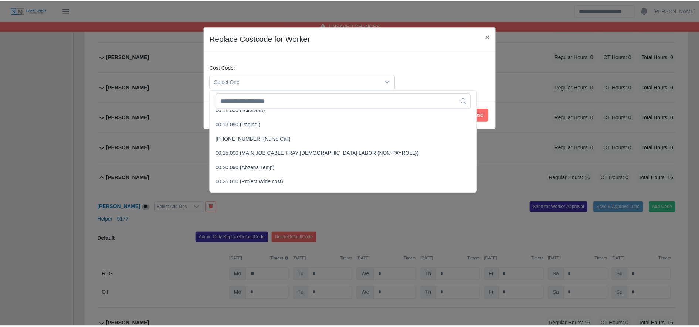
scroll to position [248, 0]
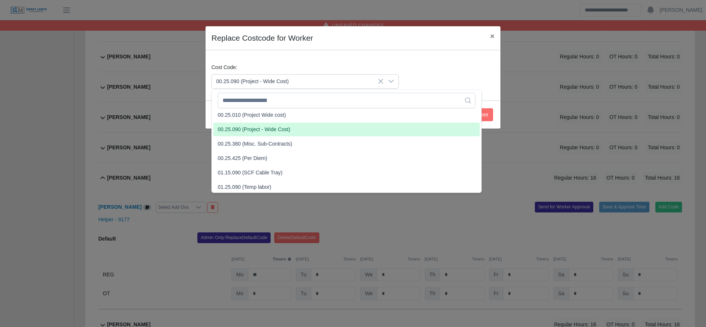
click at [246, 128] on span "00.25.090 (Project - Wide Cost)" at bounding box center [254, 130] width 72 height 8
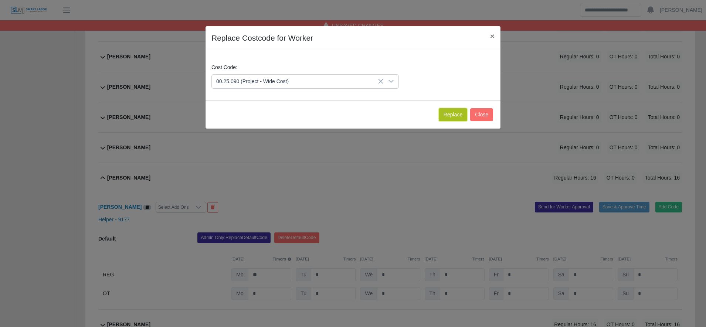
click at [447, 115] on button "Replace" at bounding box center [453, 114] width 28 height 13
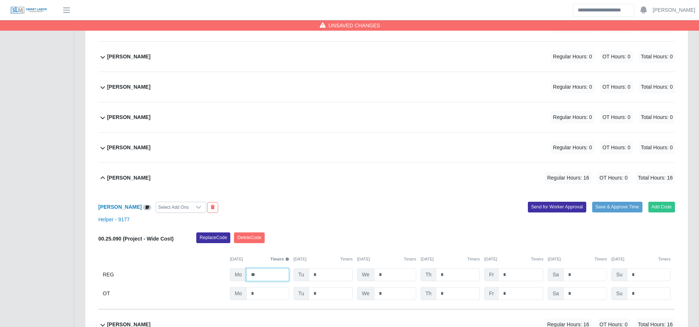
click at [265, 278] on input "**" at bounding box center [267, 274] width 43 height 13
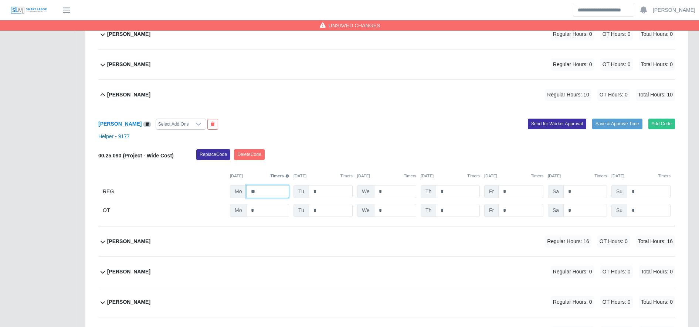
scroll to position [3785, 0]
type input "**"
click at [256, 245] on div "Kevin Aguilar Martinez Regular Hours: 16 OT Hours: 0 Total Hours: 16" at bounding box center [391, 241] width 568 height 30
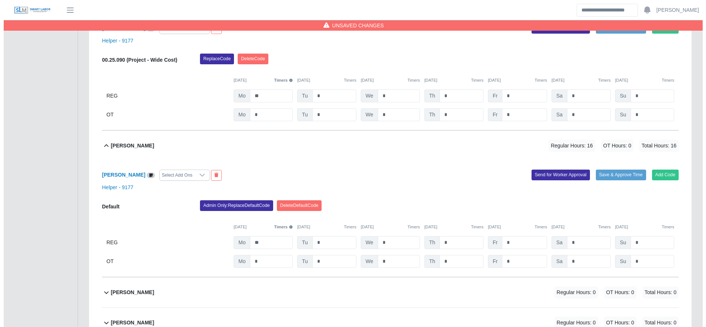
scroll to position [3880, 0]
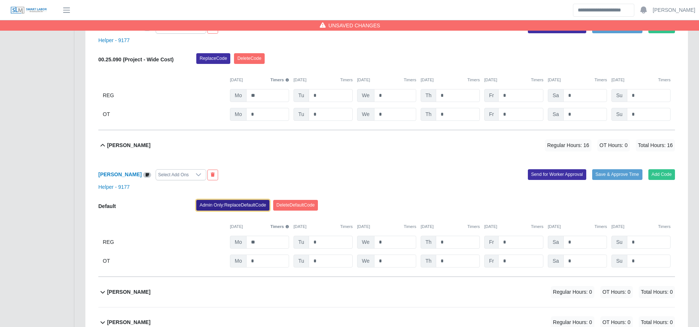
click at [229, 210] on button "Admin Only: Replace Default Code" at bounding box center [232, 205] width 73 height 10
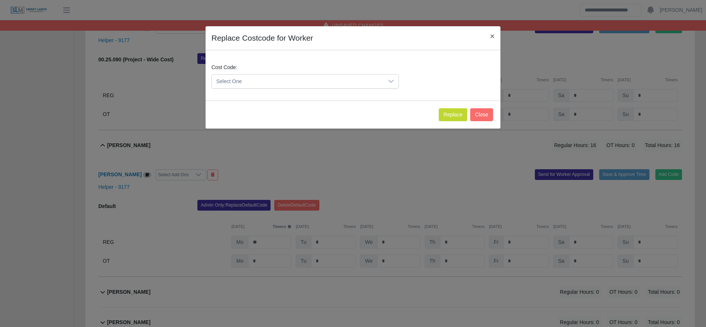
drag, startPoint x: 267, startPoint y: 72, endPoint x: 268, endPoint y: 78, distance: 5.7
click at [268, 78] on div "Cost Code: Select One" at bounding box center [305, 76] width 191 height 25
click at [268, 78] on span "Select One" at bounding box center [298, 82] width 172 height 14
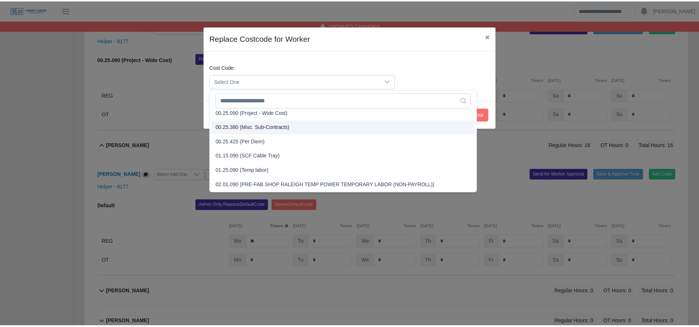
scroll to position [261, 0]
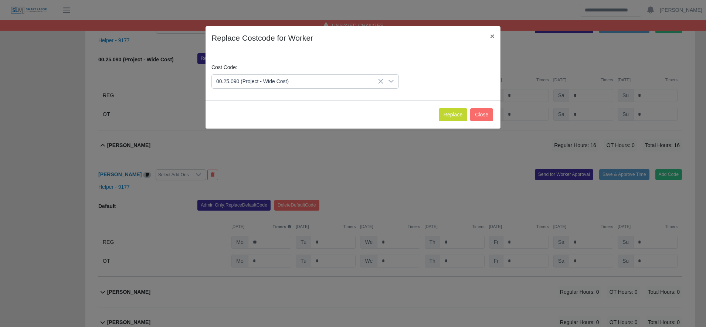
click at [247, 112] on li "00.25.090 (Project - Wide Cost)" at bounding box center [346, 117] width 267 height 14
click at [450, 115] on button "Replace" at bounding box center [453, 114] width 28 height 13
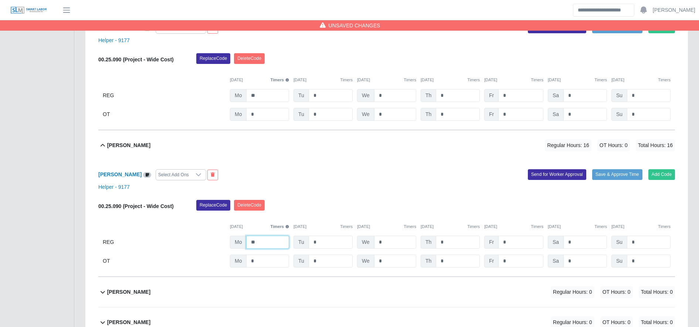
click at [287, 244] on input "**" at bounding box center [267, 242] width 43 height 13
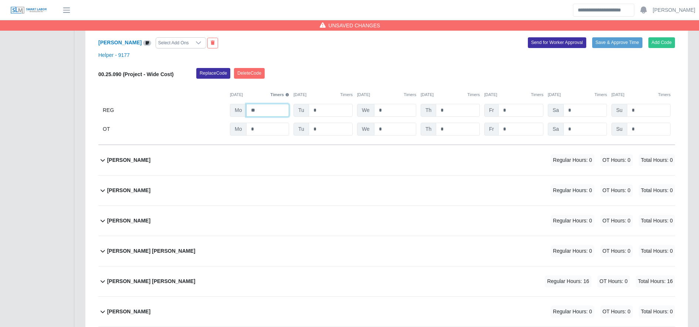
scroll to position [4013, 0]
type input "**"
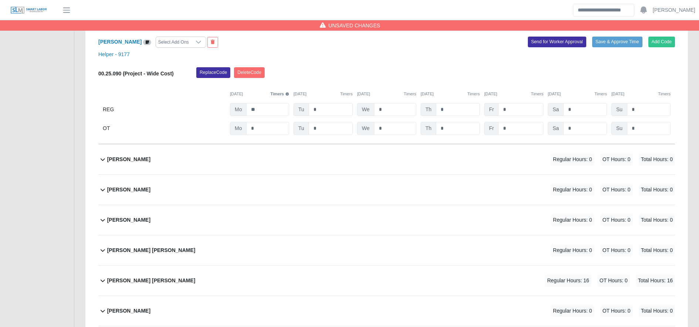
click at [287, 280] on div "Melvin Martinez Ordóñez Regular Hours: 16 OT Hours: 0 Total Hours: 16" at bounding box center [391, 281] width 568 height 30
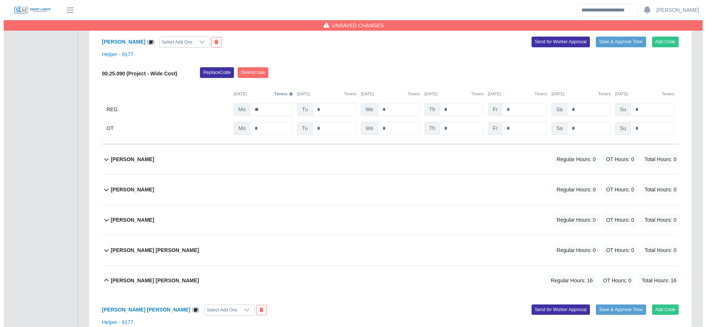
scroll to position [4092, 0]
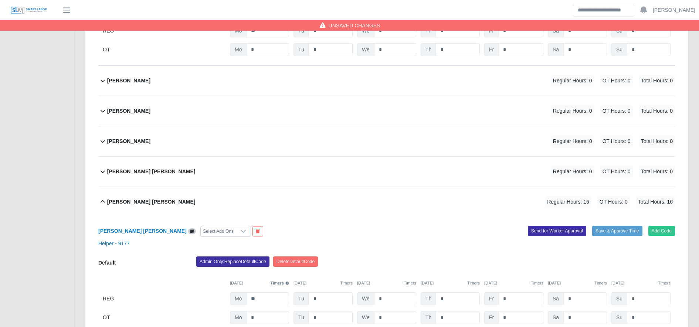
click at [248, 261] on div "Melvin Martinez Ordóñez Select Add Ons Add Code Save & Approve Time Send for Wo…" at bounding box center [386, 275] width 577 height 116
click at [227, 259] on div "Melvin Martinez Ordóñez Select Add Ons Add Code Save & Approve Time Send for Wo…" at bounding box center [386, 275] width 577 height 116
click at [227, 263] on button "Admin Only: Replace Default Code" at bounding box center [232, 262] width 73 height 10
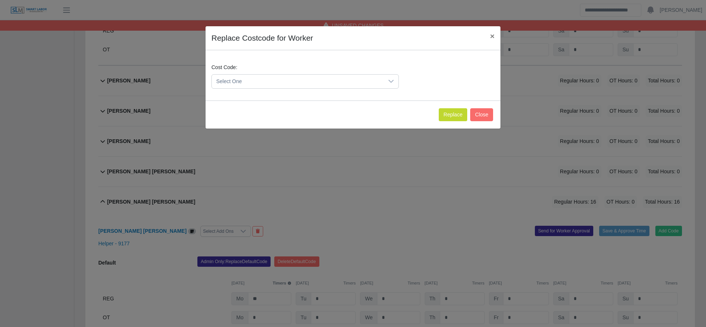
click at [246, 80] on span "Select One" at bounding box center [298, 82] width 172 height 14
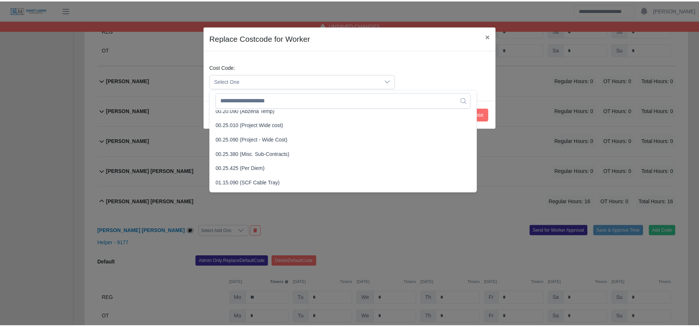
scroll to position [237, 0]
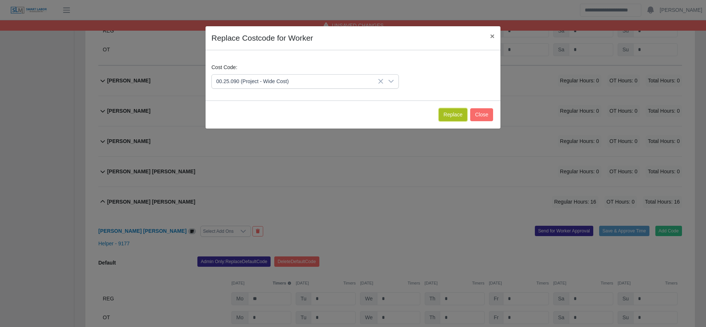
click at [456, 117] on button "Replace" at bounding box center [453, 114] width 28 height 13
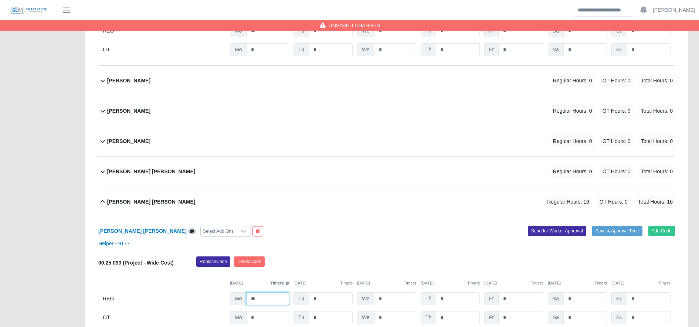
click at [266, 300] on input "**" at bounding box center [267, 298] width 43 height 13
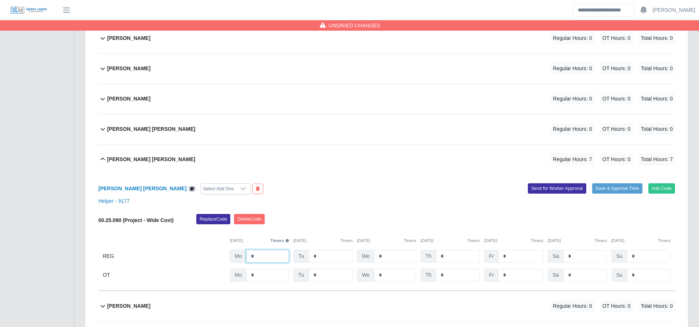
scroll to position [4239, 0]
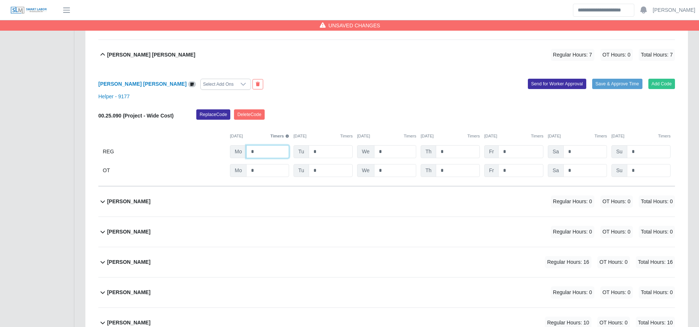
type input "*"
click at [260, 261] on div "Ogilber Martinez Regular Hours: 16 OT Hours: 0 Total Hours: 16" at bounding box center [391, 262] width 568 height 30
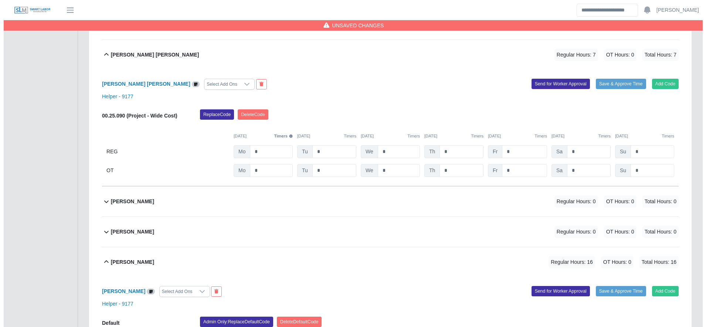
scroll to position [4321, 0]
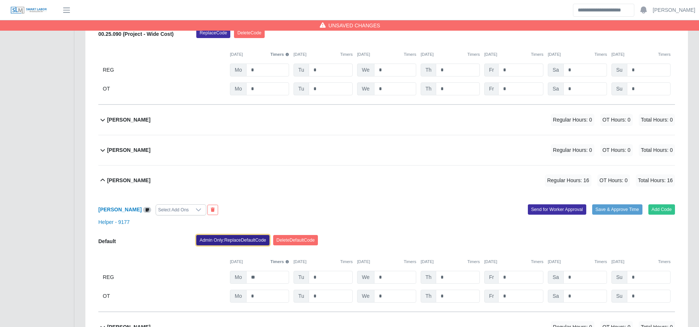
click at [236, 241] on button "Admin Only: Replace Default Code" at bounding box center [232, 240] width 73 height 10
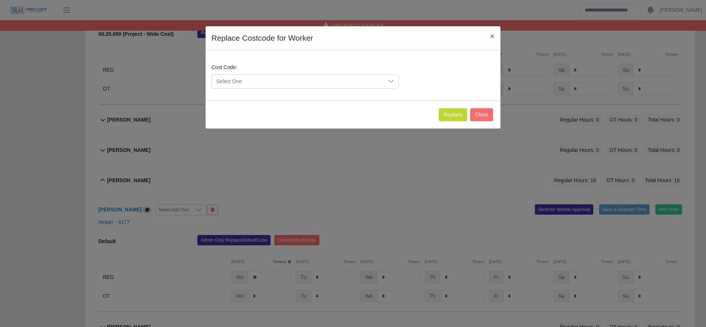
click at [236, 87] on span "Select One" at bounding box center [298, 82] width 172 height 14
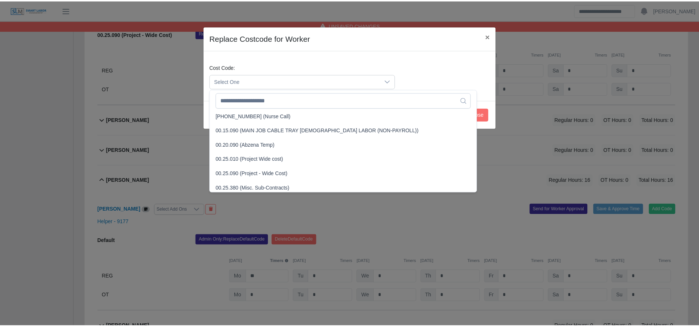
scroll to position [205, 0]
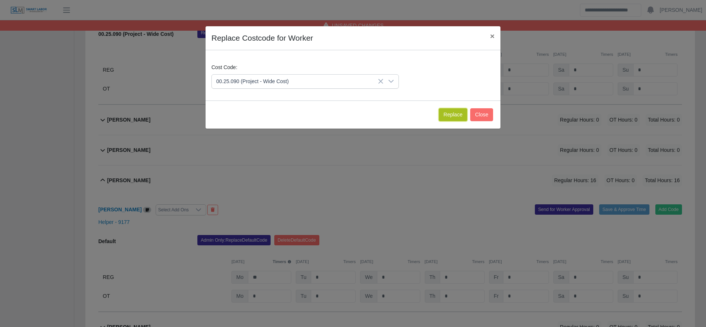
click at [454, 116] on button "Replace" at bounding box center [453, 114] width 28 height 13
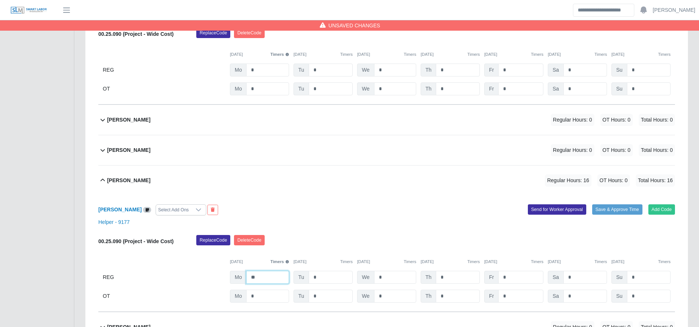
click at [278, 281] on input "**" at bounding box center [267, 277] width 43 height 13
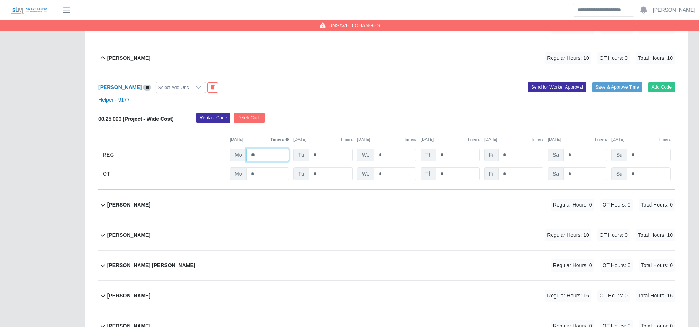
scroll to position [4444, 0]
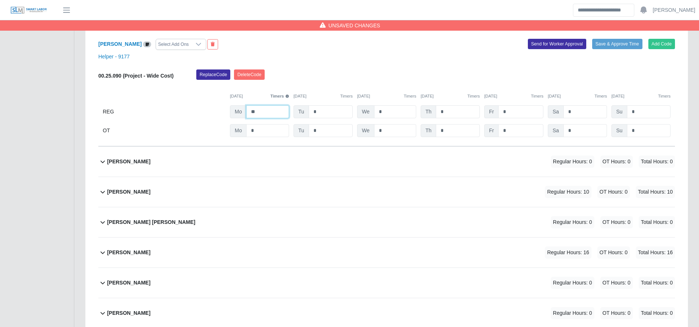
type input "**"
click at [268, 252] on div "Osman Granado Reyes Regular Hours: 16 OT Hours: 0 Total Hours: 16" at bounding box center [391, 253] width 568 height 30
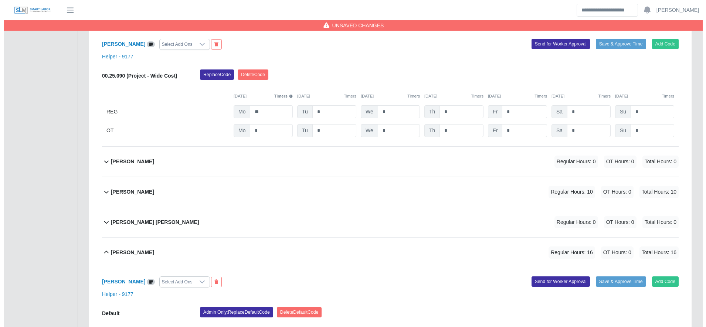
scroll to position [4552, 0]
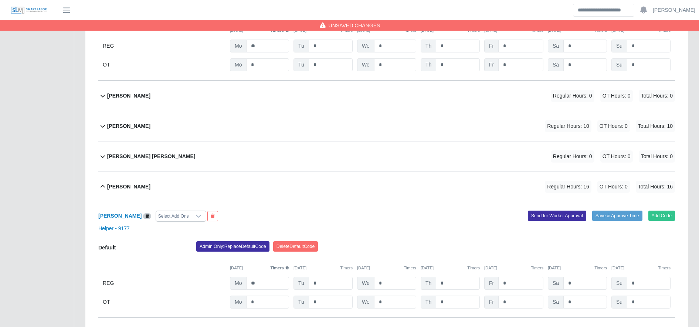
click at [250, 245] on div "Osman Granado Reyes Select Add Ons Add Code Save & Approve Time Send for Worker…" at bounding box center [386, 260] width 577 height 116
click at [236, 250] on button "Admin Only: Replace Default Code" at bounding box center [232, 246] width 73 height 10
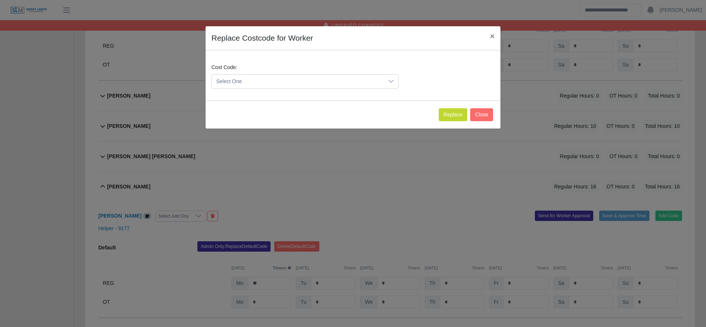
click at [255, 82] on span "Select One" at bounding box center [298, 82] width 172 height 14
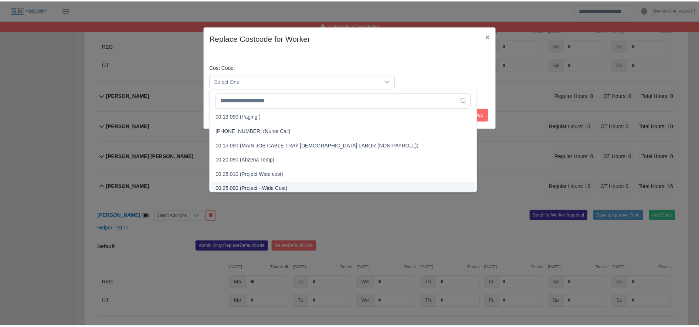
scroll to position [192, 0]
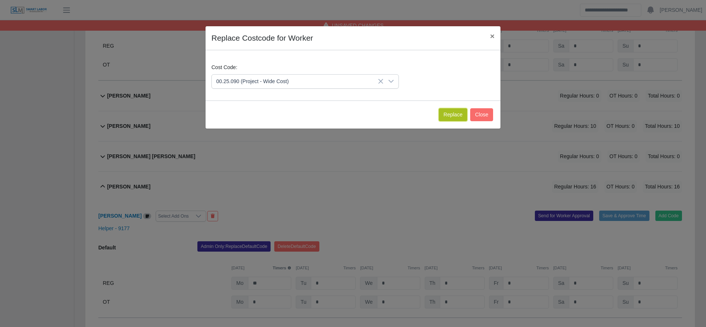
click at [455, 111] on button "Replace" at bounding box center [453, 114] width 28 height 13
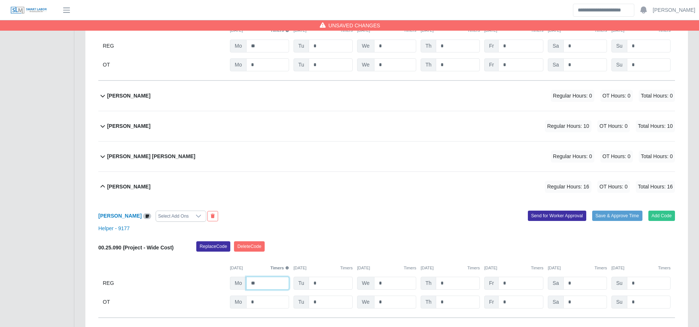
click at [270, 290] on input "**" at bounding box center [267, 283] width 43 height 13
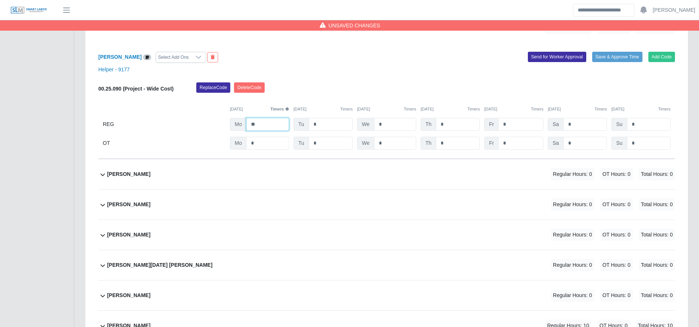
scroll to position [4814, 0]
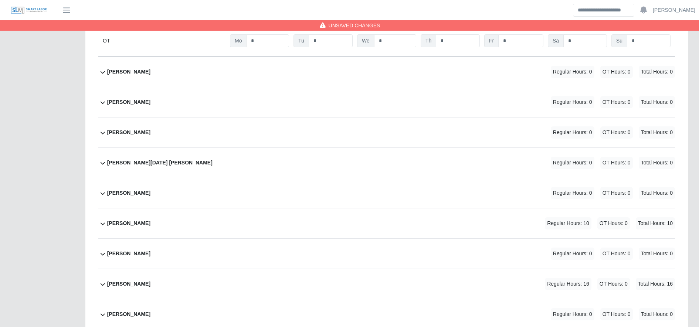
type input "**"
click at [277, 287] on div "Roger Rivera Regular Hours: 16 OT Hours: 0 Total Hours: 16" at bounding box center [391, 284] width 568 height 30
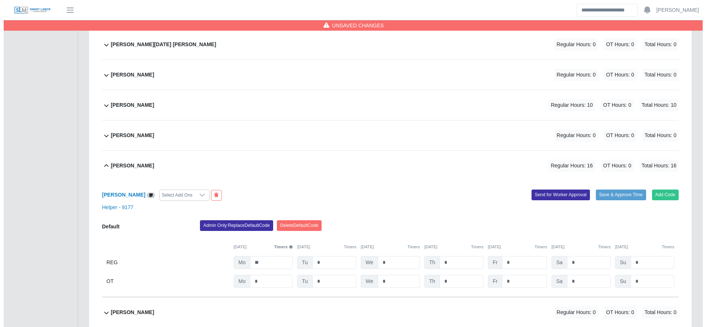
scroll to position [4933, 0]
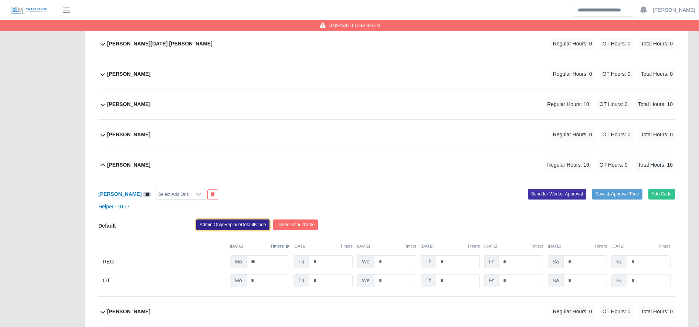
click at [241, 229] on button "Admin Only: Replace Default Code" at bounding box center [232, 225] width 73 height 10
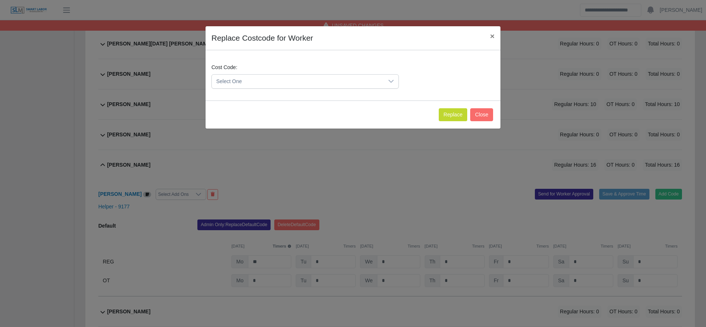
click at [262, 84] on span "Select One" at bounding box center [298, 82] width 172 height 14
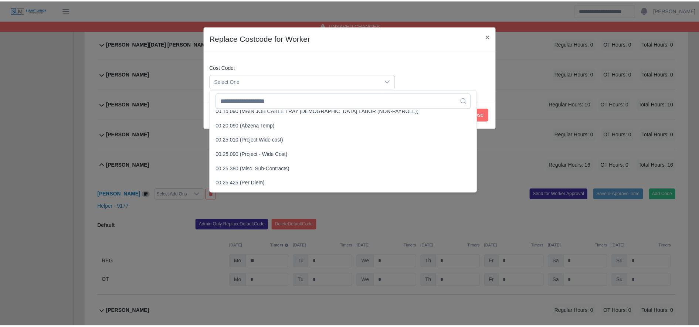
scroll to position [225, 0]
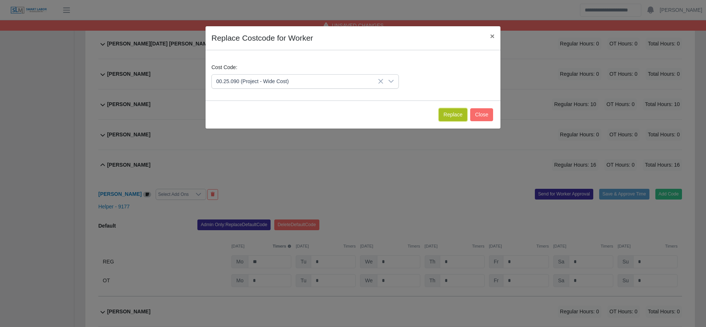
click at [453, 113] on button "Replace" at bounding box center [453, 114] width 28 height 13
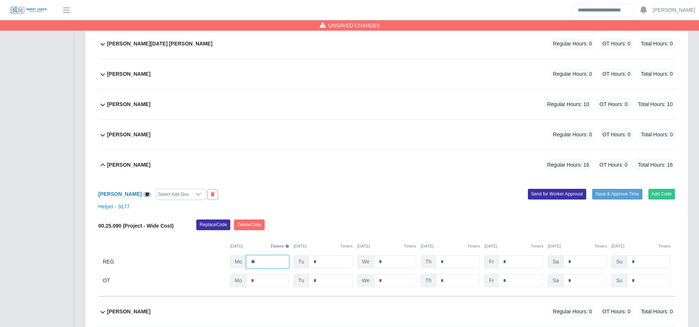
click at [267, 268] on input "**" at bounding box center [267, 262] width 43 height 13
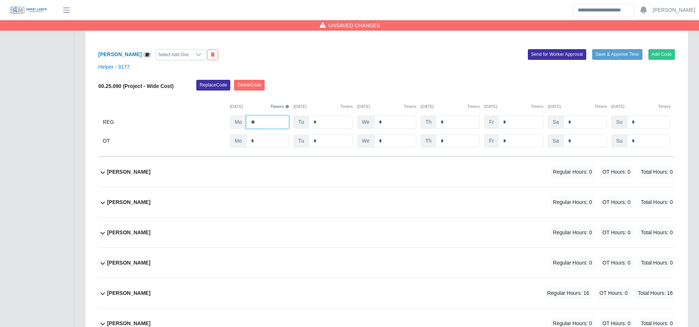
scroll to position [5097, 0]
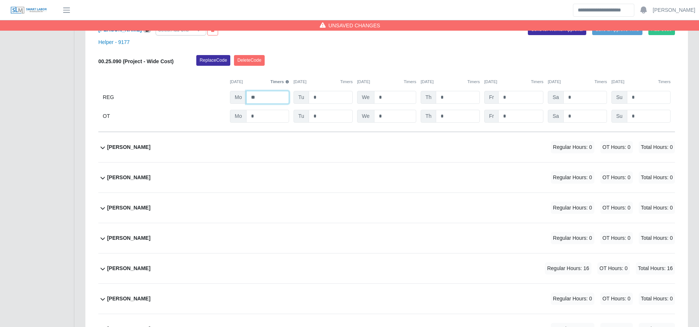
type input "**"
click at [271, 273] on div "Sihony Izaguirre Regular Hours: 16 OT Hours: 0 Total Hours: 16" at bounding box center [391, 269] width 568 height 30
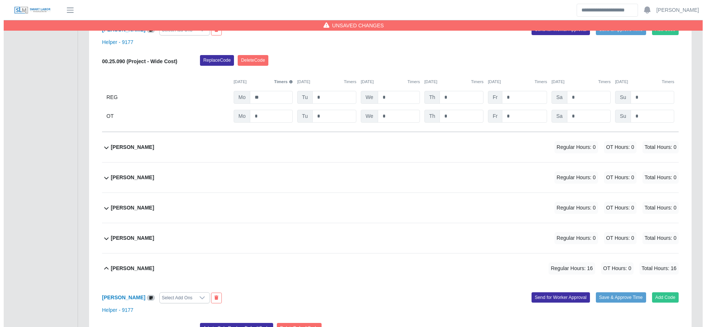
scroll to position [5227, 0]
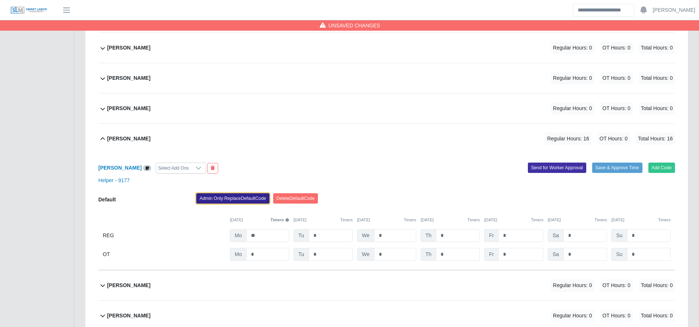
click at [231, 203] on button "Admin Only: Replace Default Code" at bounding box center [232, 198] width 73 height 10
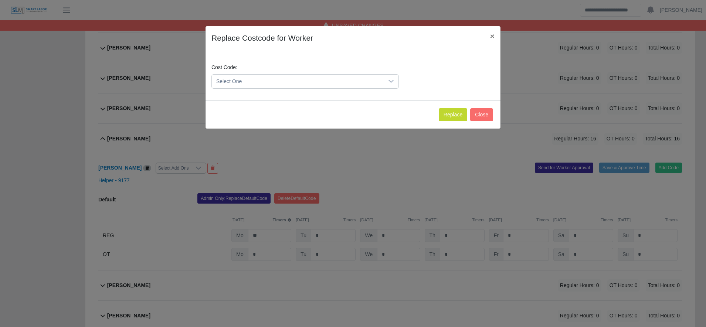
click at [297, 80] on span "Select One" at bounding box center [298, 82] width 172 height 14
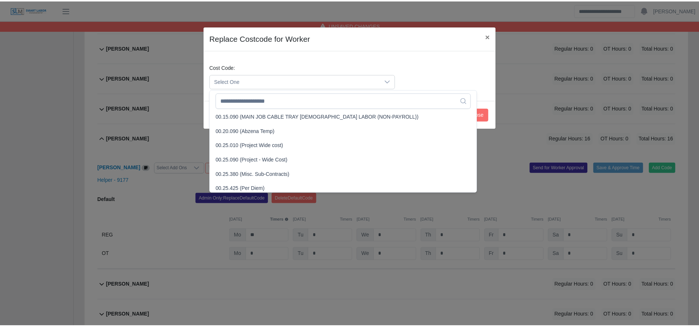
scroll to position [218, 0]
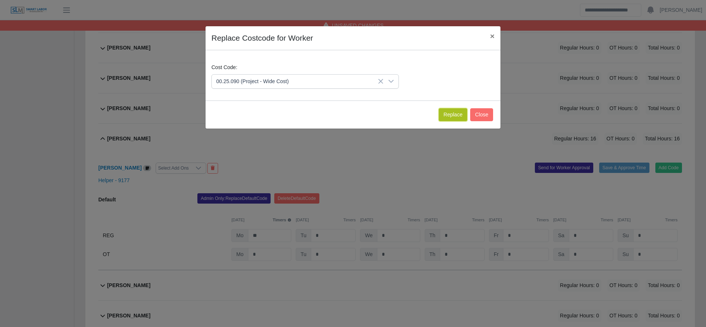
click at [453, 111] on button "Replace" at bounding box center [453, 114] width 28 height 13
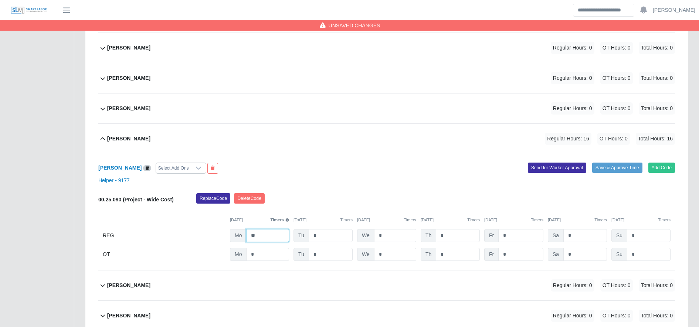
click at [268, 242] on input "**" at bounding box center [267, 235] width 43 height 13
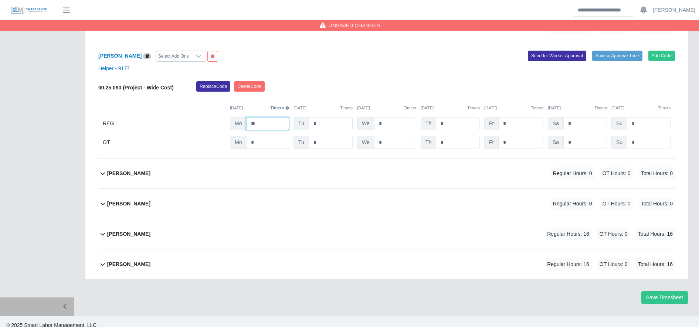
type input "**"
click at [270, 249] on div "Wilmer Ardiano Regular Hours: 16 OT Hours: 0 Total Hours: 16" at bounding box center [391, 234] width 568 height 30
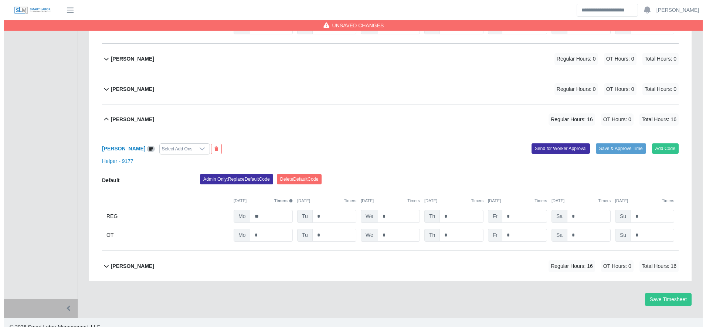
scroll to position [5456, 0]
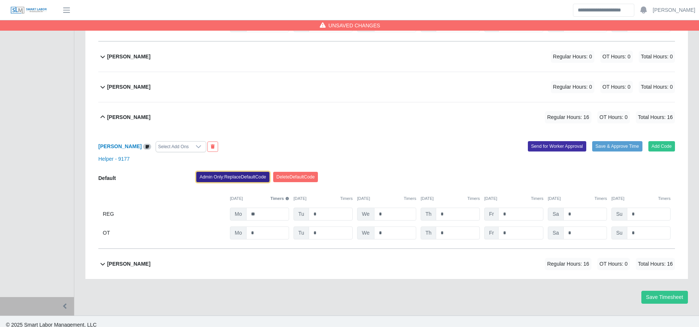
click at [237, 182] on button "Admin Only: Replace Default Code" at bounding box center [232, 177] width 73 height 10
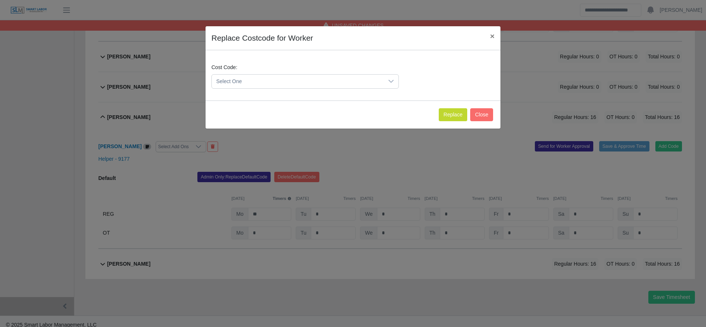
click at [244, 78] on span "Select One" at bounding box center [298, 82] width 172 height 14
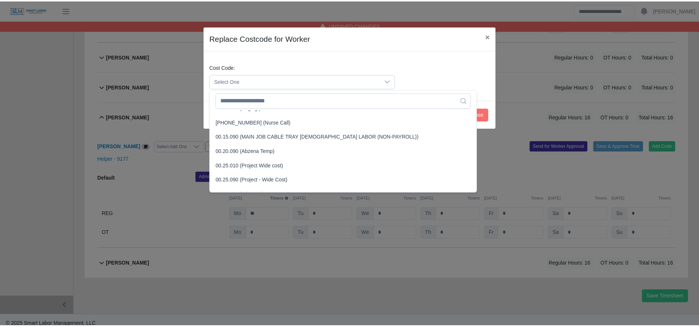
scroll to position [198, 0]
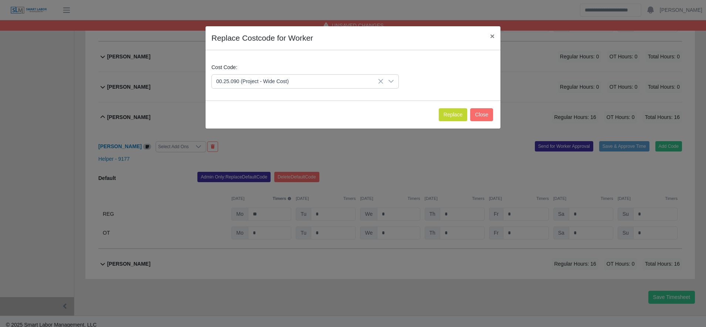
click at [262, 179] on span "00.25.090 (Project - Wide Cost)" at bounding box center [254, 180] width 72 height 8
click at [452, 121] on button "Replace" at bounding box center [453, 114] width 28 height 13
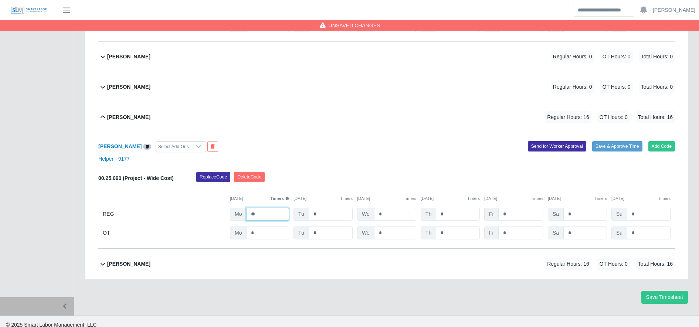
click at [274, 216] on input "**" at bounding box center [267, 214] width 43 height 13
type input "**"
click at [271, 271] on div "Yobany Granados Meraz Regular Hours: 16 OT Hours: 0 Total Hours: 16" at bounding box center [391, 264] width 568 height 30
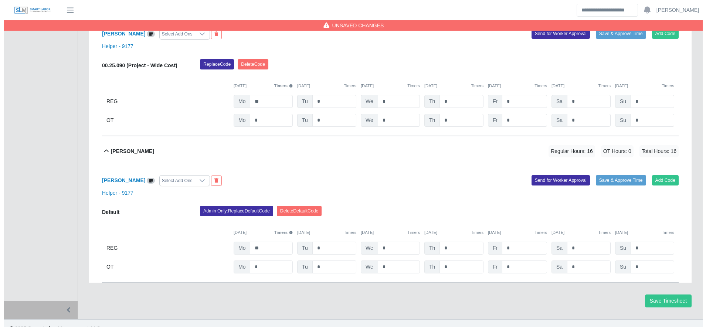
scroll to position [5572, 0]
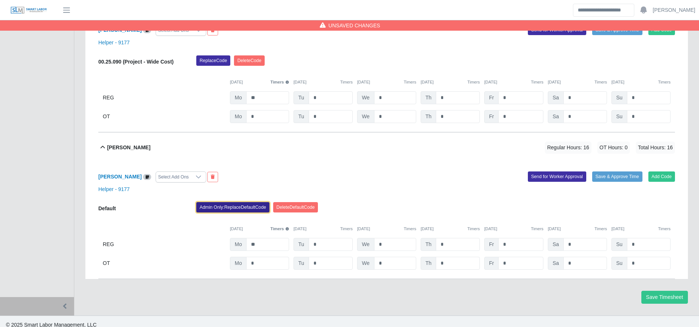
click at [237, 213] on button "Admin Only: Replace Default Code" at bounding box center [232, 207] width 73 height 10
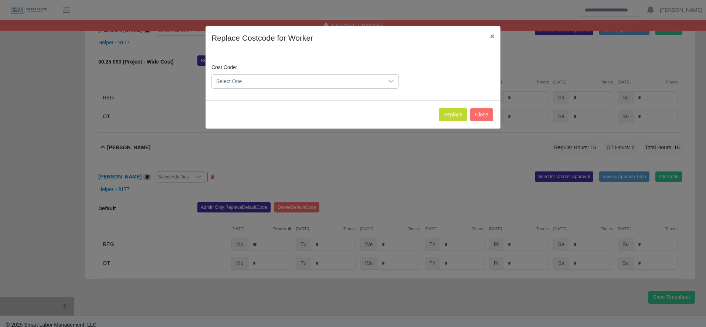
click at [264, 84] on span "Select One" at bounding box center [298, 82] width 172 height 14
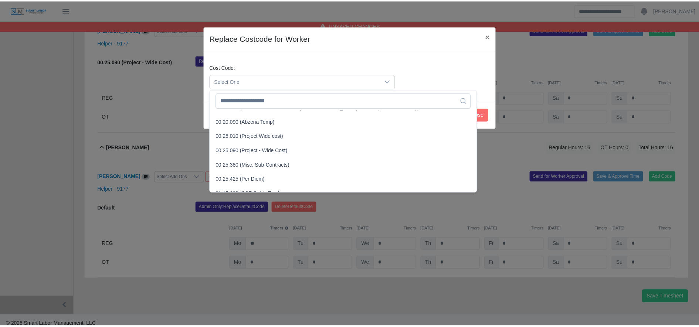
scroll to position [227, 0]
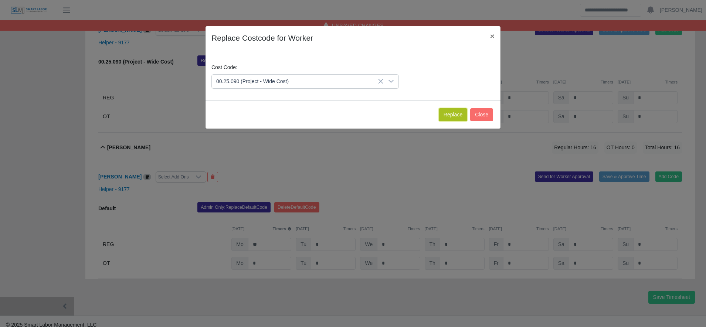
click at [453, 109] on button "Replace" at bounding box center [453, 114] width 28 height 13
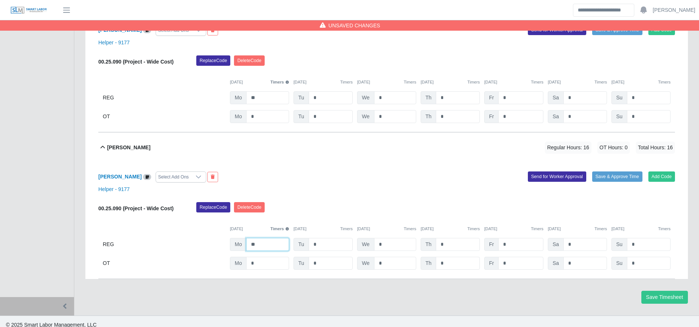
click at [267, 250] on input "**" at bounding box center [267, 244] width 43 height 13
type input "**"
click at [667, 304] on button "Save Timesheet" at bounding box center [665, 297] width 47 height 13
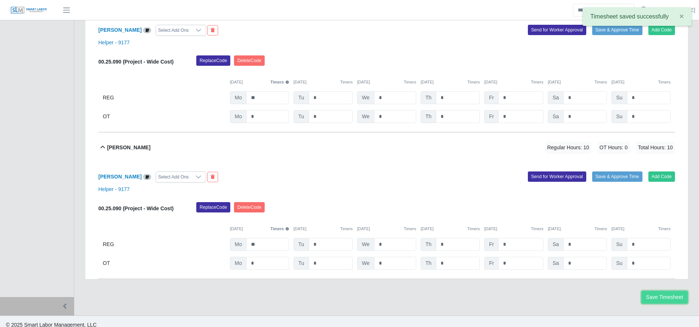
click at [667, 304] on button "Save Timesheet" at bounding box center [665, 297] width 47 height 13
click at [150, 152] on b "Yobany Granados Meraz" at bounding box center [128, 148] width 43 height 8
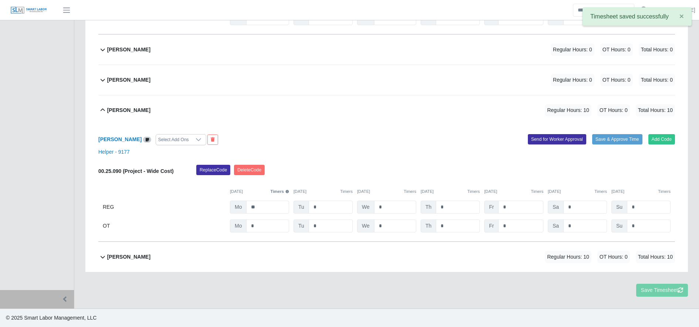
scroll to position [5456, 0]
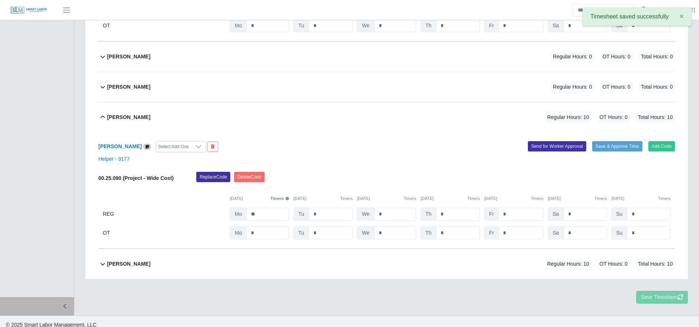
click at [136, 121] on b "Wilmer Ardiano" at bounding box center [128, 118] width 43 height 8
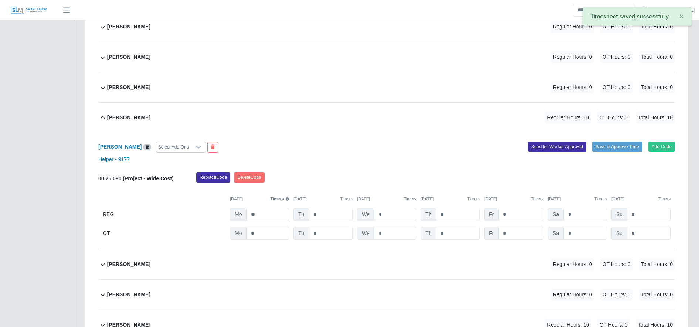
scroll to position [5237, 0]
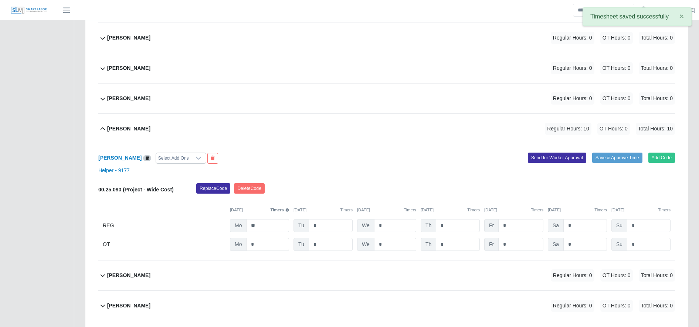
click at [136, 133] on b "Sihony Izaguirre" at bounding box center [128, 129] width 43 height 8
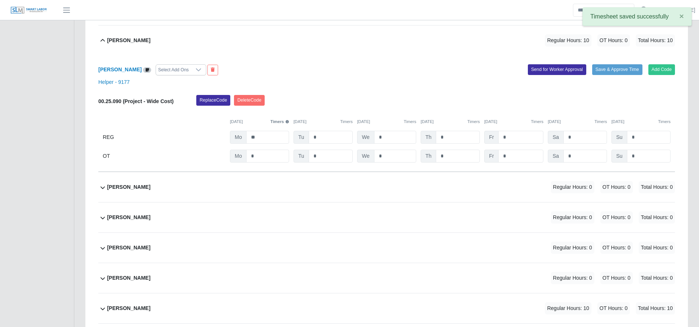
scroll to position [4988, 0]
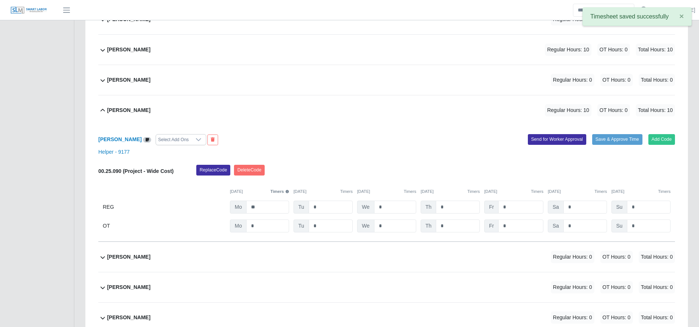
click at [126, 114] on b "Roger Rivera" at bounding box center [128, 110] width 43 height 8
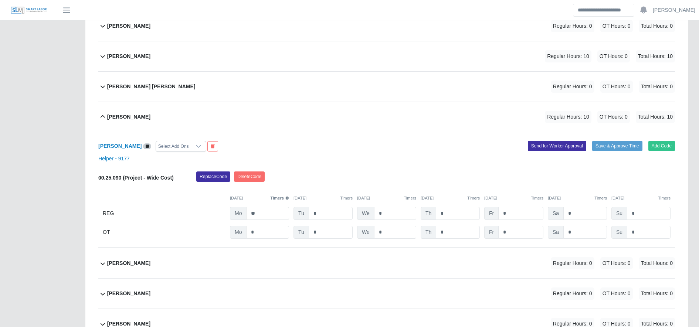
scroll to position [4621, 0]
click at [126, 115] on div "Osman Granado Reyes Regular Hours: 10 OT Hours: 0 Total Hours: 10" at bounding box center [391, 118] width 568 height 30
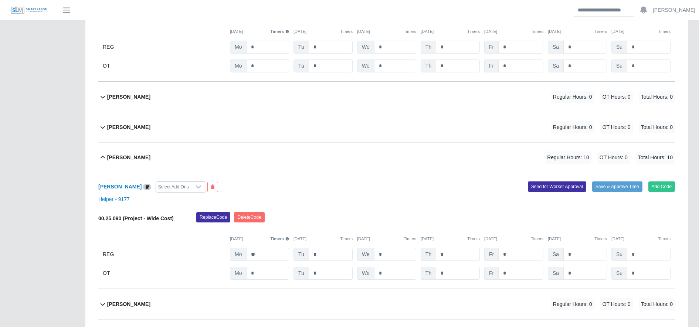
scroll to position [4335, 0]
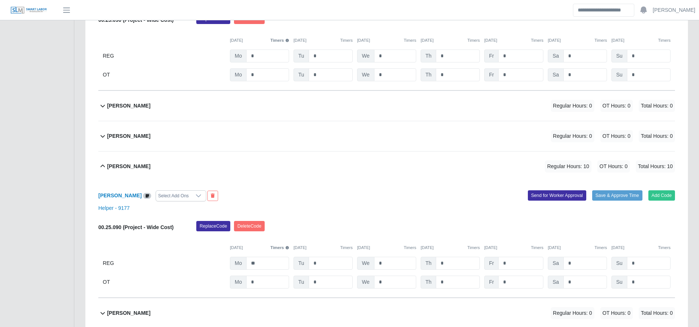
click at [132, 182] on div "Ogilber Martinez Regular Hours: 10 OT Hours: 0 Total Hours: 10" at bounding box center [391, 167] width 568 height 30
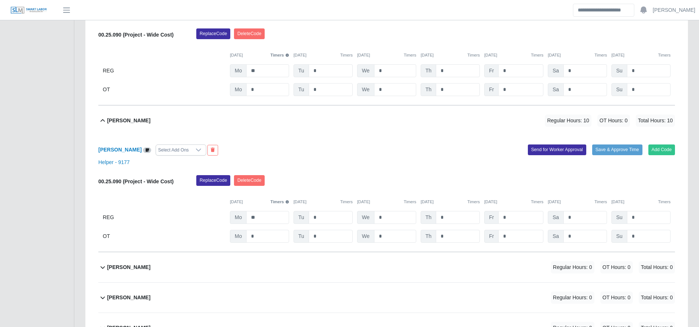
scroll to position [3876, 0]
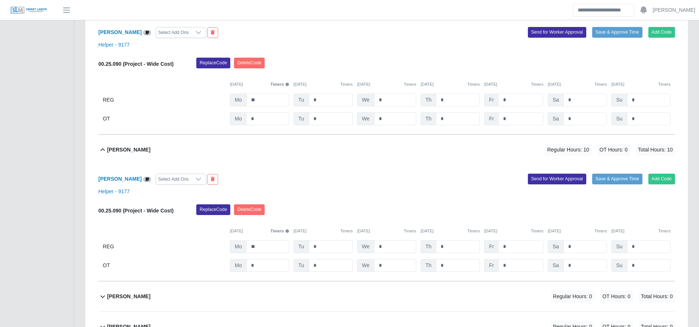
click at [118, 152] on b "Kevin Aguilar Martinez" at bounding box center [128, 150] width 43 height 8
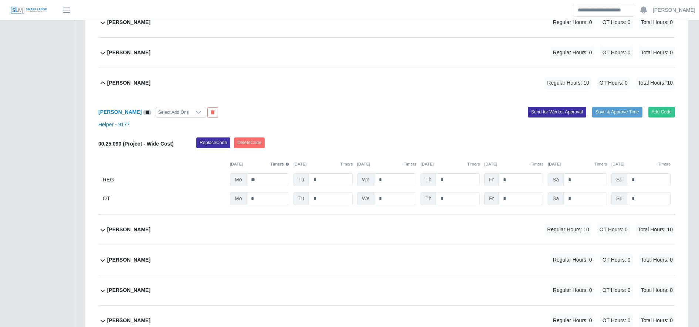
scroll to position [3794, 0]
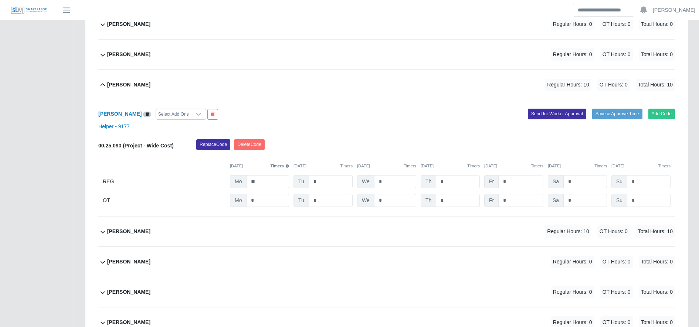
click at [125, 84] on div "Kevin Meraz" at bounding box center [128, 85] width 43 height 12
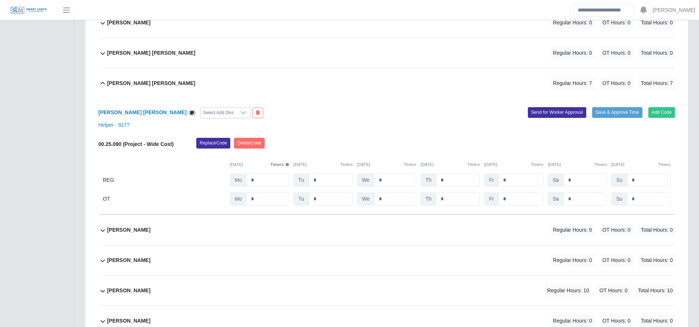
scroll to position [3983, 0]
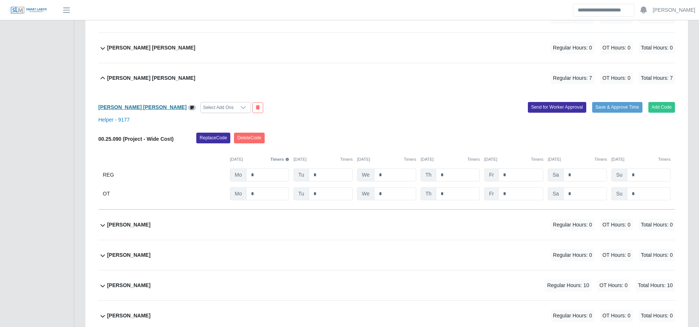
click at [145, 108] on b "Melvin Martinez Ordóñez" at bounding box center [142, 107] width 88 height 6
click at [154, 82] on b "Melvin Martinez Ordóñez" at bounding box center [151, 78] width 88 height 8
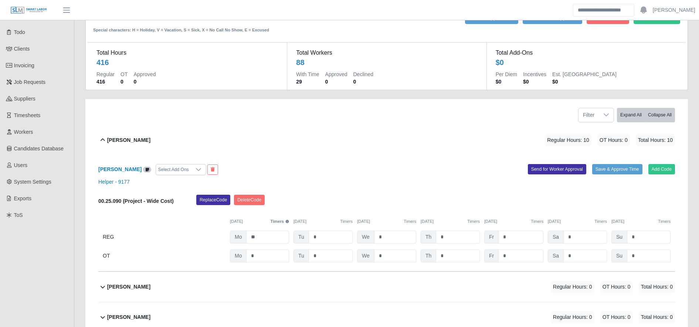
scroll to position [0, 0]
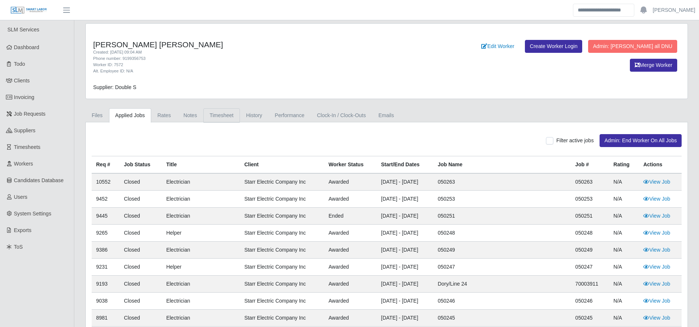
click at [221, 119] on link "Timesheet" at bounding box center [221, 115] width 37 height 14
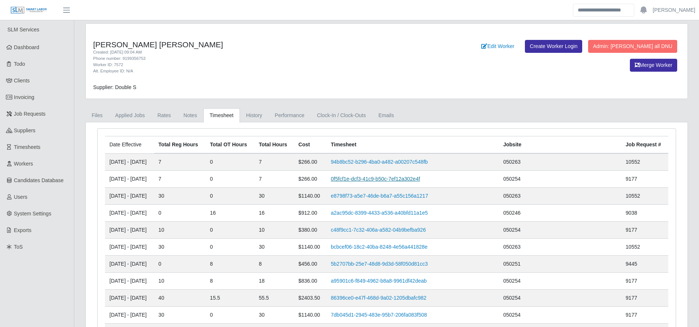
click at [420, 177] on link "0f5fcf1e-dcf3-41c9-b50c-7ef12a302e4f" at bounding box center [375, 179] width 89 height 6
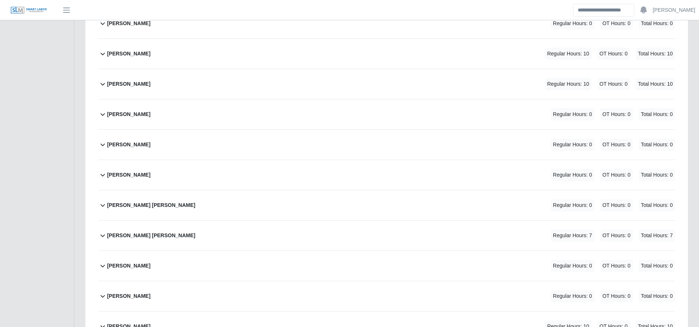
scroll to position [1848, 0]
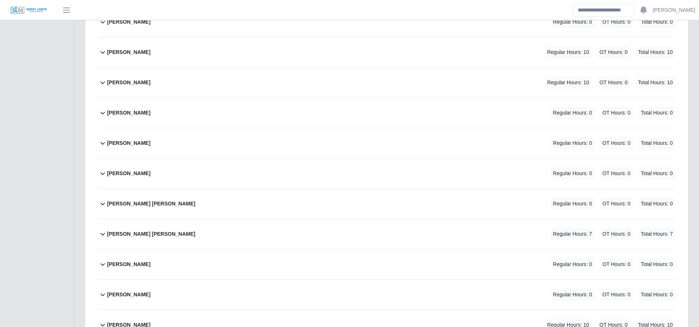
click at [217, 229] on div "[PERSON_NAME] [PERSON_NAME] Regular Hours: 7 OT Hours: 0 Total Hours: 7" at bounding box center [391, 234] width 568 height 30
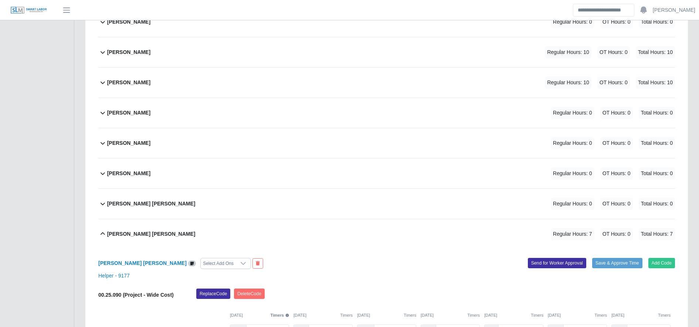
scroll to position [1976, 0]
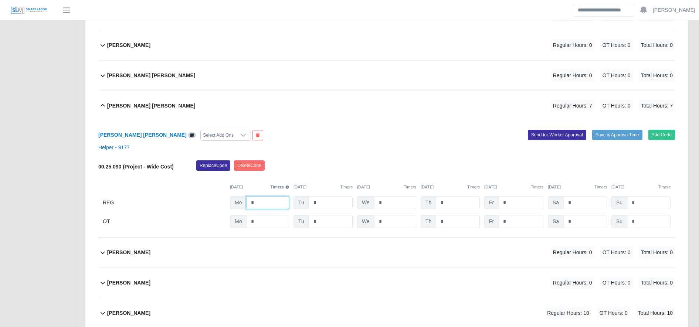
click at [259, 202] on input "*" at bounding box center [267, 202] width 43 height 13
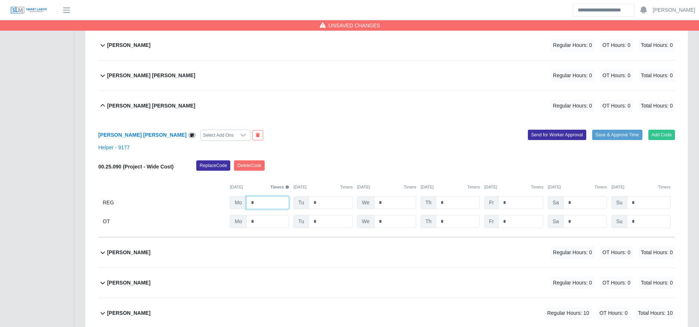
type input "*"
click at [273, 165] on div "Replace Code [GEOGRAPHIC_DATA] Code" at bounding box center [436, 167] width 490 height 15
click at [250, 165] on button "Delete Code" at bounding box center [249, 165] width 31 height 10
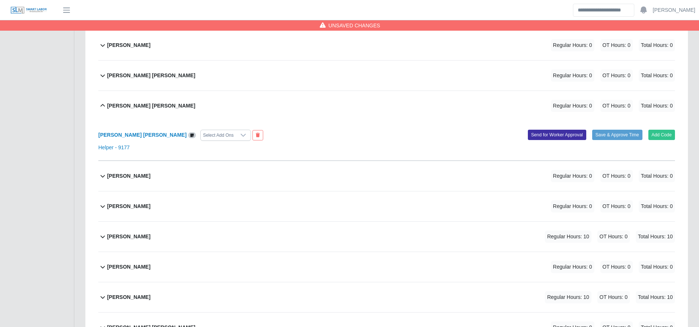
scroll to position [2593, 0]
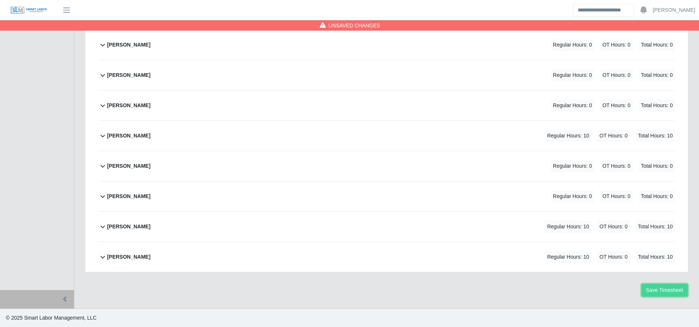
click at [652, 290] on button "Save Timesheet" at bounding box center [665, 290] width 47 height 13
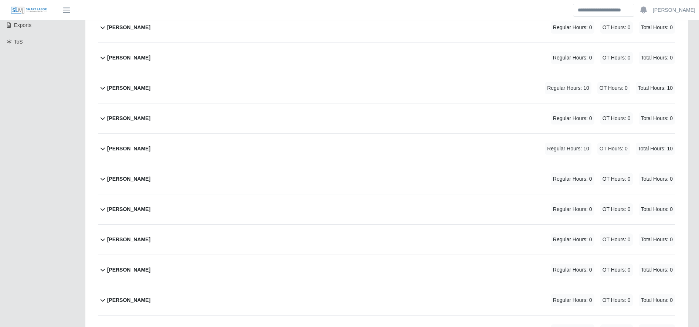
scroll to position [0, 0]
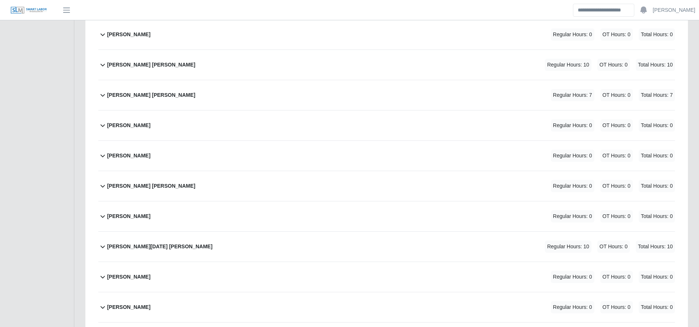
scroll to position [1290, 0]
click at [121, 100] on div "[PERSON_NAME] [PERSON_NAME]" at bounding box center [151, 95] width 88 height 12
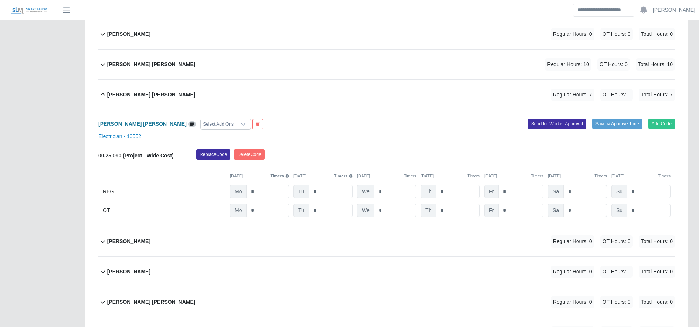
click at [122, 121] on b "[PERSON_NAME] [PERSON_NAME]" at bounding box center [142, 124] width 88 height 6
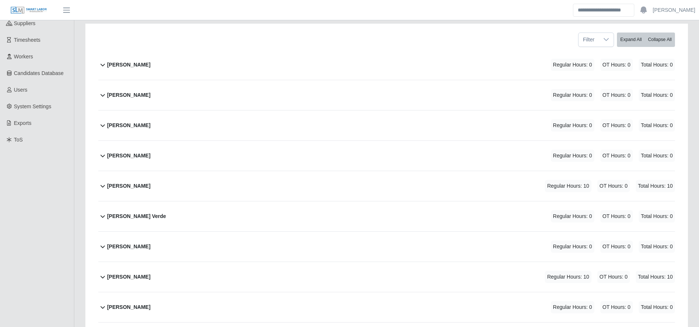
scroll to position [0, 0]
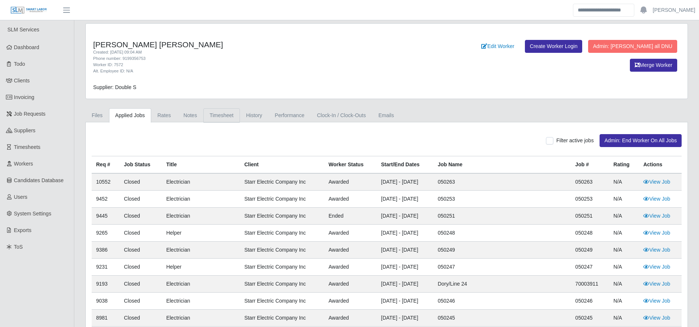
click at [234, 112] on link "Timesheet" at bounding box center [221, 115] width 37 height 14
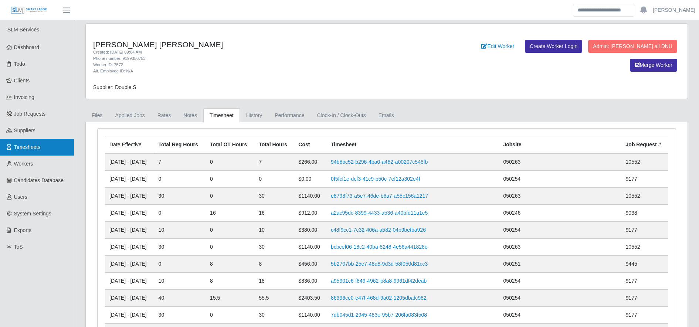
click at [27, 144] on span "Timesheets" at bounding box center [27, 147] width 27 height 6
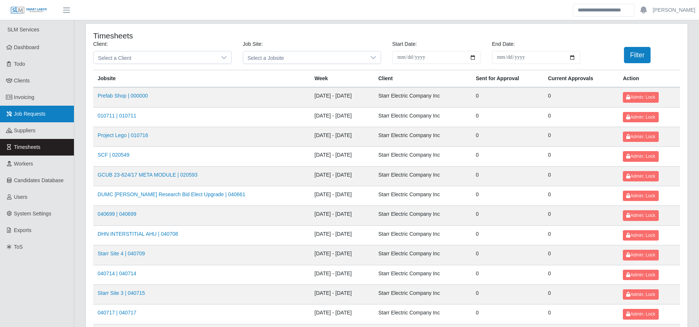
click at [35, 114] on span "Job Requests" at bounding box center [30, 114] width 32 height 6
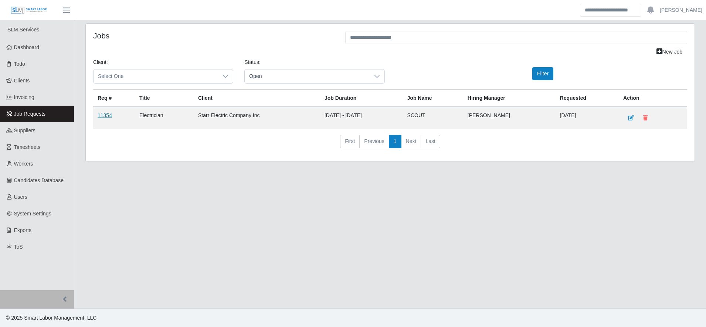
click at [103, 116] on link "11354" at bounding box center [105, 115] width 14 height 6
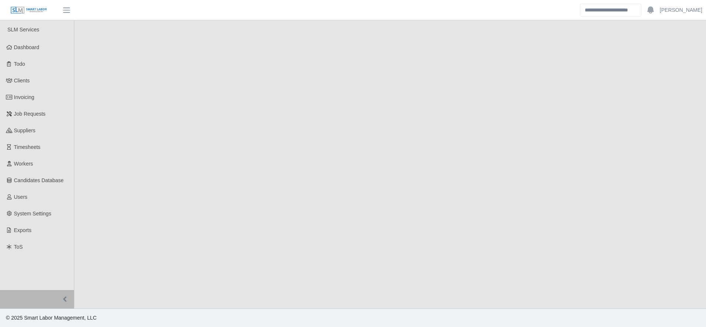
select select "****"
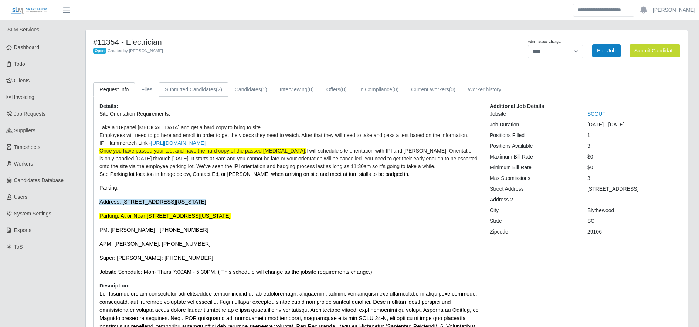
click at [218, 91] on span "(2)" at bounding box center [219, 90] width 6 height 6
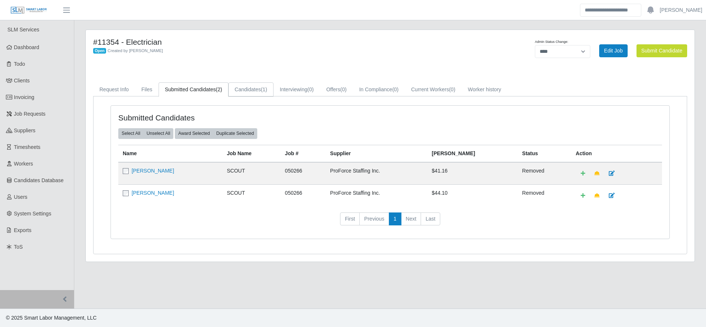
click at [241, 88] on link "Candidates (1)" at bounding box center [251, 89] width 45 height 14
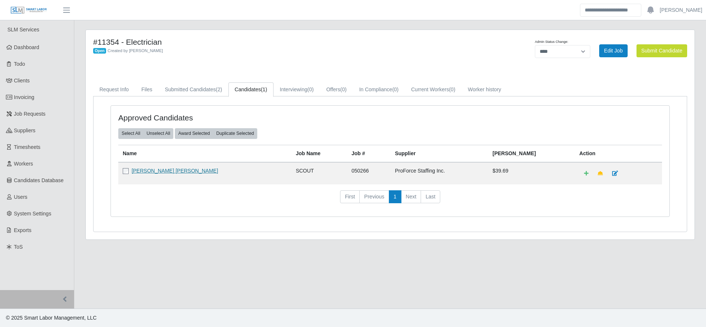
click at [148, 168] on link "[PERSON_NAME] [PERSON_NAME]" at bounding box center [175, 171] width 87 height 6
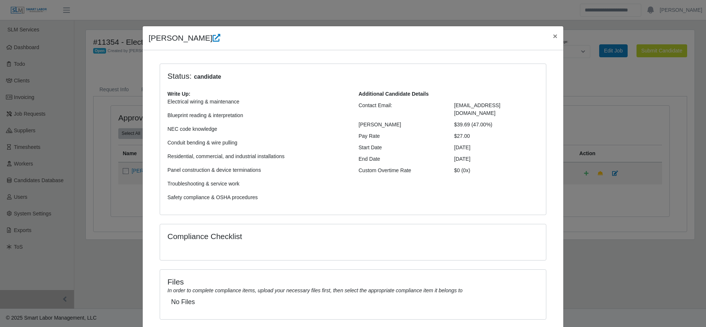
click at [203, 44] on h4 "Steven Hughes" at bounding box center [185, 38] width 72 height 12
click at [213, 41] on icon at bounding box center [217, 38] width 8 height 8
click at [547, 40] on button "×" at bounding box center [555, 36] width 16 height 20
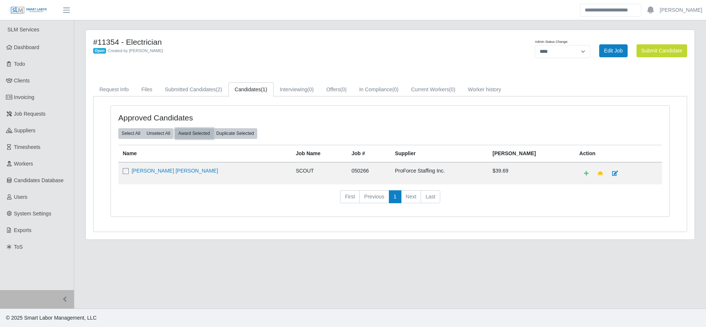
click at [205, 138] on button "Award Selected" at bounding box center [194, 133] width 38 height 10
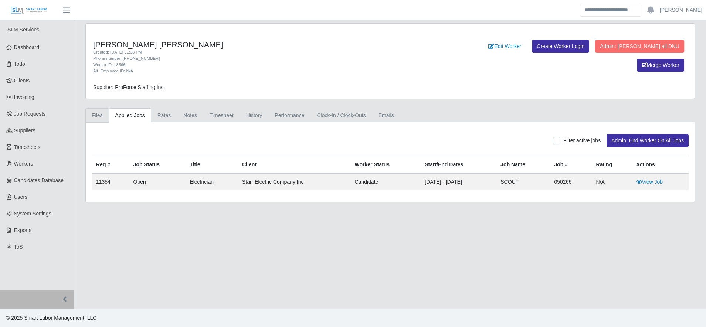
click at [95, 113] on link "Files" at bounding box center [97, 115] width 24 height 14
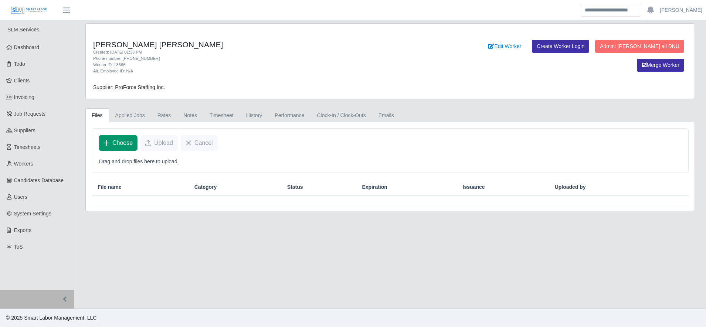
click at [112, 138] on button "Choose" at bounding box center [118, 143] width 39 height 16
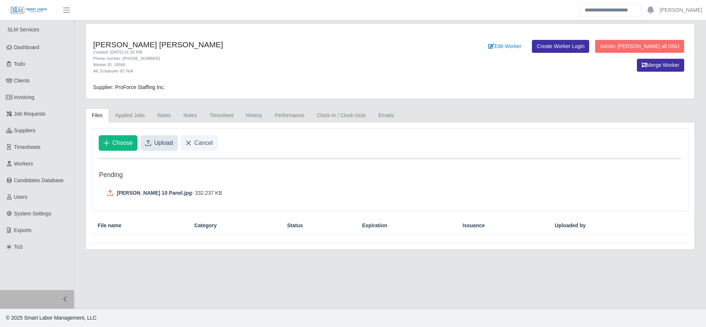
click at [153, 147] on button "Upload" at bounding box center [159, 143] width 37 height 16
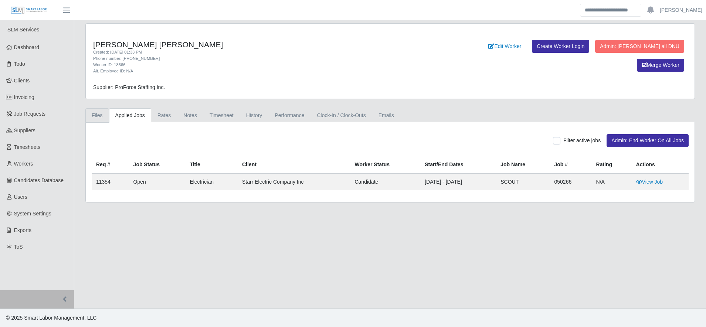
click at [101, 110] on link "Files" at bounding box center [97, 115] width 24 height 14
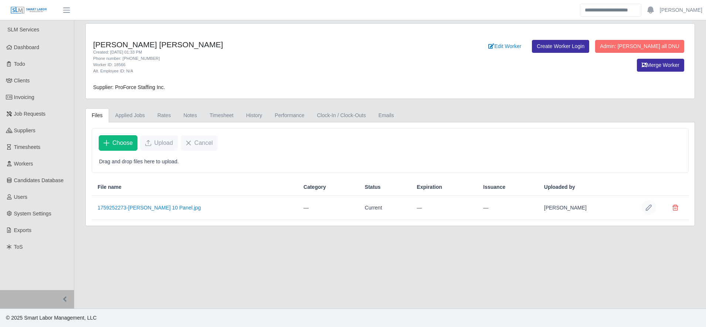
click at [644, 207] on button "Row Edit" at bounding box center [649, 207] width 15 height 15
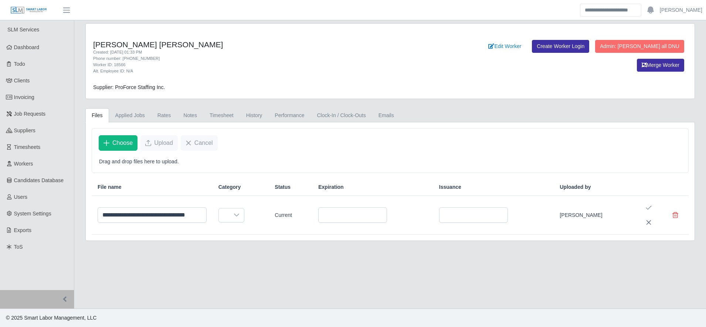
click at [234, 222] on td at bounding box center [241, 215] width 57 height 39
click at [241, 219] on div at bounding box center [236, 216] width 15 height 14
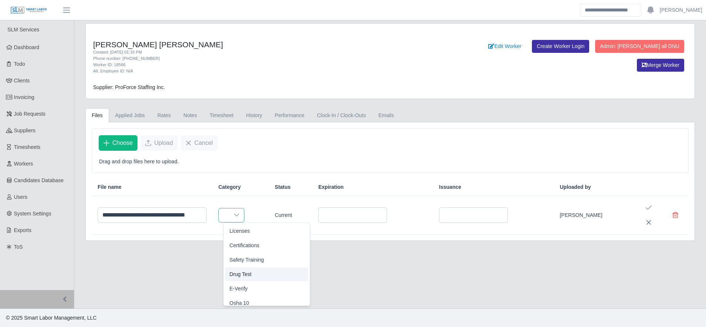
click at [257, 272] on li "Drug Test" at bounding box center [267, 275] width 84 height 14
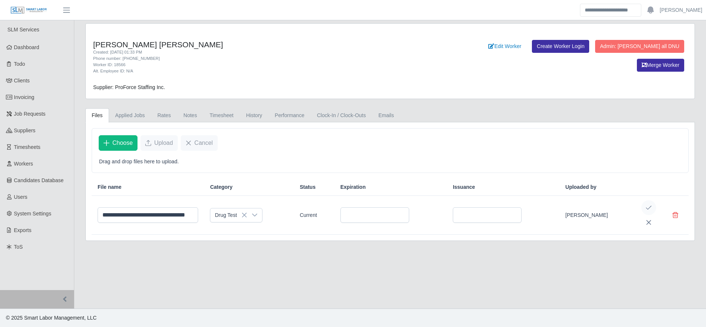
click at [653, 206] on button "Save Edit" at bounding box center [649, 207] width 15 height 15
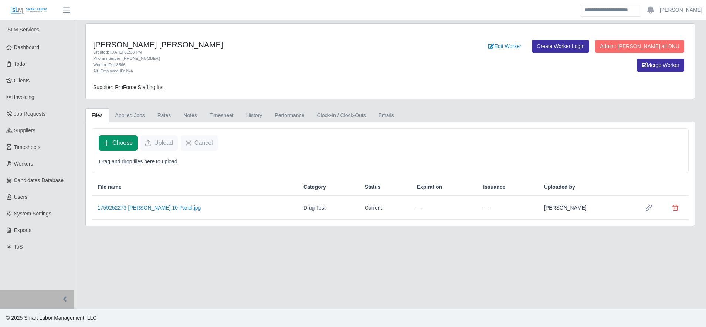
click at [119, 136] on button "Choose" at bounding box center [118, 143] width 39 height 16
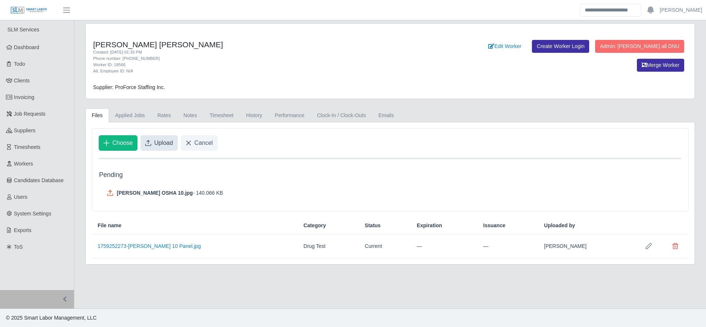
click at [154, 147] on span "Upload" at bounding box center [163, 143] width 19 height 9
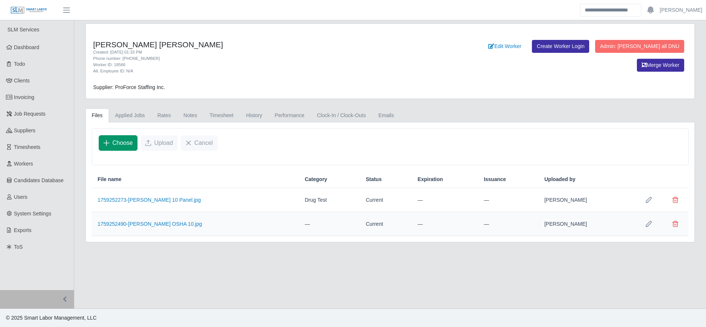
click at [126, 148] on button "Choose" at bounding box center [118, 143] width 39 height 16
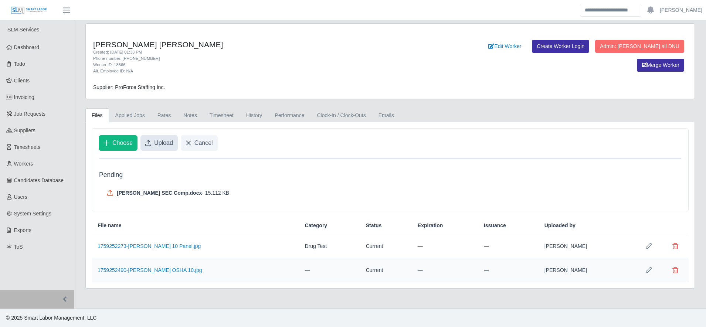
click at [162, 146] on span "Upload" at bounding box center [163, 143] width 19 height 9
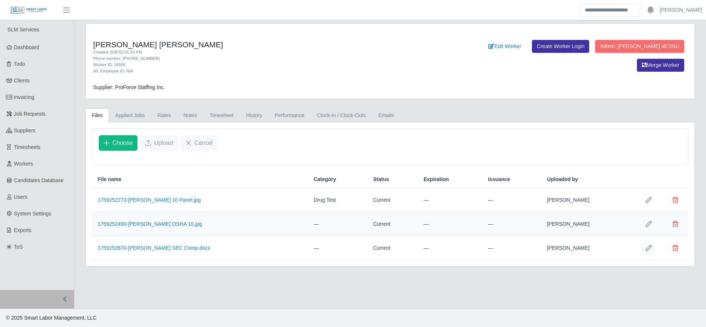
click at [646, 247] on icon "Row Edit" at bounding box center [649, 248] width 6 height 6
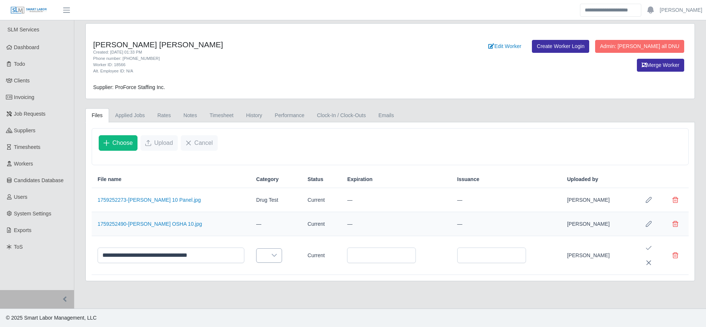
click at [271, 256] on icon at bounding box center [274, 256] width 6 height 6
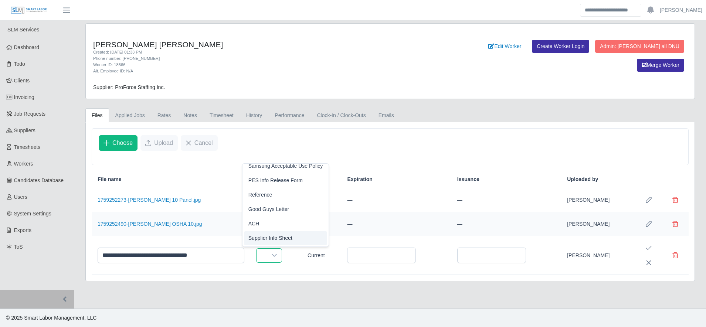
click at [290, 237] on span "Supplier Info Sheet" at bounding box center [270, 238] width 44 height 8
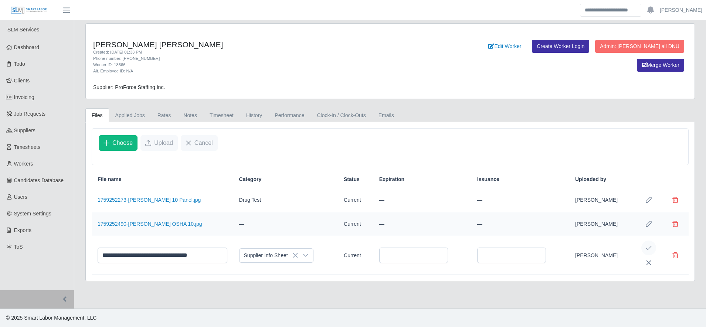
click at [649, 249] on icon "Save Edit" at bounding box center [649, 248] width 6 height 6
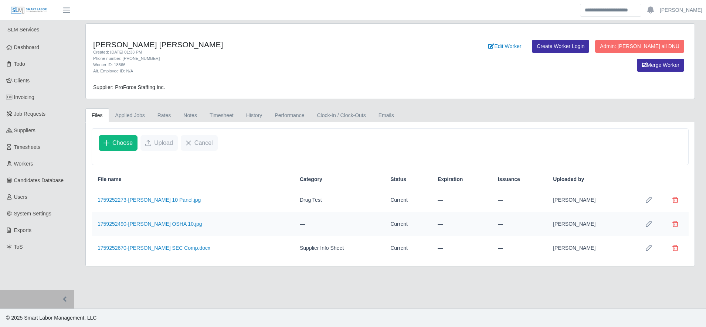
click at [648, 222] on icon "Row Edit" at bounding box center [649, 224] width 6 height 6
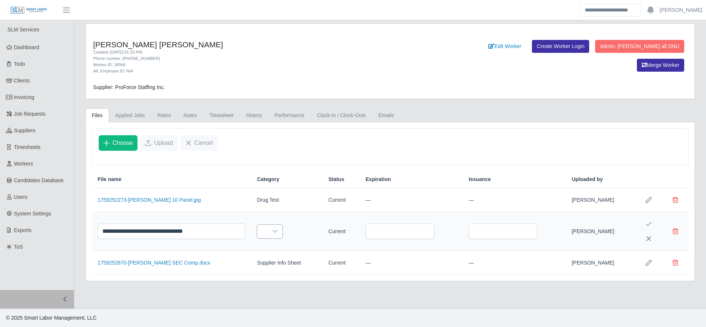
click at [268, 228] on div at bounding box center [275, 232] width 15 height 14
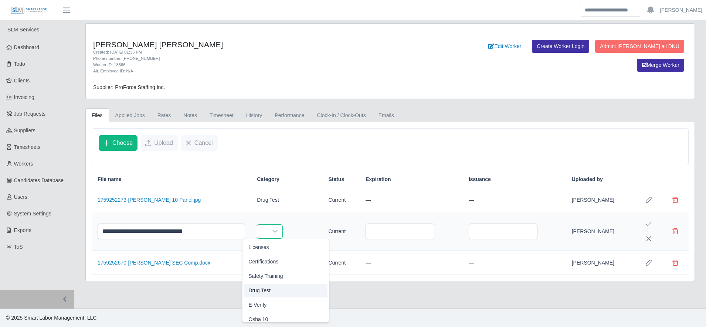
scroll to position [4, 0]
click at [279, 317] on li "Osha 10" at bounding box center [286, 315] width 84 height 14
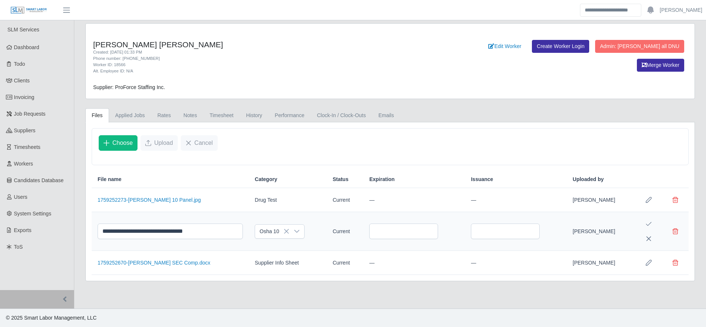
click at [647, 223] on icon "Save Edit" at bounding box center [649, 224] width 6 height 6
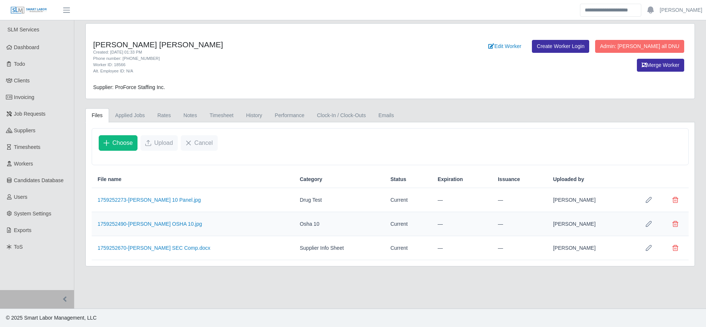
click at [356, 84] on div "Supplier: ProForce Staffing Inc." at bounding box center [315, 88] width 454 height 8
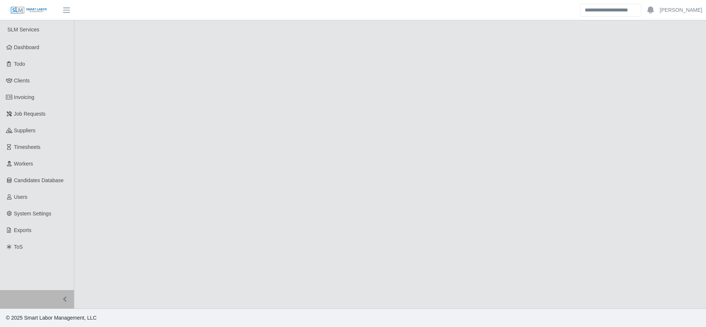
select select "****"
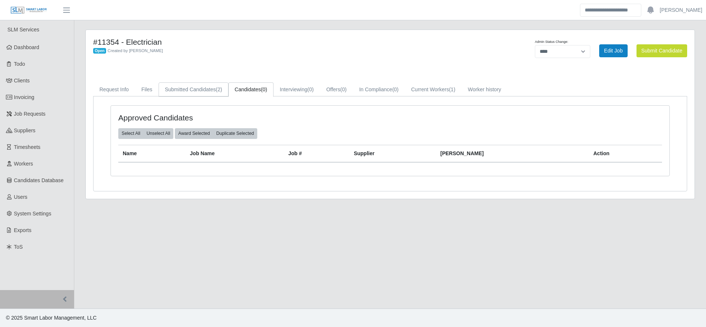
click at [191, 96] on link "Submitted Candidates (2)" at bounding box center [194, 89] width 70 height 14
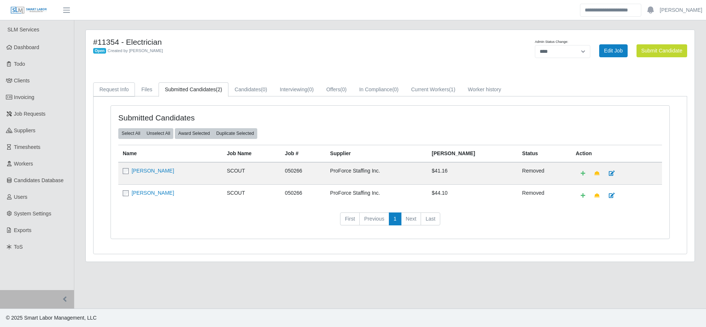
click at [112, 95] on link "Request Info" at bounding box center [114, 89] width 42 height 14
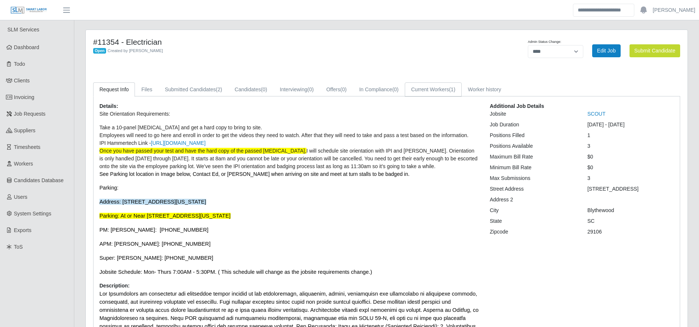
click at [439, 91] on link "Current Workers (1)" at bounding box center [433, 89] width 57 height 14
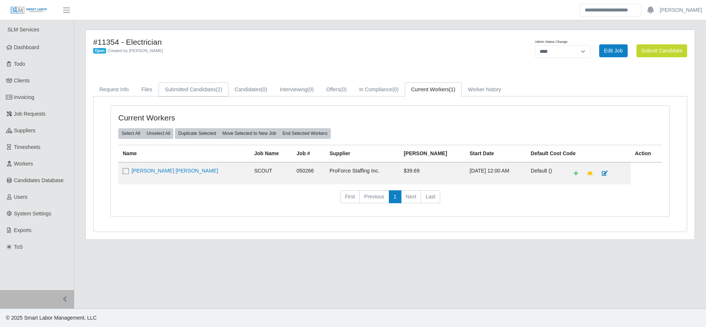
click at [163, 89] on link "Submitted Candidates (2)" at bounding box center [194, 89] width 70 height 14
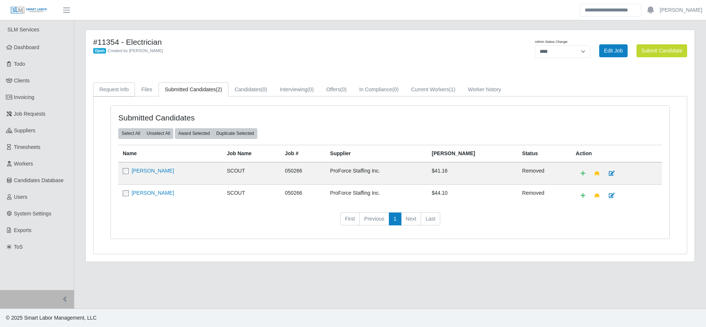
click at [114, 92] on link "Request Info" at bounding box center [114, 89] width 42 height 14
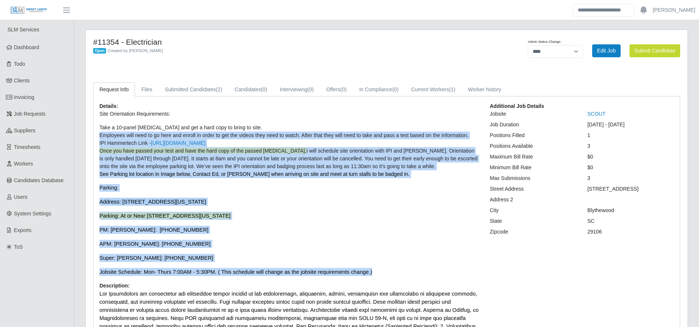
drag, startPoint x: 99, startPoint y: 135, endPoint x: 416, endPoint y: 273, distance: 345.7
click at [416, 273] on div "Details: Site Orientation Requirements: Take a 10-panel [MEDICAL_DATA] and get …" at bounding box center [289, 290] width 390 height 376
copy p "Loremipsu dolo sita co ad elit sed doeius te incid ut lab etd magnaa enim admi …"
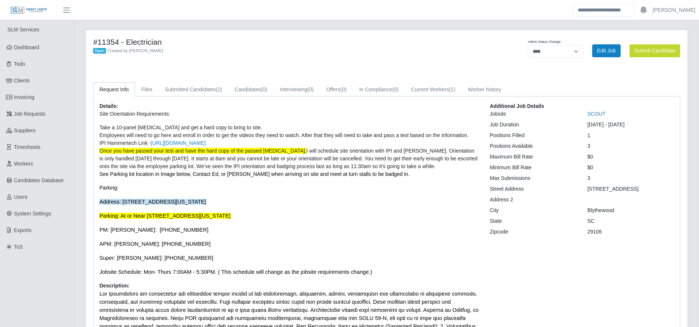
click at [274, 31] on div "#11354 - Electrician Open Created by [PERSON_NAME] Admin Status Change: *******…" at bounding box center [387, 261] width 602 height 462
